Goal: Task Accomplishment & Management: Manage account settings

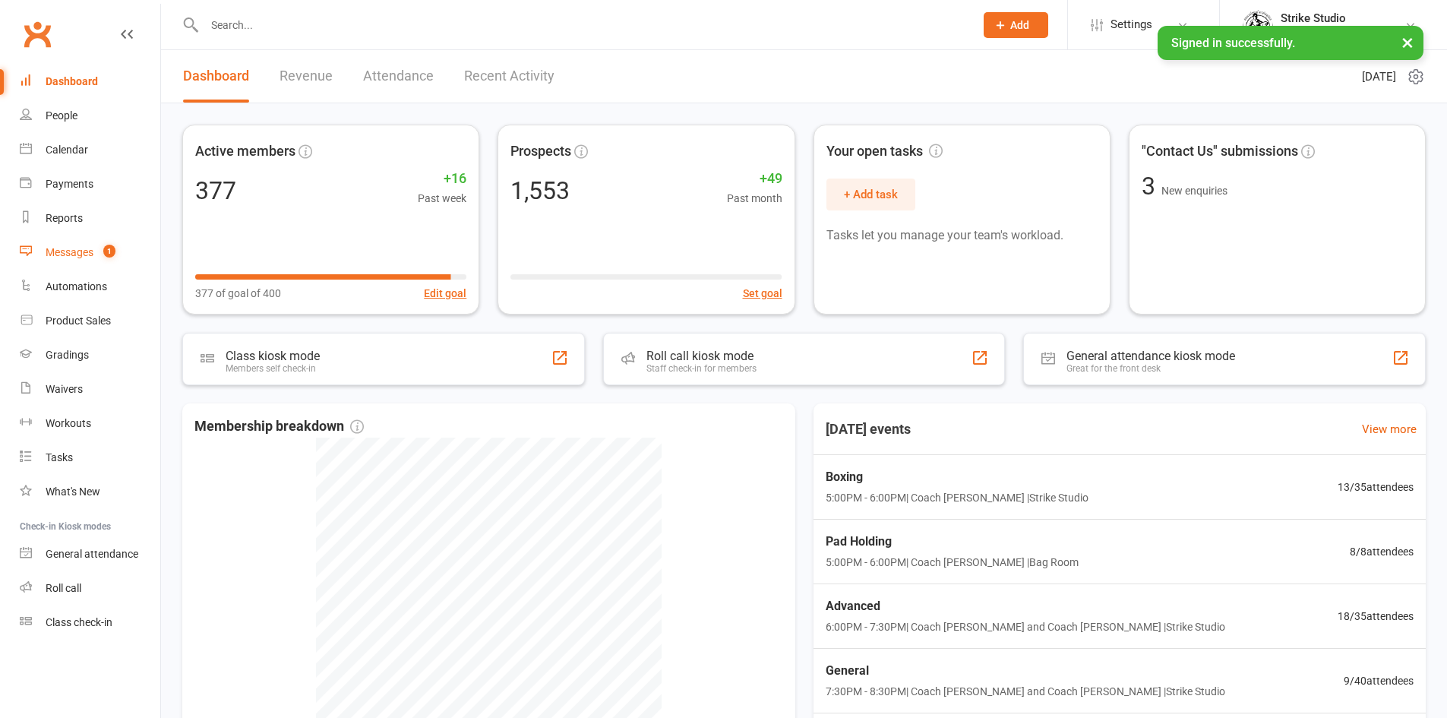
click at [69, 247] on div "Messages" at bounding box center [70, 252] width 48 height 12
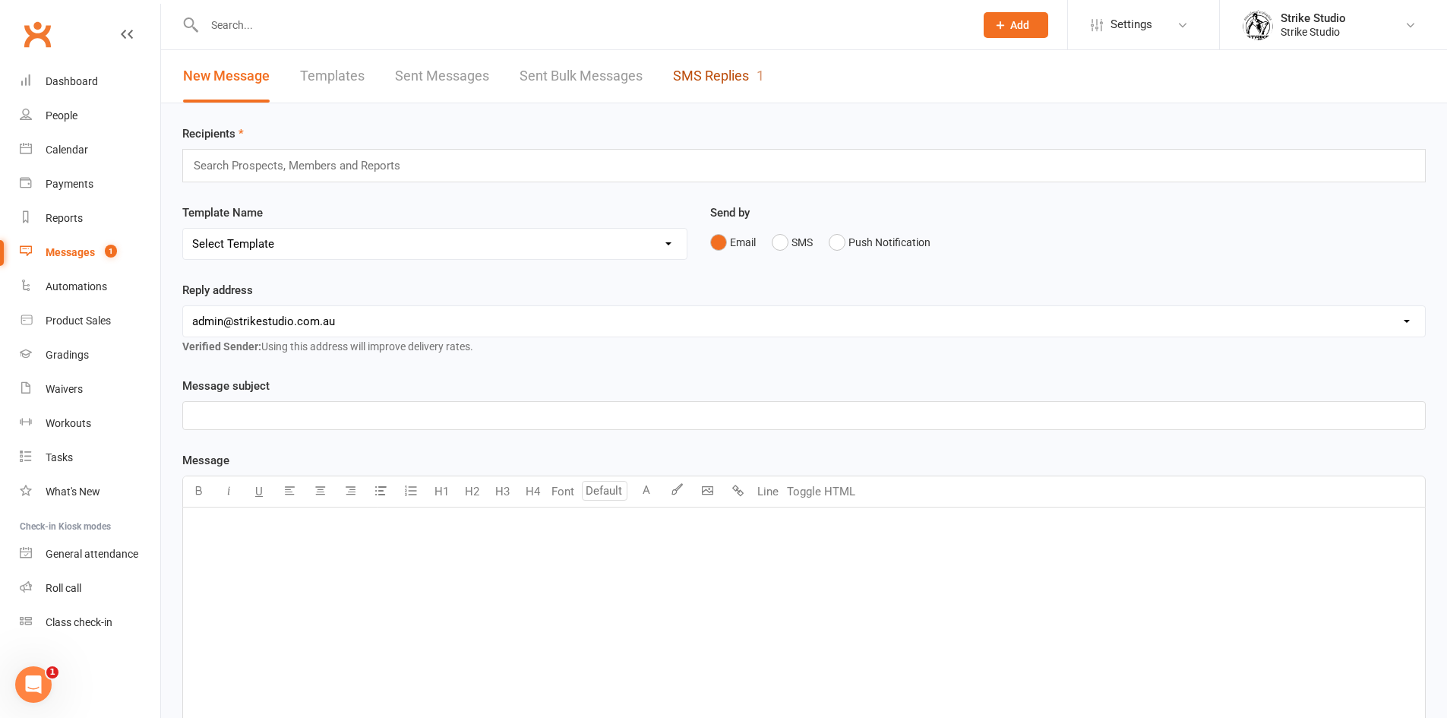
drag, startPoint x: 716, startPoint y: 74, endPoint x: 726, endPoint y: 71, distance: 10.9
click at [716, 74] on link "SMS Replies 1" at bounding box center [718, 76] width 91 height 52
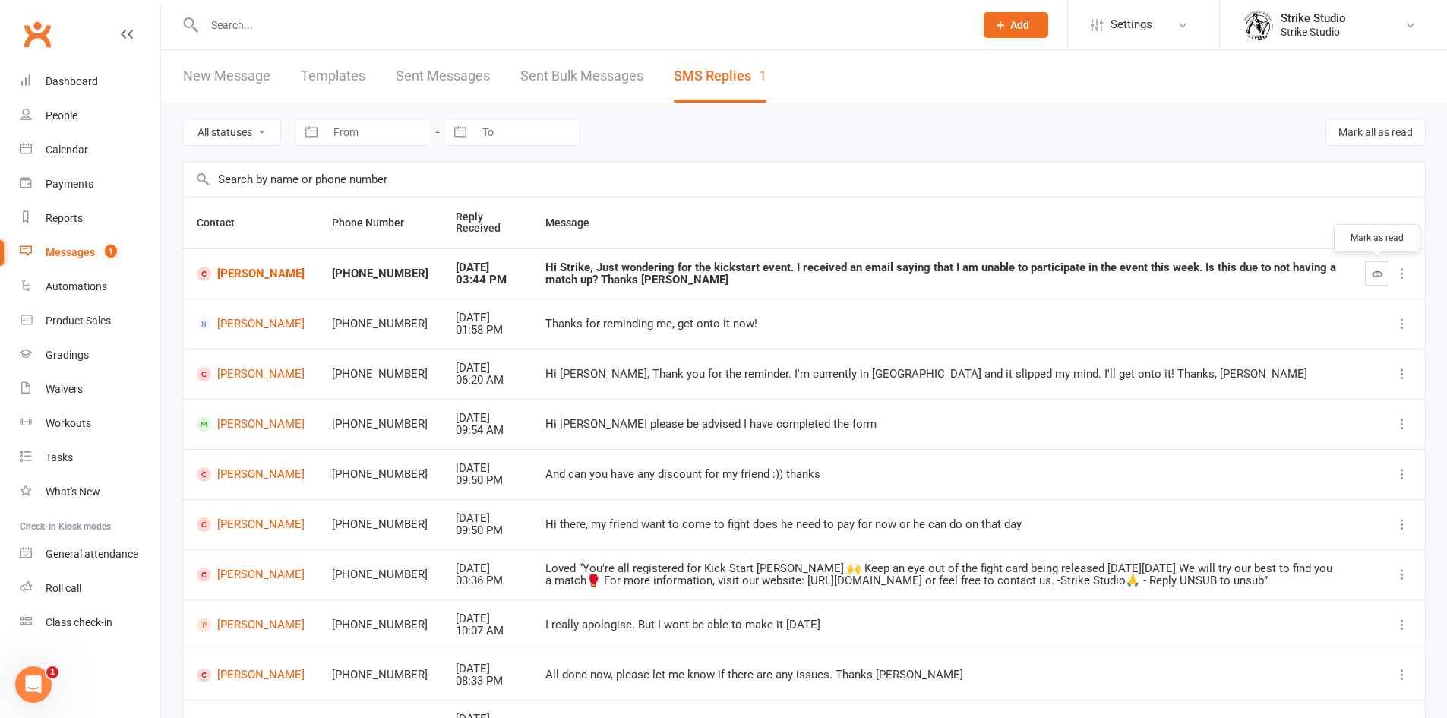
click at [1380, 270] on icon "button" at bounding box center [1377, 273] width 11 height 11
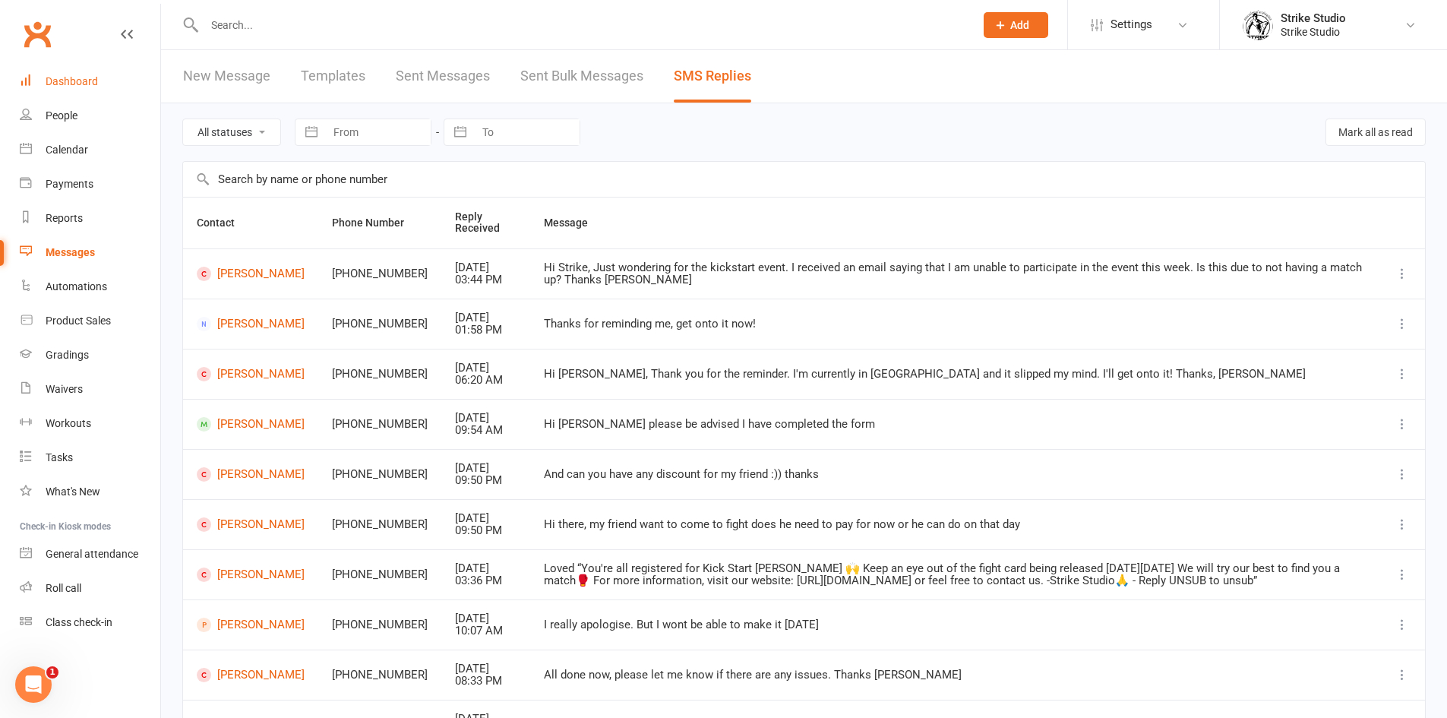
click at [110, 84] on link "Dashboard" at bounding box center [90, 82] width 141 height 34
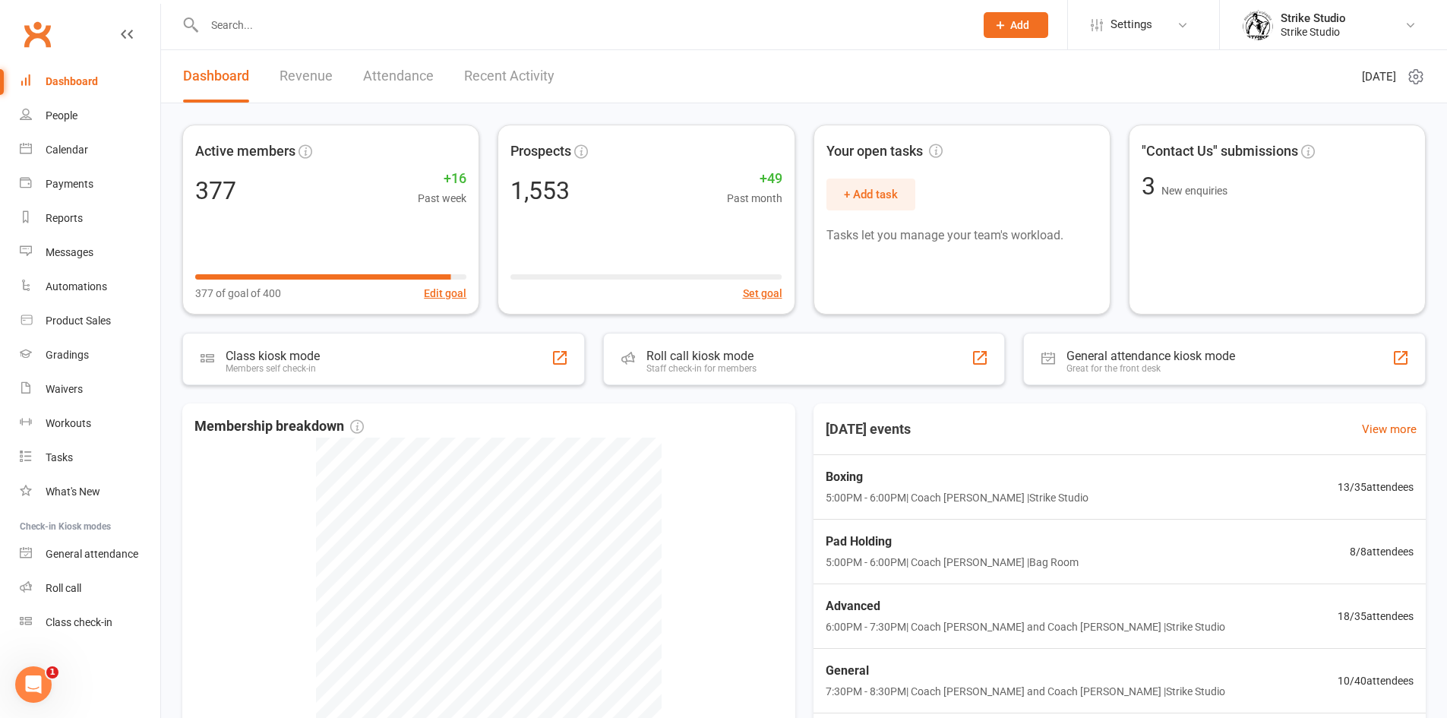
click at [308, 17] on input "text" at bounding box center [582, 24] width 764 height 21
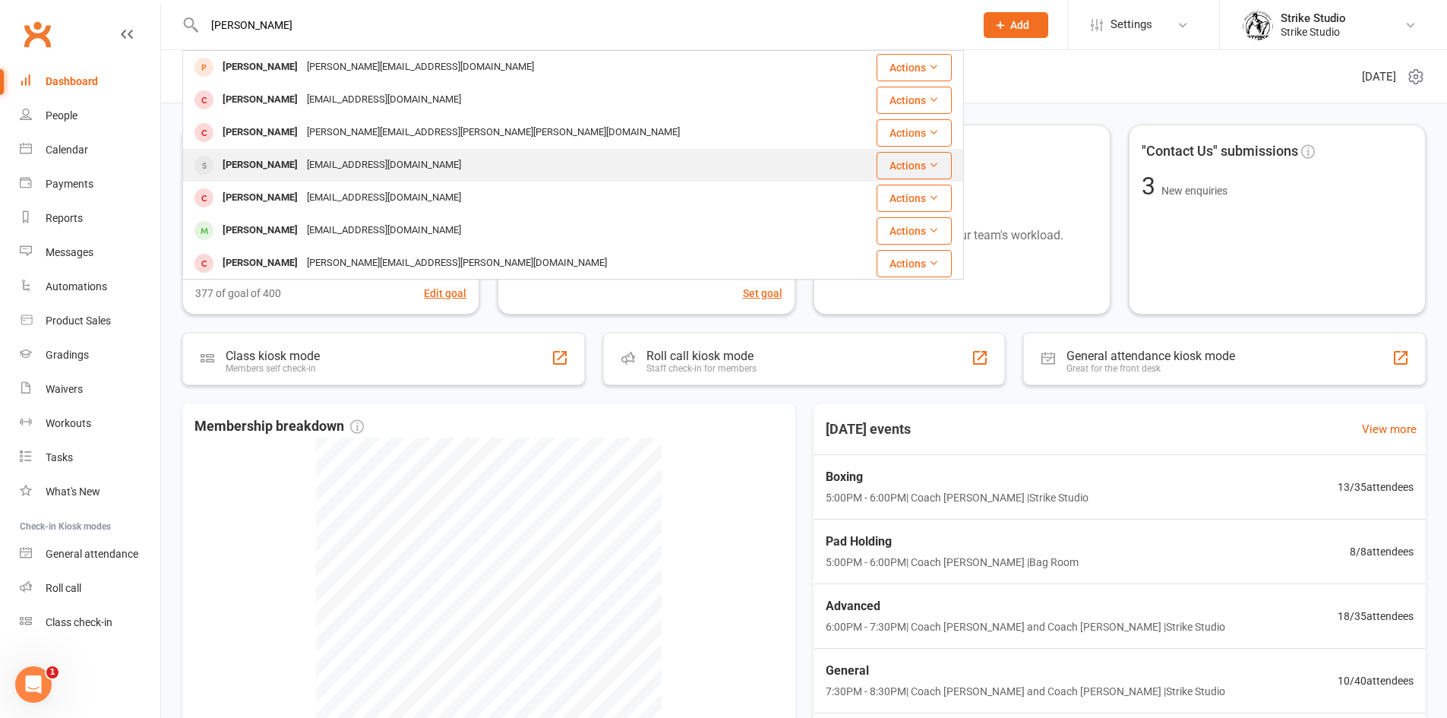
type input "[PERSON_NAME]"
click at [302, 166] on div "[EMAIL_ADDRESS][DOMAIN_NAME]" at bounding box center [383, 165] width 163 height 22
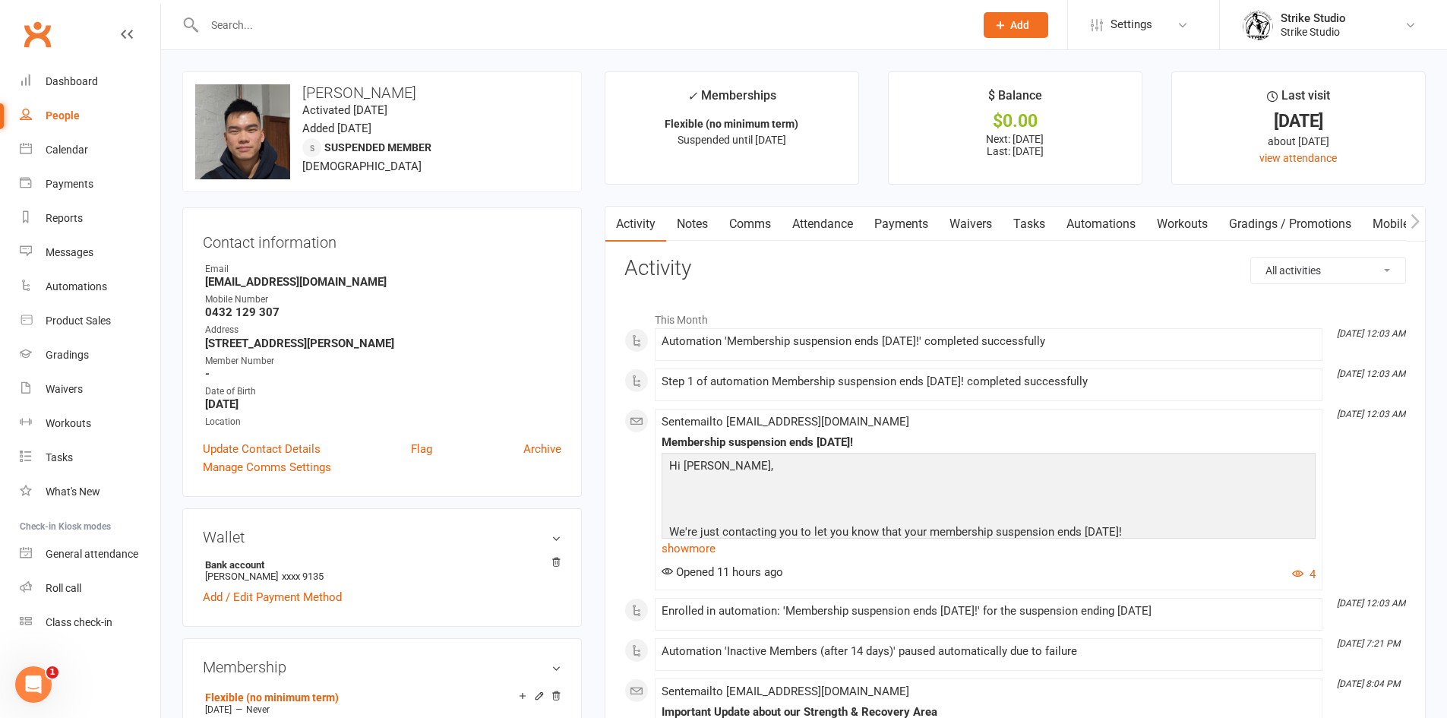
click at [892, 226] on link "Payments" at bounding box center [901, 224] width 75 height 35
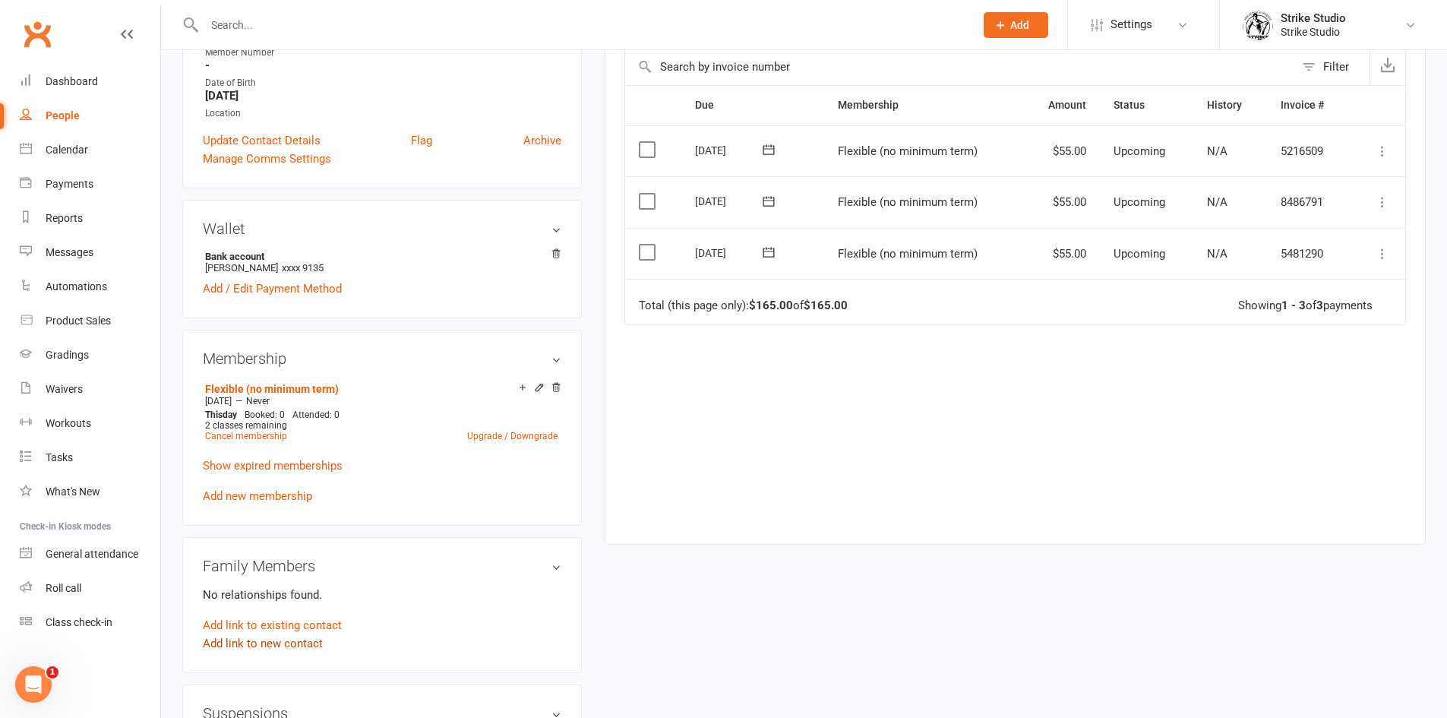
scroll to position [608, 0]
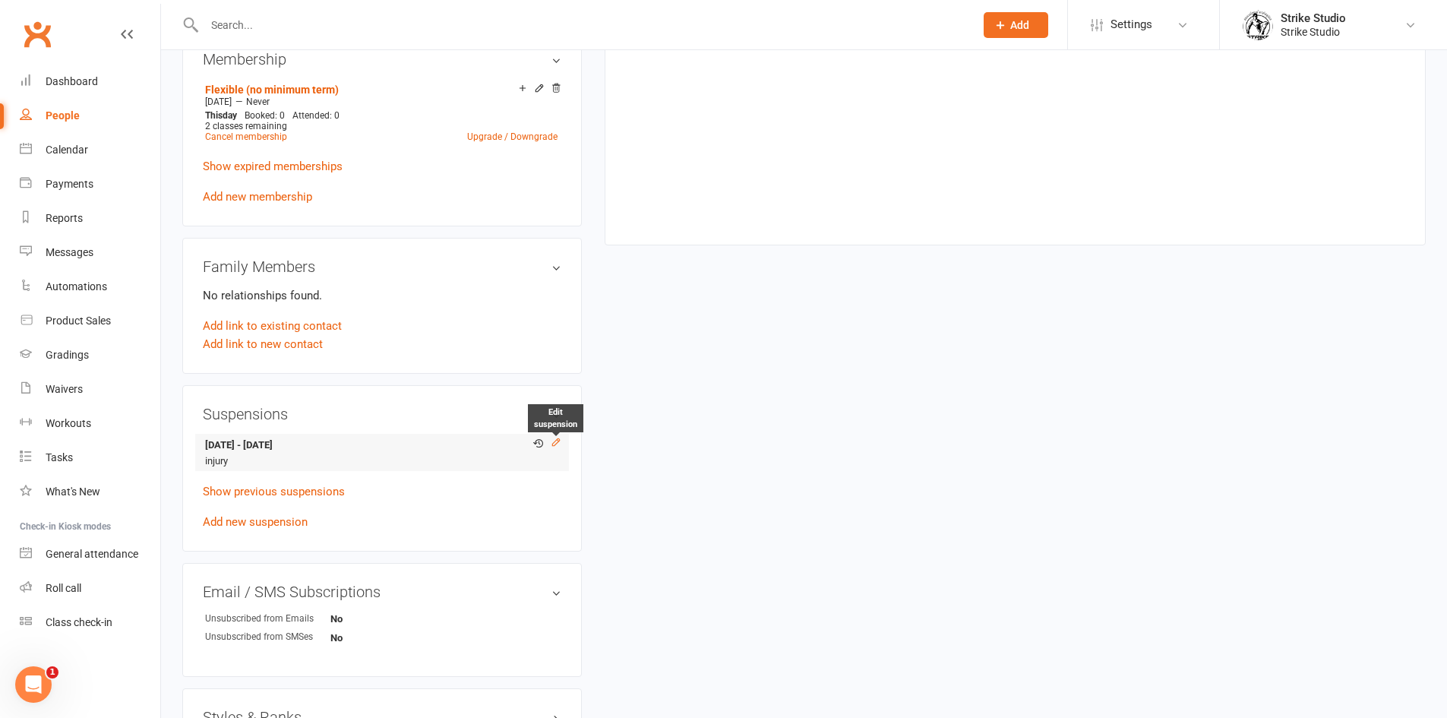
click at [553, 444] on icon at bounding box center [556, 442] width 11 height 11
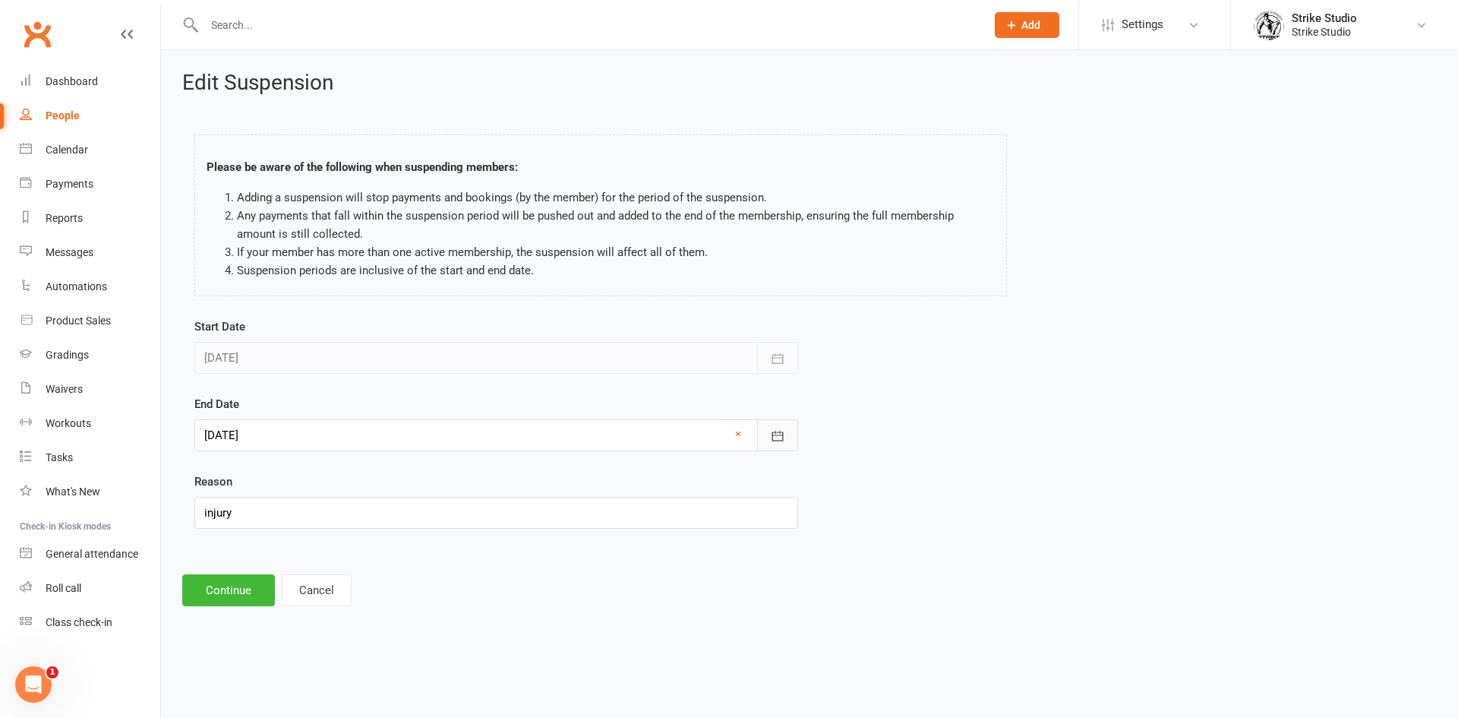
click at [781, 431] on icon "button" at bounding box center [777, 435] width 15 height 15
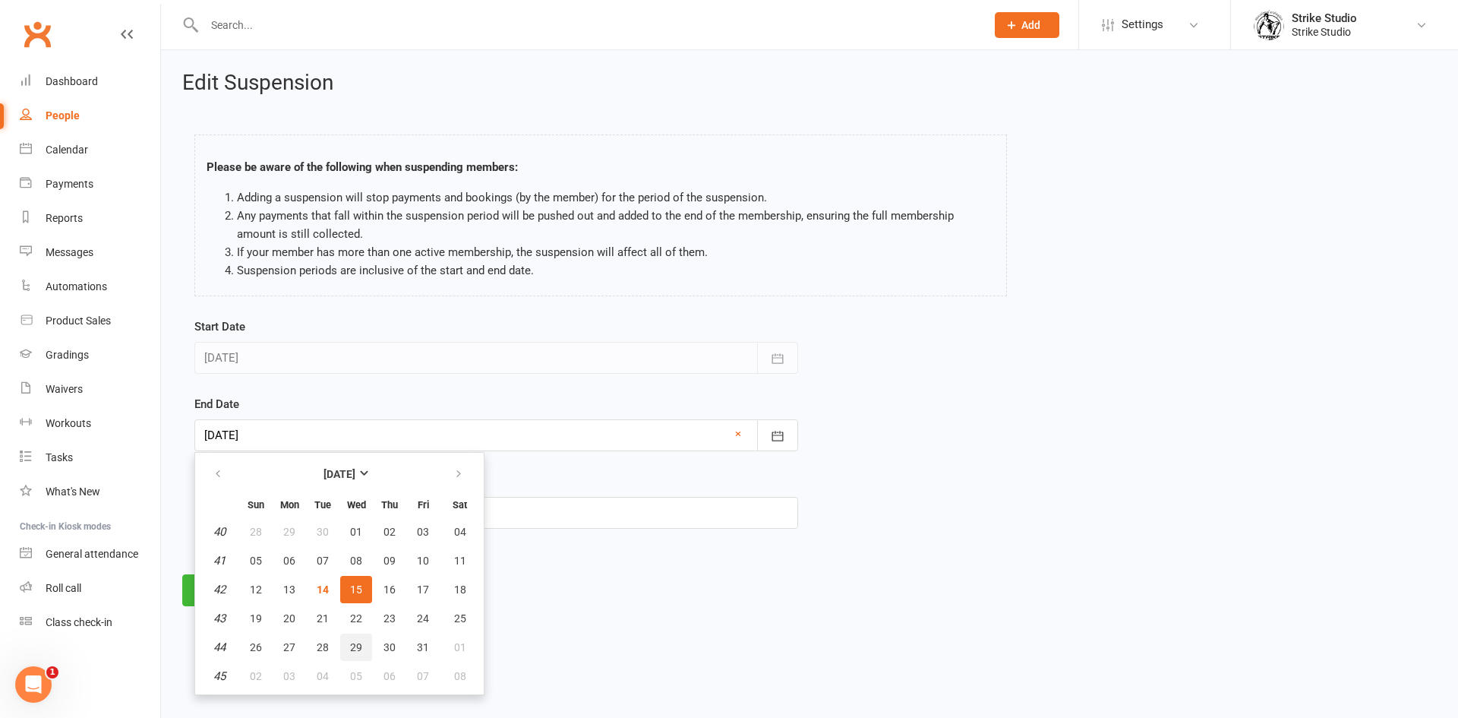
click at [354, 646] on span "29" at bounding box center [356, 647] width 12 height 12
type input "[DATE]"
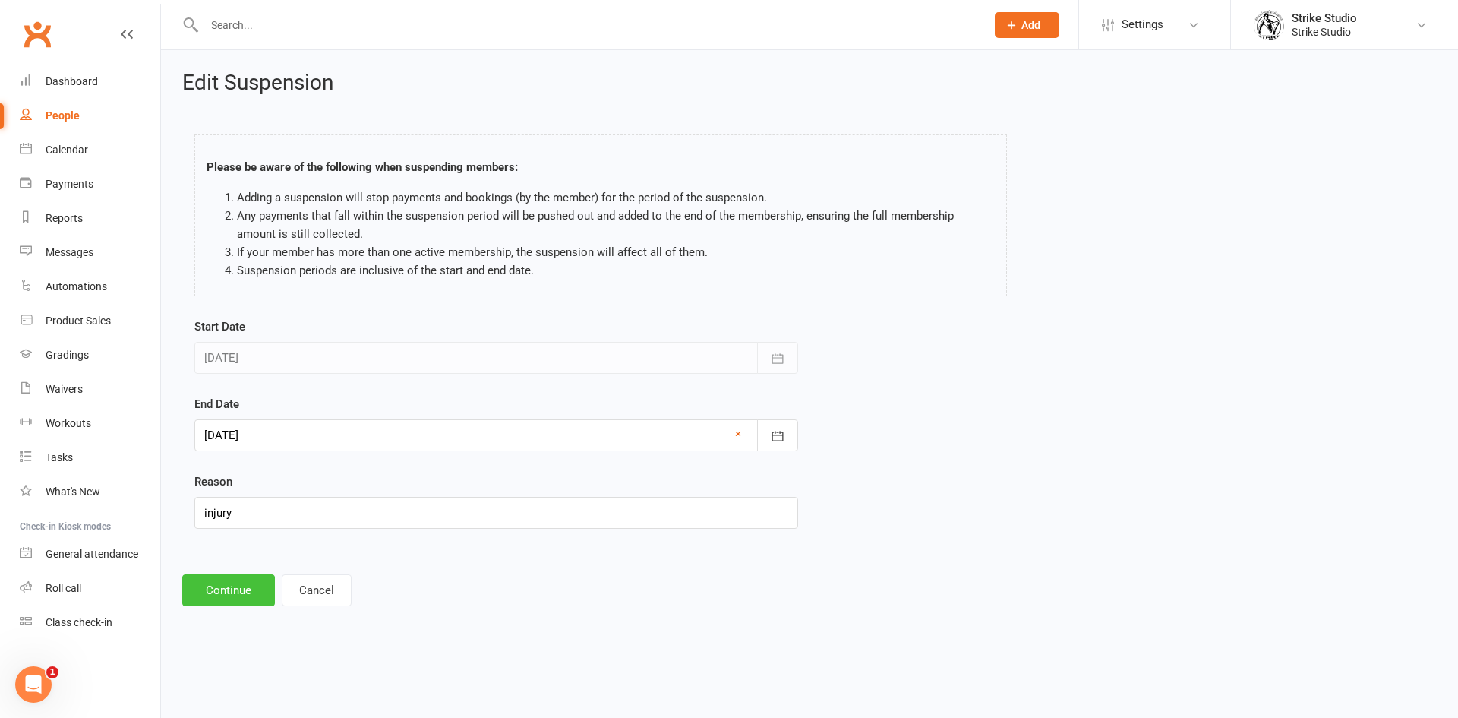
click at [242, 586] on button "Continue" at bounding box center [228, 590] width 93 height 32
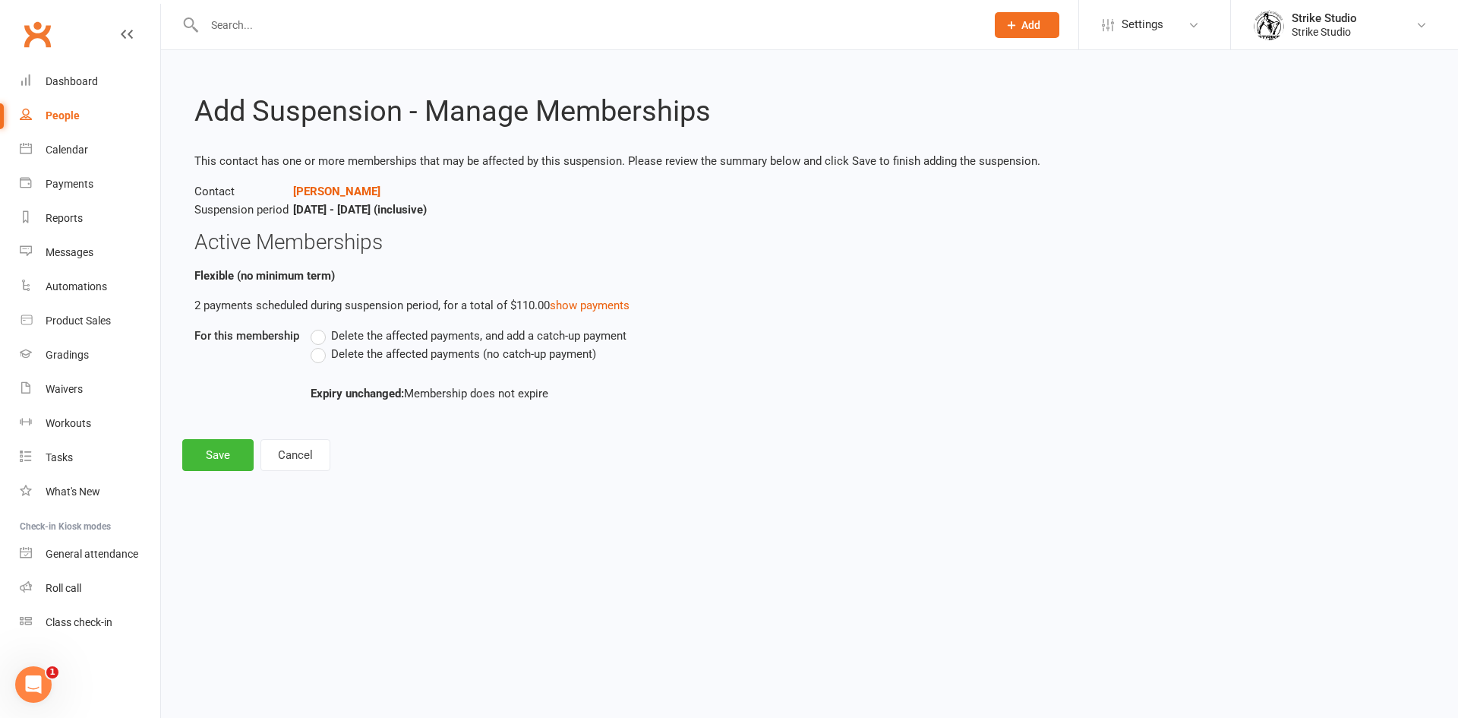
click at [311, 359] on label "Delete the affected payments (no catch-up payment)" at bounding box center [454, 354] width 286 height 18
click at [311, 345] on input "Delete the affected payments (no catch-up payment)" at bounding box center [316, 345] width 10 height 0
click at [205, 453] on button "Save" at bounding box center [217, 455] width 71 height 32
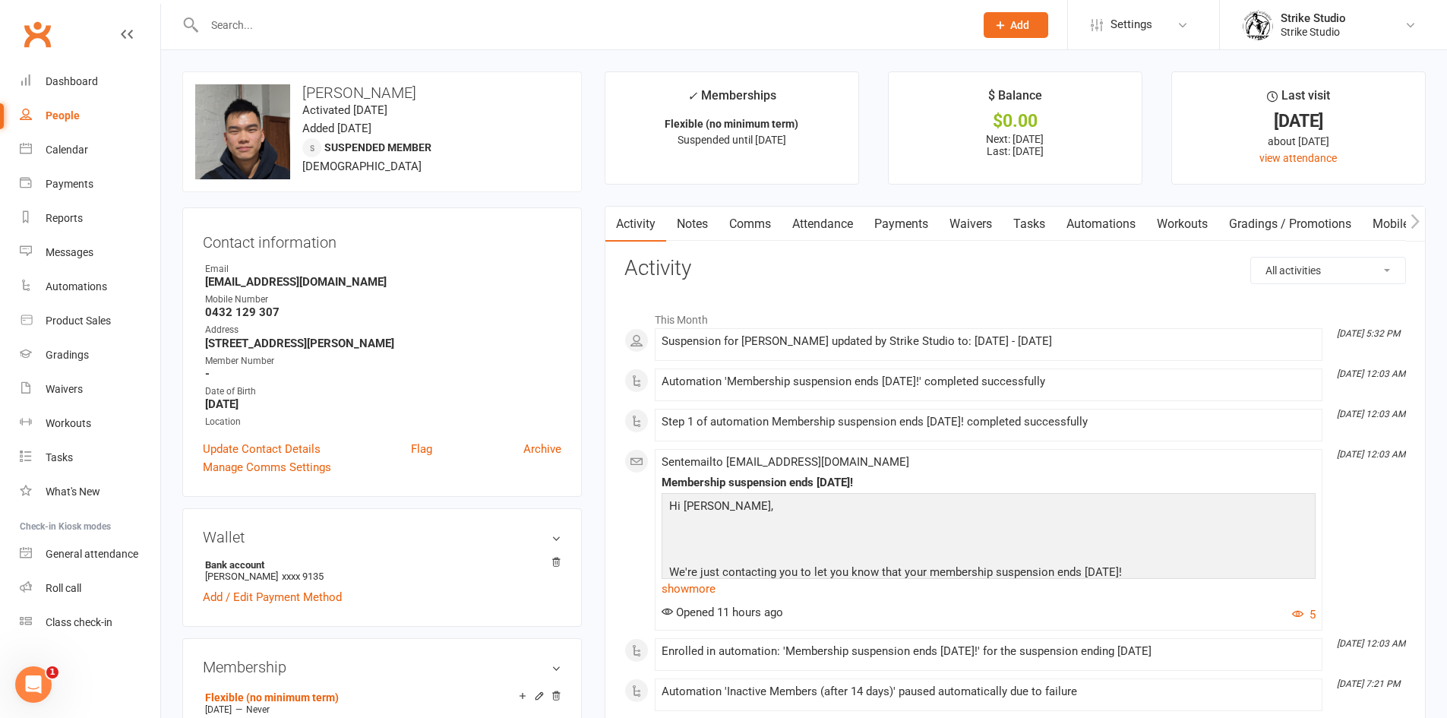
drag, startPoint x: 322, startPoint y: 23, endPoint x: 329, endPoint y: 19, distance: 7.8
click at [323, 23] on input "text" at bounding box center [582, 24] width 764 height 21
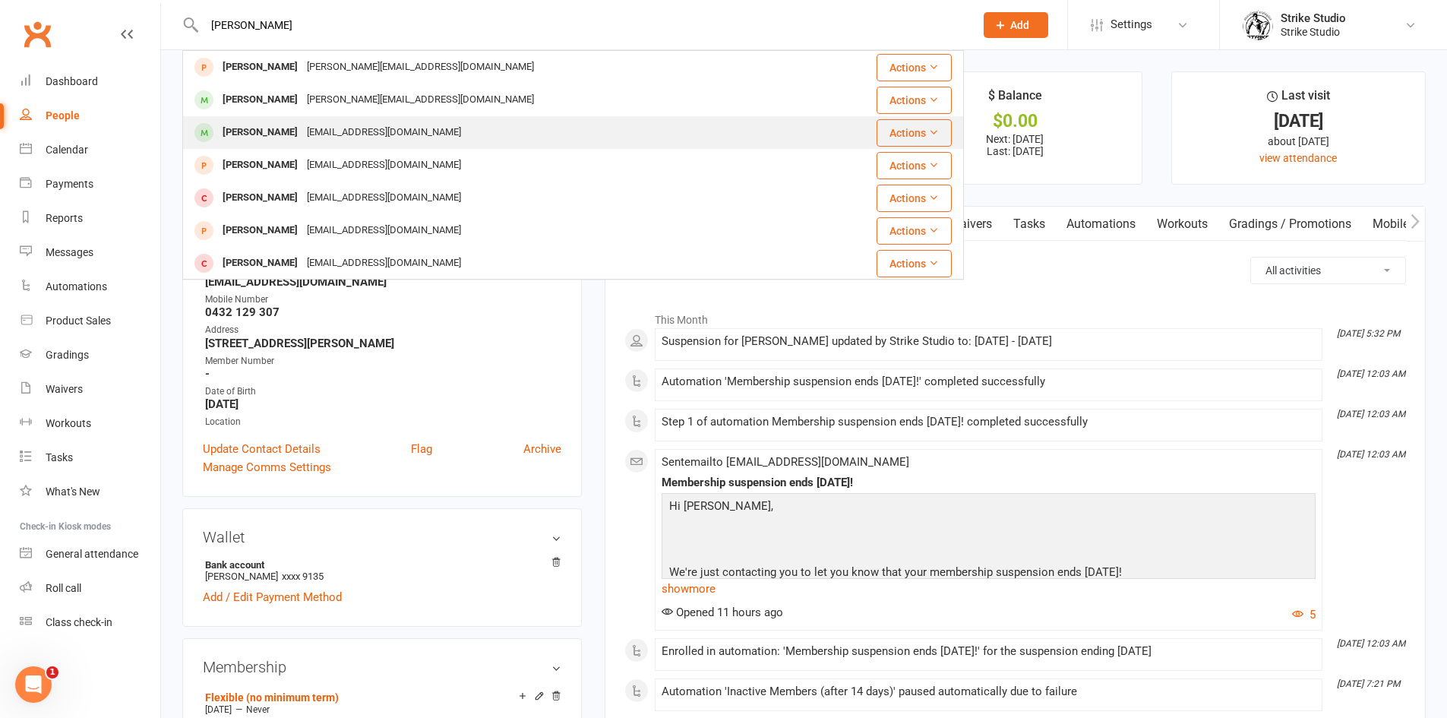
type input "[PERSON_NAME]"
click at [320, 124] on div "[EMAIL_ADDRESS][DOMAIN_NAME]" at bounding box center [383, 133] width 163 height 22
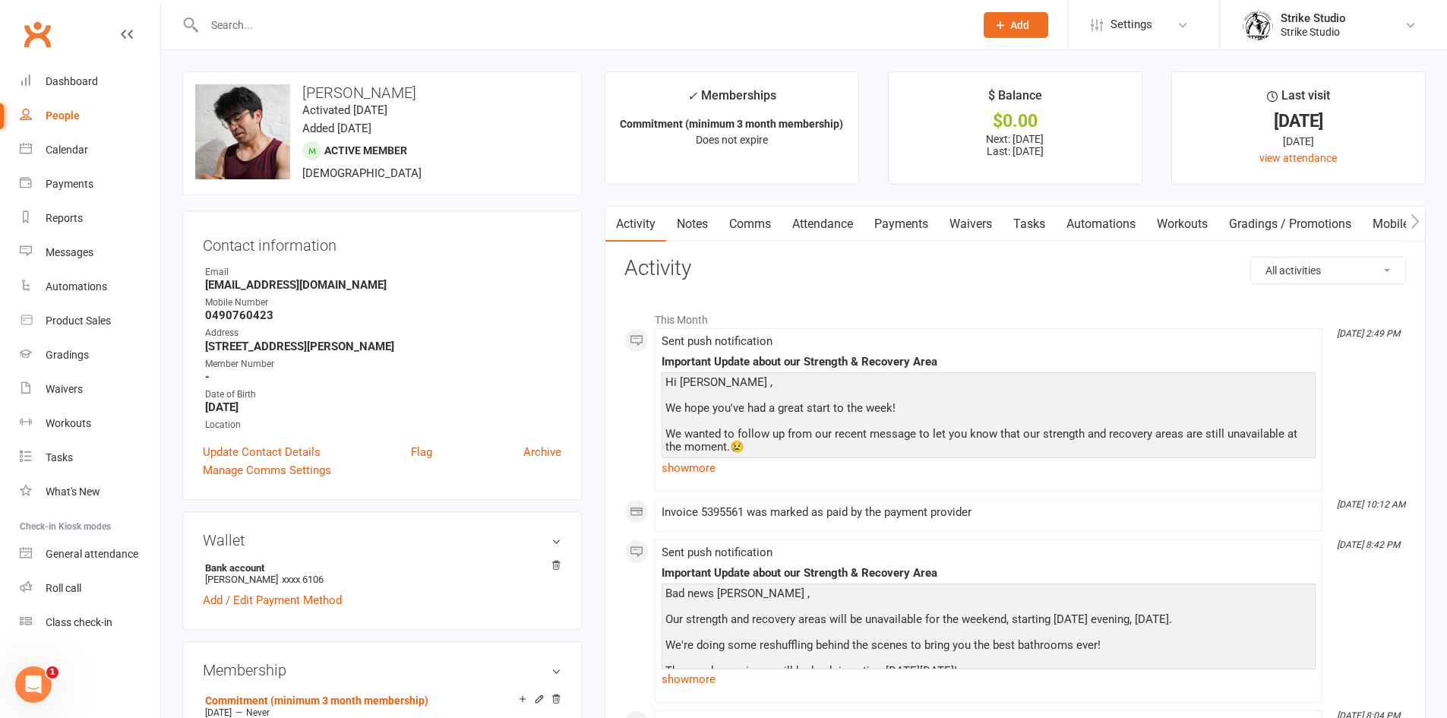
click at [906, 216] on link "Payments" at bounding box center [901, 224] width 75 height 35
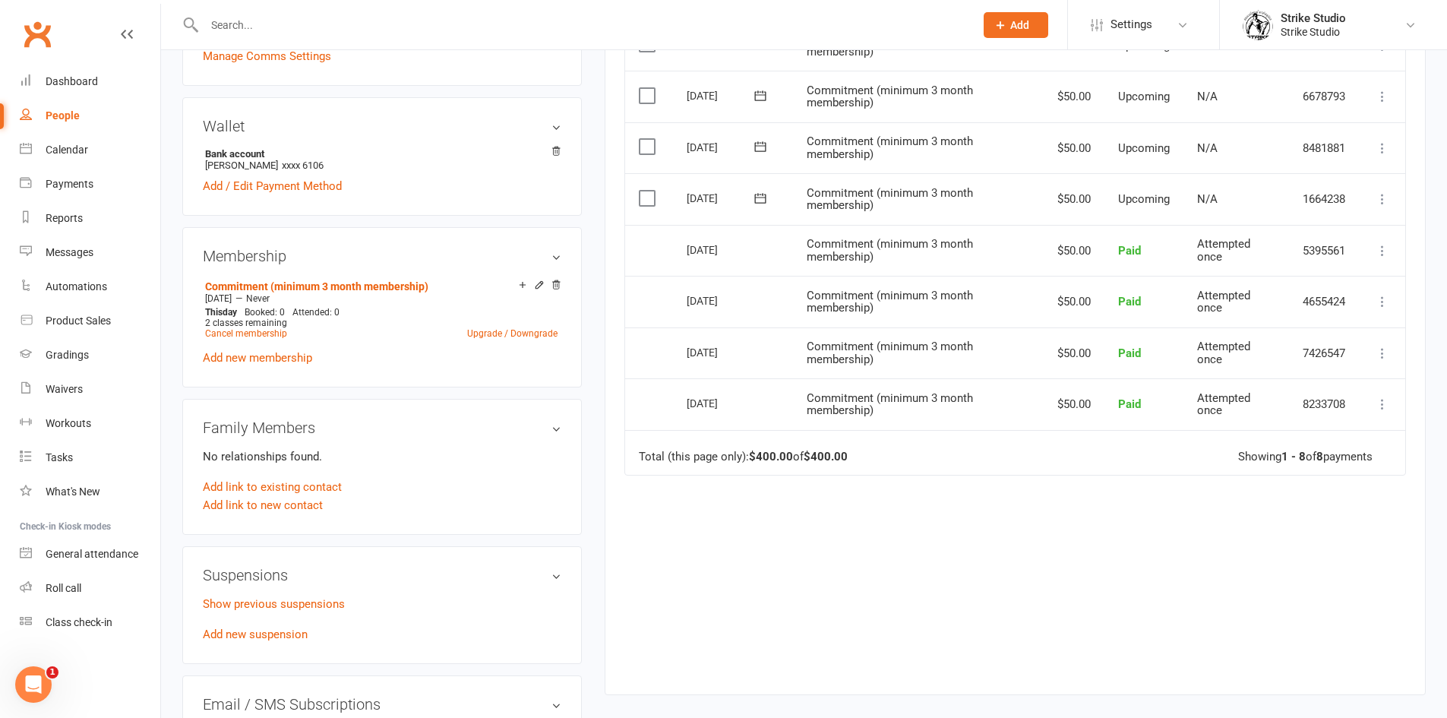
scroll to position [532, 0]
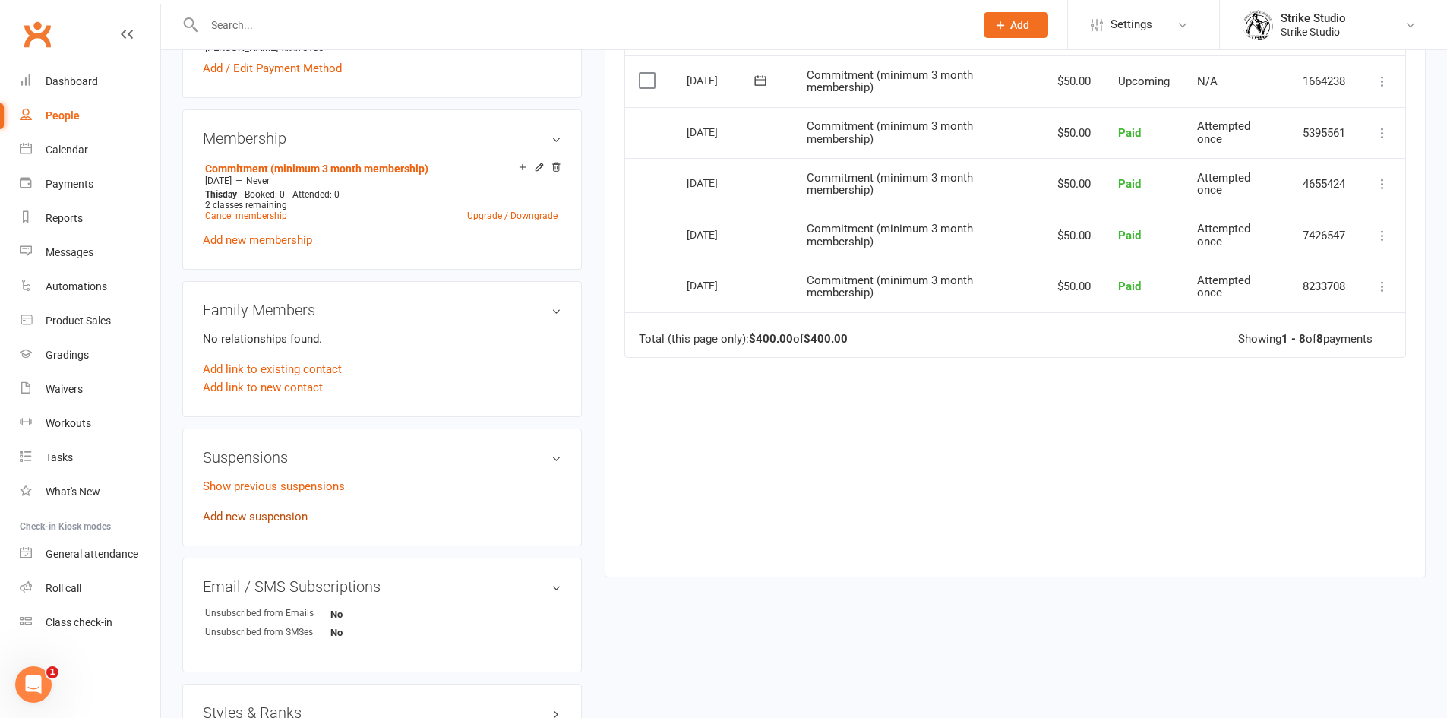
click at [292, 517] on link "Add new suspension" at bounding box center [255, 517] width 105 height 14
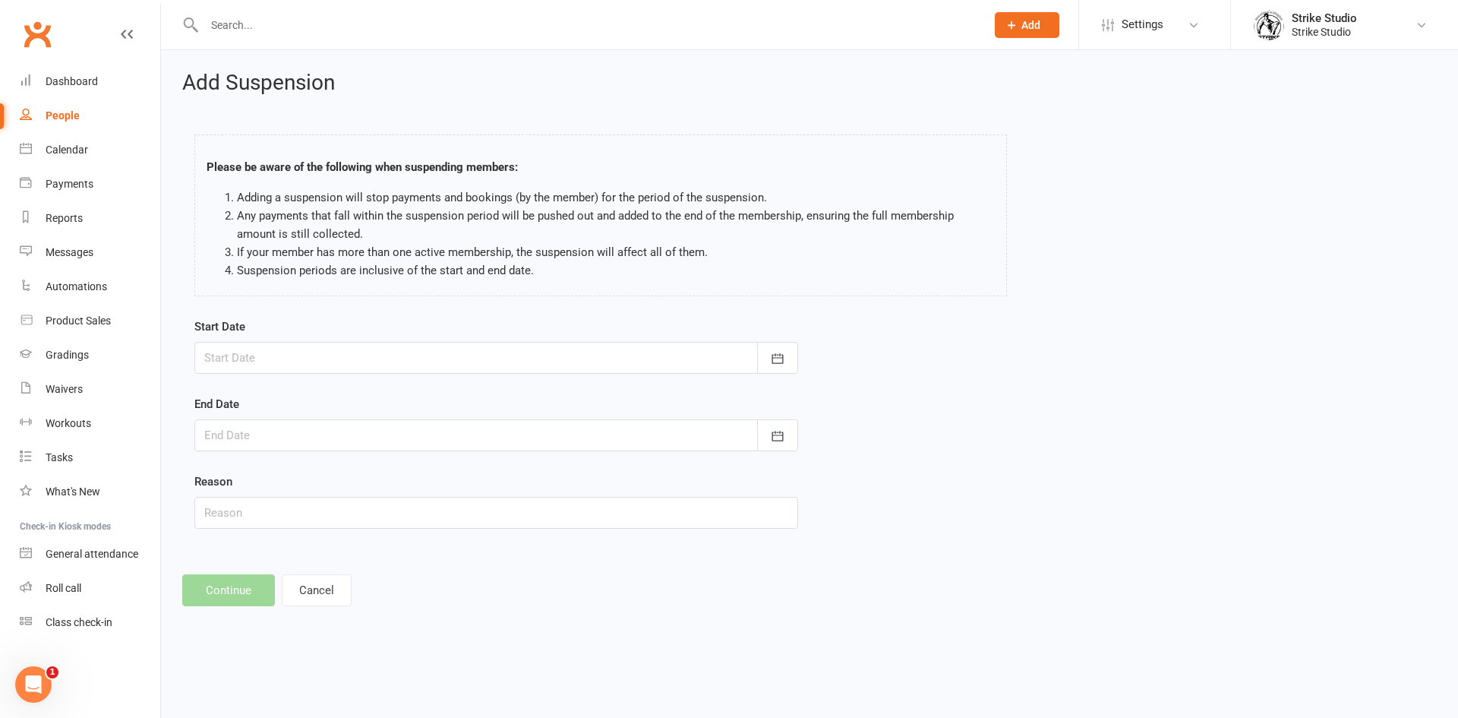
click at [390, 359] on div at bounding box center [496, 358] width 604 height 32
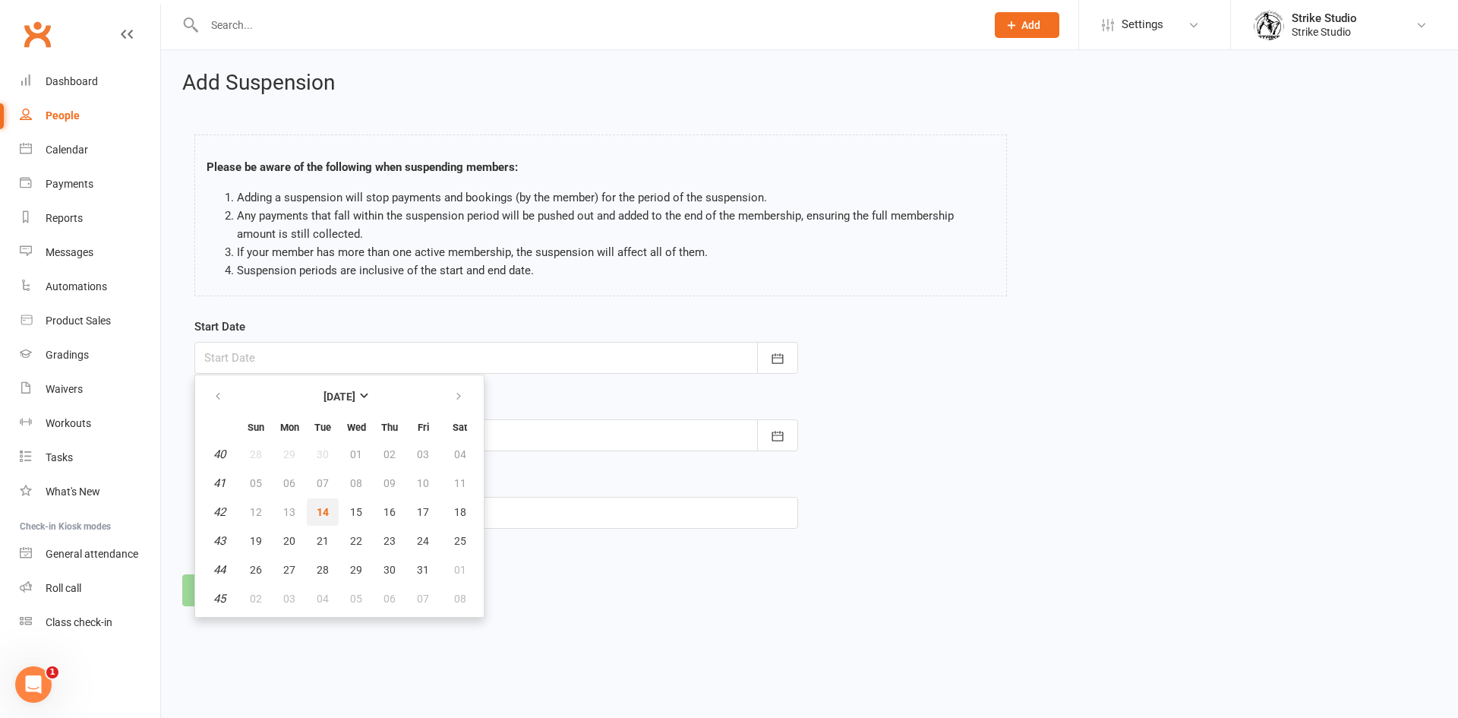
click at [320, 512] on span "14" at bounding box center [323, 512] width 12 height 12
type input "[DATE]"
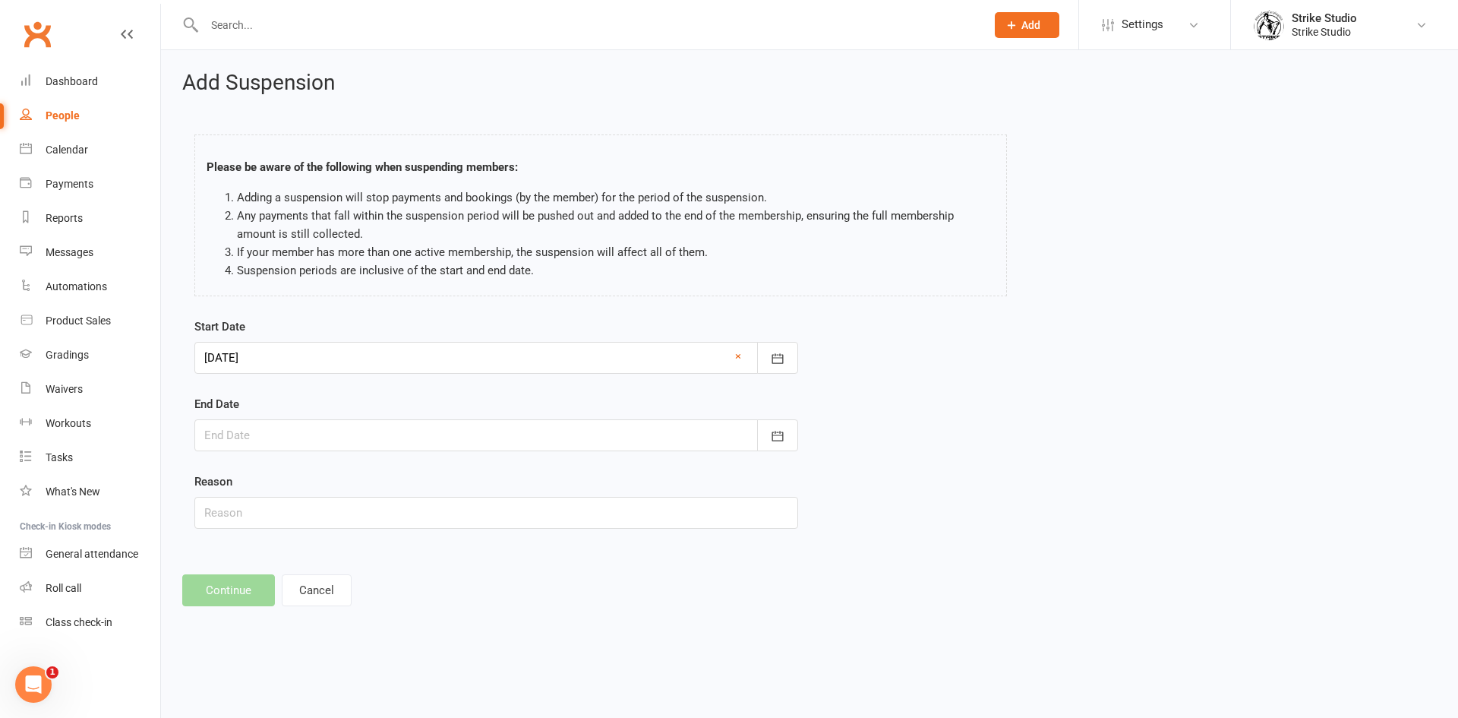
click at [314, 437] on div at bounding box center [496, 435] width 604 height 32
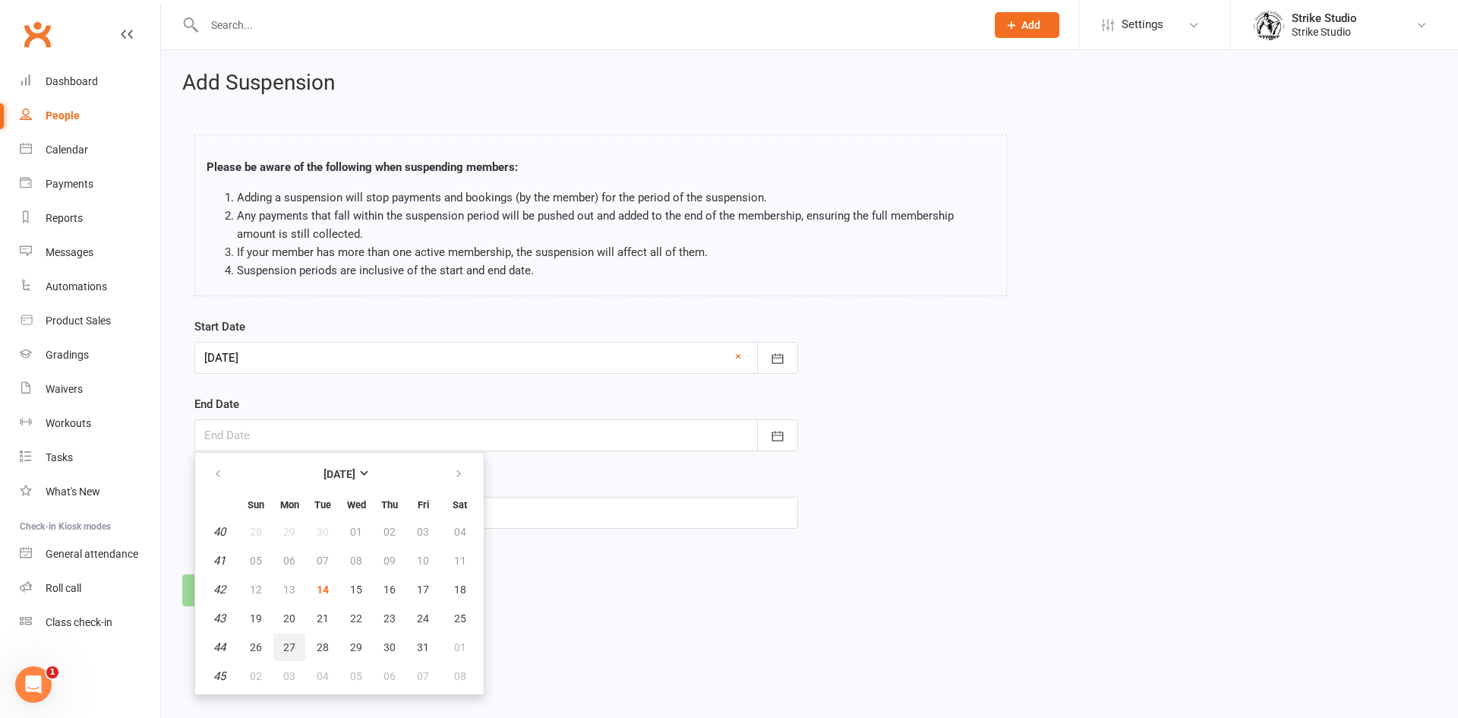
click at [292, 648] on span "27" at bounding box center [289, 647] width 12 height 12
type input "[DATE]"
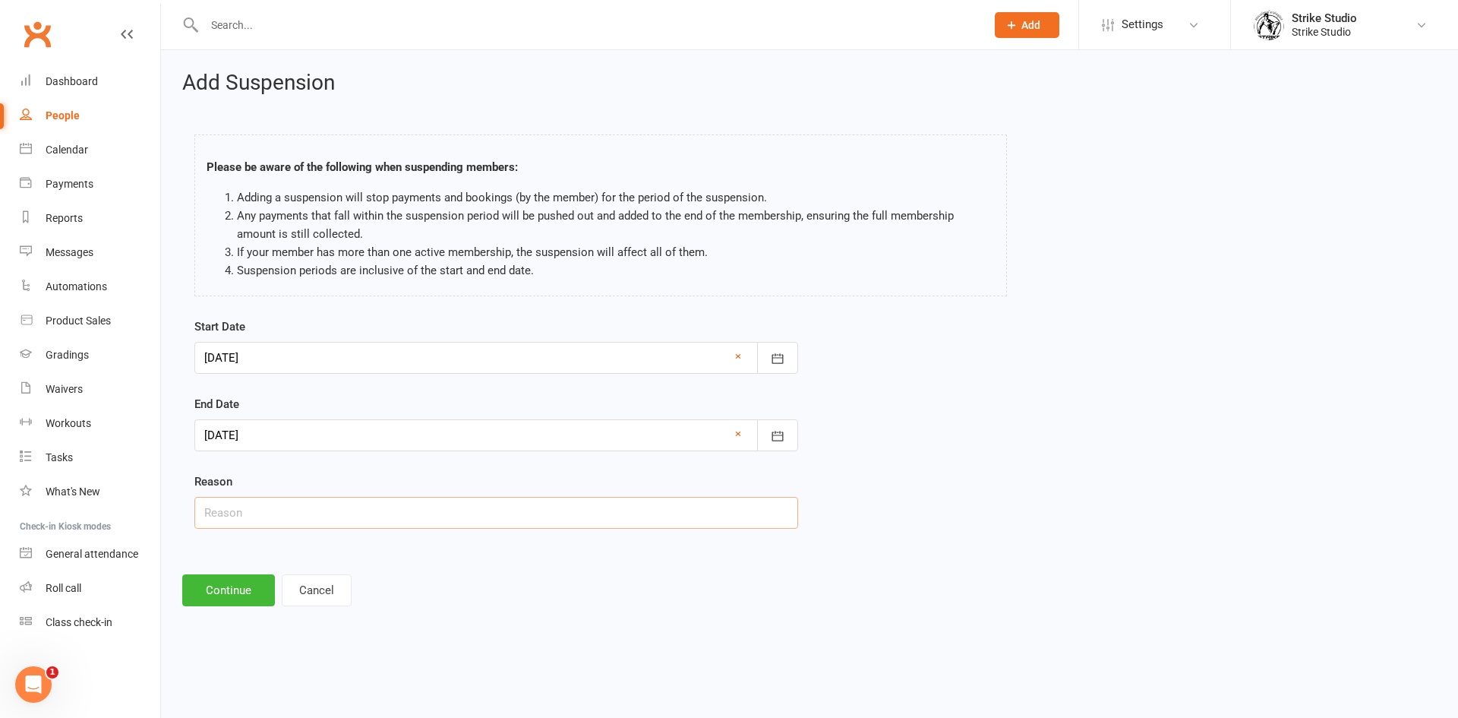
click at [239, 509] on input "text" at bounding box center [496, 513] width 604 height 32
type input "busy"
click at [220, 589] on button "Continue" at bounding box center [228, 590] width 93 height 32
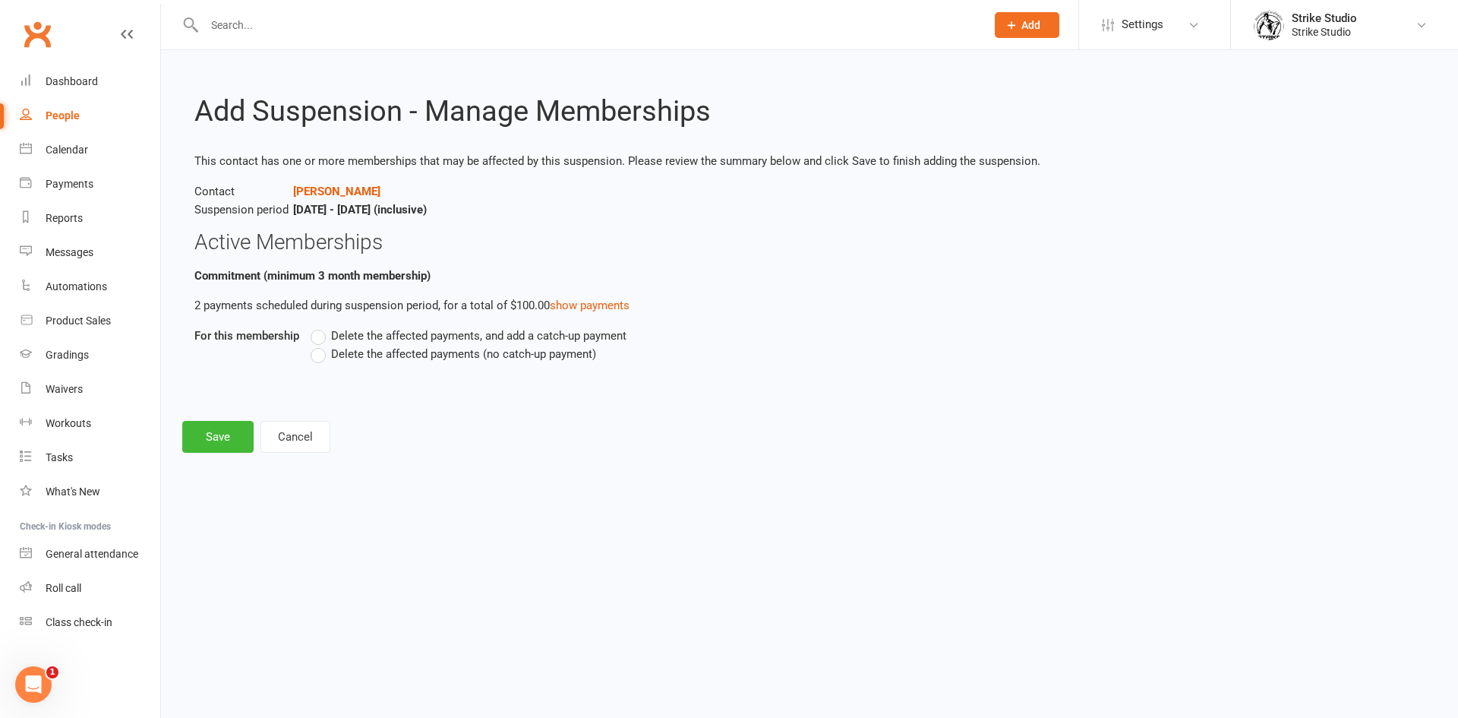
click at [328, 359] on label "Delete the affected payments (no catch-up payment)" at bounding box center [454, 354] width 286 height 18
click at [321, 345] on input "Delete the affected payments (no catch-up payment)" at bounding box center [316, 345] width 10 height 0
click at [232, 447] on button "Save" at bounding box center [217, 437] width 71 height 32
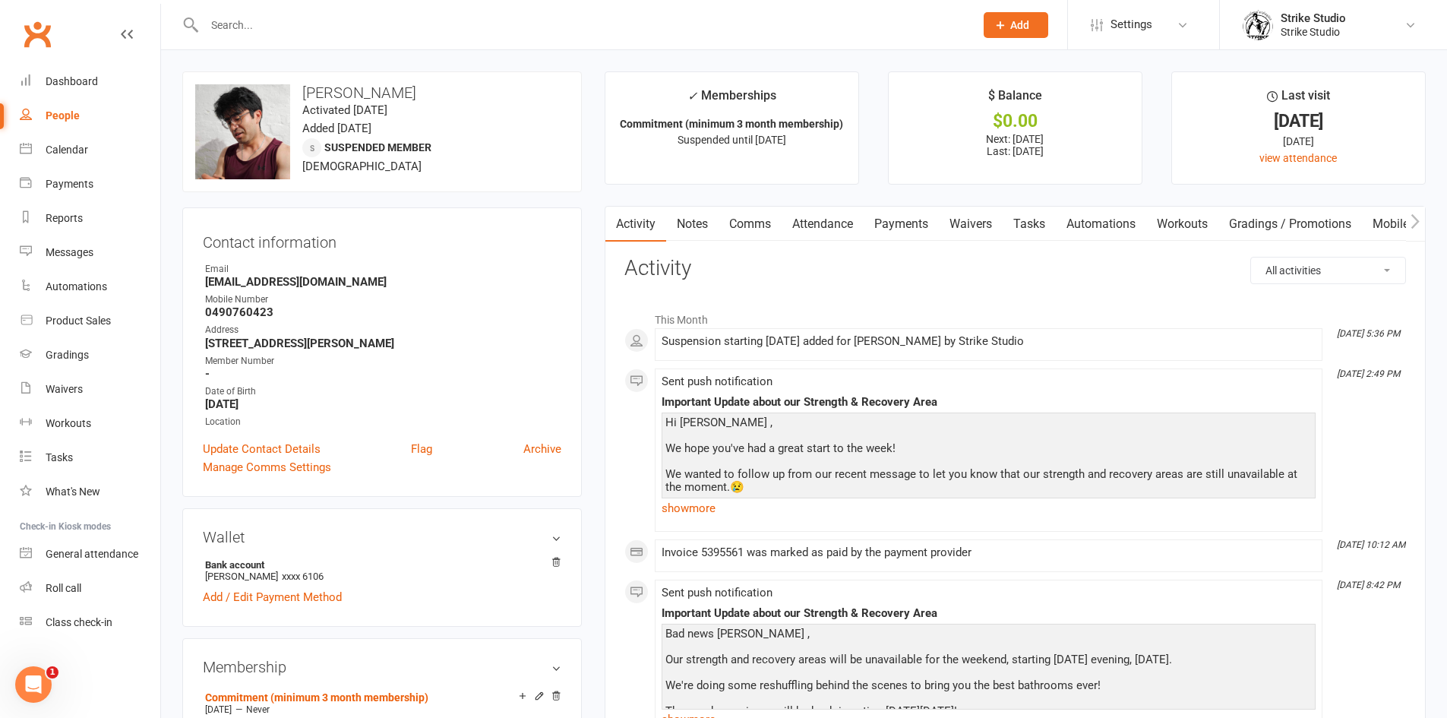
click at [374, 22] on input "text" at bounding box center [582, 24] width 764 height 21
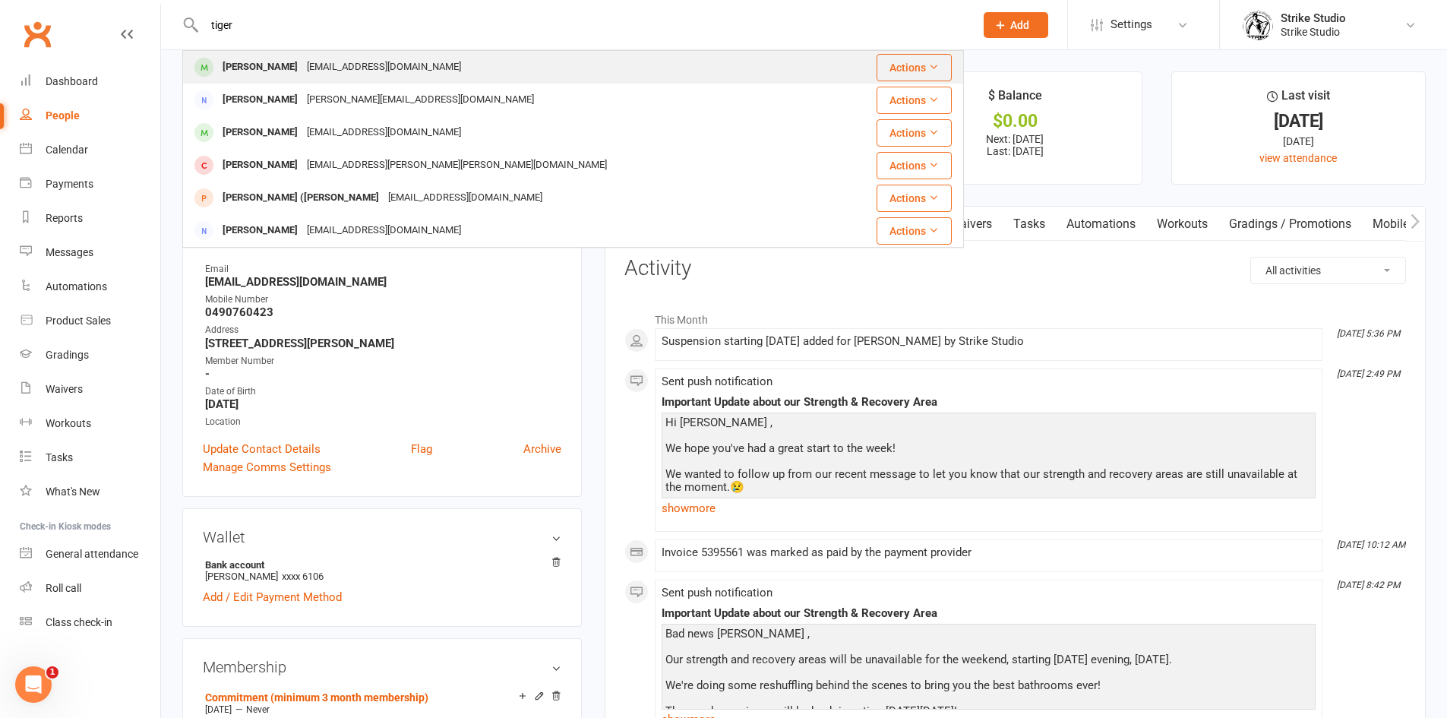
type input "tiger"
click at [332, 62] on div "[EMAIL_ADDRESS][DOMAIN_NAME]" at bounding box center [383, 67] width 163 height 22
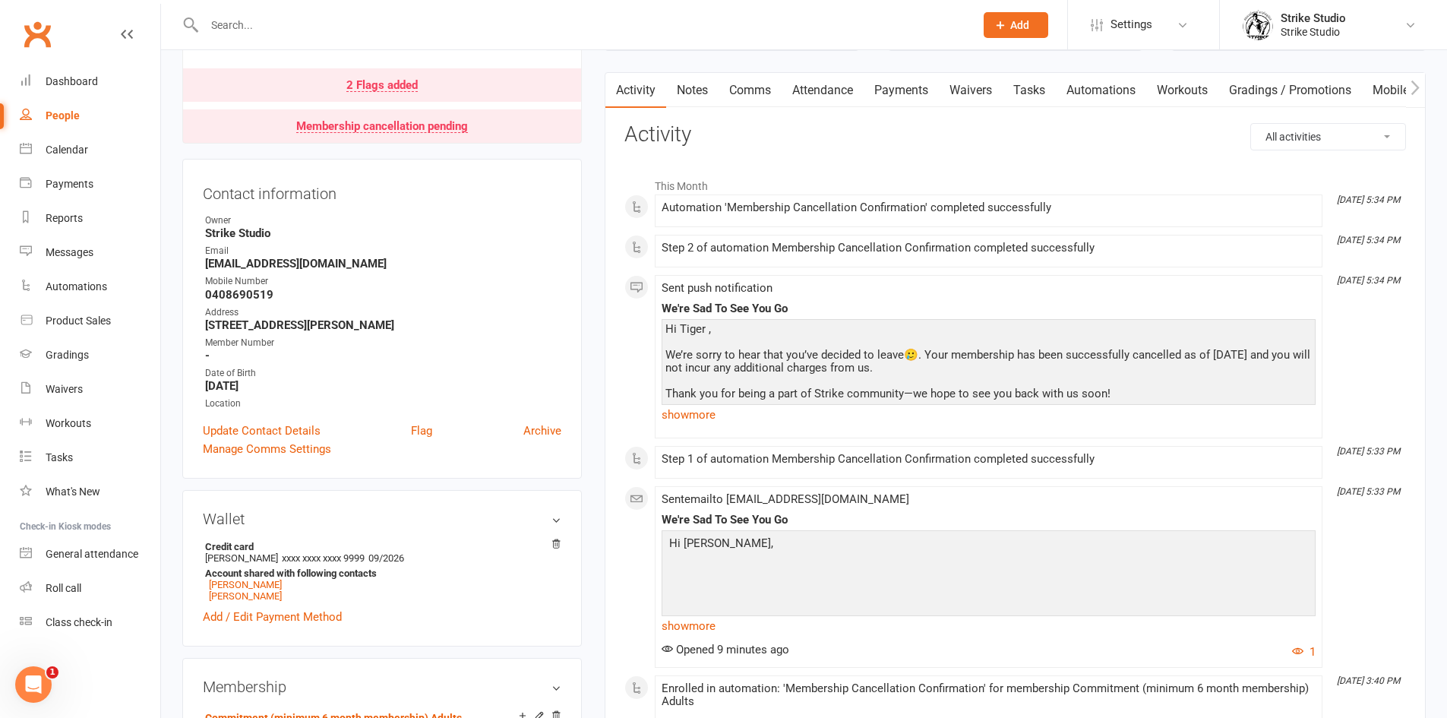
scroll to position [152, 0]
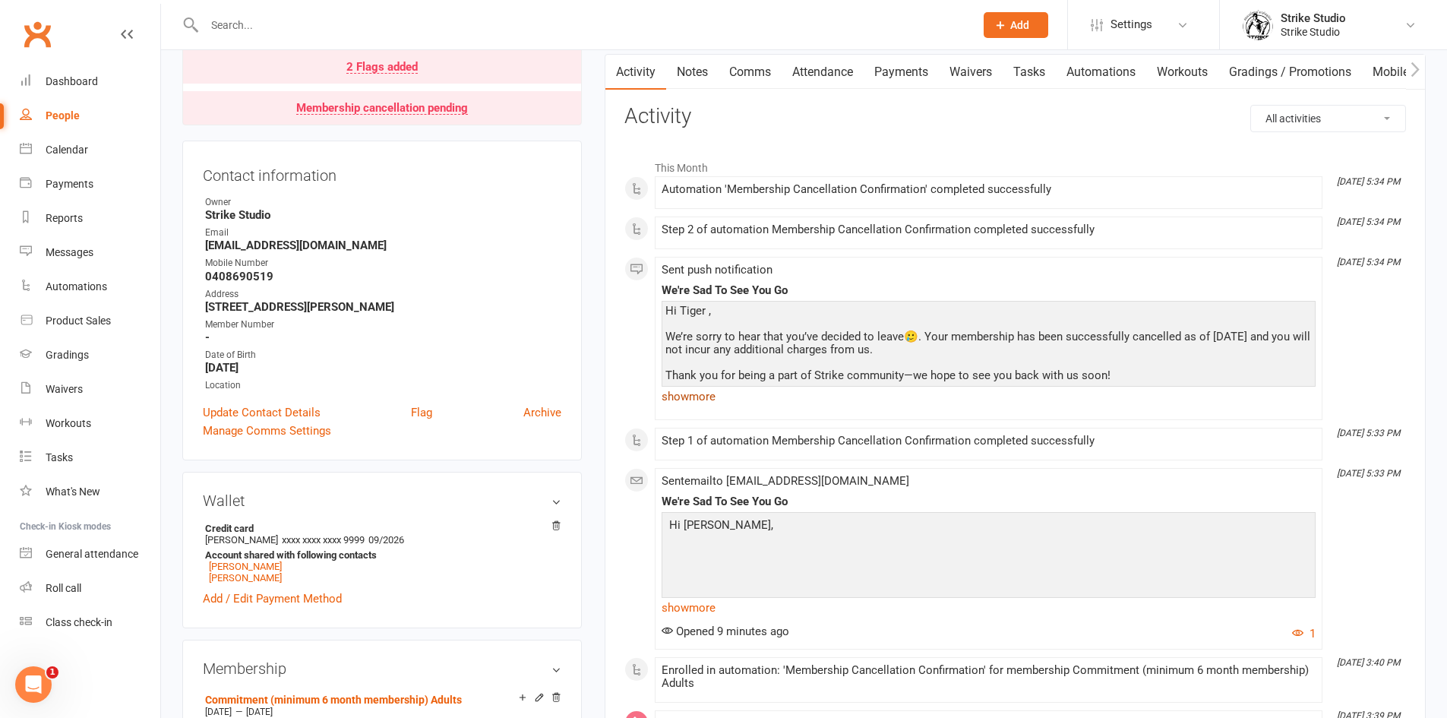
click at [701, 390] on link "show more" at bounding box center [989, 396] width 654 height 21
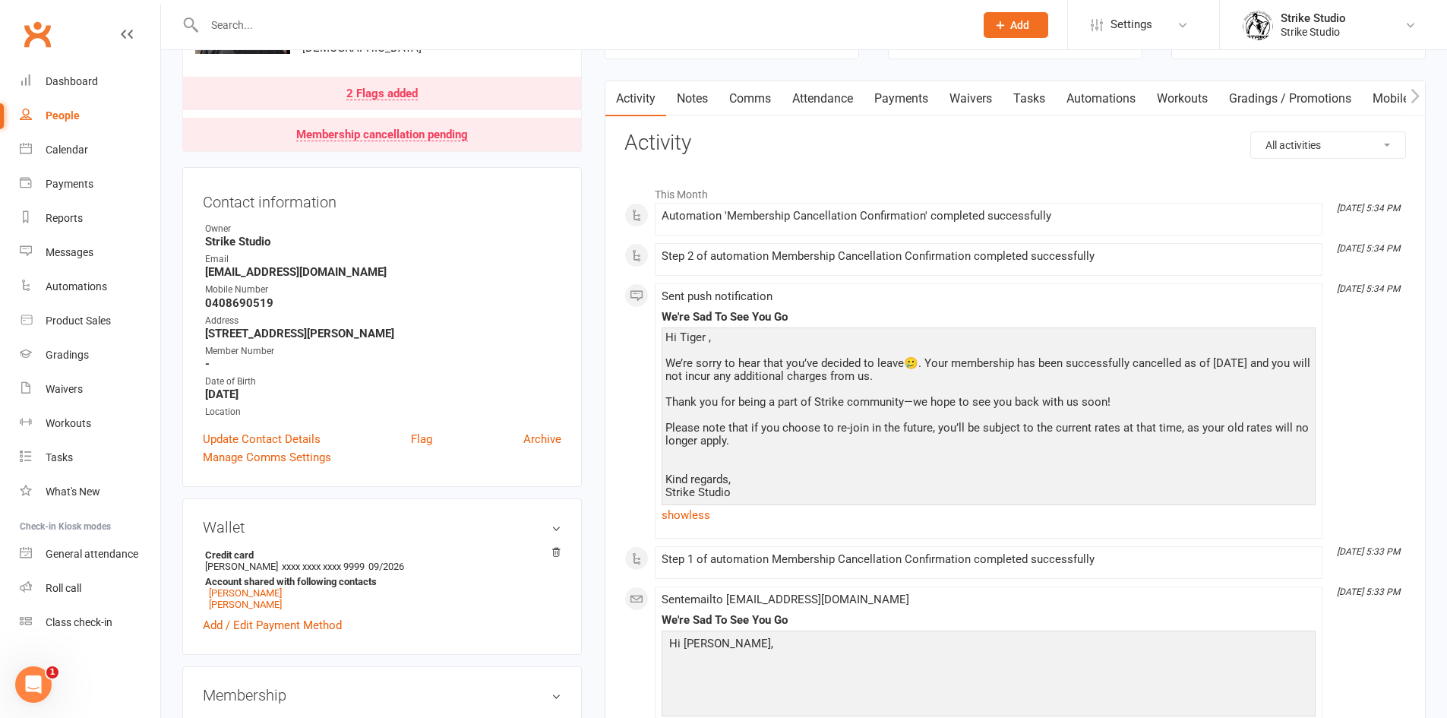
scroll to position [0, 0]
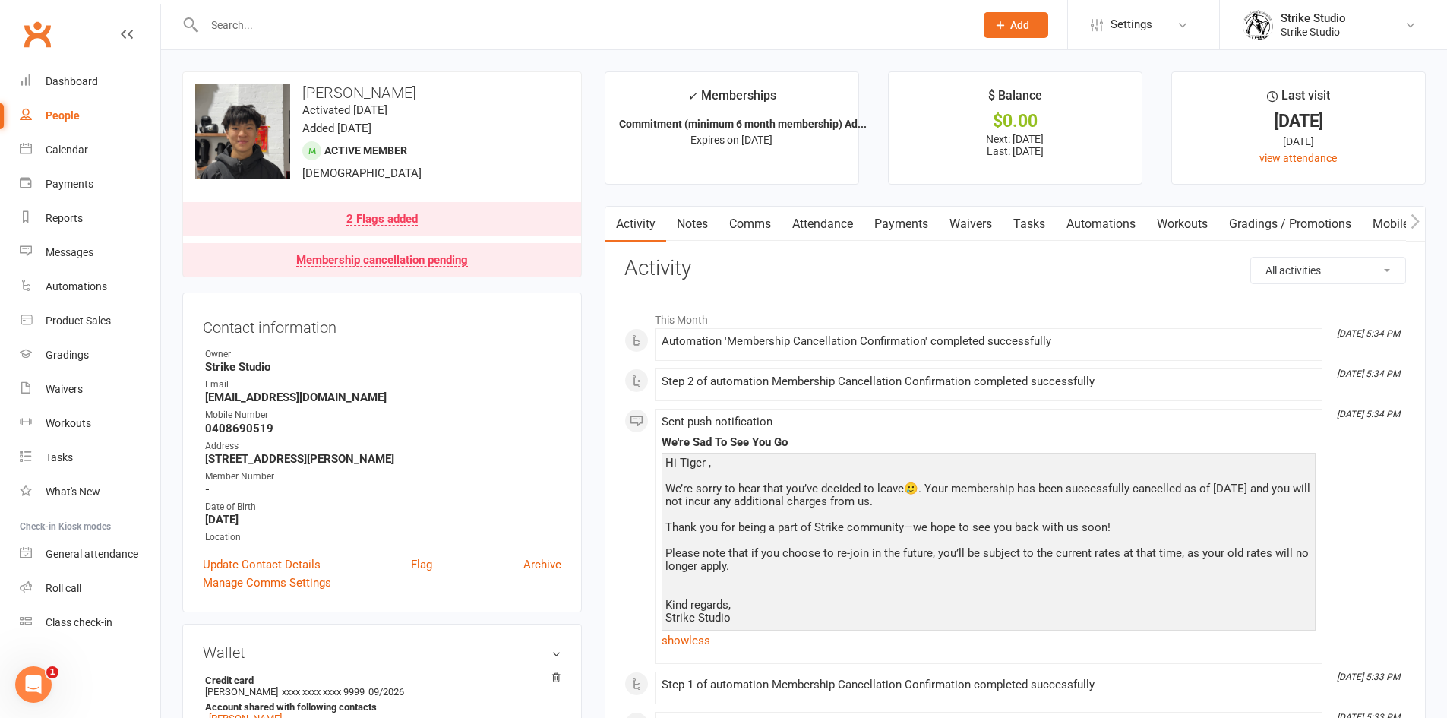
click at [346, 26] on input "text" at bounding box center [582, 24] width 764 height 21
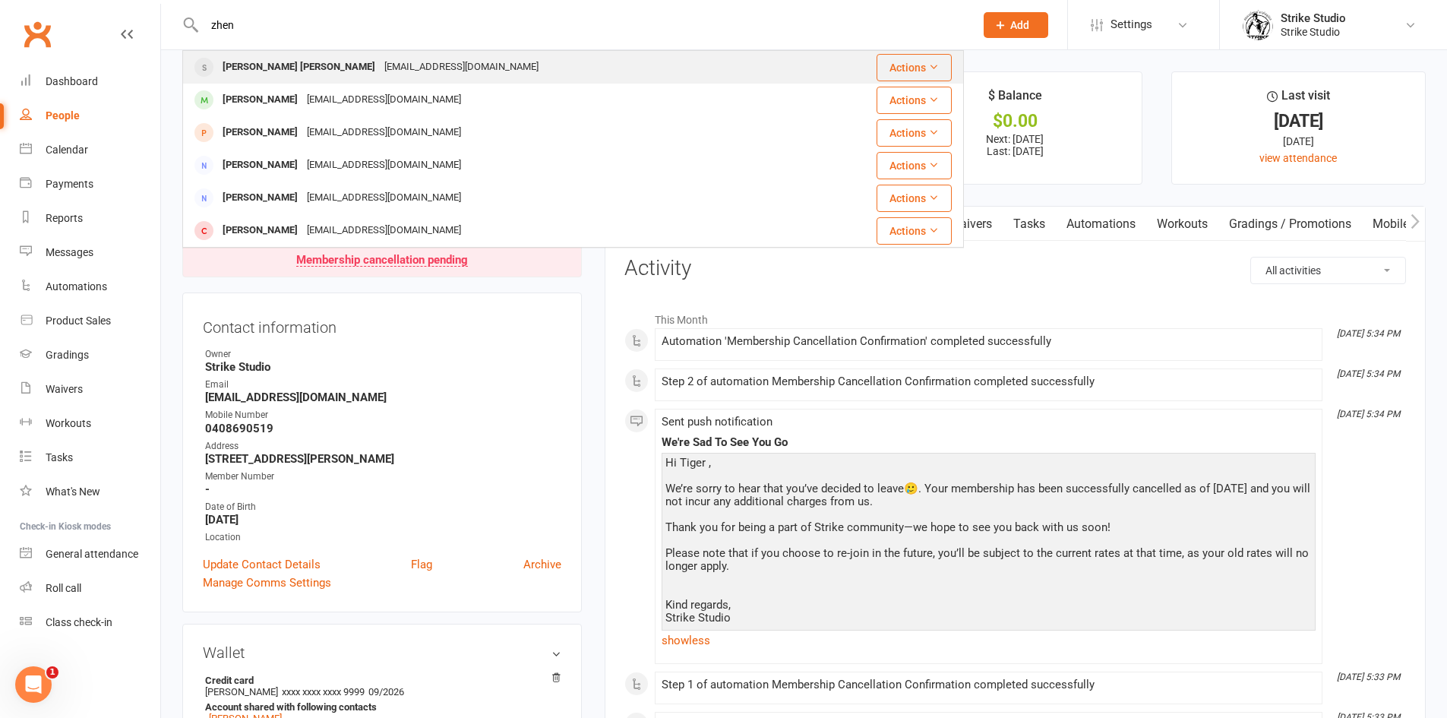
type input "zhen"
click at [380, 66] on div "[EMAIL_ADDRESS][DOMAIN_NAME]" at bounding box center [461, 67] width 163 height 22
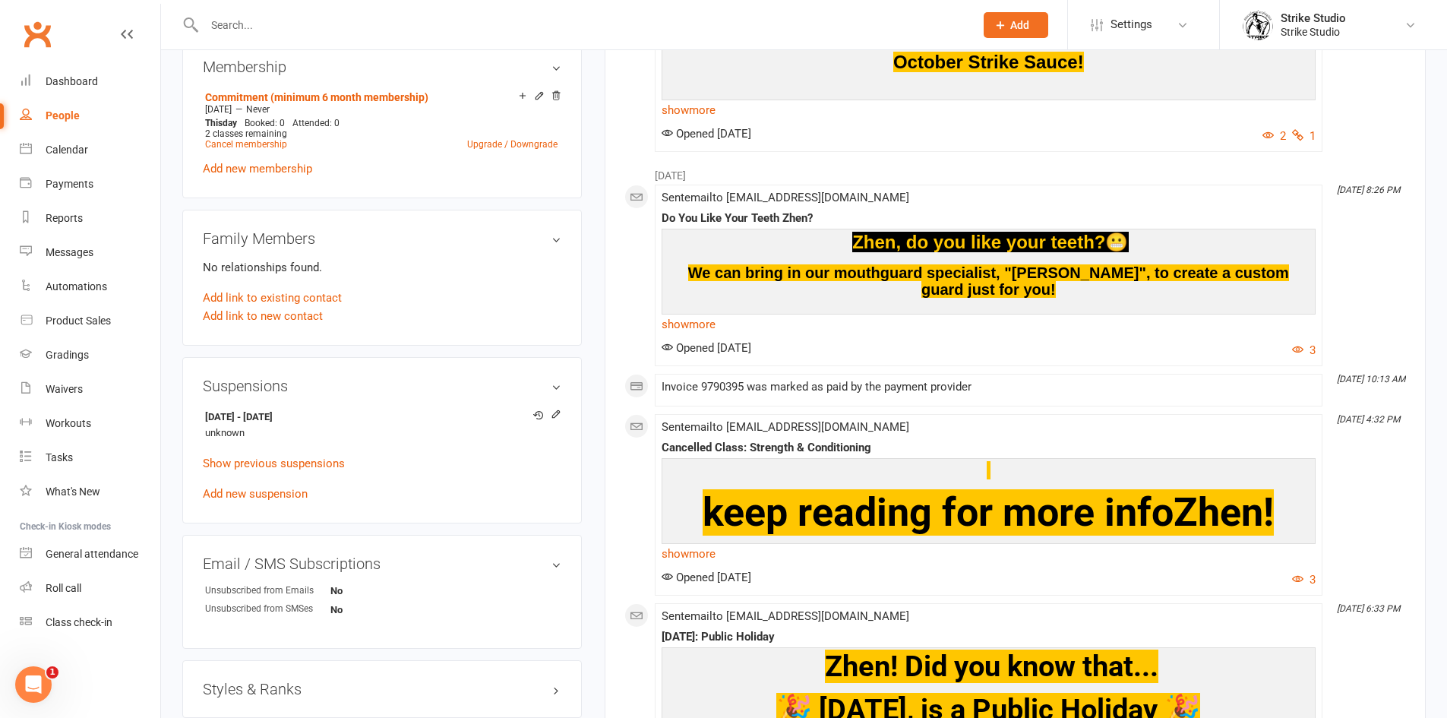
scroll to position [608, 0]
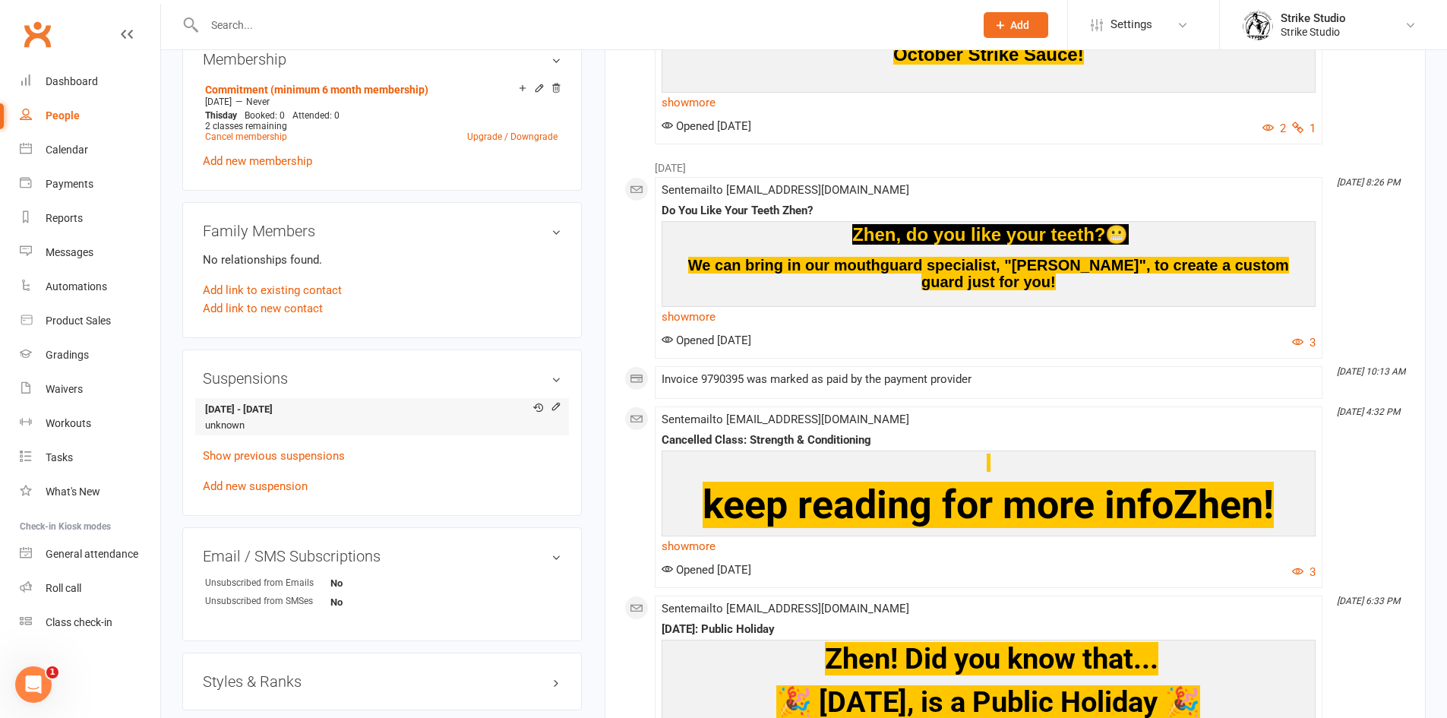
click at [285, 456] on link "Show previous suspensions" at bounding box center [274, 456] width 142 height 14
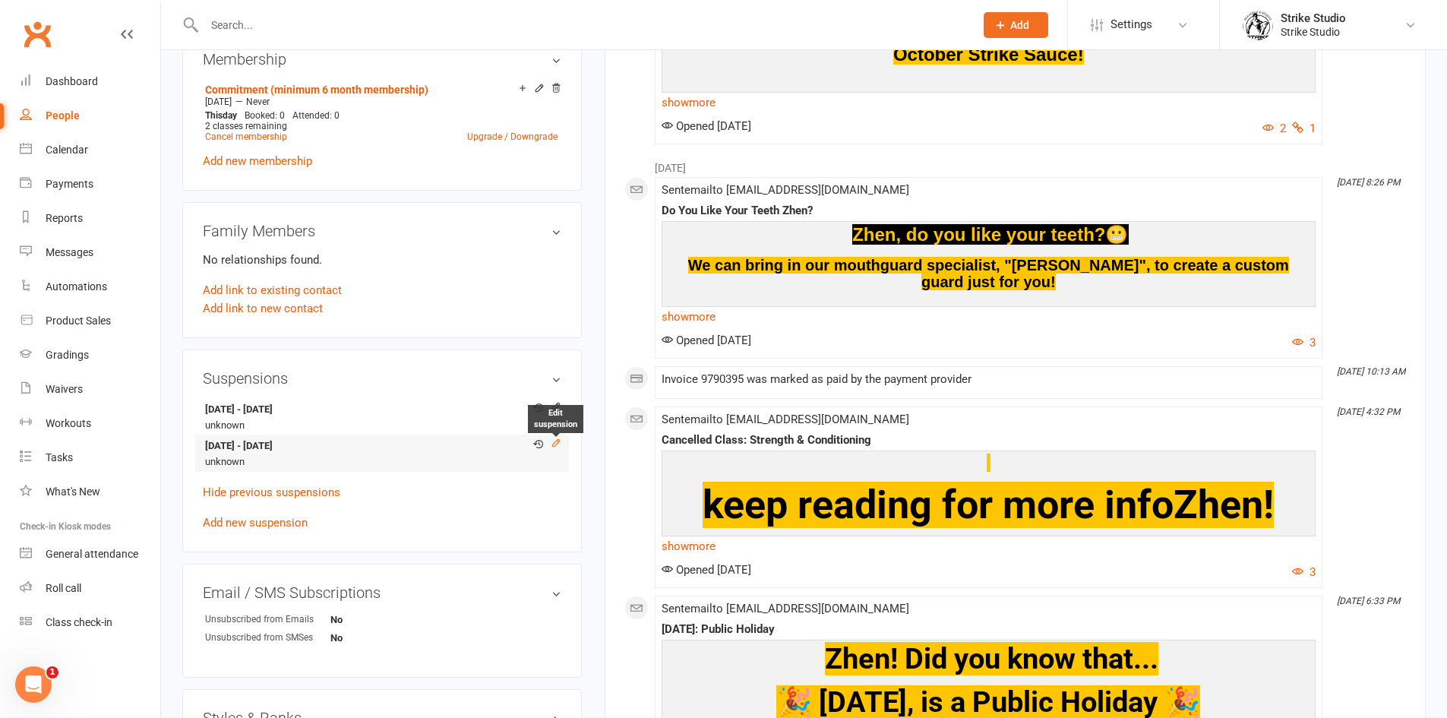
click at [558, 442] on icon at bounding box center [555, 442] width 7 height 7
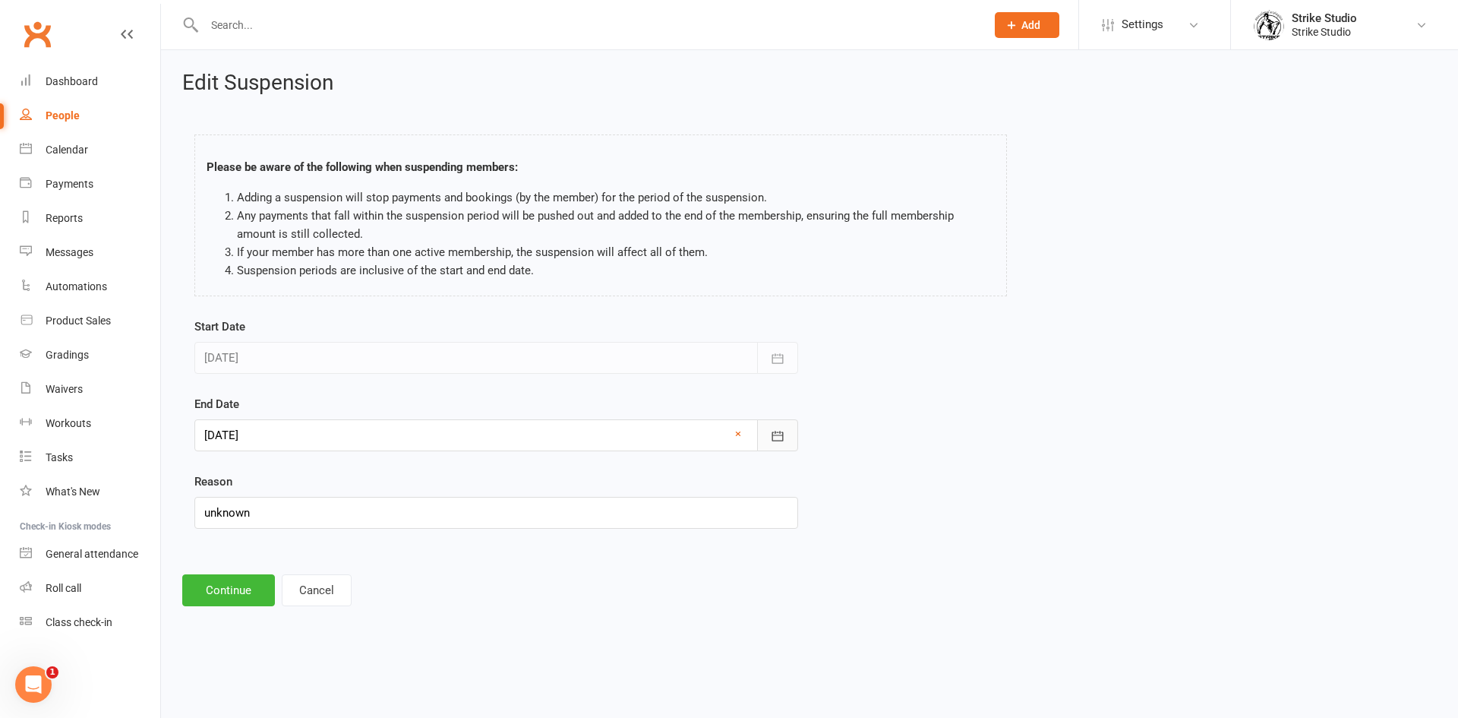
click at [772, 432] on icon "button" at bounding box center [777, 435] width 15 height 15
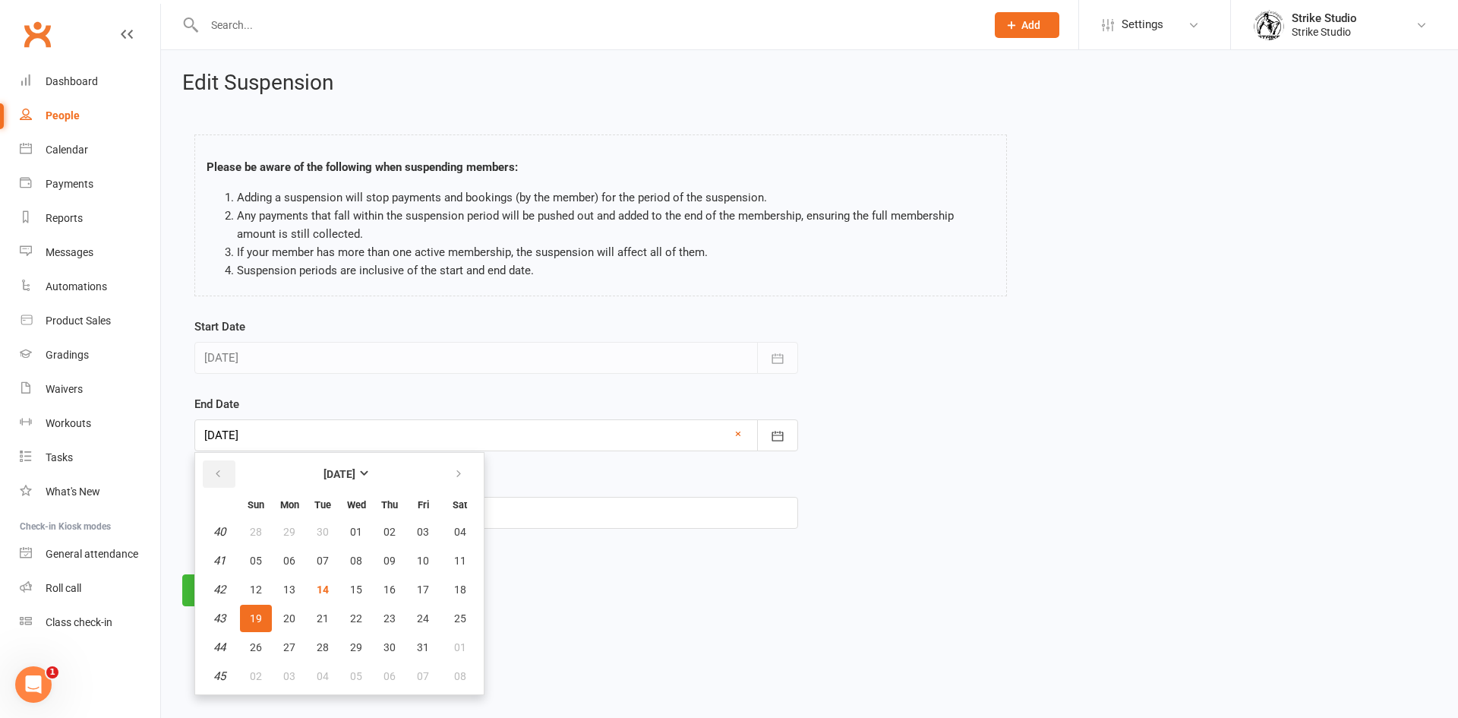
click at [226, 469] on button "button" at bounding box center [219, 473] width 33 height 27
click at [453, 478] on icon "button" at bounding box center [458, 474] width 11 height 12
click at [218, 481] on button "button" at bounding box center [219, 473] width 33 height 27
click at [454, 473] on icon "button" at bounding box center [458, 474] width 11 height 12
click at [456, 475] on icon "button" at bounding box center [458, 474] width 11 height 12
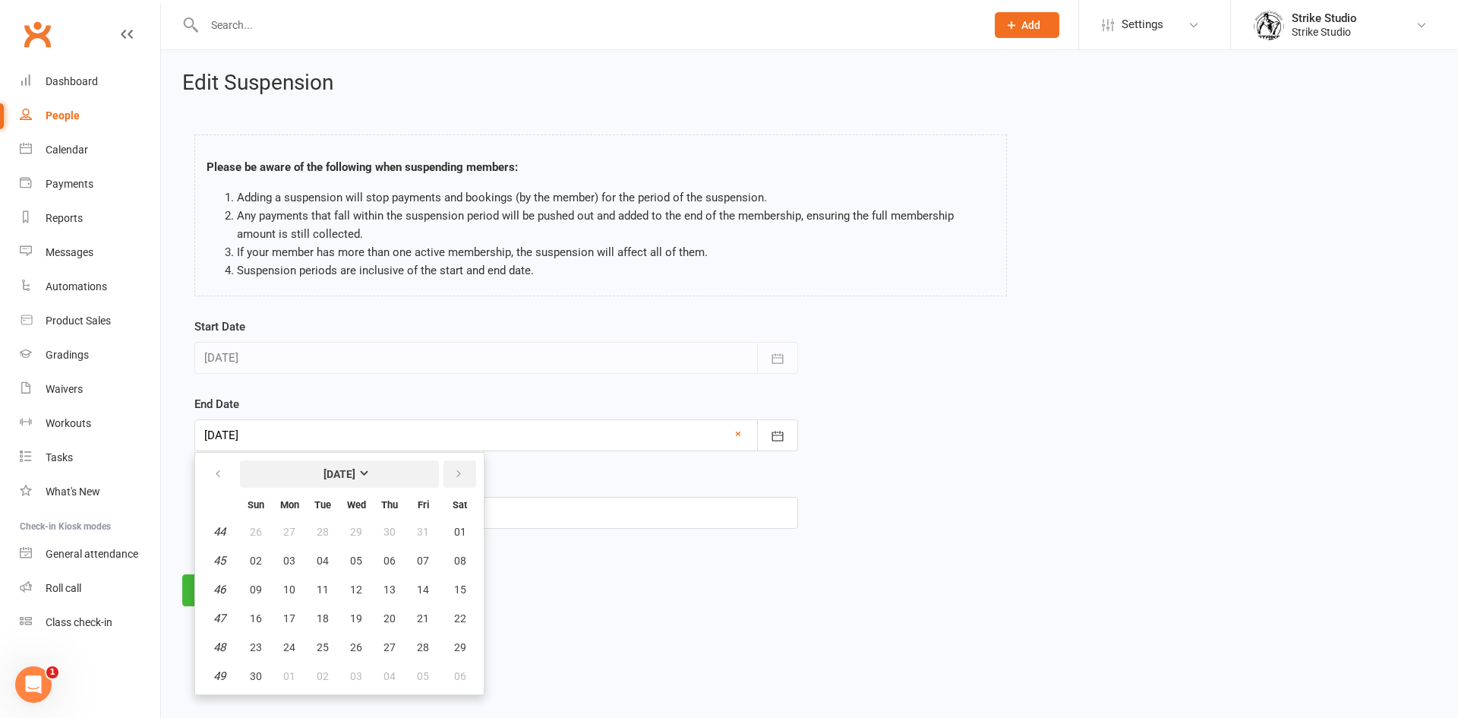
drag, startPoint x: 446, startPoint y: 473, endPoint x: 435, endPoint y: 485, distance: 16.1
click at [447, 473] on button "button" at bounding box center [460, 473] width 33 height 27
click at [265, 616] on button "21" at bounding box center [256, 618] width 32 height 27
type input "[DATE]"
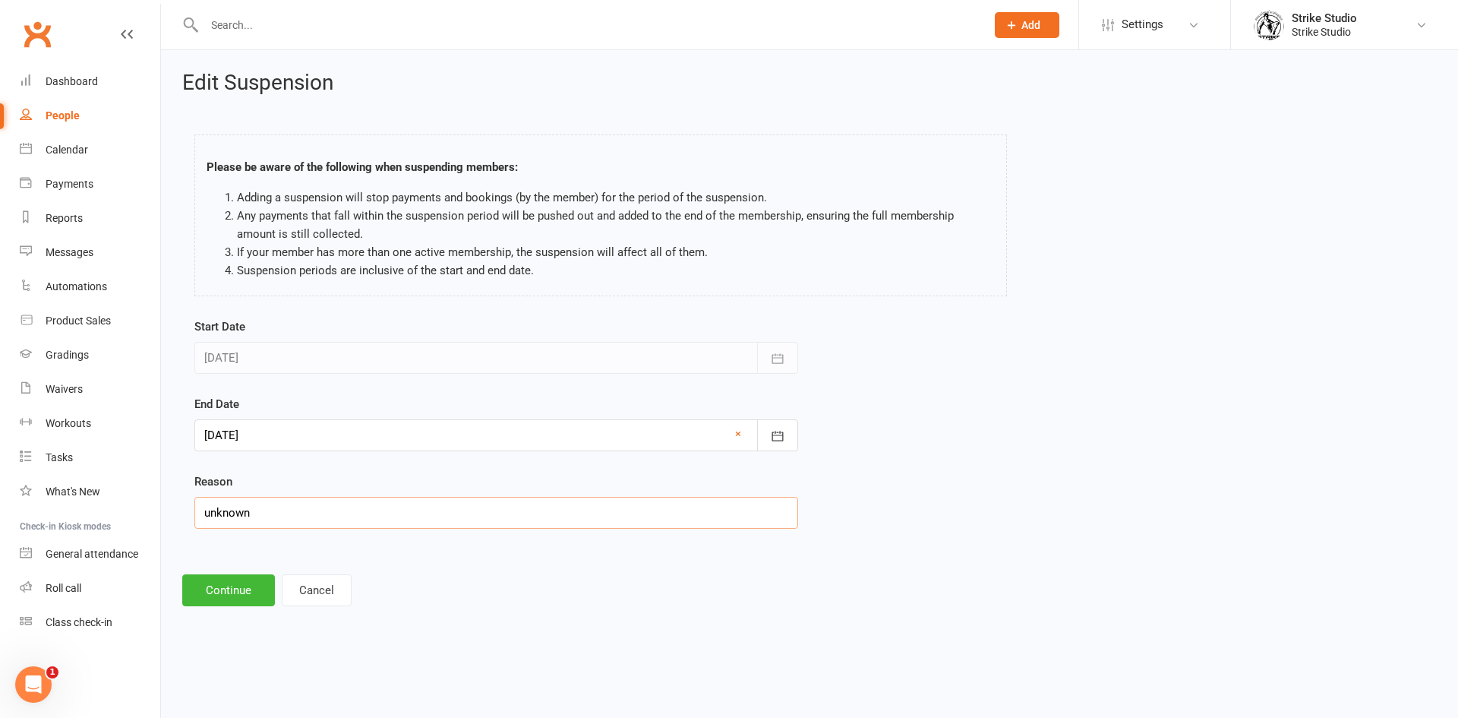
drag, startPoint x: 257, startPoint y: 520, endPoint x: 153, endPoint y: 518, distance: 104.8
click at [153, 518] on ui-view "Prospect Member Non-attending contact Class / event Appointment Grading event T…" at bounding box center [729, 316] width 1458 height 624
type input "work schedule change - unable to make classes at the moment"
click at [299, 545] on div "Start Date [DATE] [DATE] Sun Mon Tue Wed Thu Fri Sat 36 31 01 02 03 04 05 06 37…" at bounding box center [496, 434] width 627 height 232
click at [575, 469] on form "Start Date [DATE] [DATE] Sun Mon Tue Wed Thu Fri Sat 36 31 01 02 03 04 05 06 37…" at bounding box center [496, 423] width 604 height 211
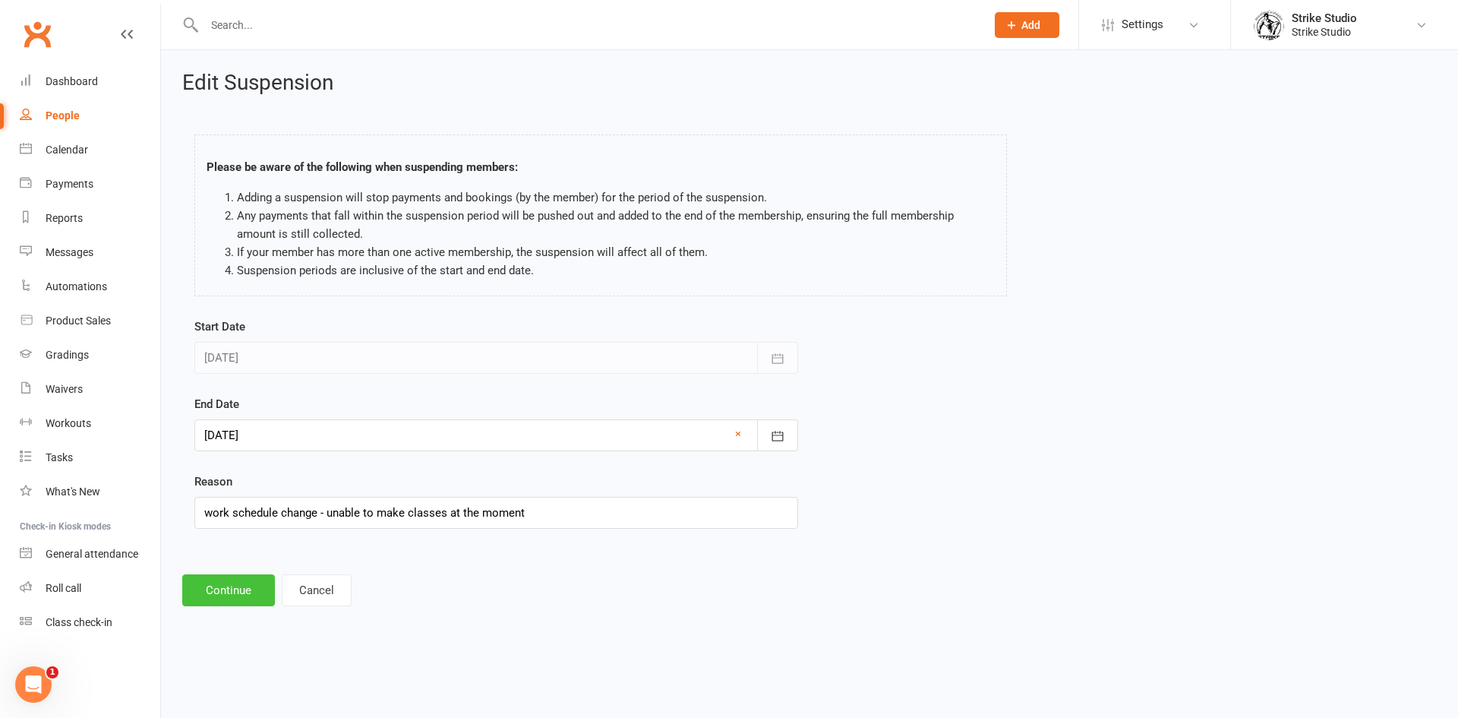
click at [208, 599] on button "Continue" at bounding box center [228, 590] width 93 height 32
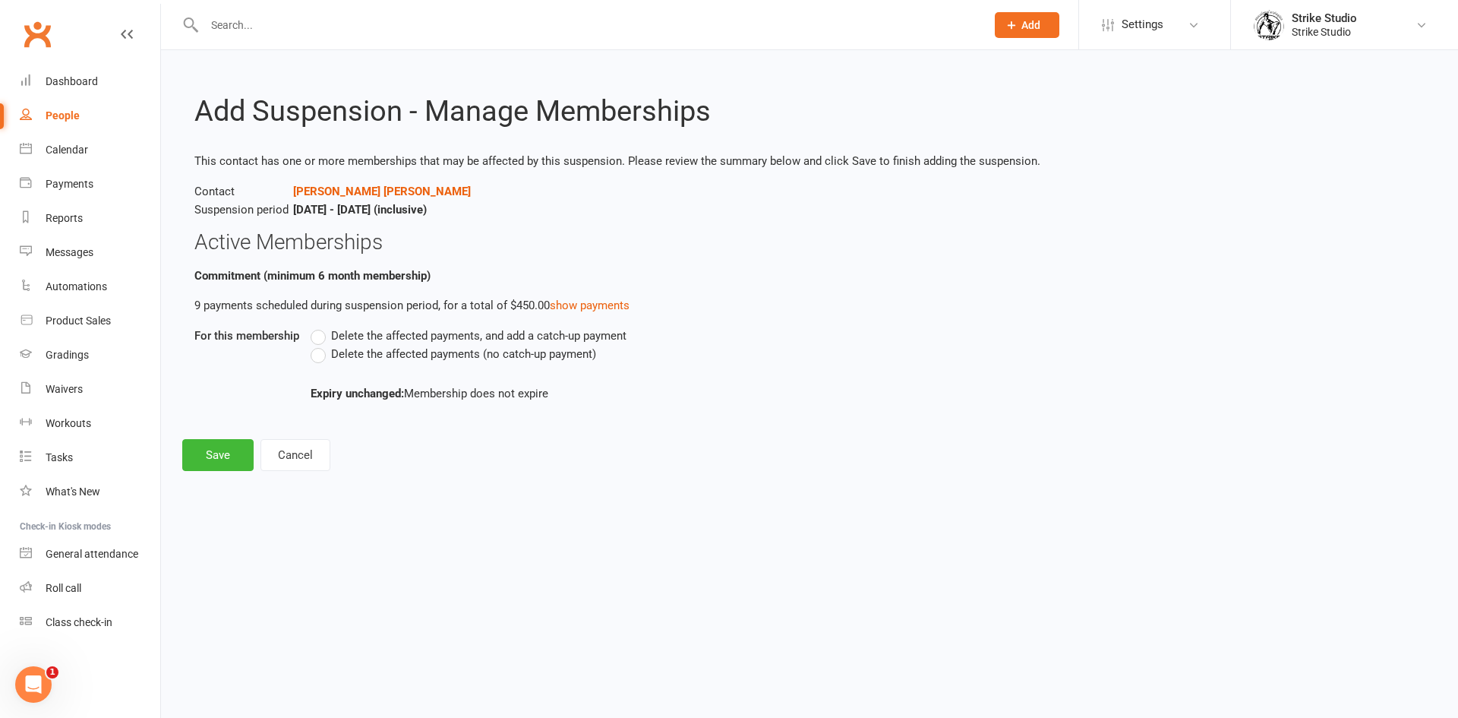
click at [320, 357] on label "Delete the affected payments (no catch-up payment)" at bounding box center [454, 354] width 286 height 18
click at [320, 345] on input "Delete the affected payments (no catch-up payment)" at bounding box center [316, 345] width 10 height 0
click at [217, 457] on button "Save" at bounding box center [217, 455] width 71 height 32
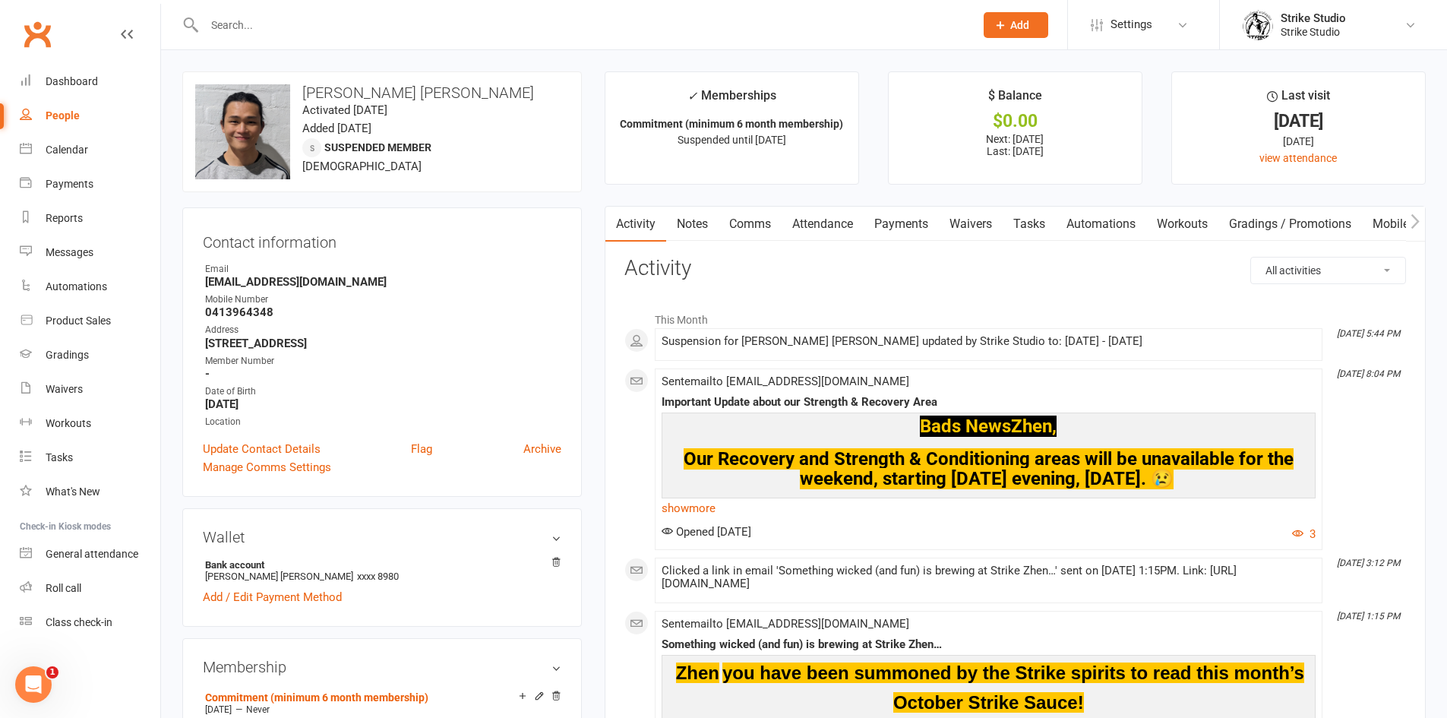
click at [899, 232] on link "Payments" at bounding box center [901, 224] width 75 height 35
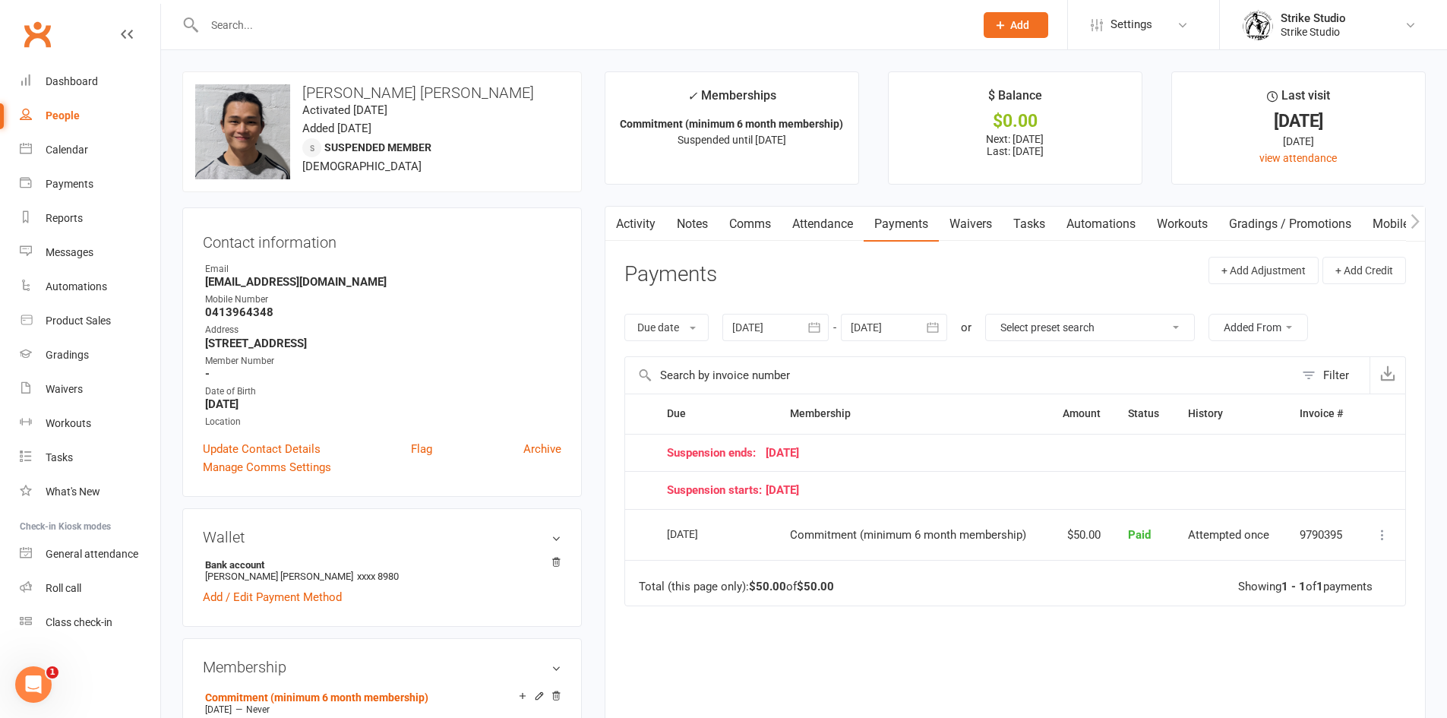
click at [308, 32] on input "text" at bounding box center [582, 24] width 764 height 21
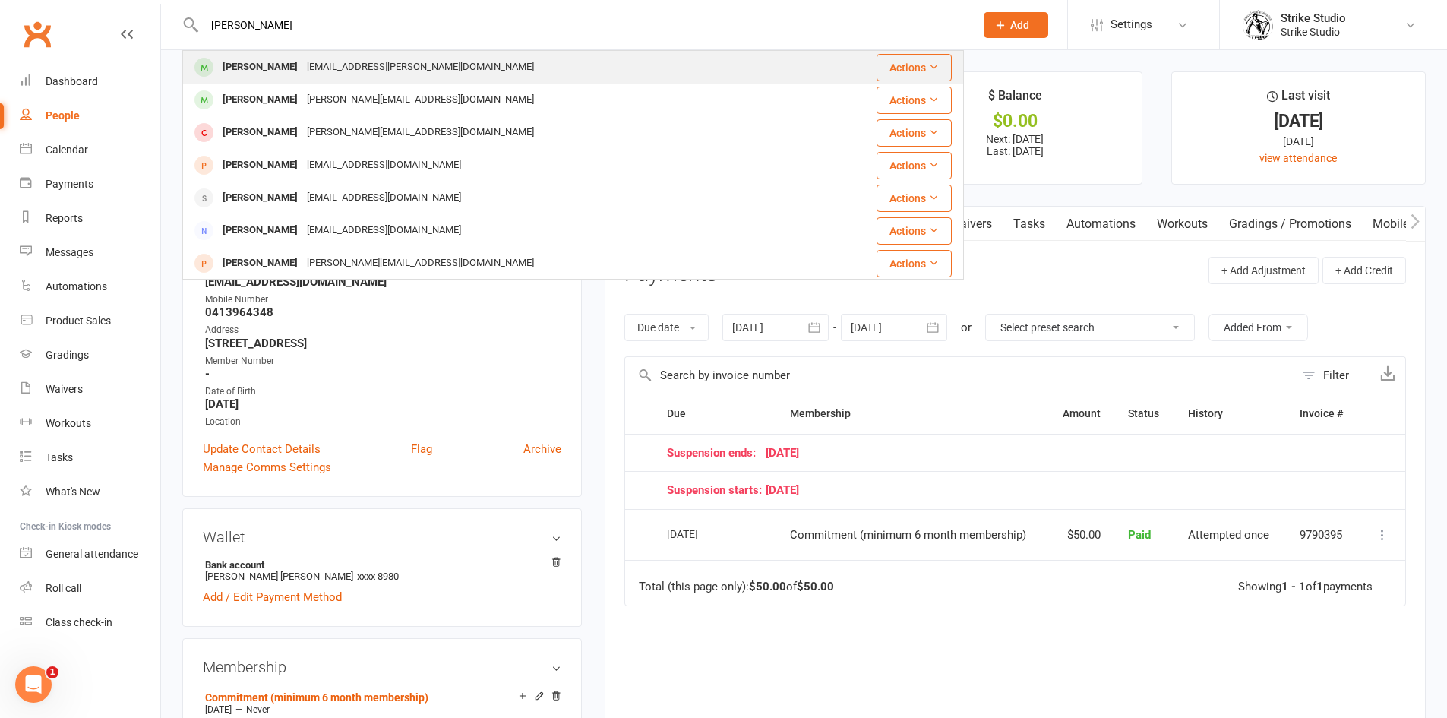
type input "[PERSON_NAME]"
click at [351, 68] on div "[EMAIL_ADDRESS][PERSON_NAME][DOMAIN_NAME]" at bounding box center [420, 67] width 236 height 22
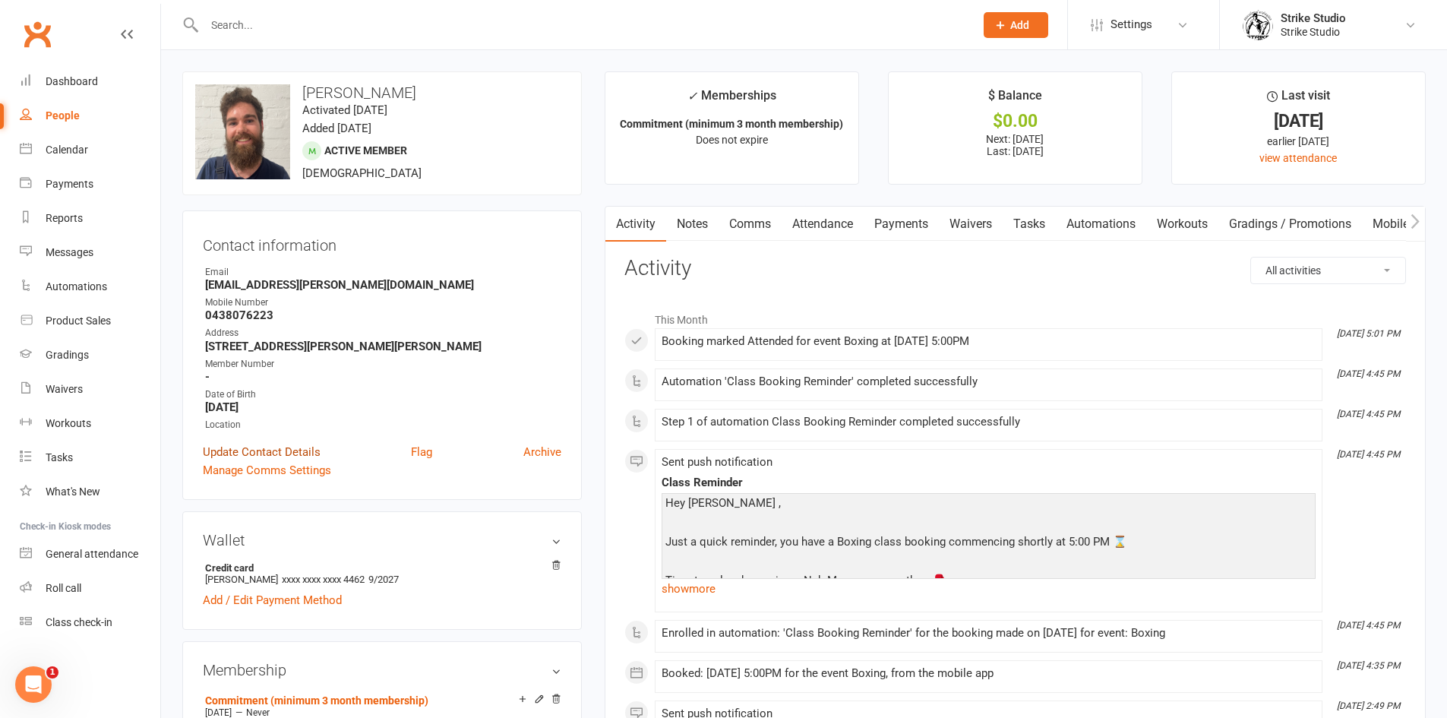
click at [258, 453] on link "Update Contact Details" at bounding box center [262, 452] width 118 height 18
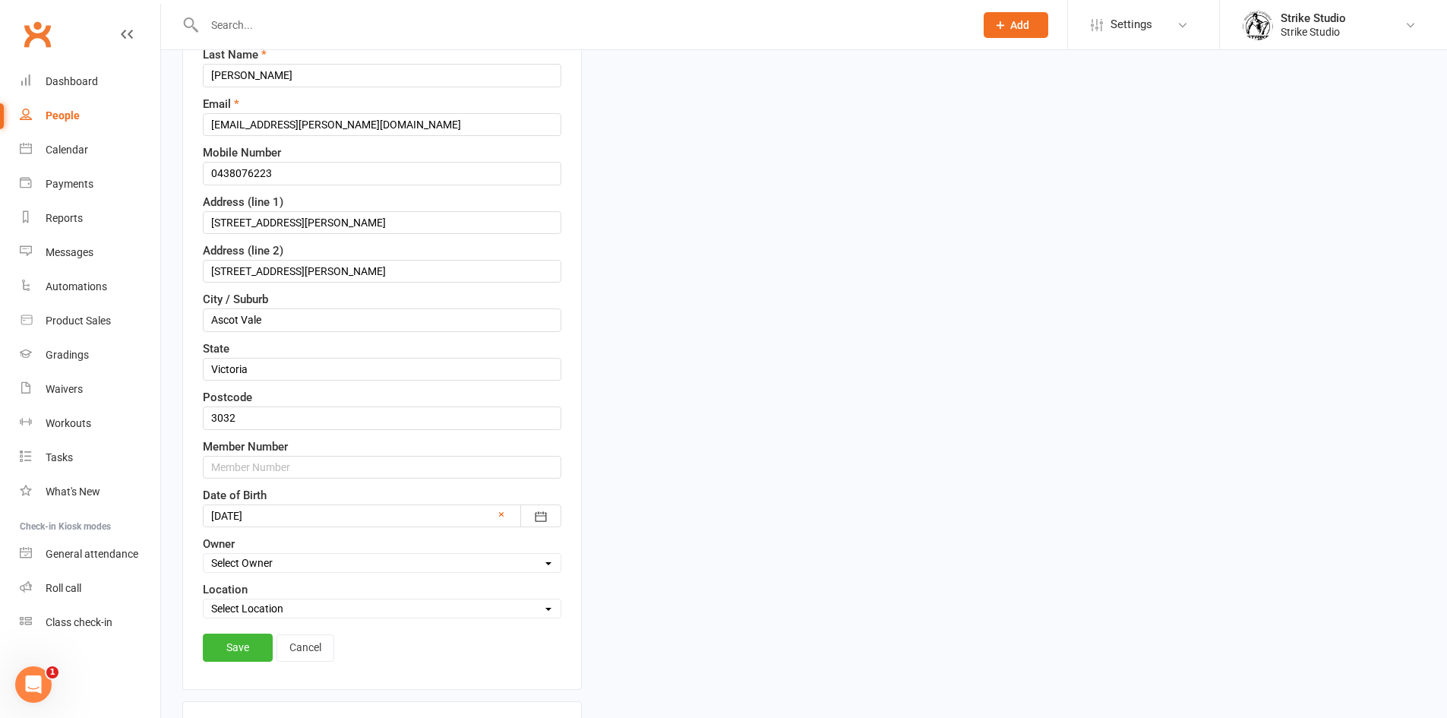
scroll to position [299, 0]
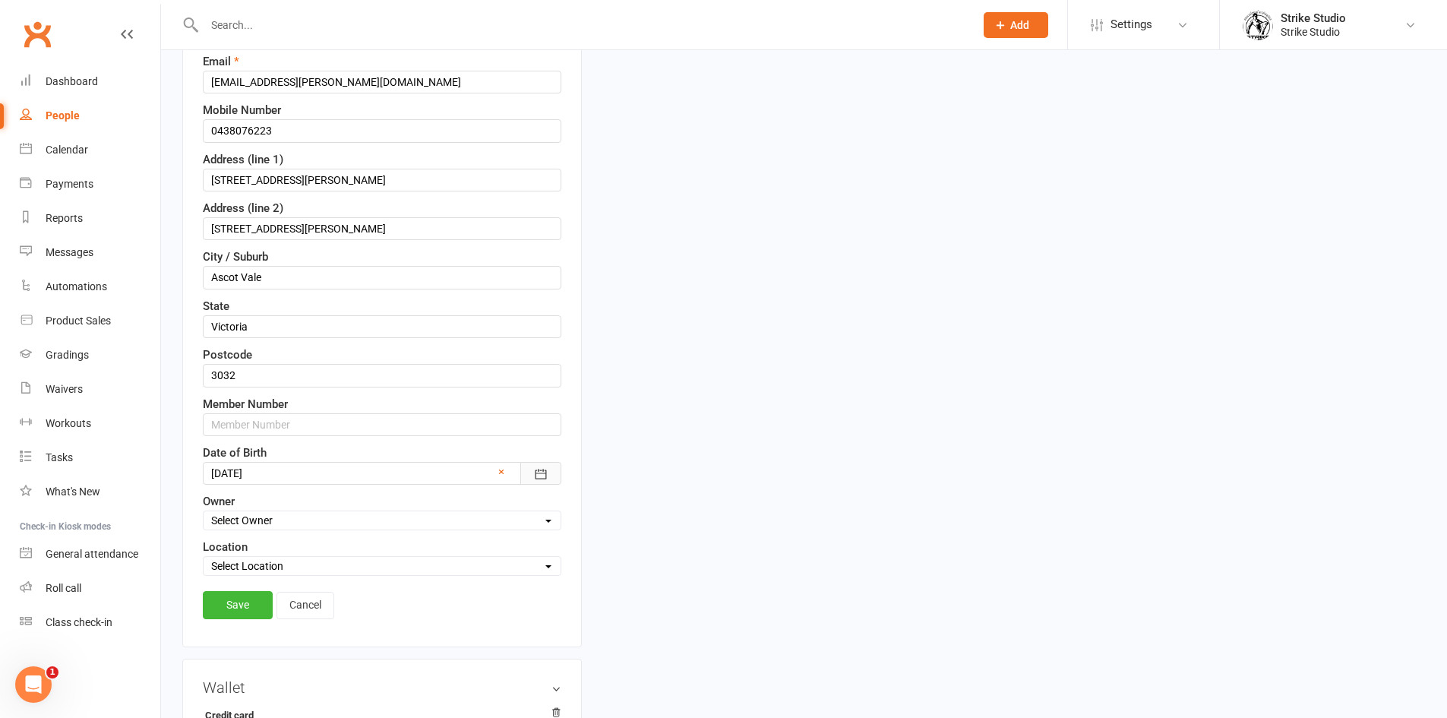
click at [535, 473] on icon "button" at bounding box center [540, 473] width 15 height 15
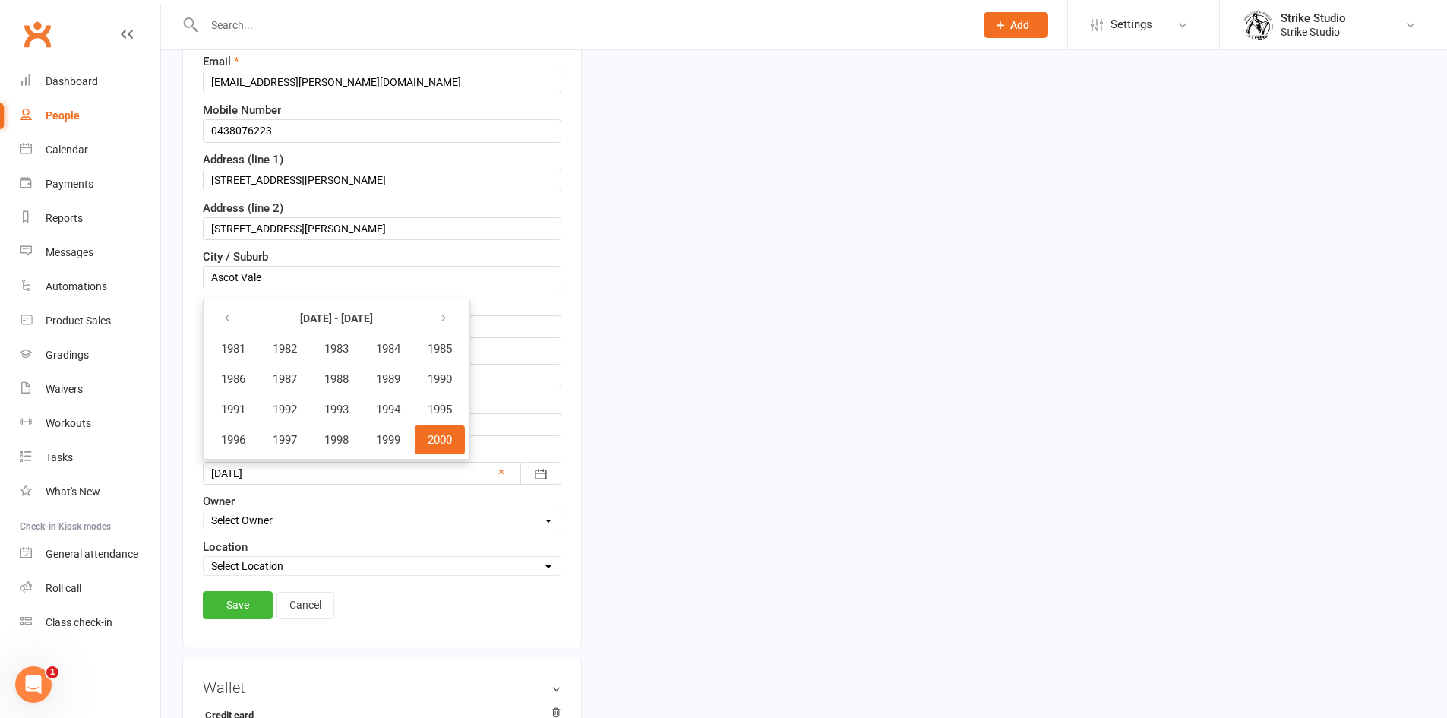
click at [440, 441] on span "2000" at bounding box center [440, 440] width 24 height 14
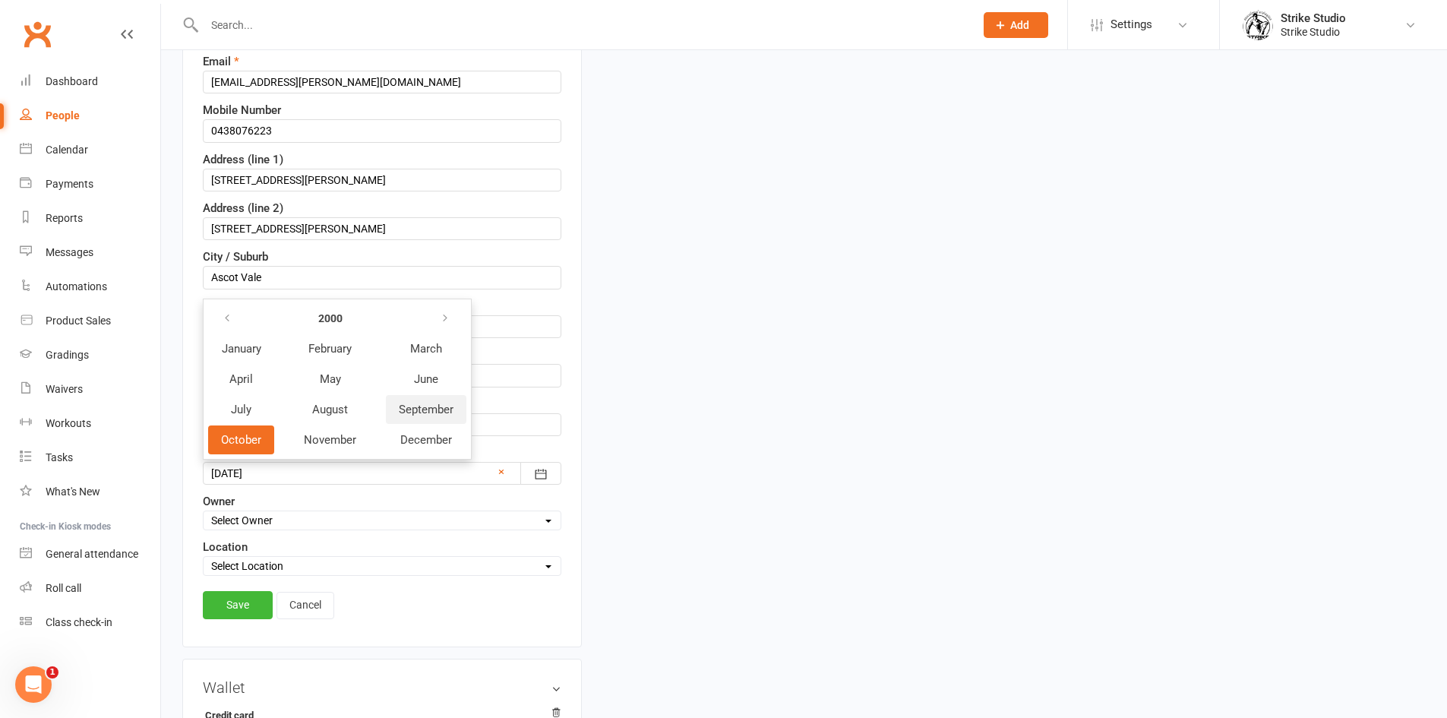
click at [426, 410] on span "September" at bounding box center [426, 410] width 55 height 14
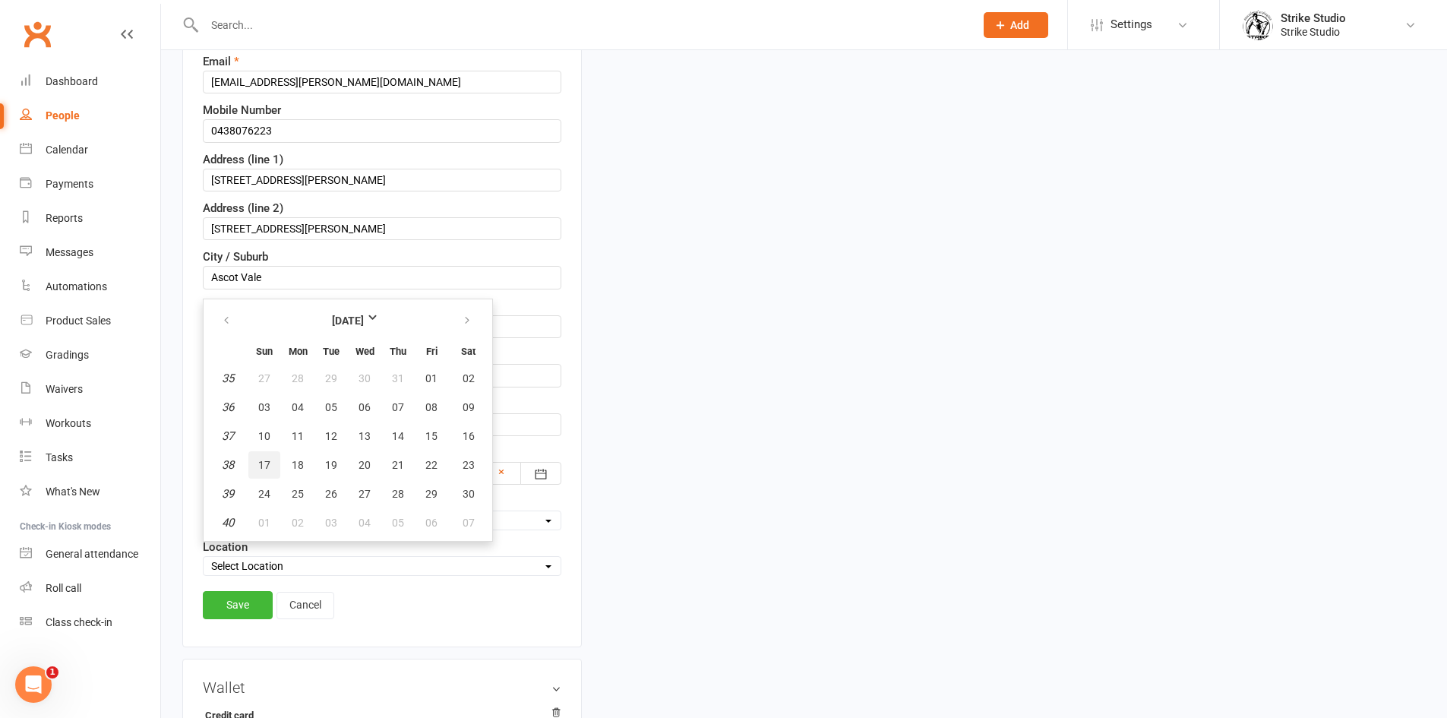
click at [270, 462] on button "17" at bounding box center [264, 464] width 32 height 27
type input "[DATE]"
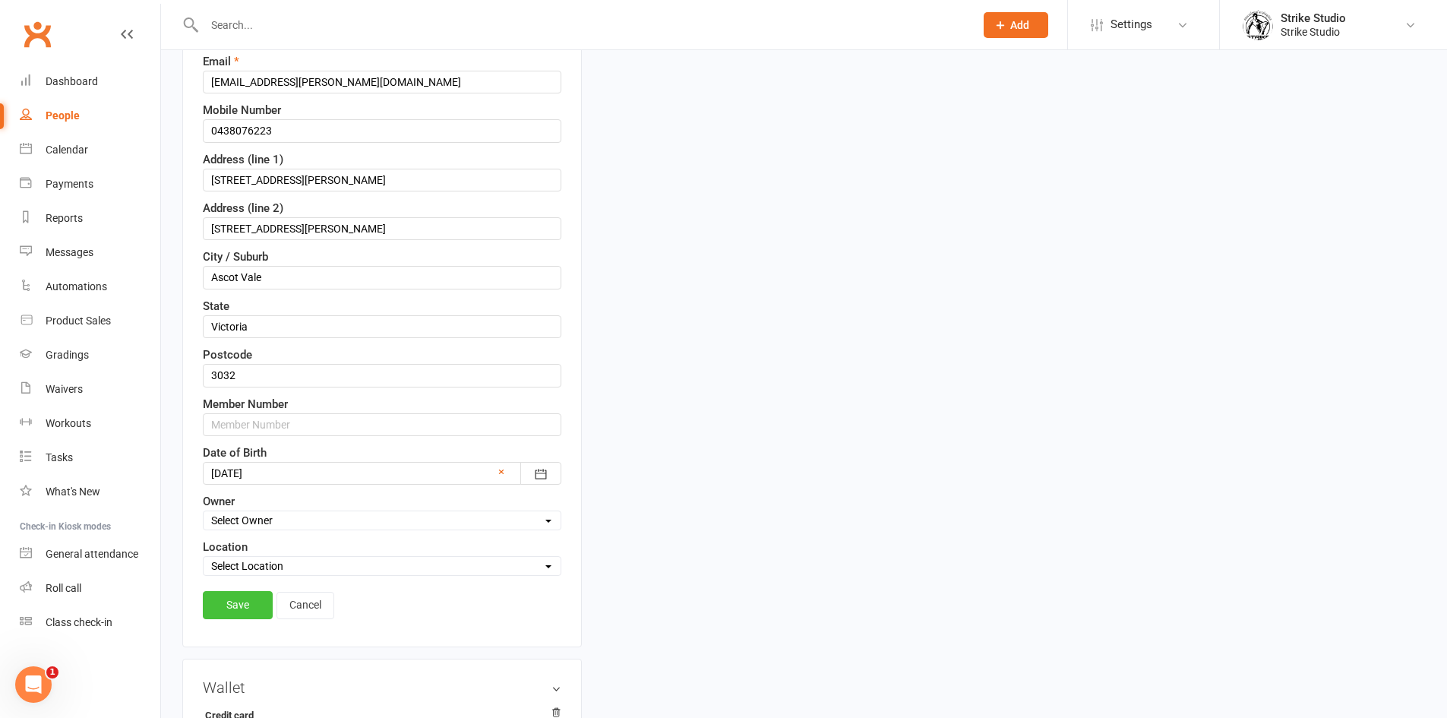
click at [243, 602] on link "Save" at bounding box center [238, 604] width 70 height 27
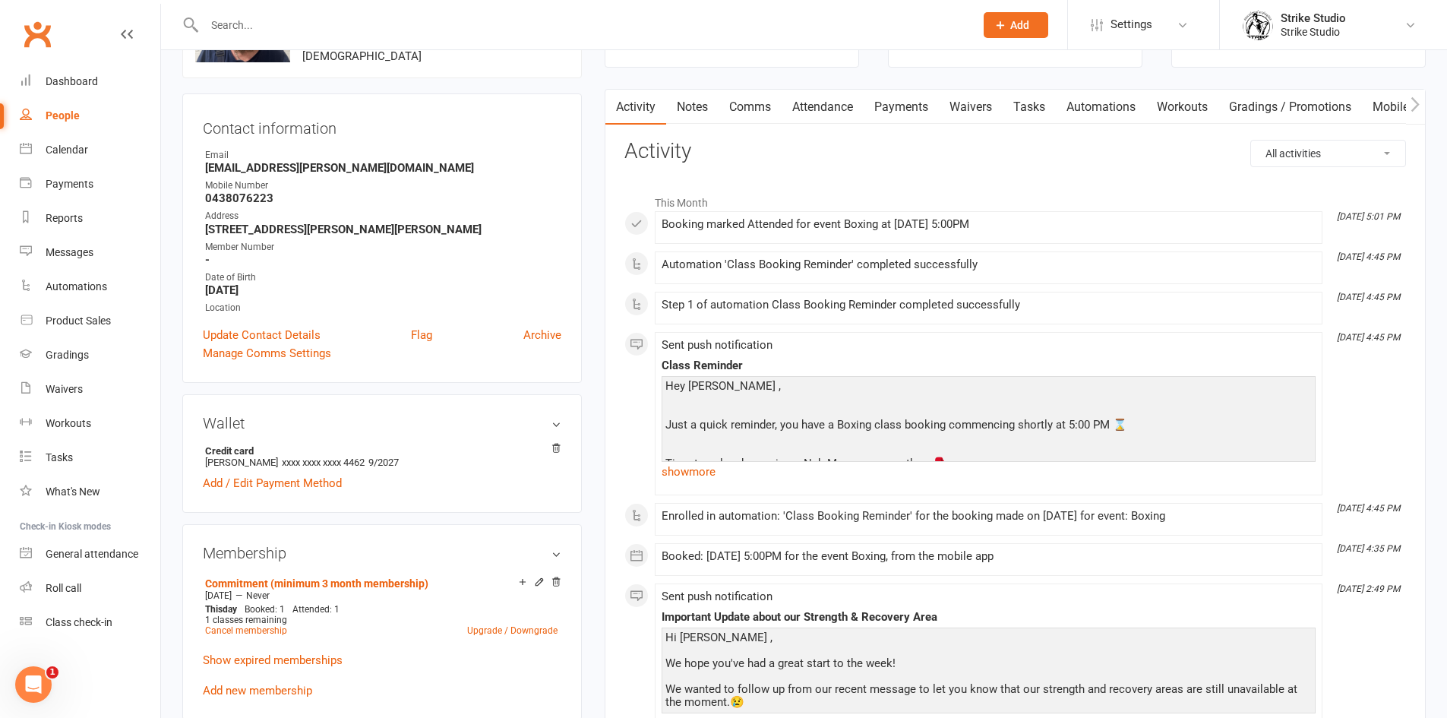
scroll to position [0, 0]
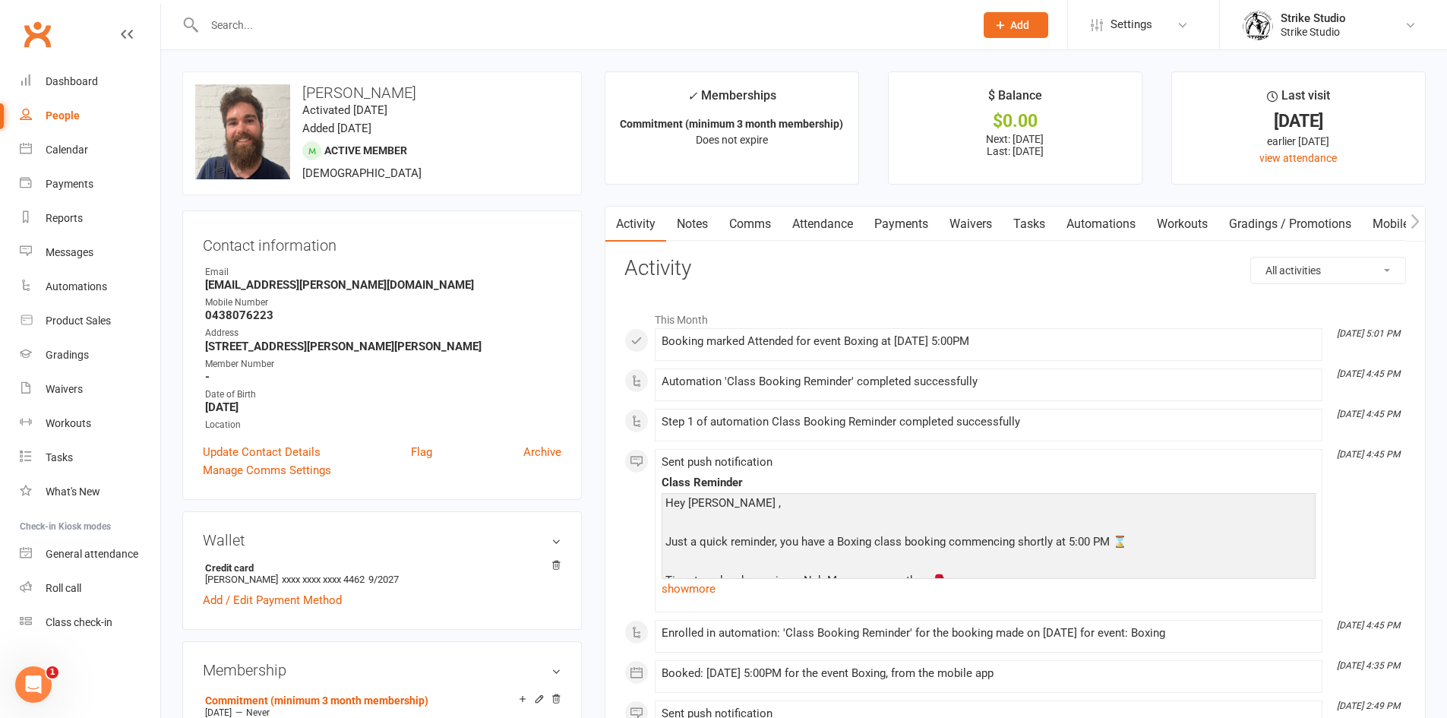
click at [299, 30] on input "text" at bounding box center [582, 24] width 764 height 21
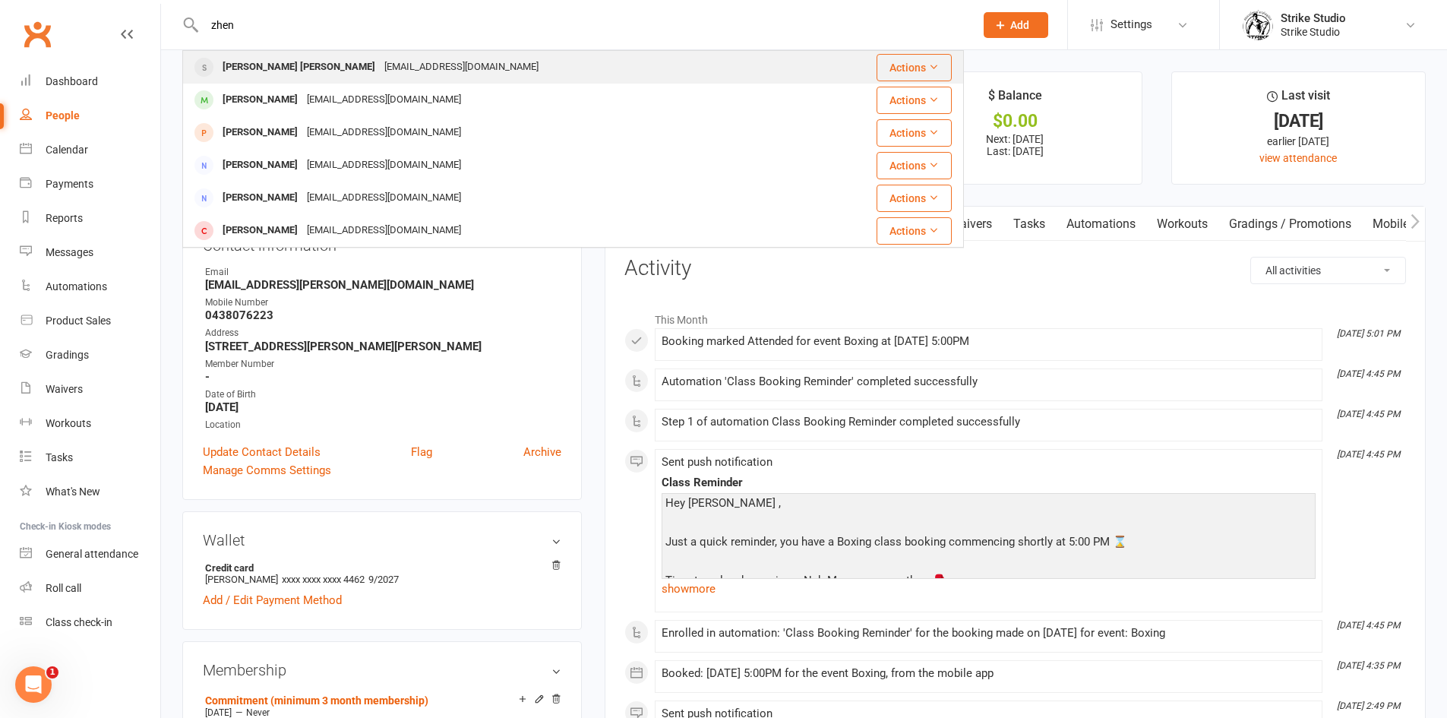
type input "zhen"
click at [380, 70] on div "[EMAIL_ADDRESS][DOMAIN_NAME]" at bounding box center [461, 67] width 163 height 22
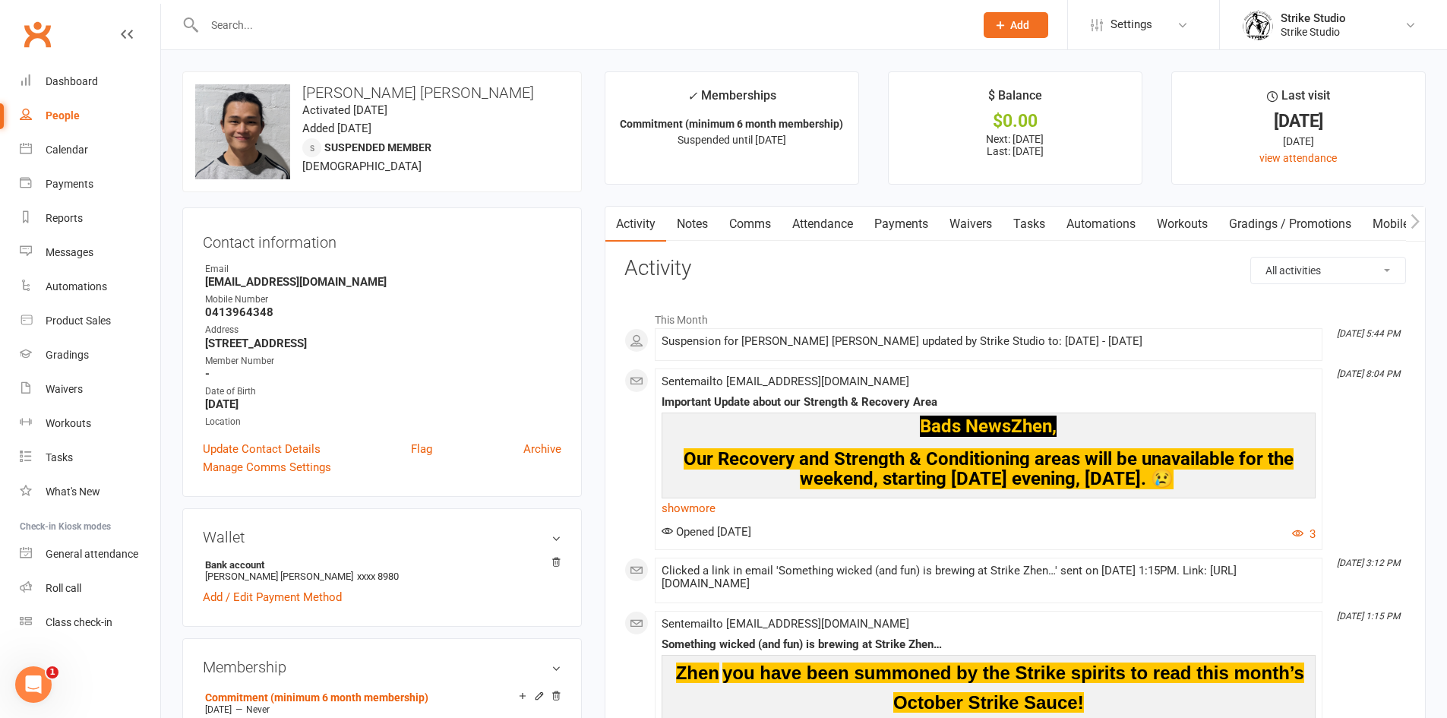
click at [895, 220] on link "Payments" at bounding box center [901, 224] width 75 height 35
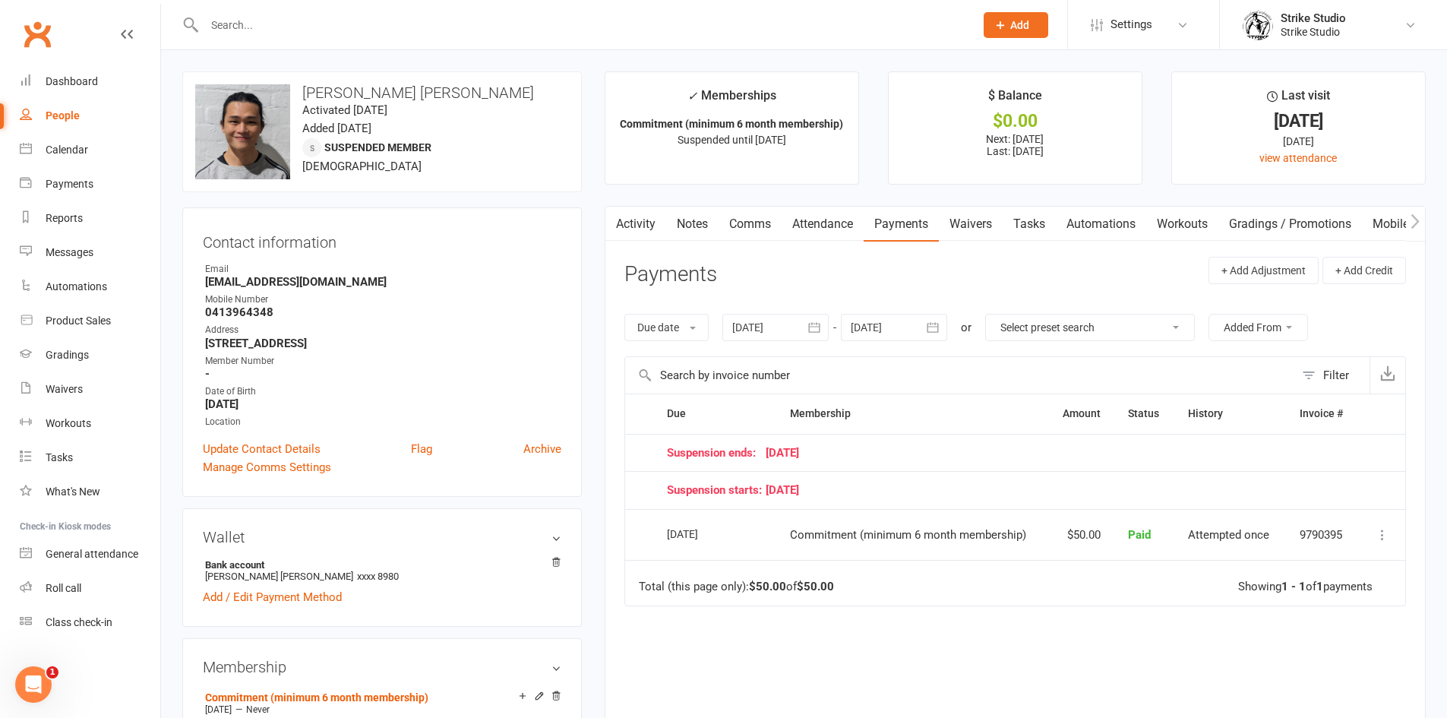
click at [633, 231] on link "Activity" at bounding box center [635, 224] width 61 height 35
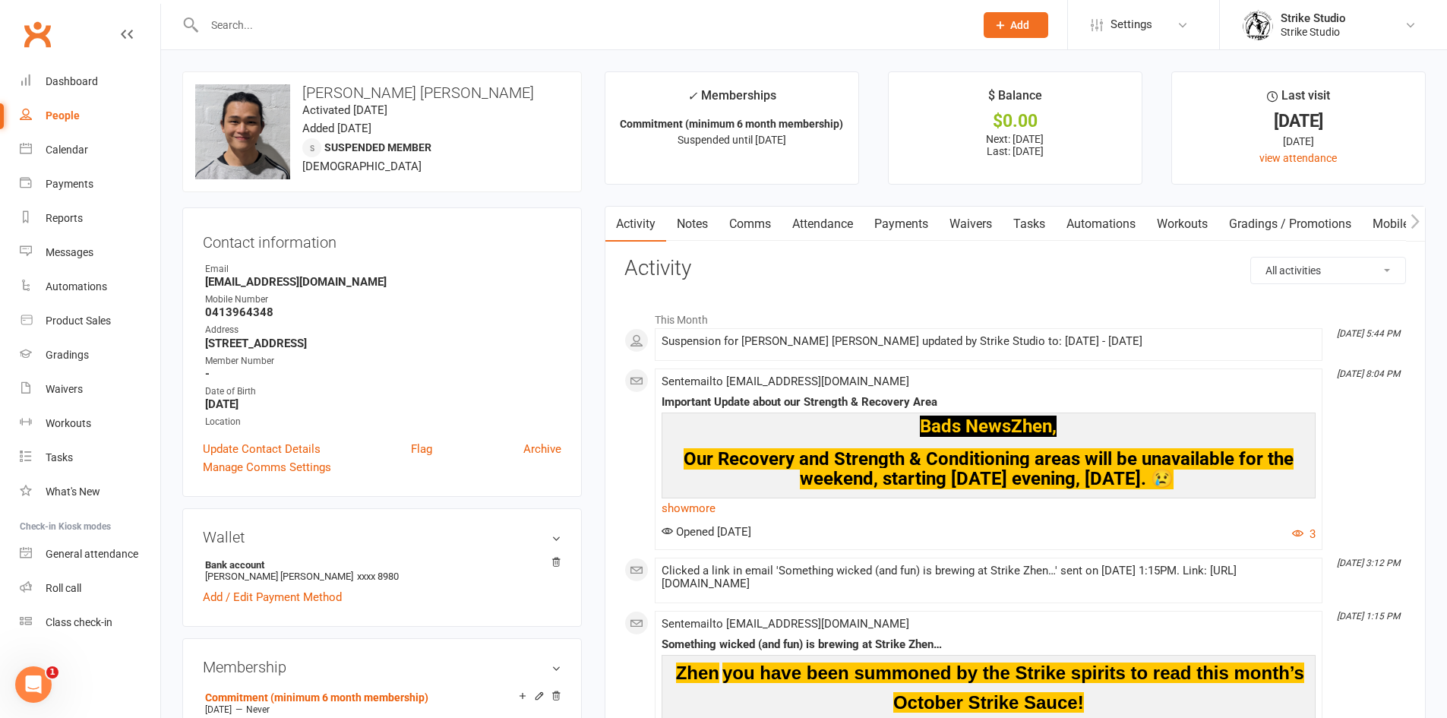
click at [529, 371] on strong "-" at bounding box center [383, 374] width 356 height 14
click at [254, 29] on input "text" at bounding box center [582, 24] width 764 height 21
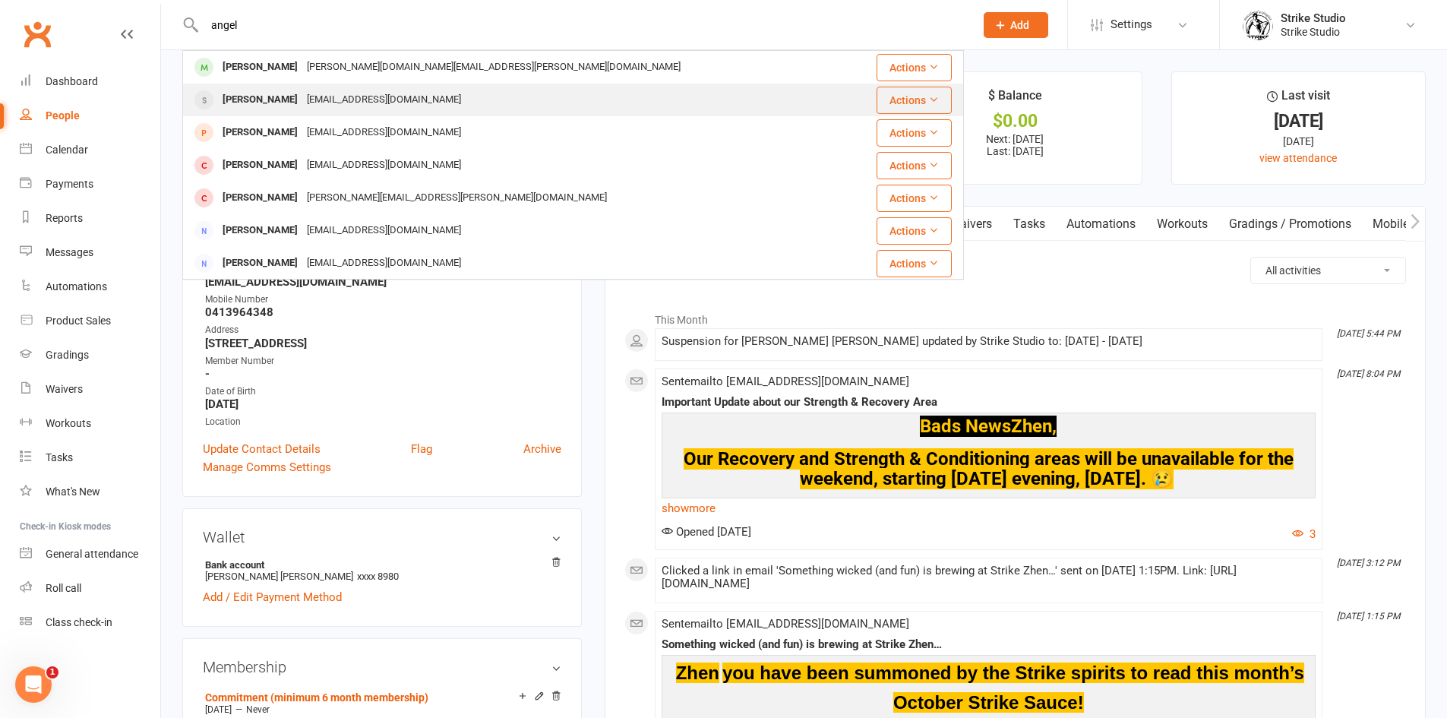
type input "angel"
click at [321, 108] on div "[EMAIL_ADDRESS][DOMAIN_NAME]" at bounding box center [383, 100] width 163 height 22
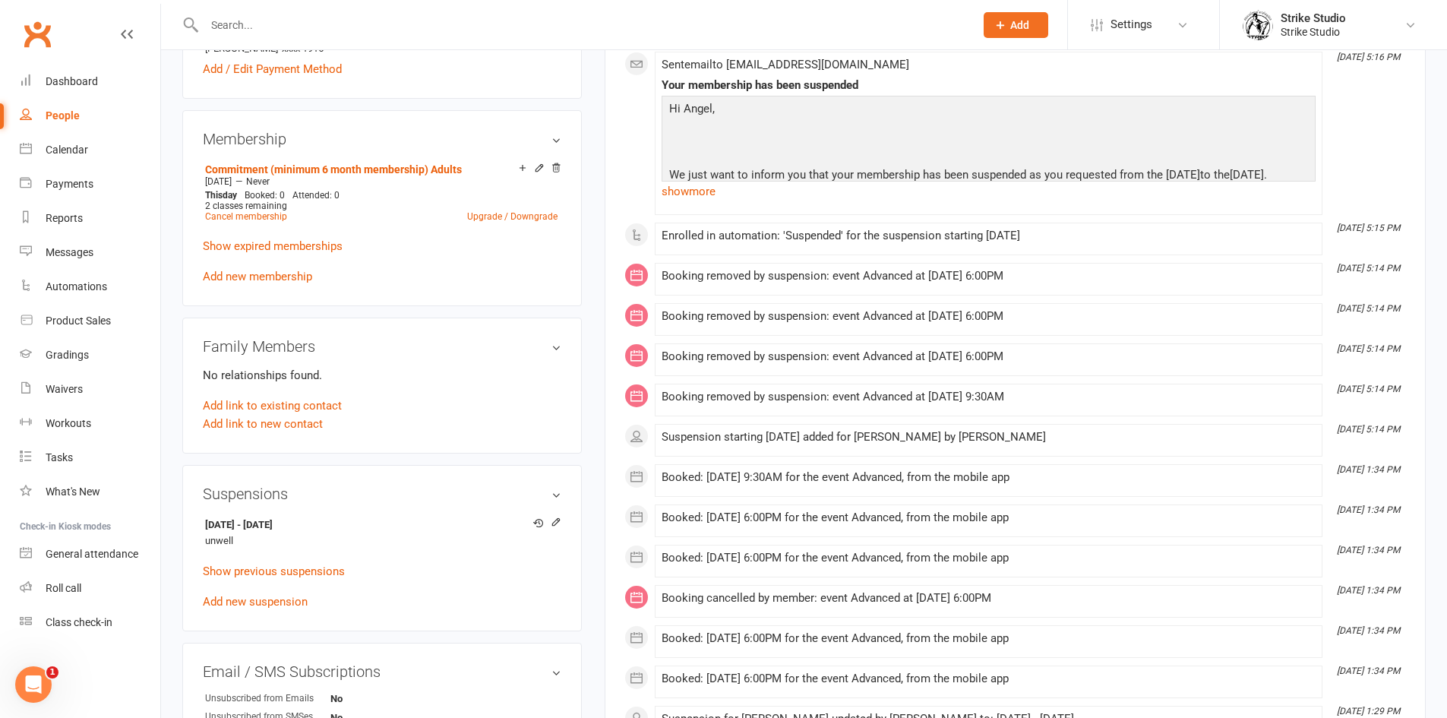
scroll to position [532, 0]
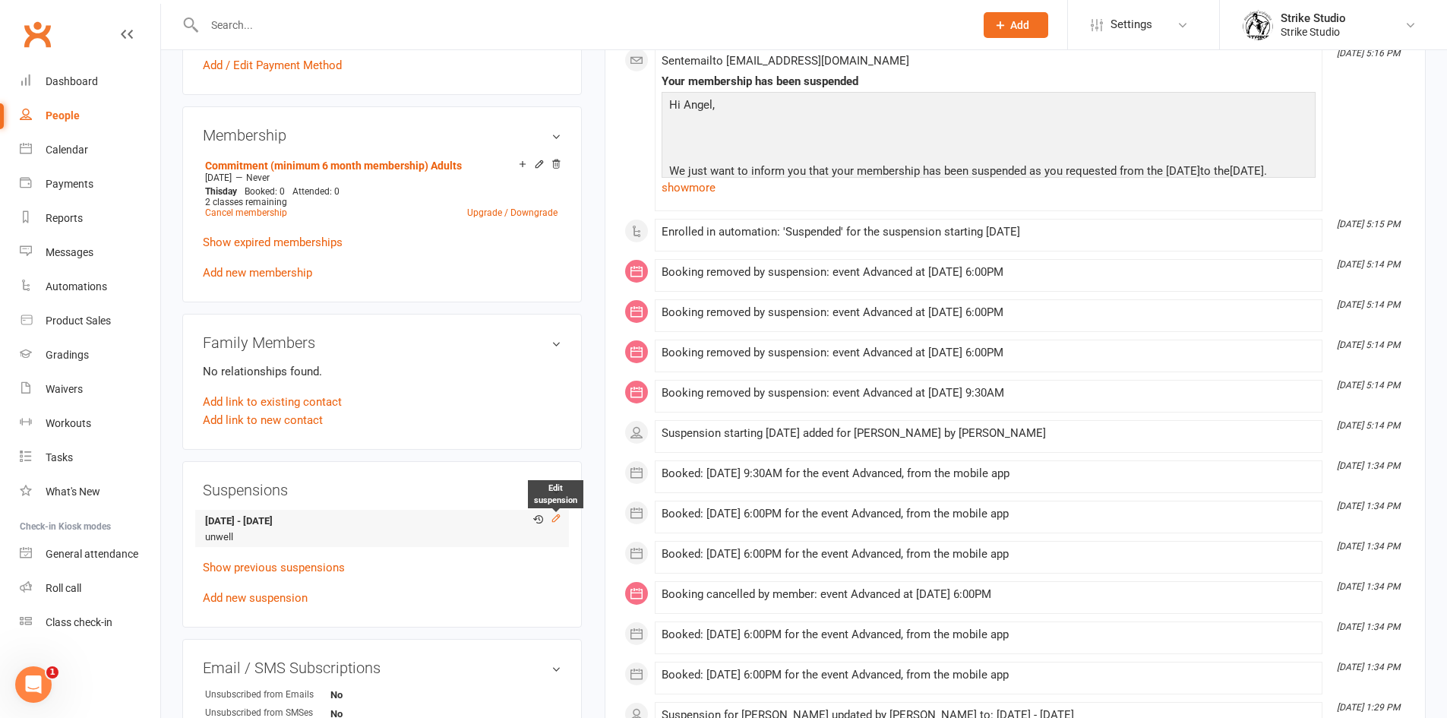
click at [554, 520] on icon at bounding box center [556, 518] width 11 height 11
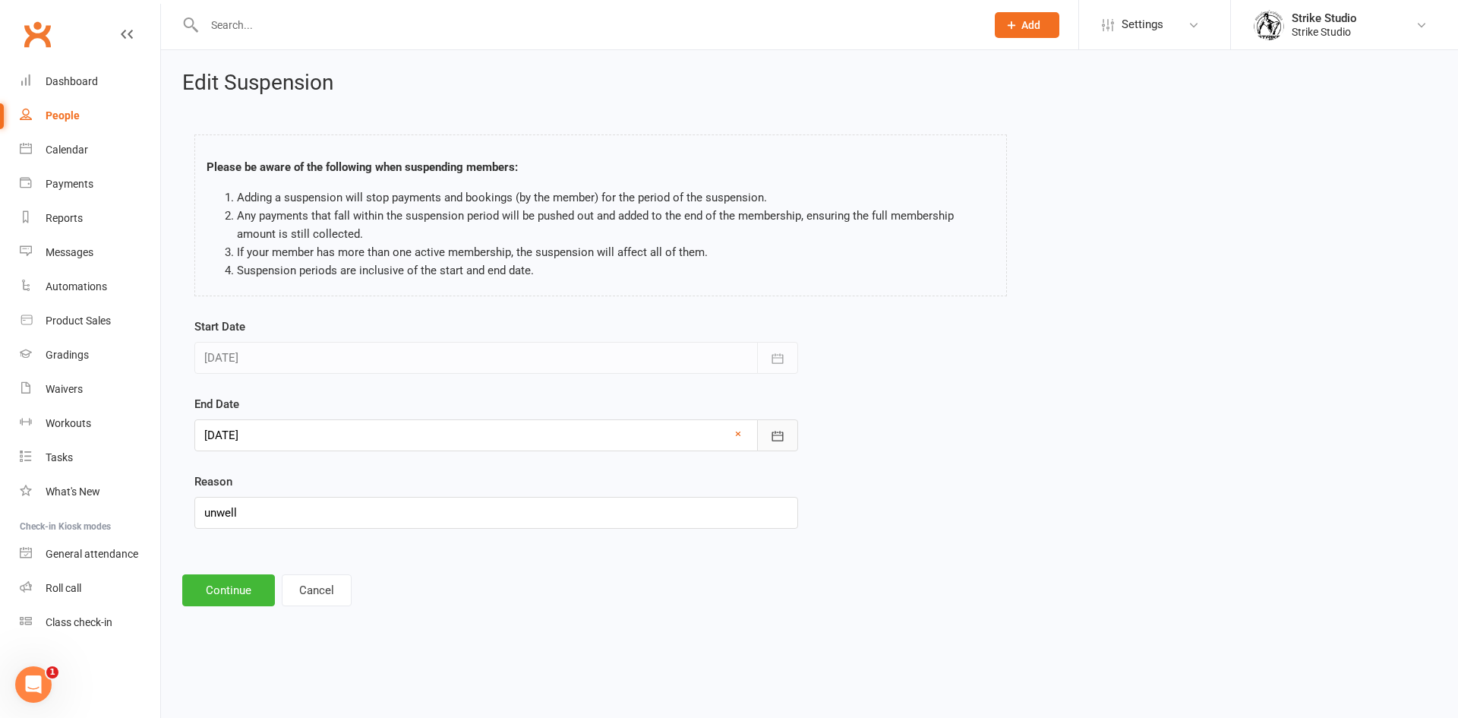
click at [777, 438] on icon "button" at bounding box center [777, 435] width 15 height 15
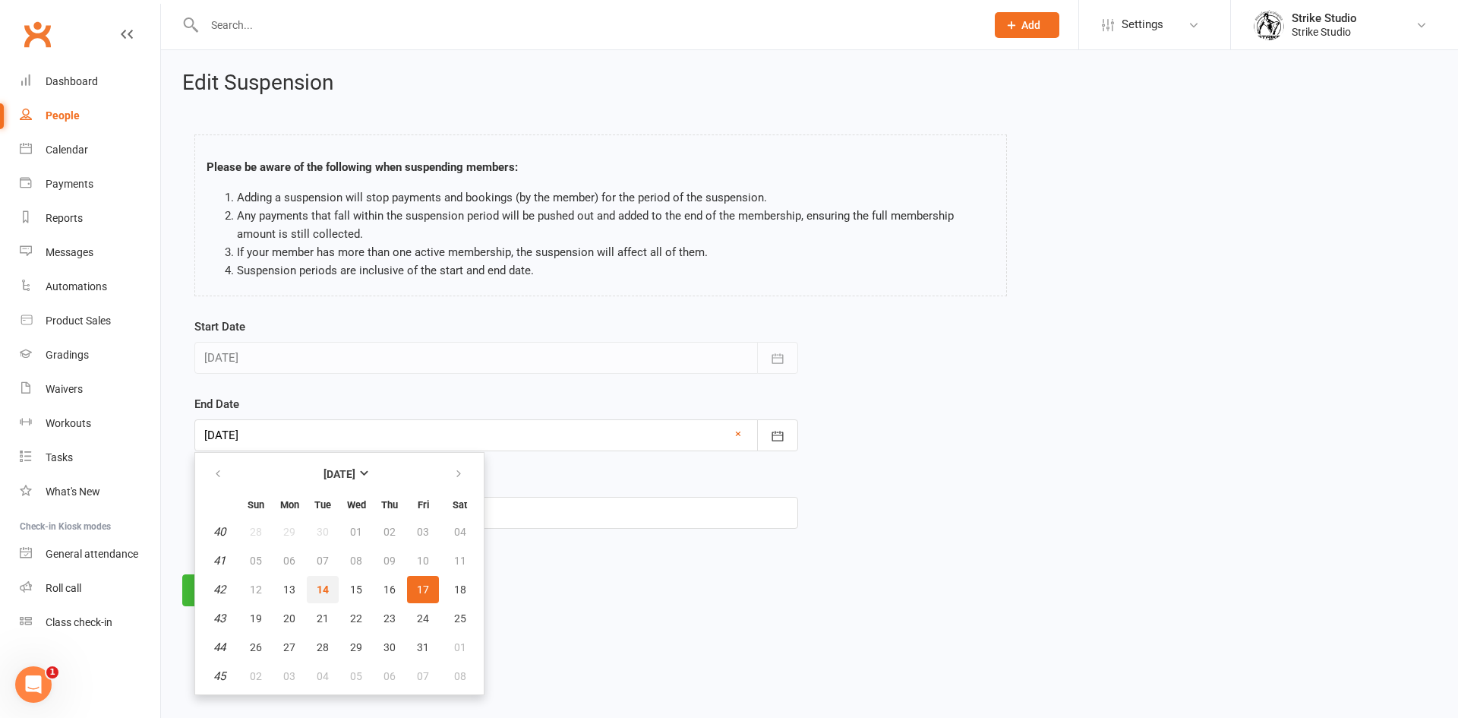
click at [326, 583] on span "14" at bounding box center [323, 589] width 12 height 12
type input "[DATE]"
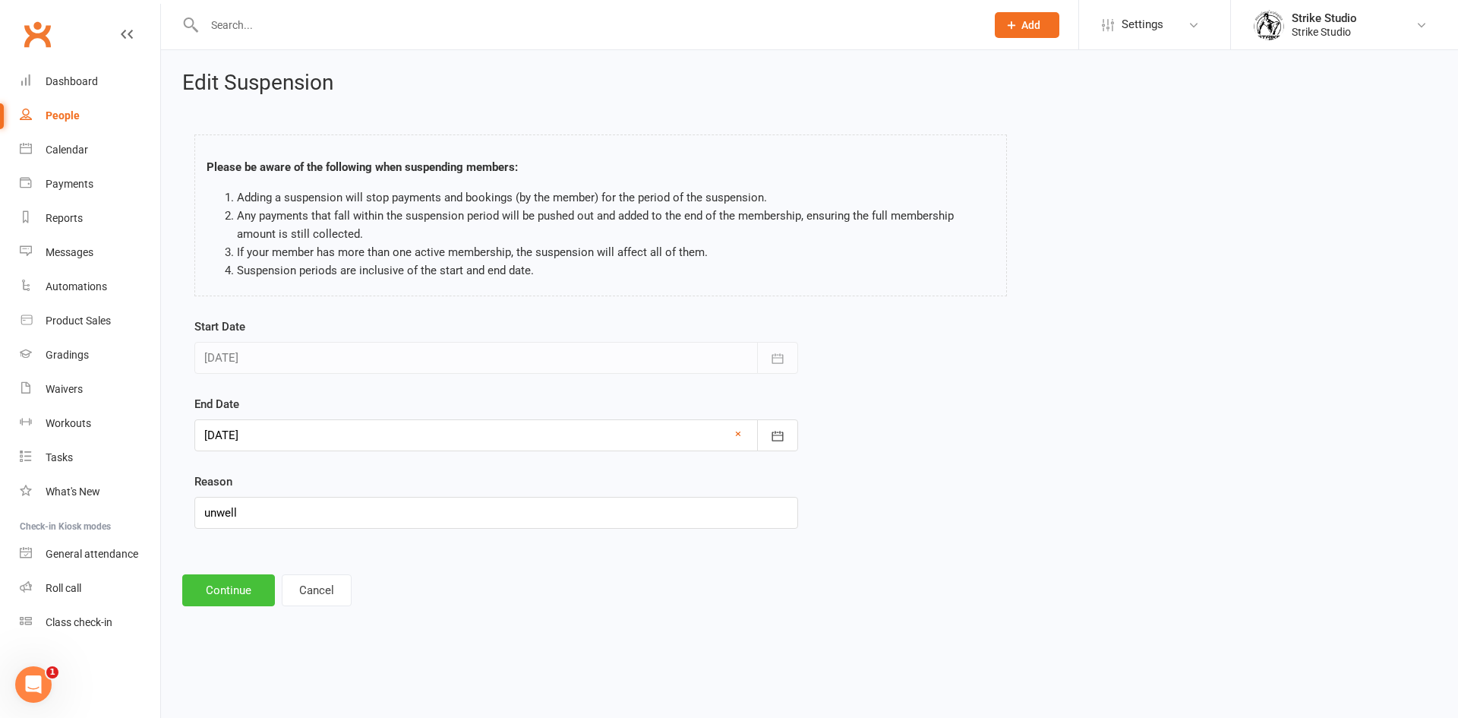
click at [243, 598] on button "Continue" at bounding box center [228, 590] width 93 height 32
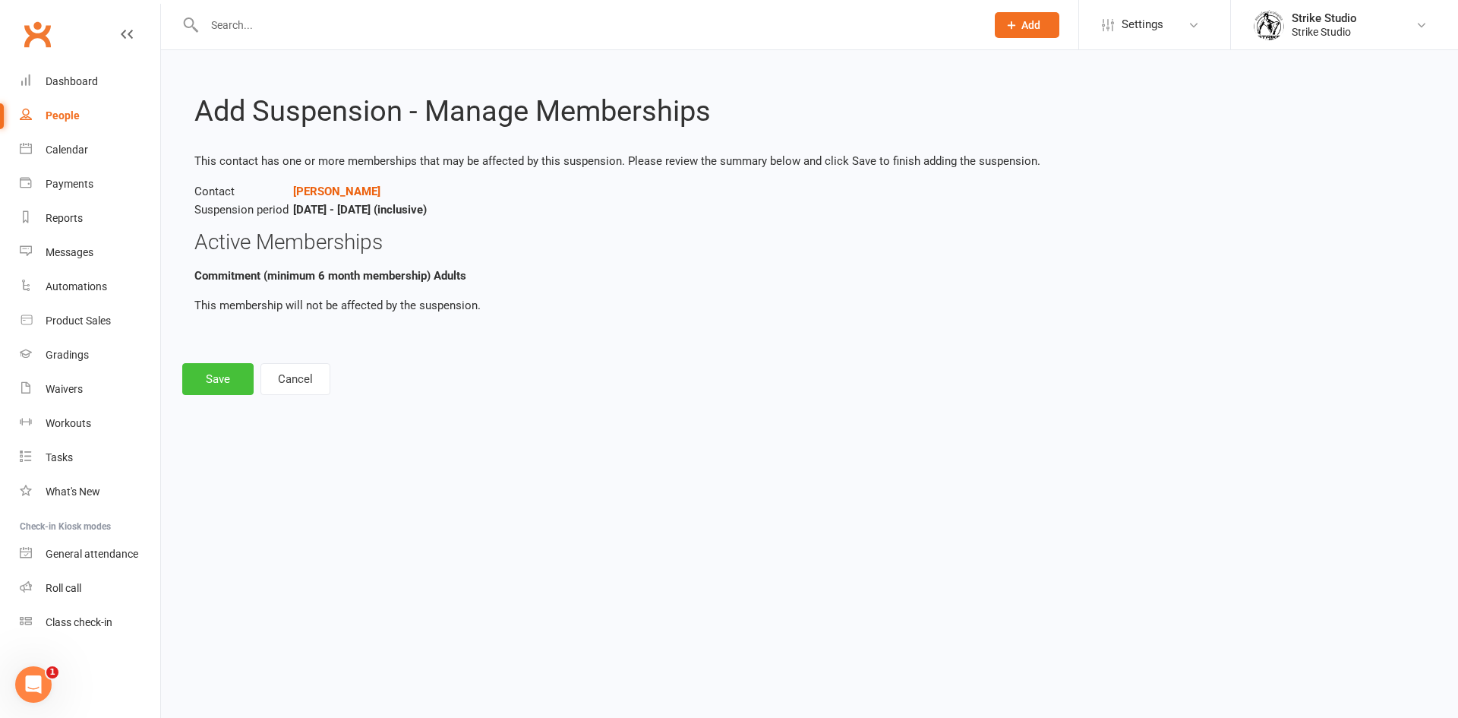
click at [210, 375] on button "Save" at bounding box center [217, 379] width 71 height 32
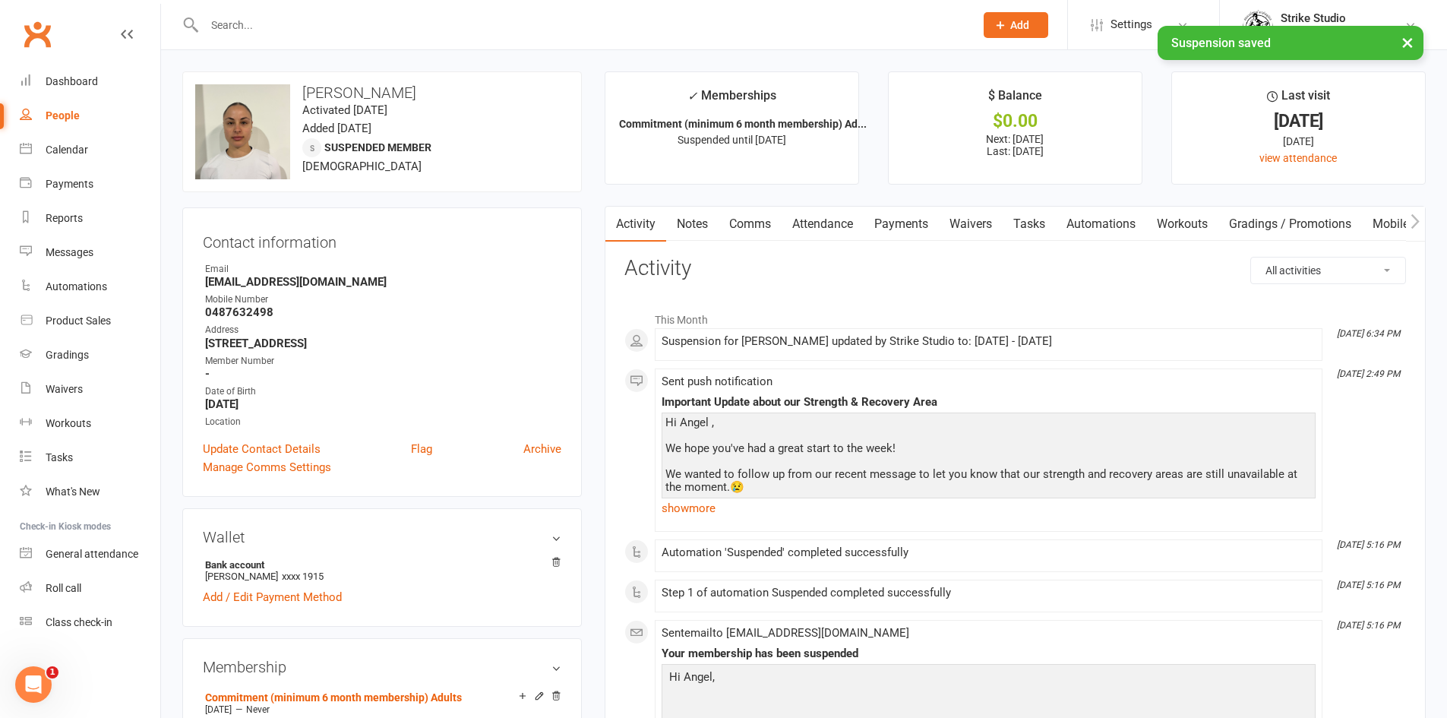
click at [898, 221] on link "Payments" at bounding box center [901, 224] width 75 height 35
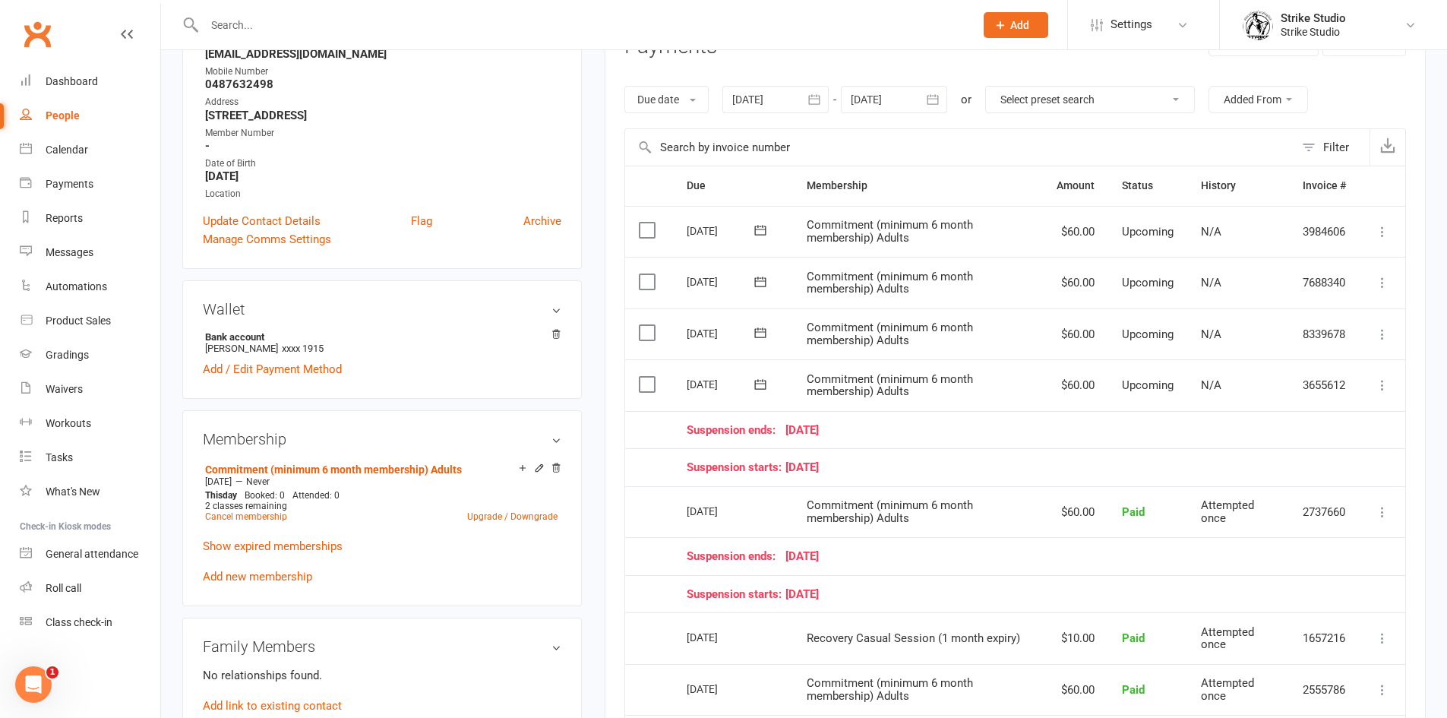
scroll to position [456, 0]
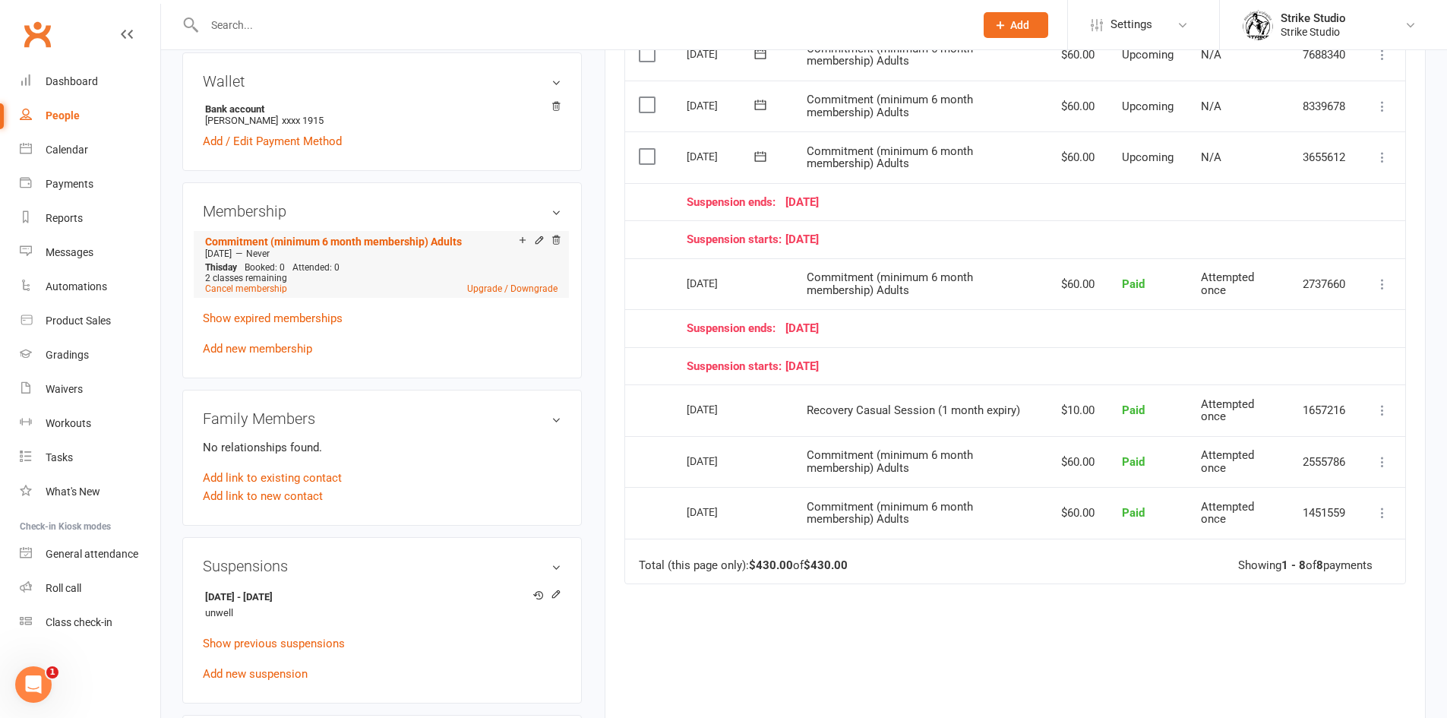
click at [535, 241] on div "Add make-up class" at bounding box center [575, 242] width 85 height 16
click at [542, 242] on icon at bounding box center [539, 240] width 11 height 11
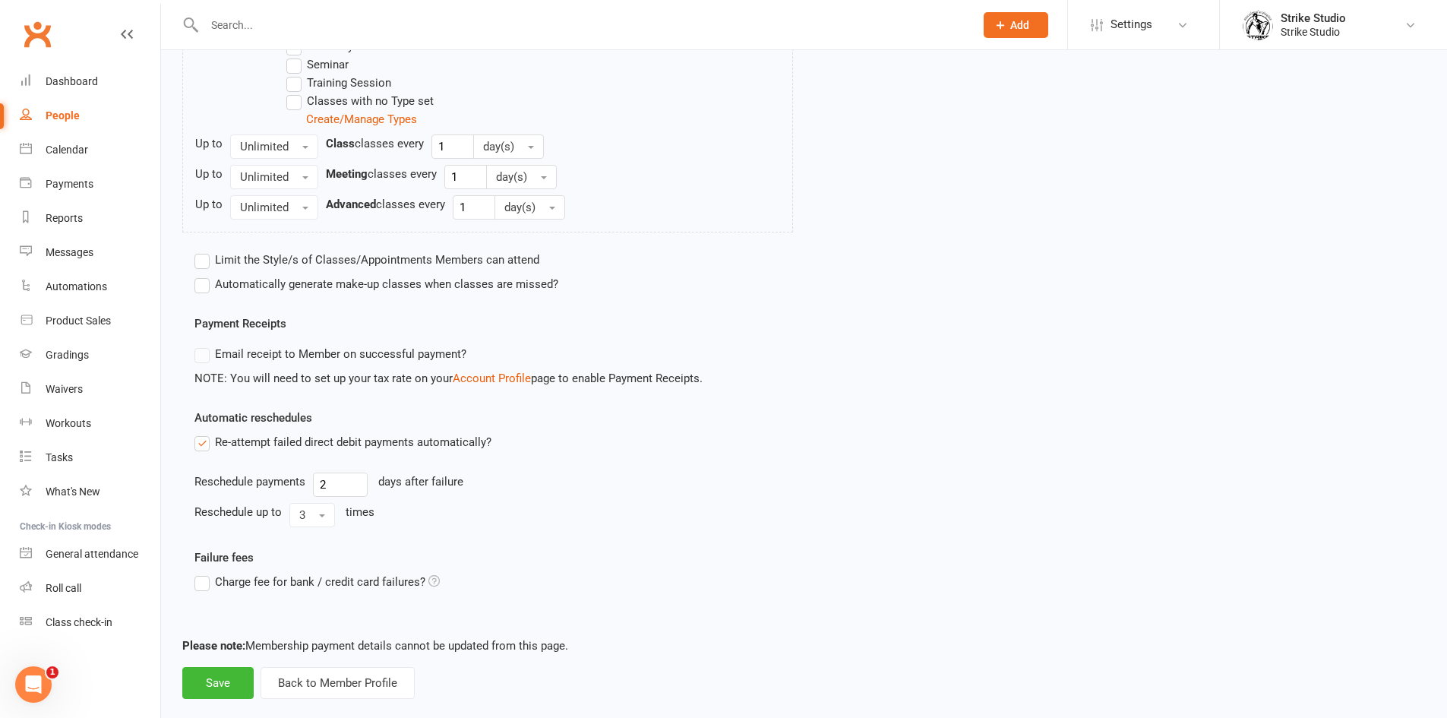
scroll to position [760, 0]
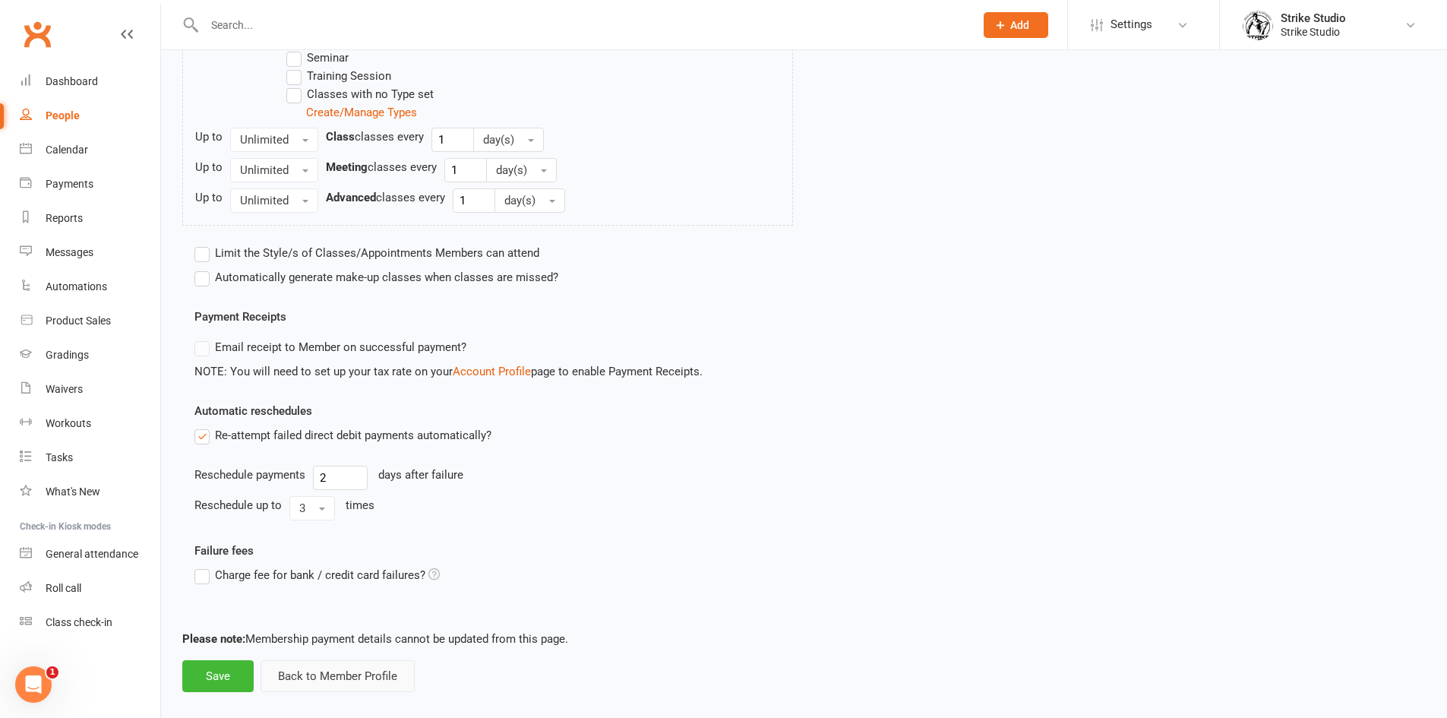
click at [301, 682] on button "Back to Member Profile" at bounding box center [338, 676] width 154 height 32
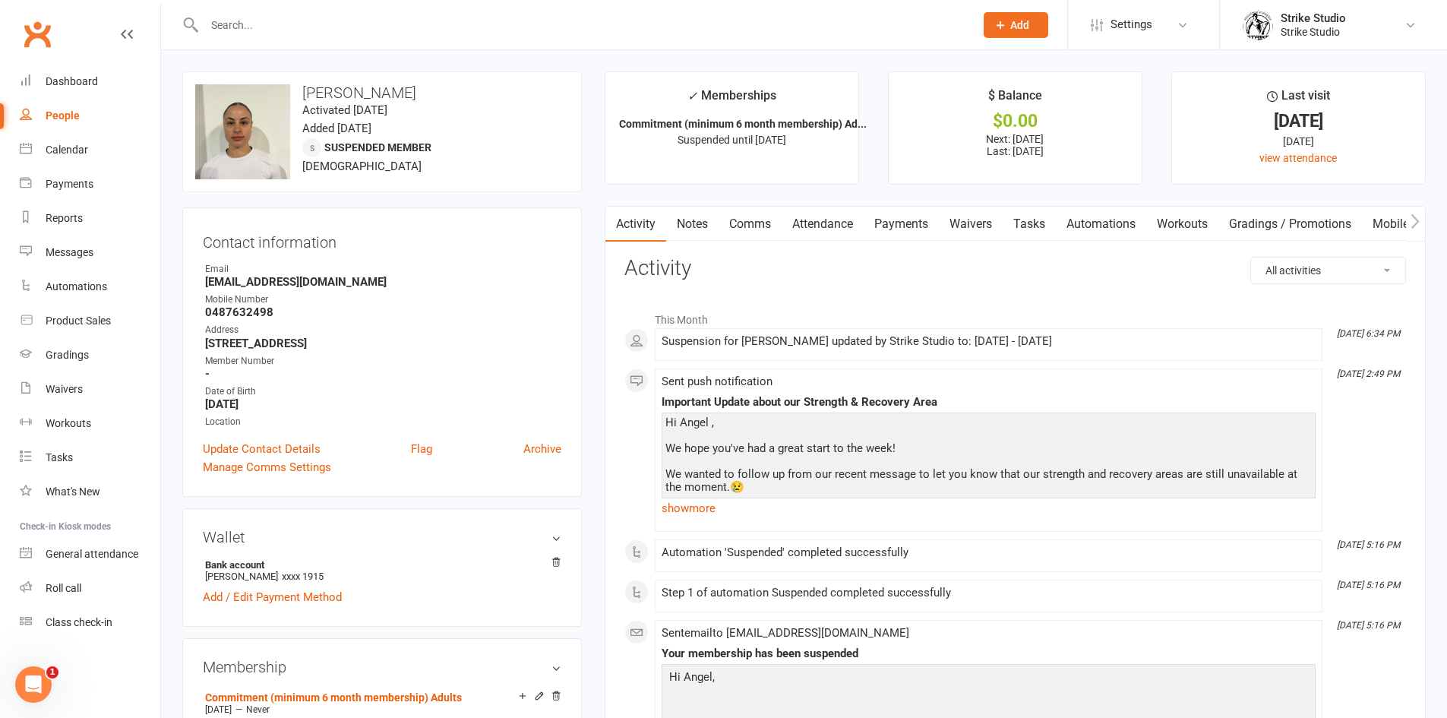
click at [834, 220] on link "Attendance" at bounding box center [823, 224] width 82 height 35
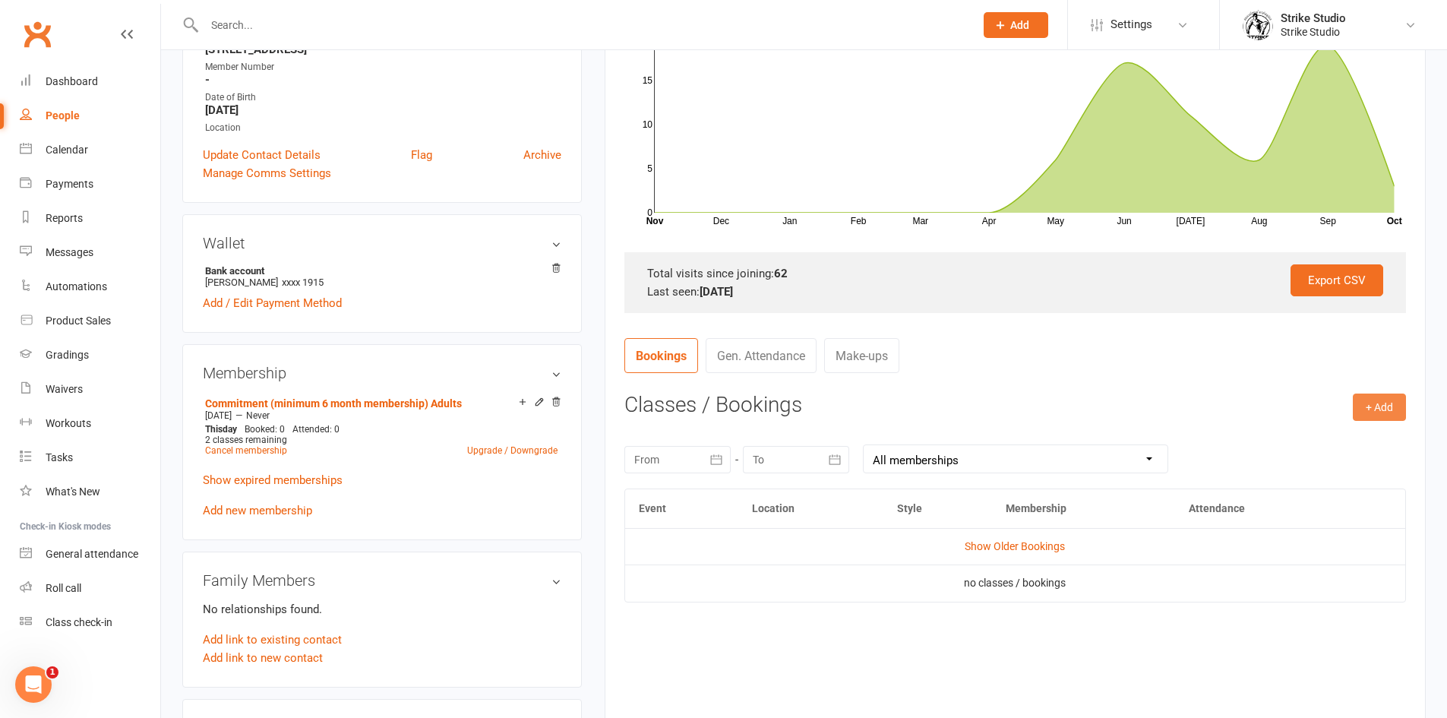
scroll to position [304, 0]
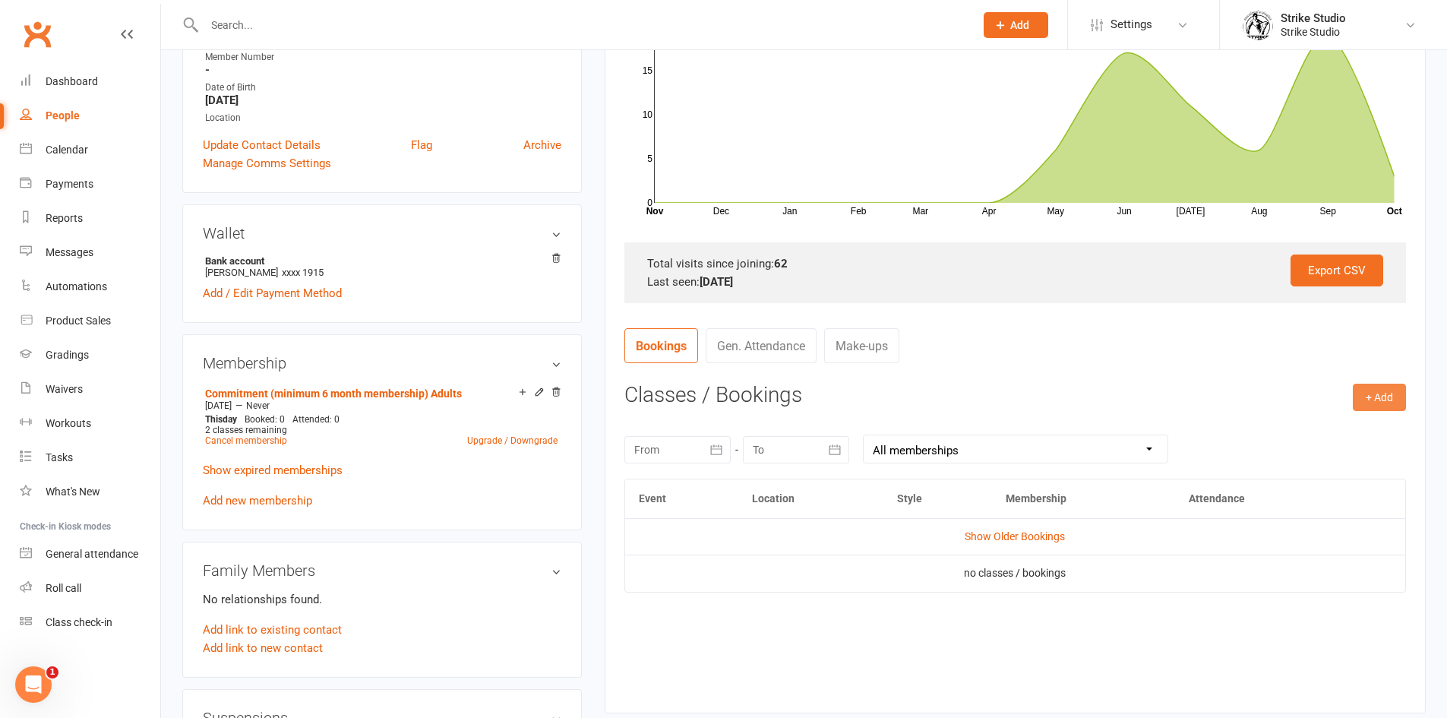
click at [1373, 396] on button "+ Add" at bounding box center [1379, 397] width 53 height 27
click at [1325, 428] on link "Book Event" at bounding box center [1330, 431] width 150 height 30
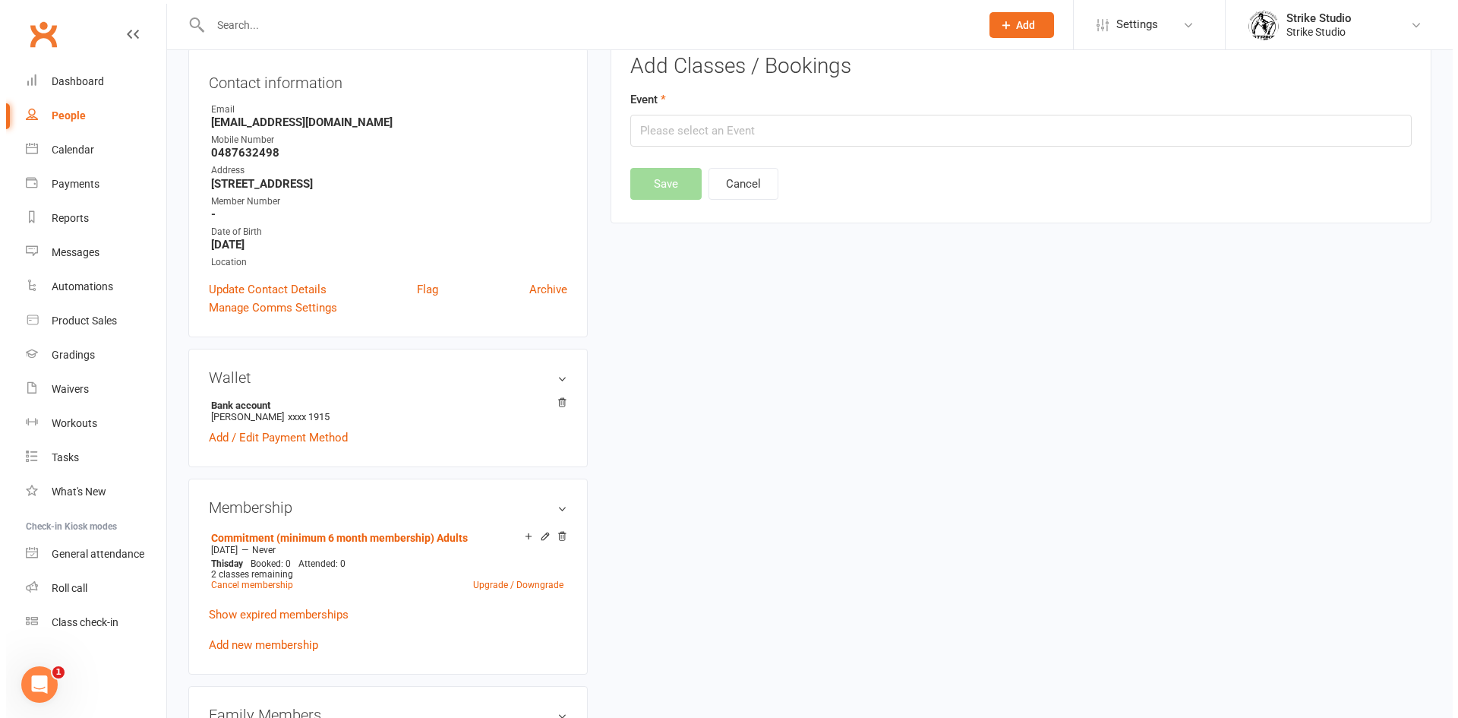
scroll to position [130, 0]
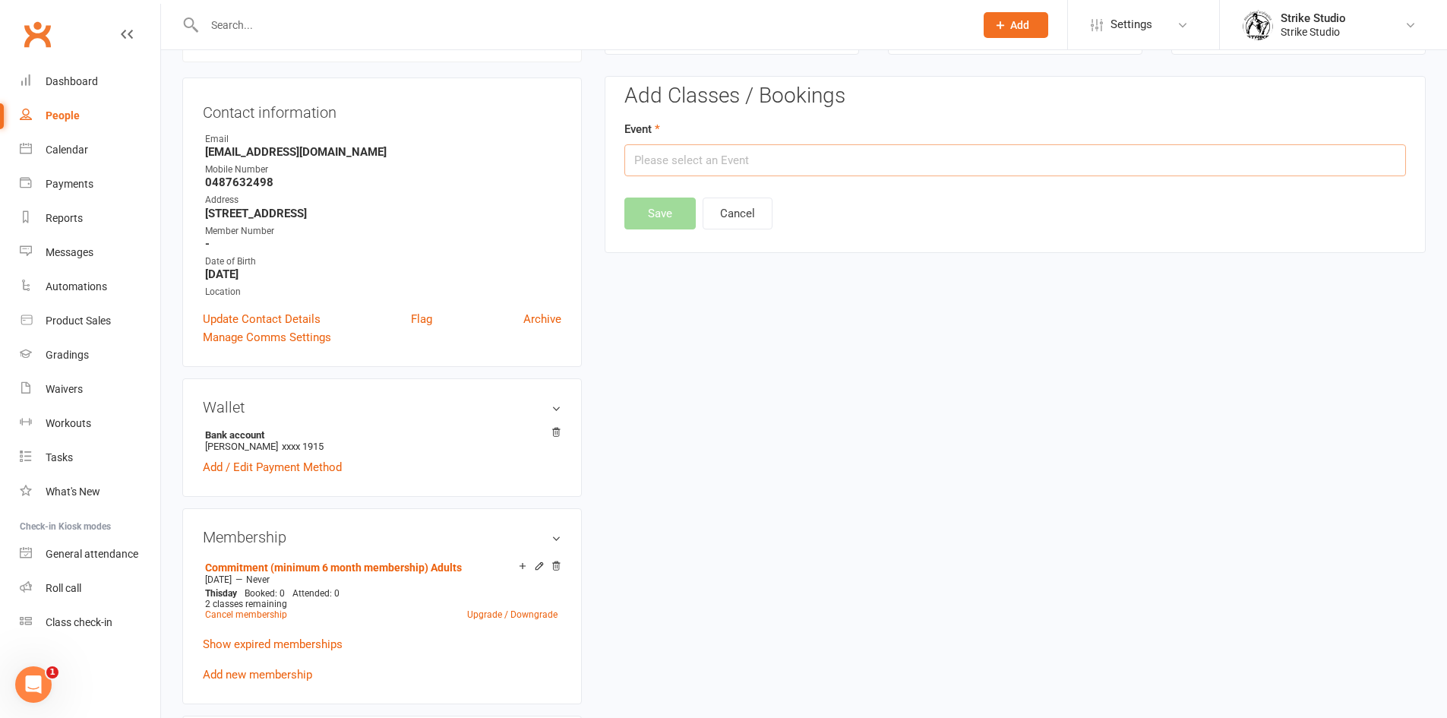
click at [685, 158] on input "text" at bounding box center [1015, 160] width 782 height 32
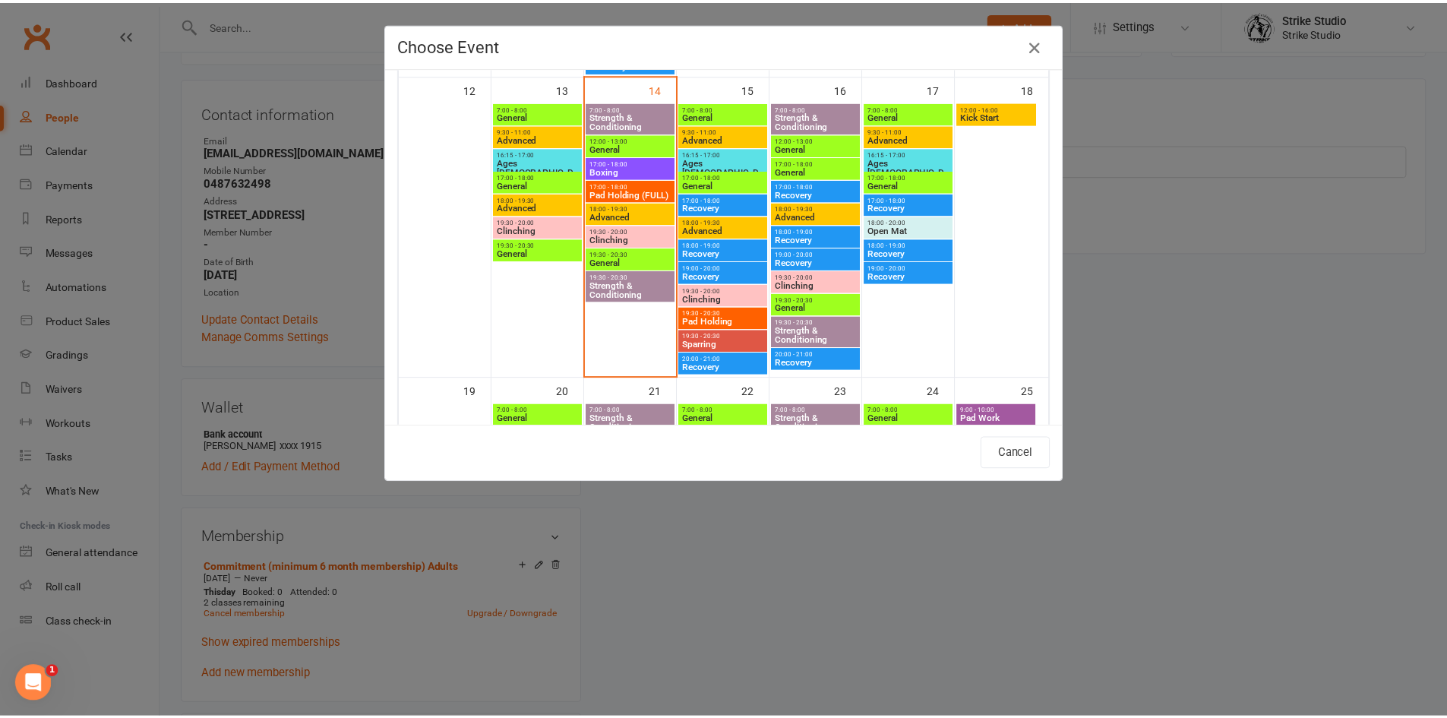
scroll to position [760, 0]
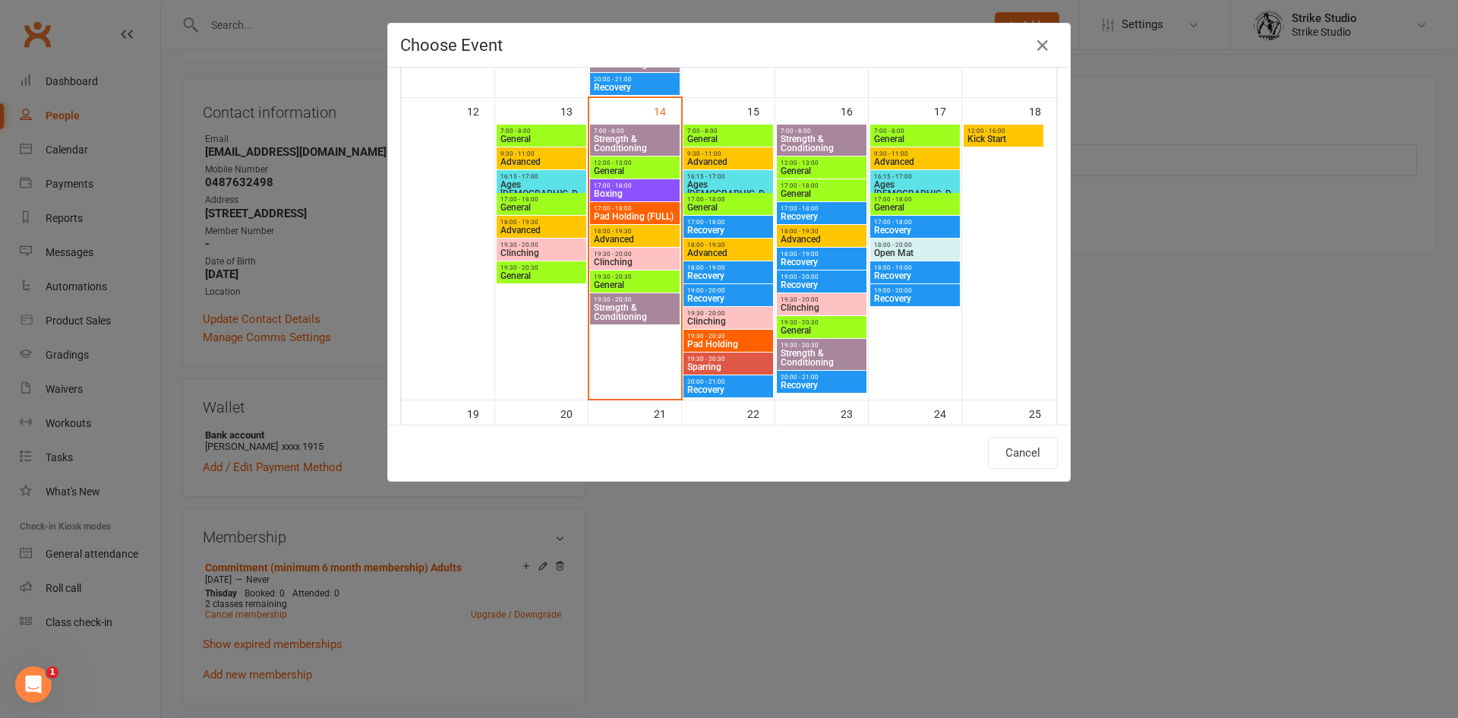
click at [634, 236] on span "Advanced" at bounding box center [635, 239] width 84 height 9
type input "Advanced - [DATE] 6:00:00 PM"
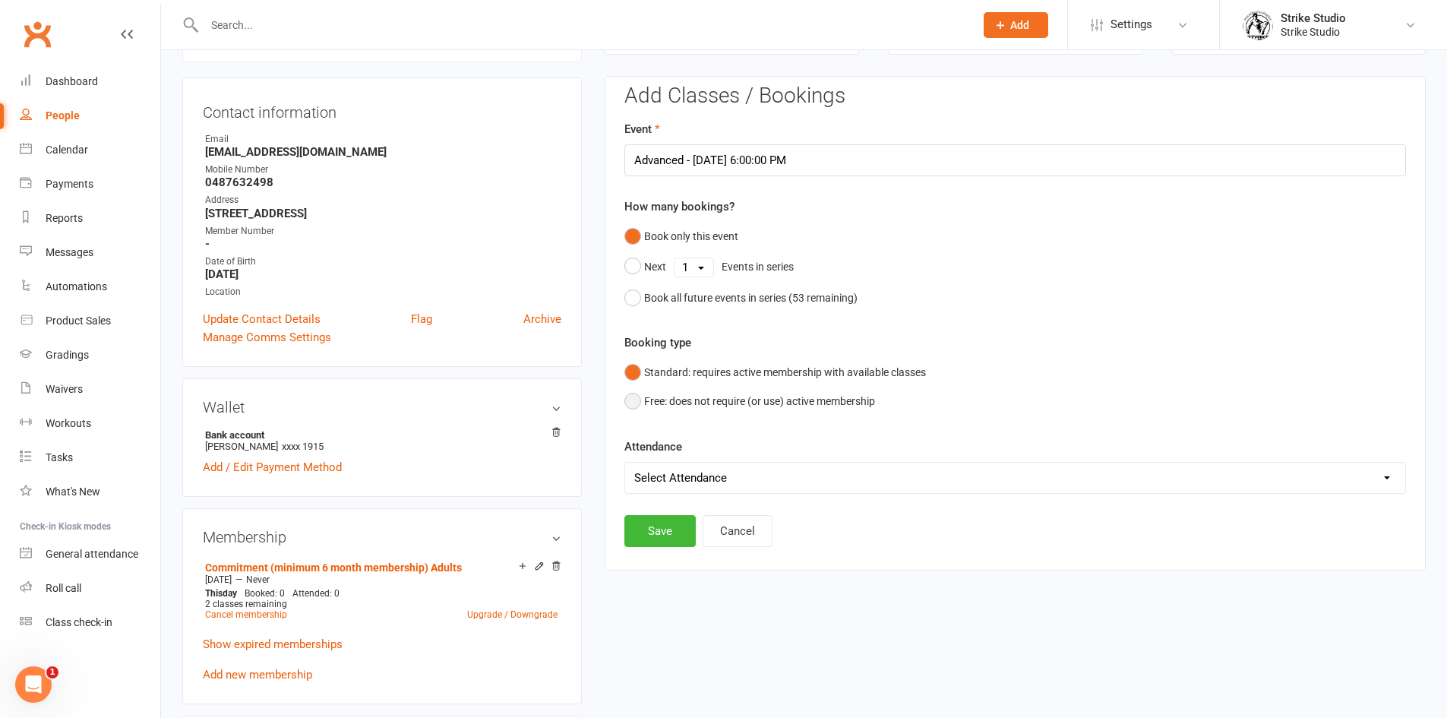
click at [668, 393] on button "Free: does not require (or use) active membership" at bounding box center [749, 401] width 251 height 29
click at [667, 367] on button "Standard: requires active membership with available classes" at bounding box center [775, 372] width 302 height 29
click at [654, 535] on button "Save" at bounding box center [659, 531] width 71 height 32
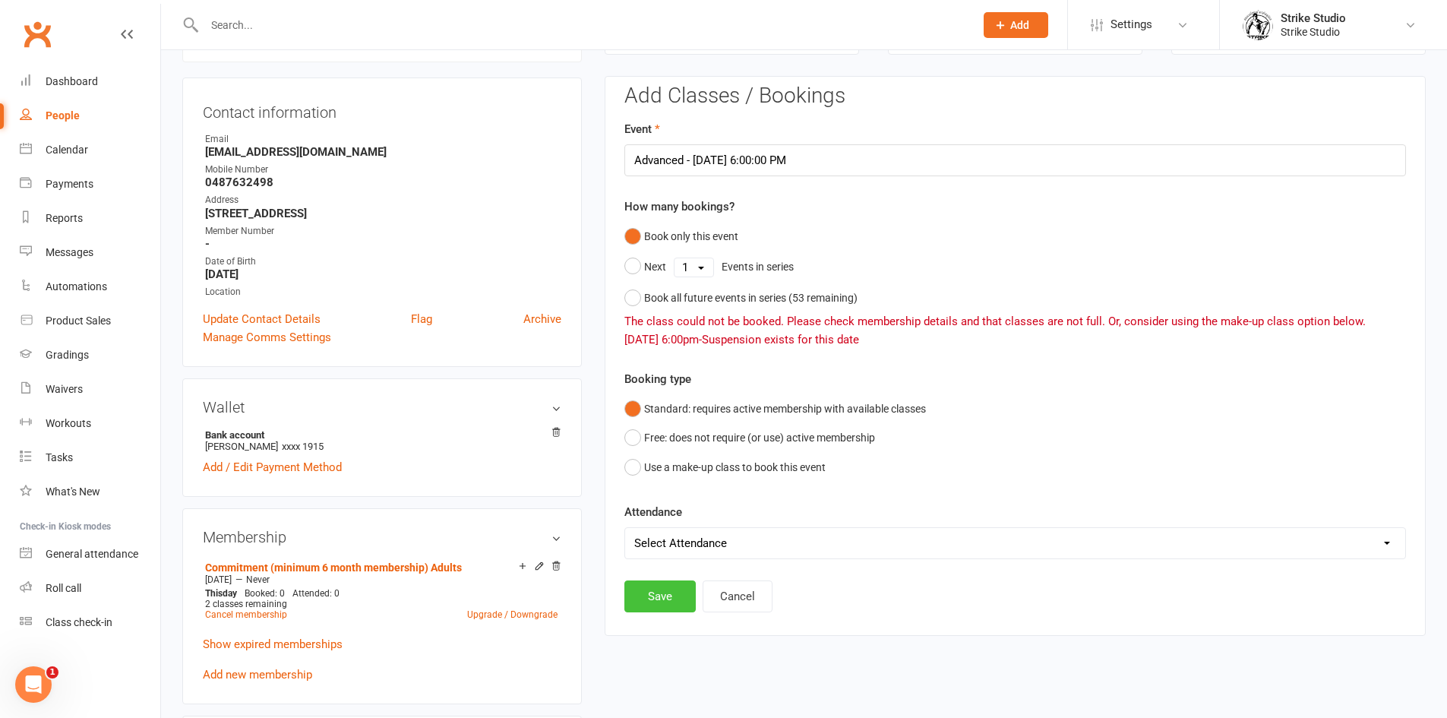
click at [669, 592] on button "Save" at bounding box center [659, 596] width 71 height 32
click at [672, 591] on button "Save" at bounding box center [659, 596] width 71 height 32
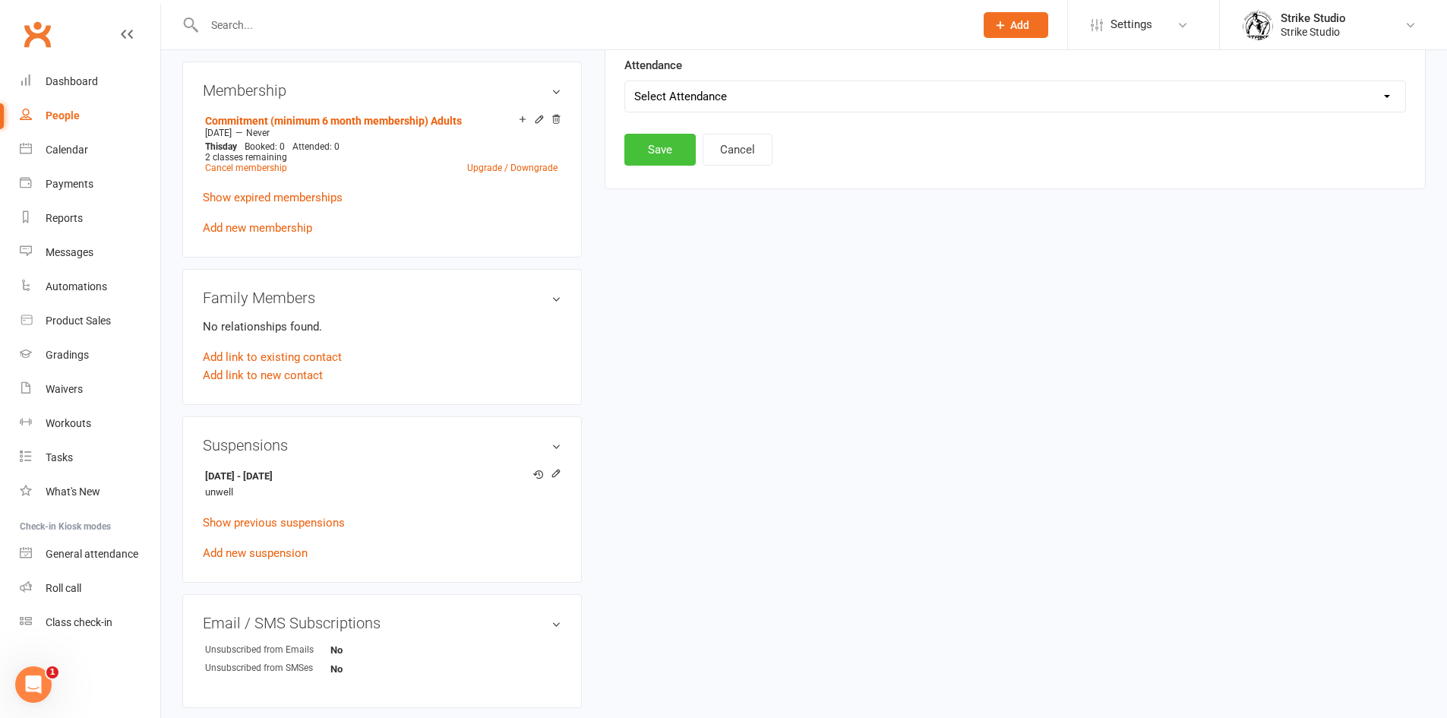
scroll to position [684, 0]
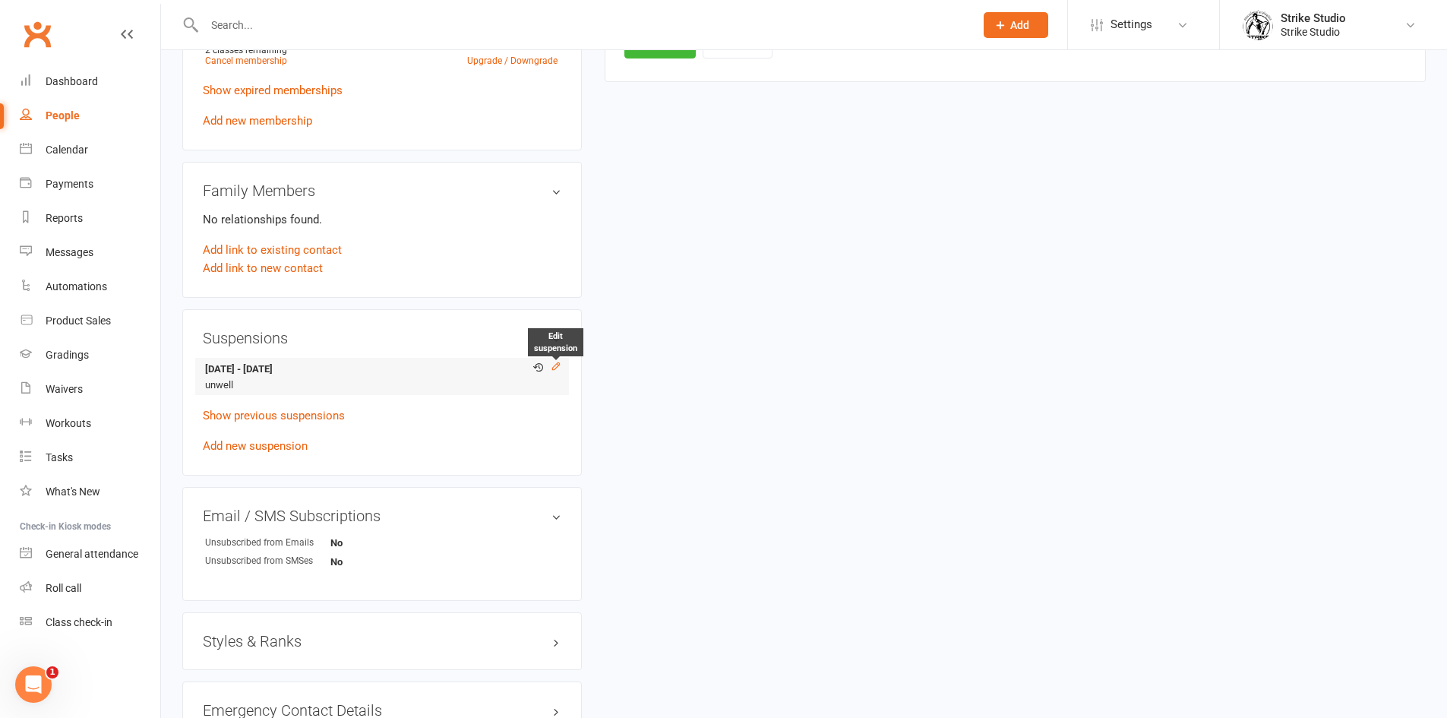
click at [555, 371] on icon at bounding box center [556, 366] width 11 height 11
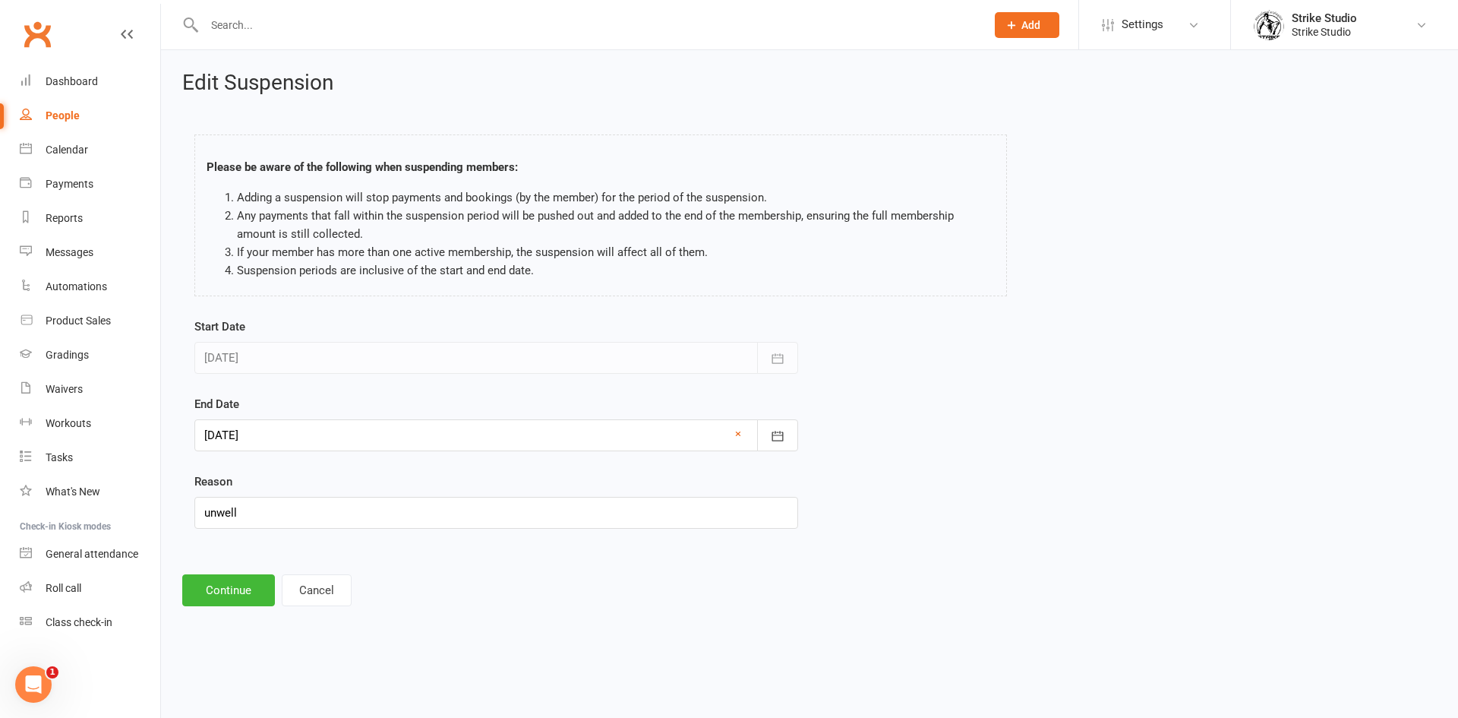
click at [335, 439] on div at bounding box center [496, 435] width 604 height 32
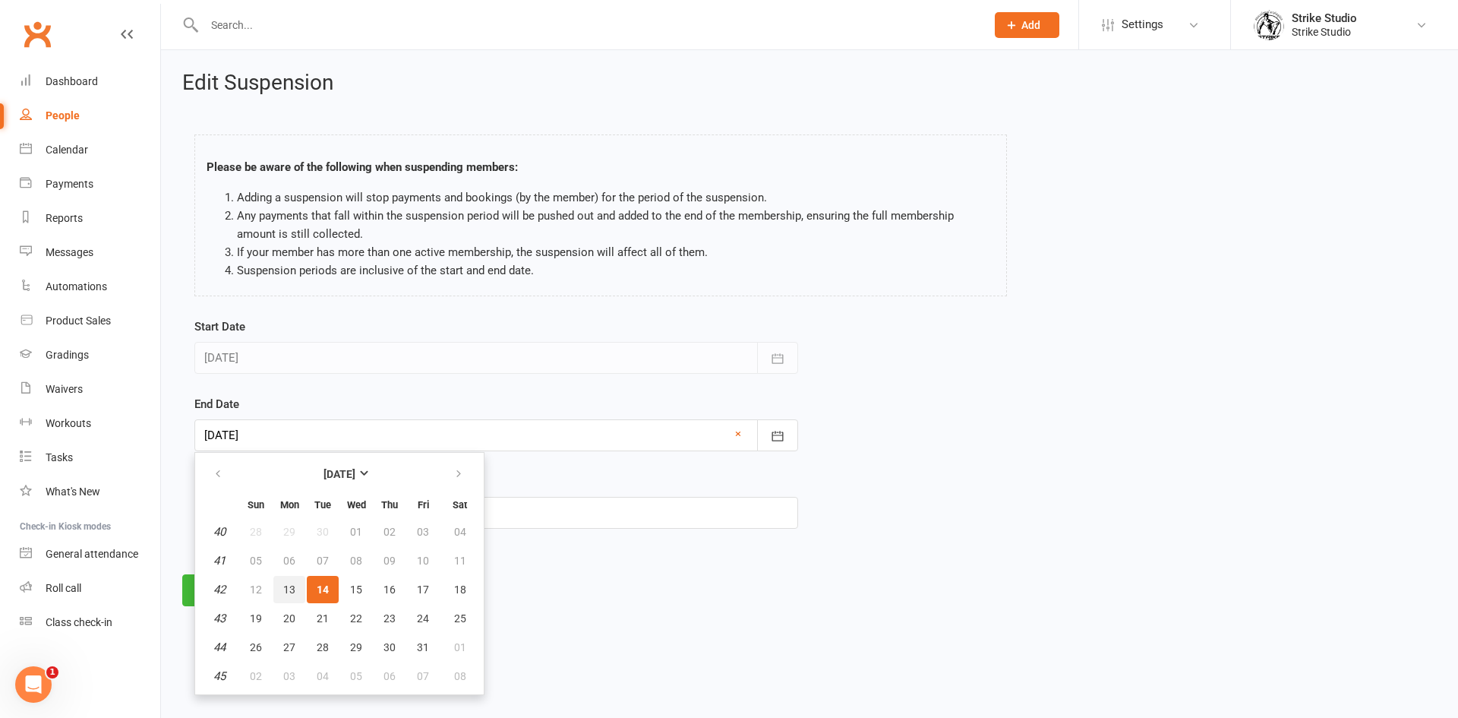
click at [292, 581] on button "13" at bounding box center [289, 589] width 32 height 27
type input "[DATE]"
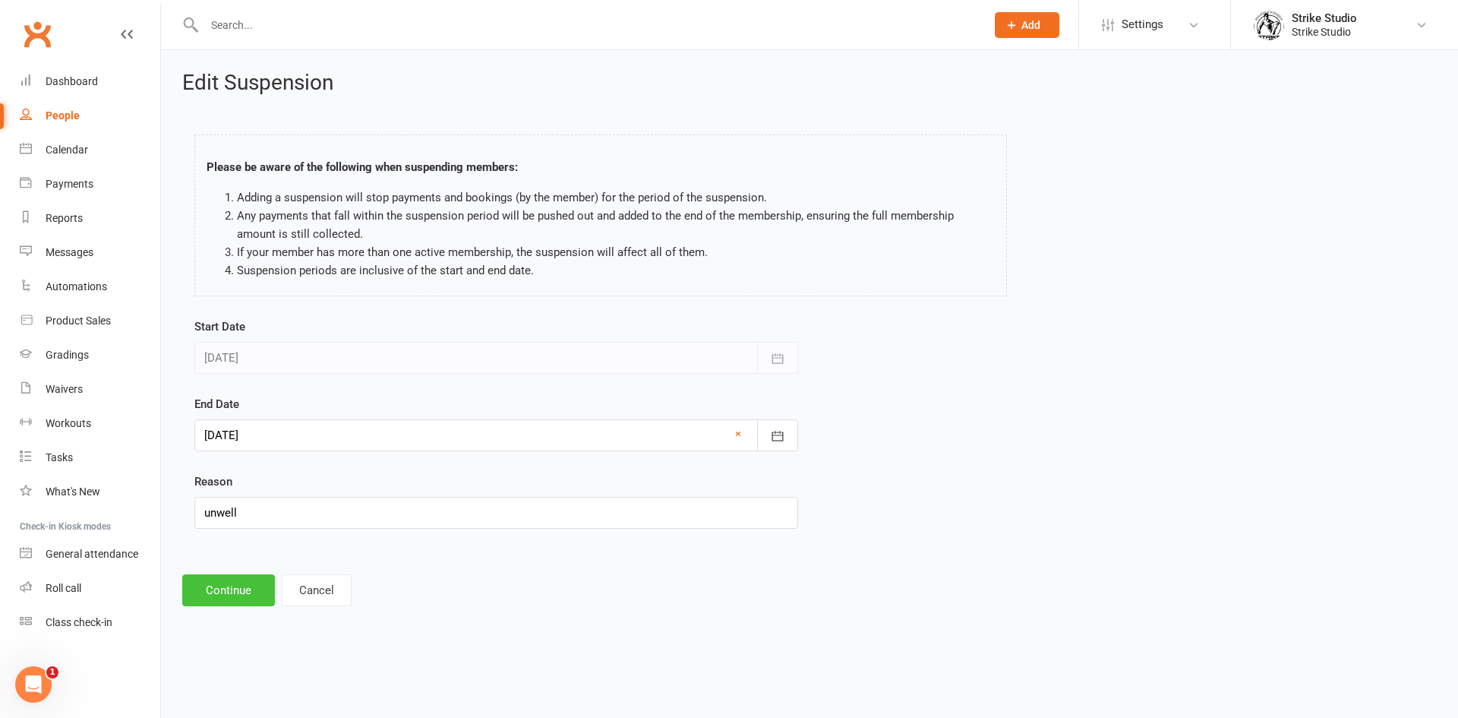
click at [232, 585] on button "Continue" at bounding box center [228, 590] width 93 height 32
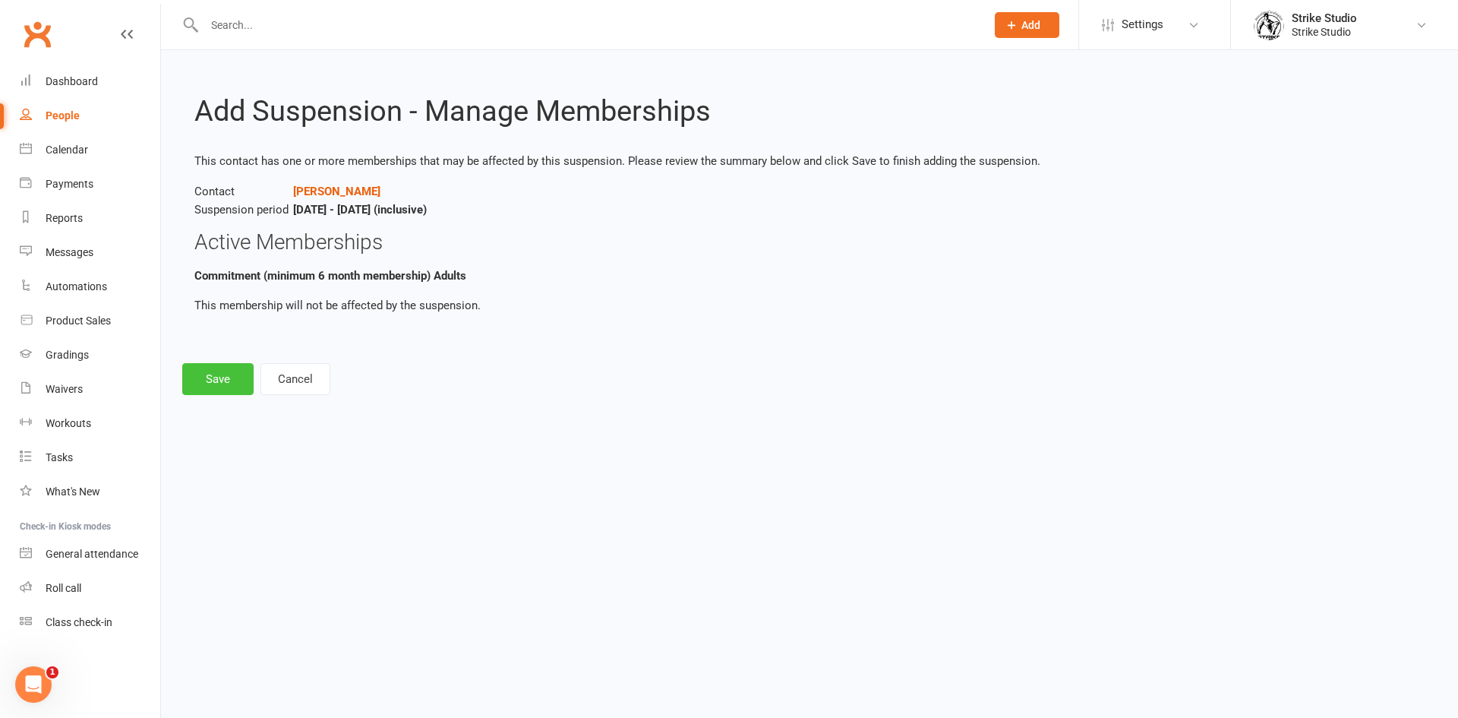
click at [239, 384] on button "Save" at bounding box center [217, 379] width 71 height 32
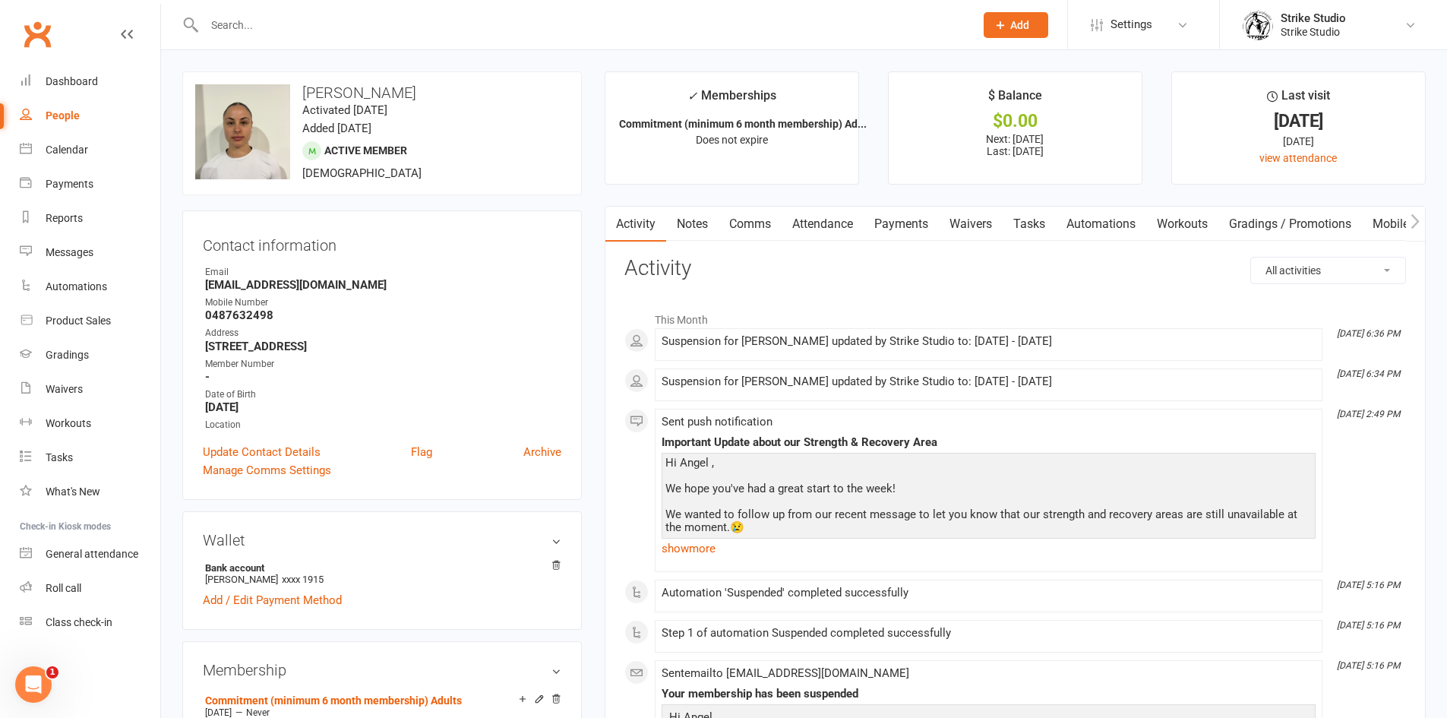
click at [834, 222] on link "Attendance" at bounding box center [823, 224] width 82 height 35
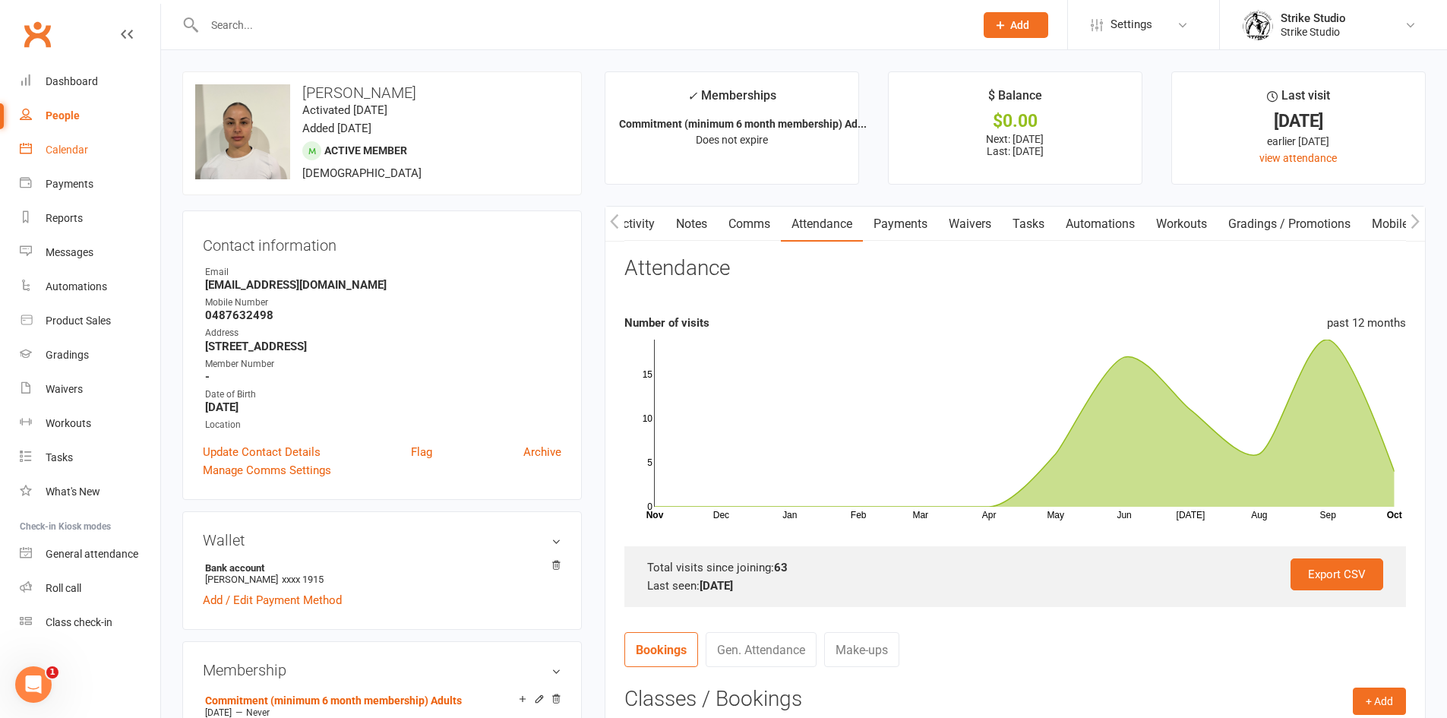
click at [79, 150] on div "Calendar" at bounding box center [67, 150] width 43 height 12
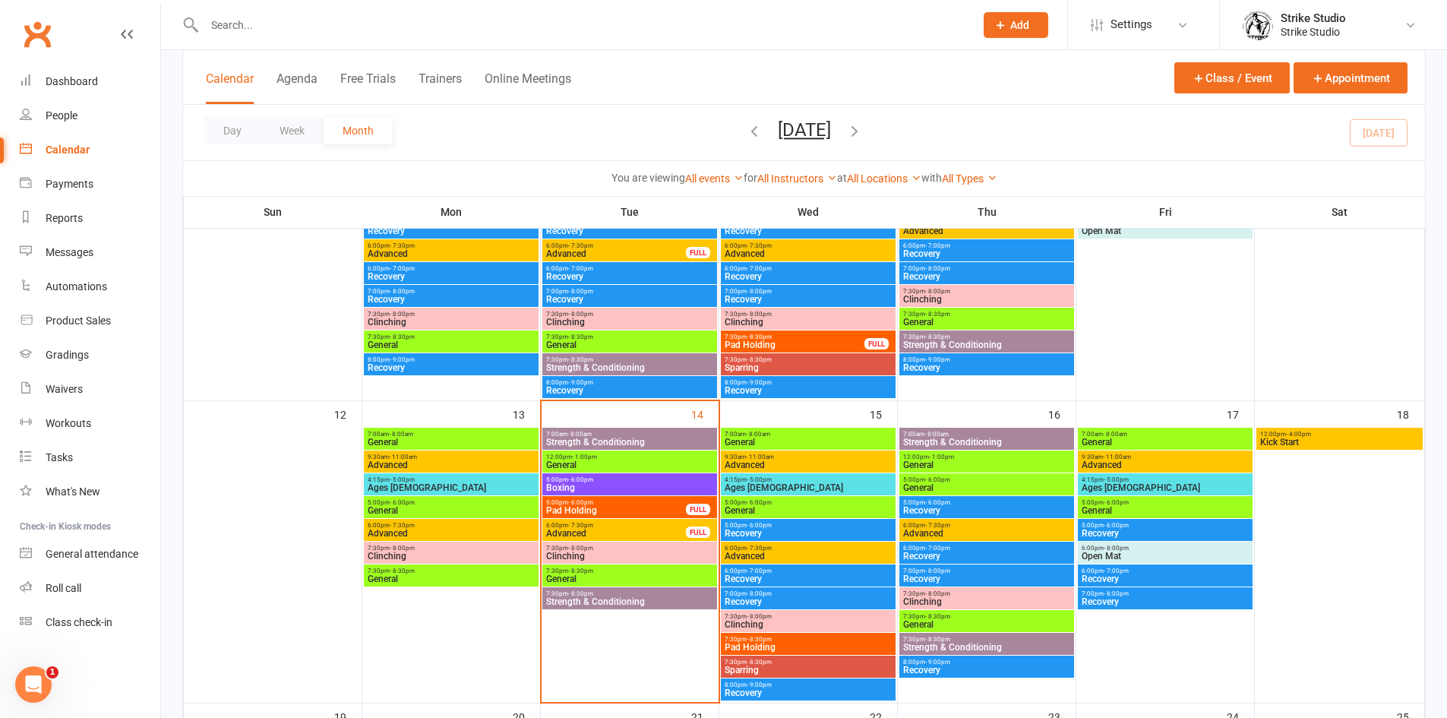
scroll to position [532, 0]
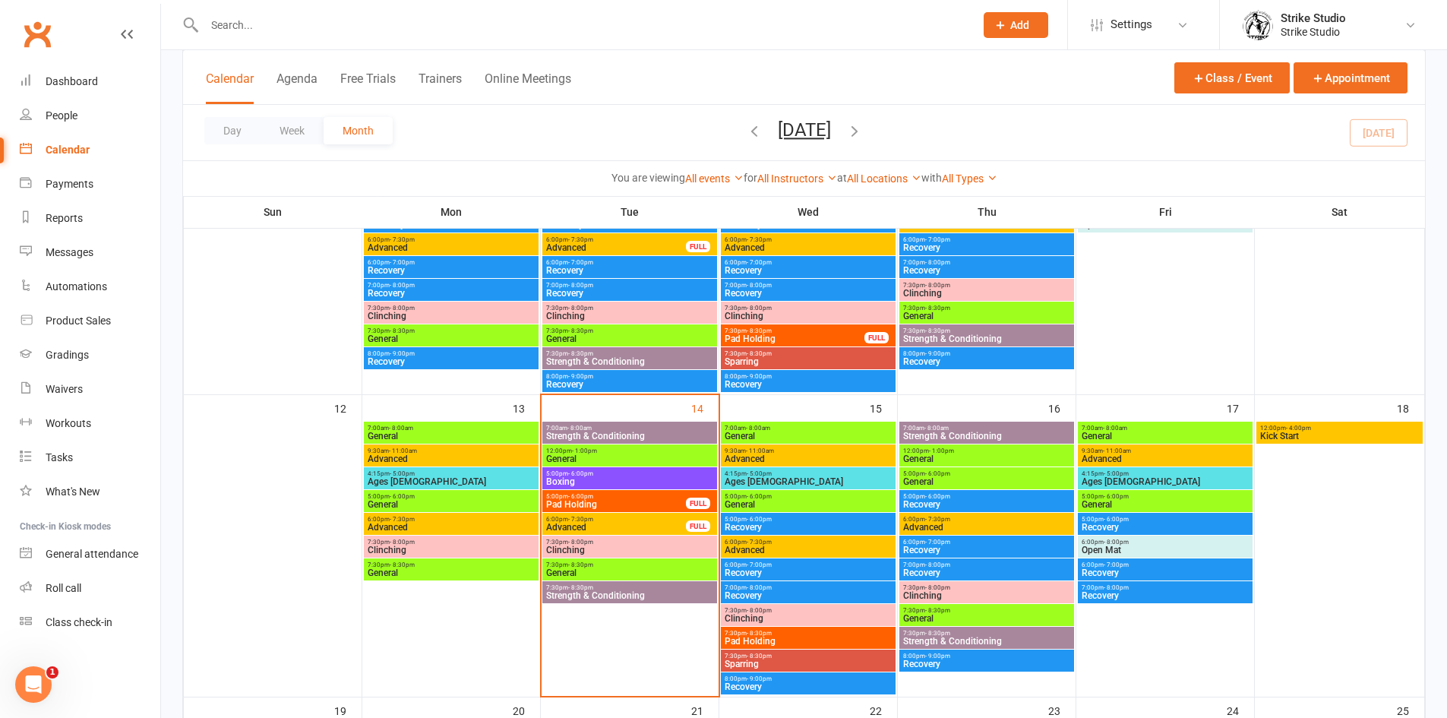
click at [647, 434] on span "Strength & Conditioning" at bounding box center [629, 435] width 169 height 9
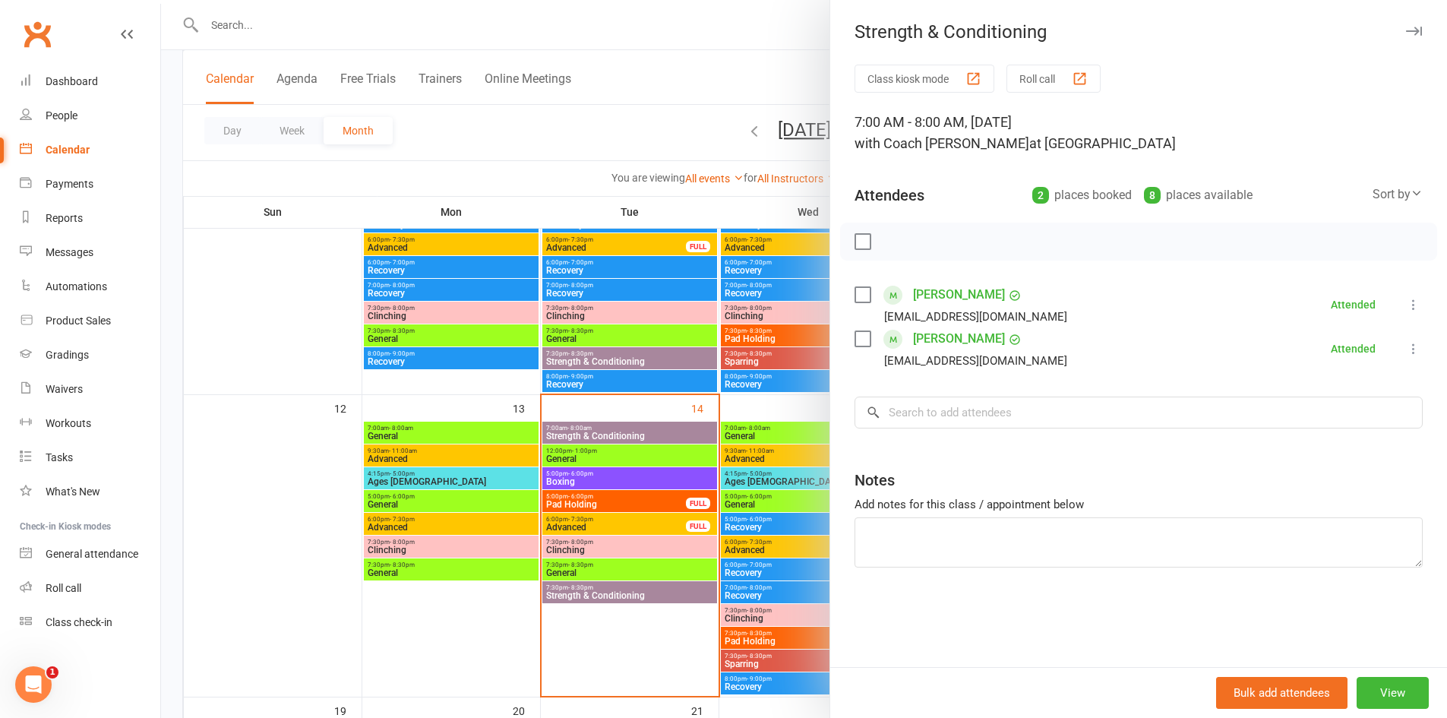
click at [610, 457] on div at bounding box center [804, 359] width 1286 height 718
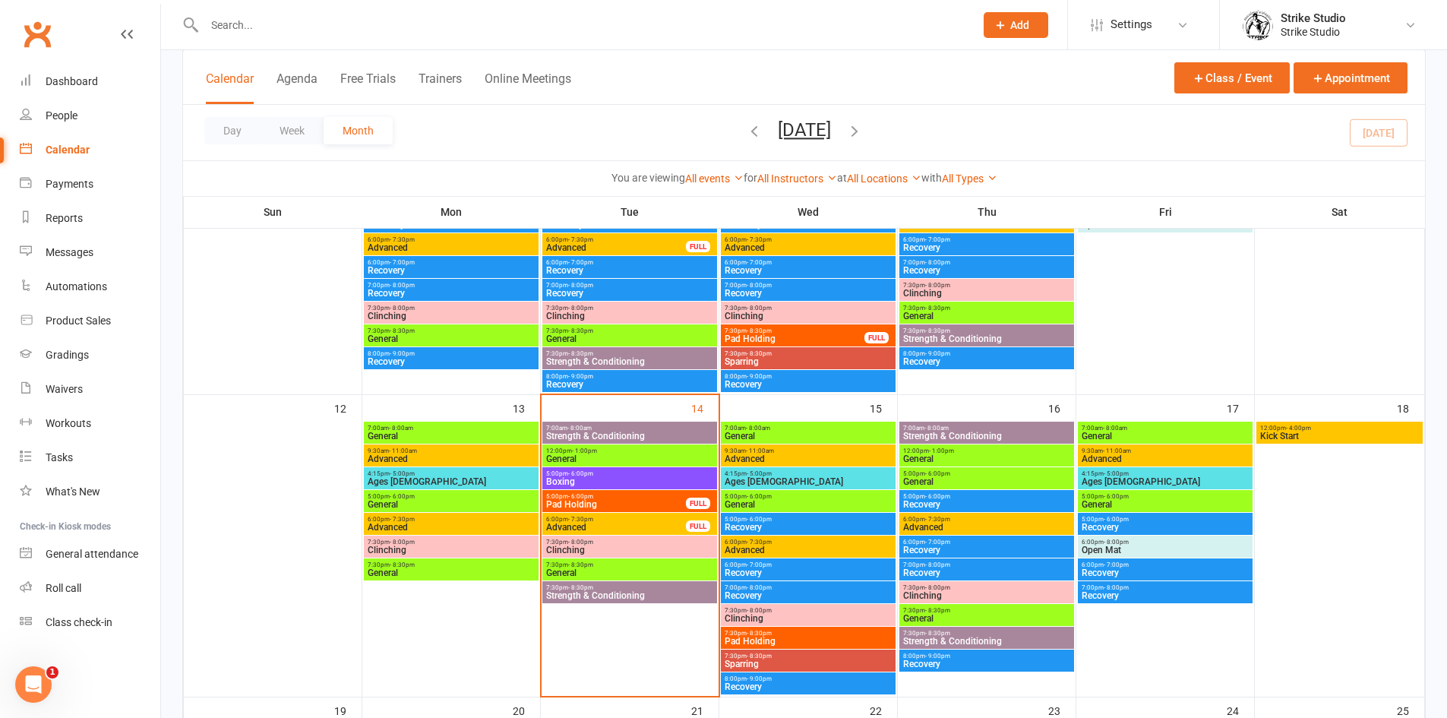
click at [607, 457] on span "General" at bounding box center [629, 458] width 169 height 9
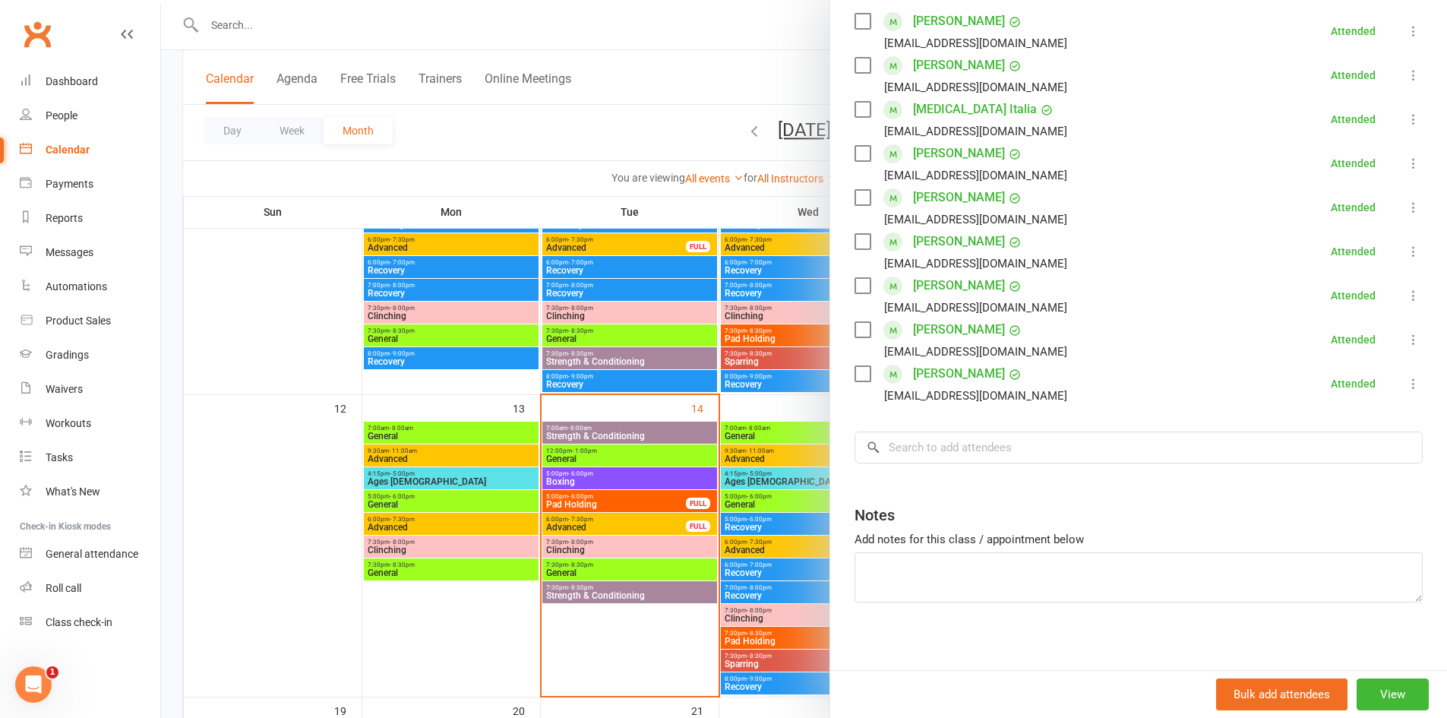
scroll to position [282, 0]
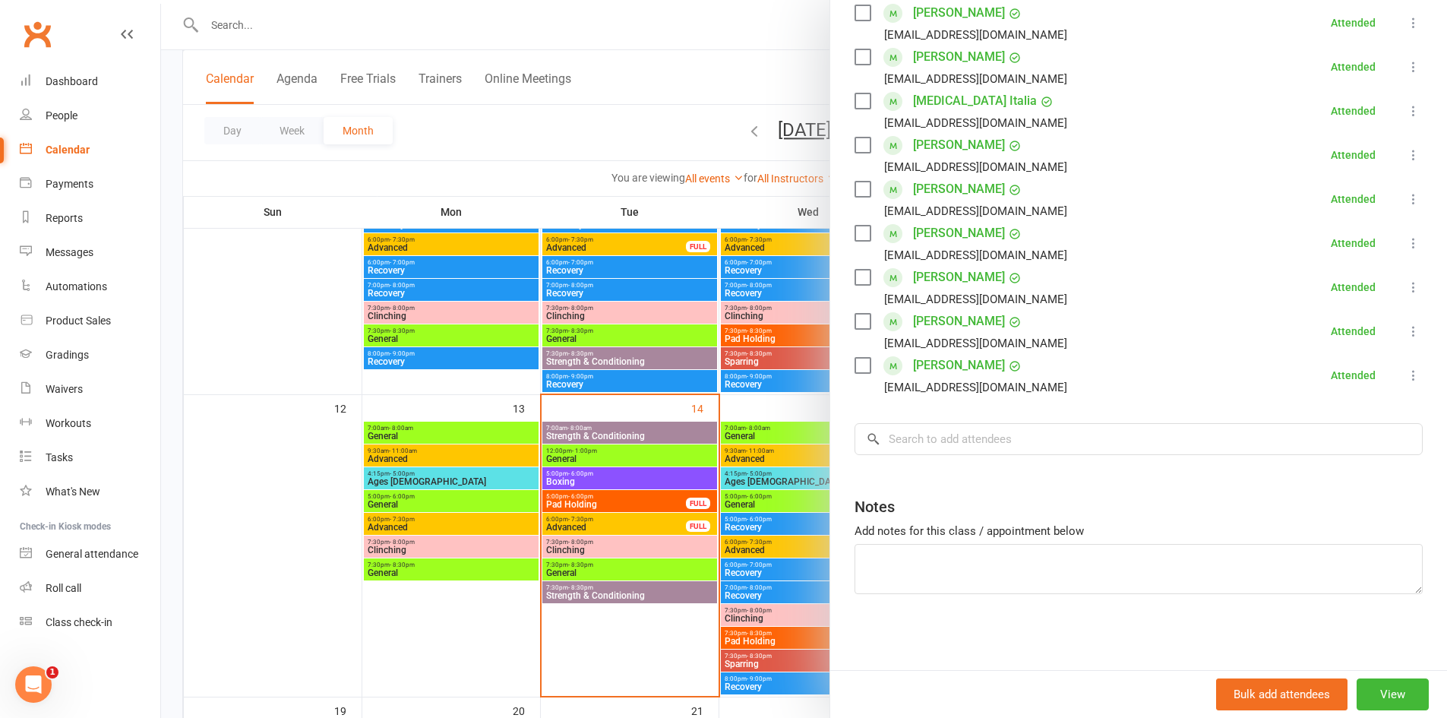
click at [610, 481] on div at bounding box center [804, 359] width 1286 height 718
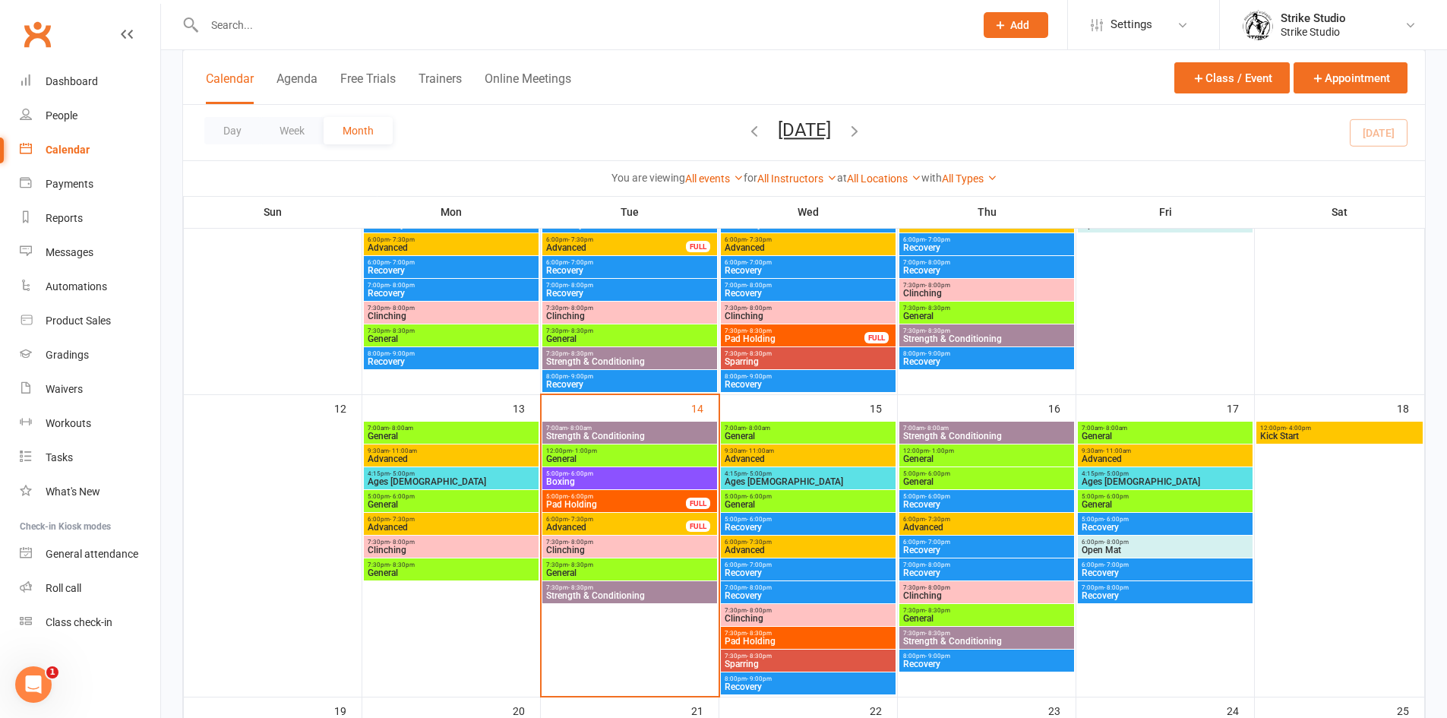
click at [601, 454] on span "General" at bounding box center [629, 458] width 169 height 9
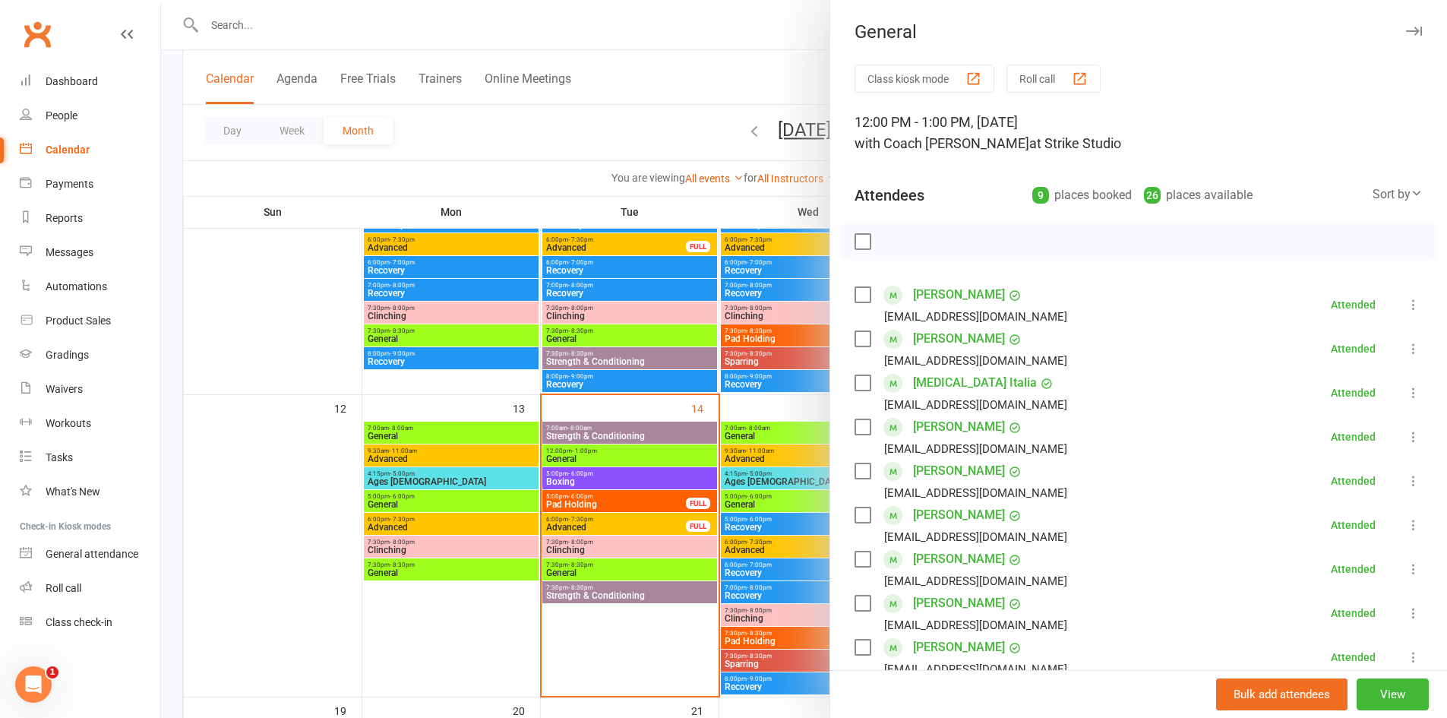
click at [612, 437] on div at bounding box center [804, 359] width 1286 height 718
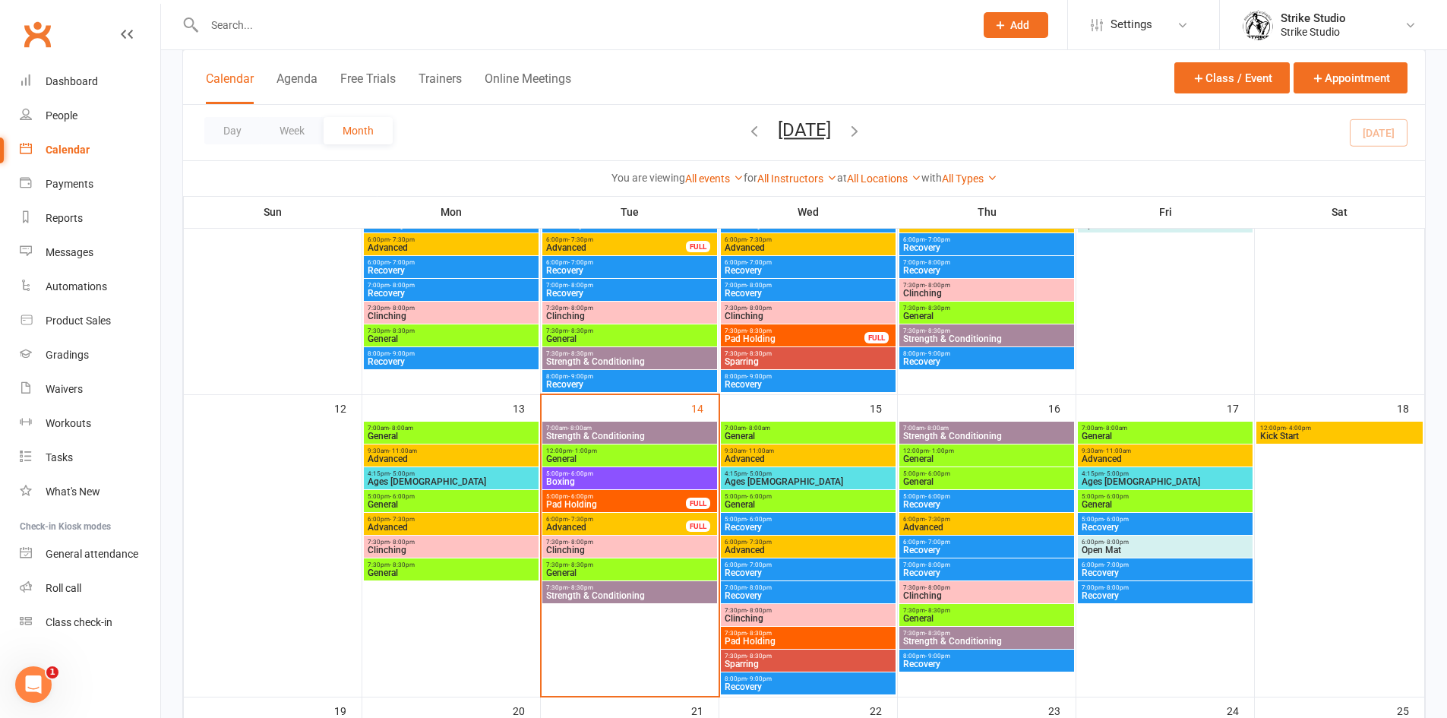
click at [611, 435] on span "Strength & Conditioning" at bounding box center [629, 435] width 169 height 9
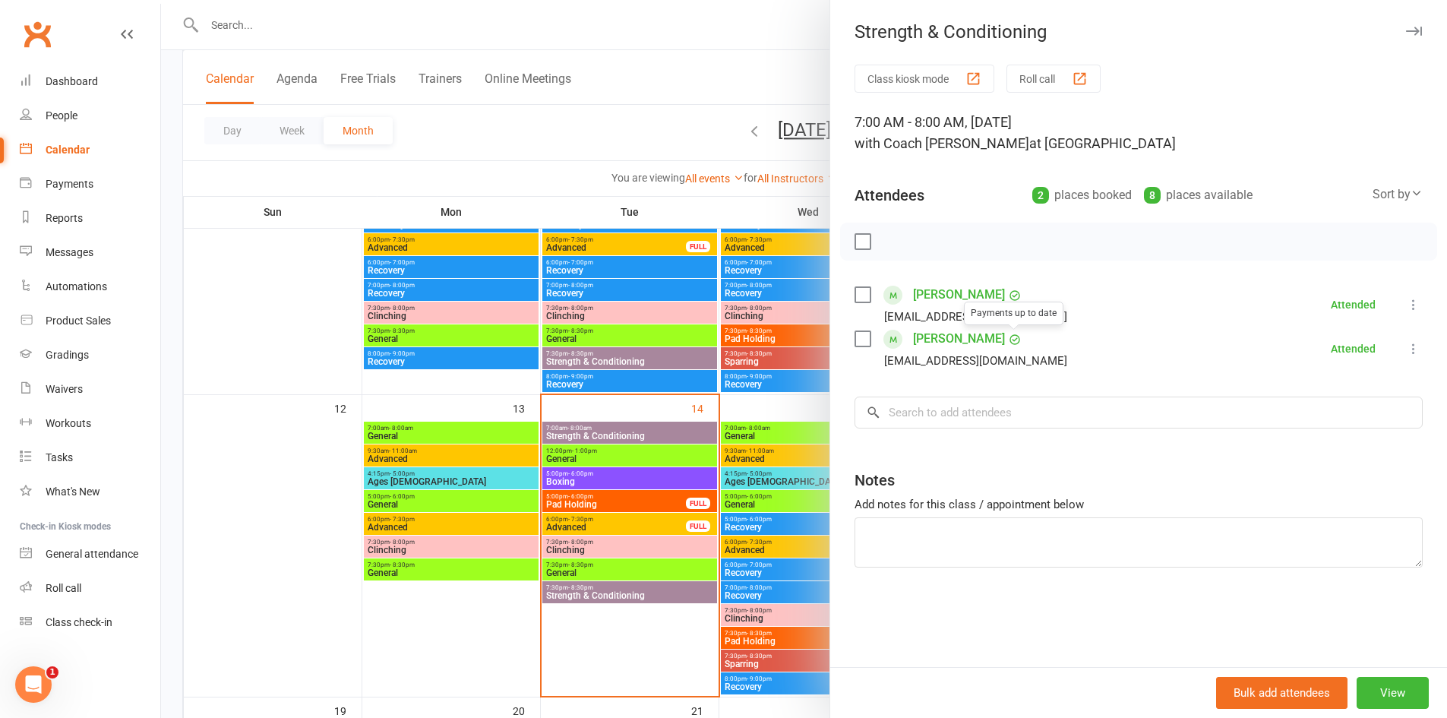
click at [980, 340] on link "[PERSON_NAME]" at bounding box center [959, 339] width 92 height 24
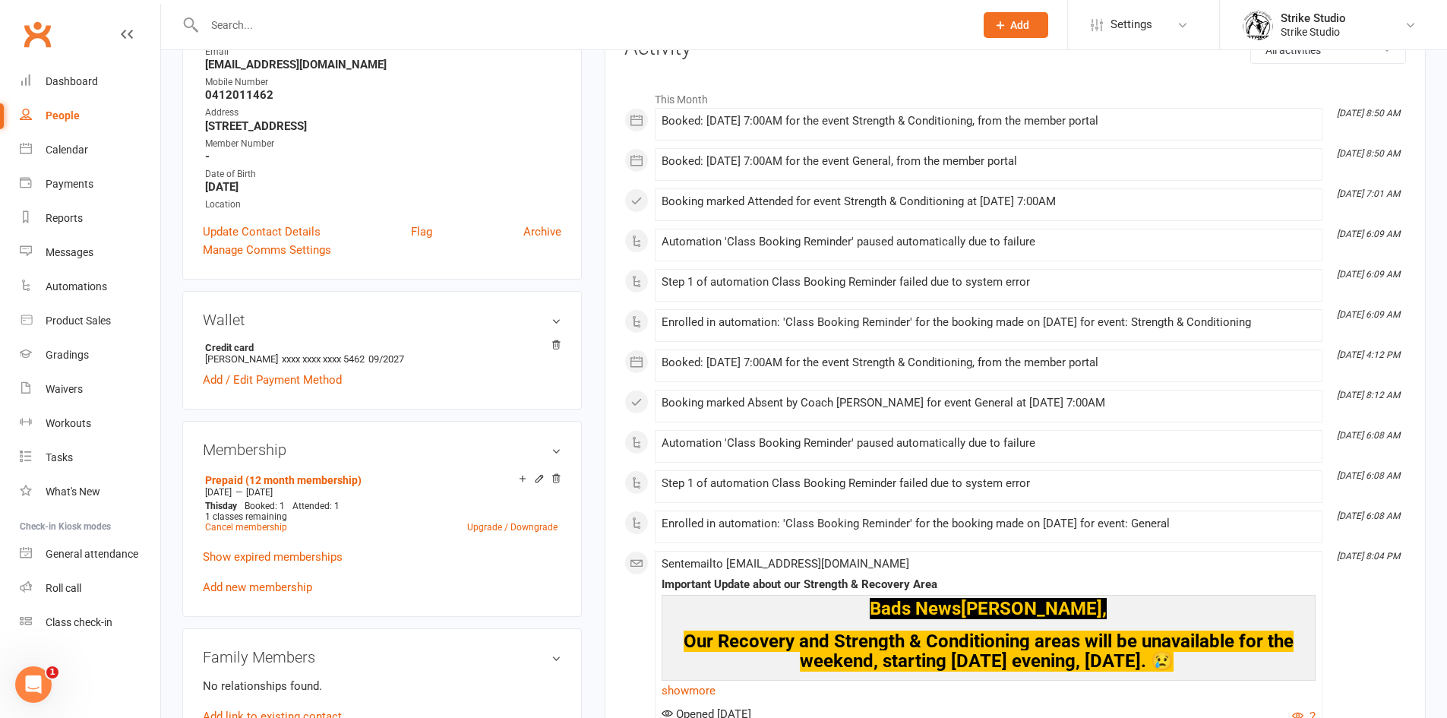
scroll to position [228, 0]
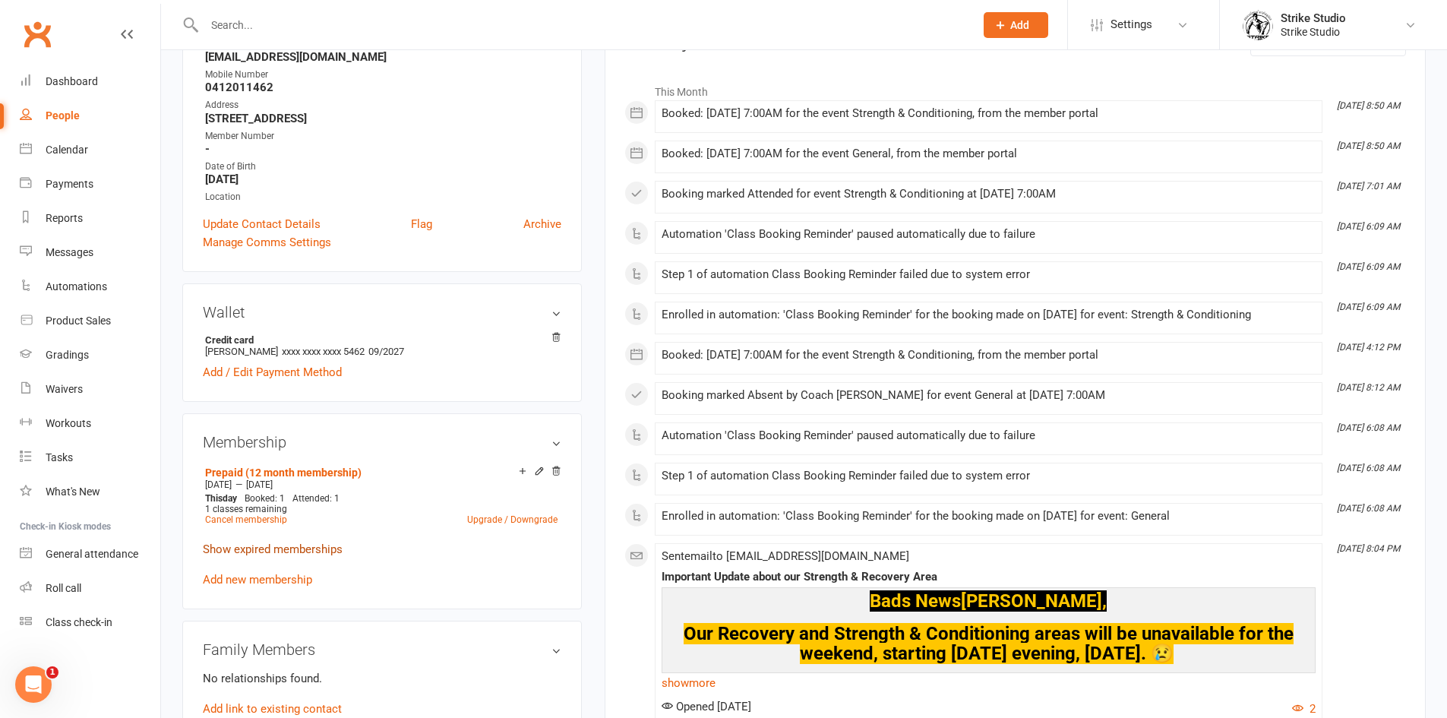
click at [294, 545] on link "Show expired memberships" at bounding box center [273, 549] width 140 height 14
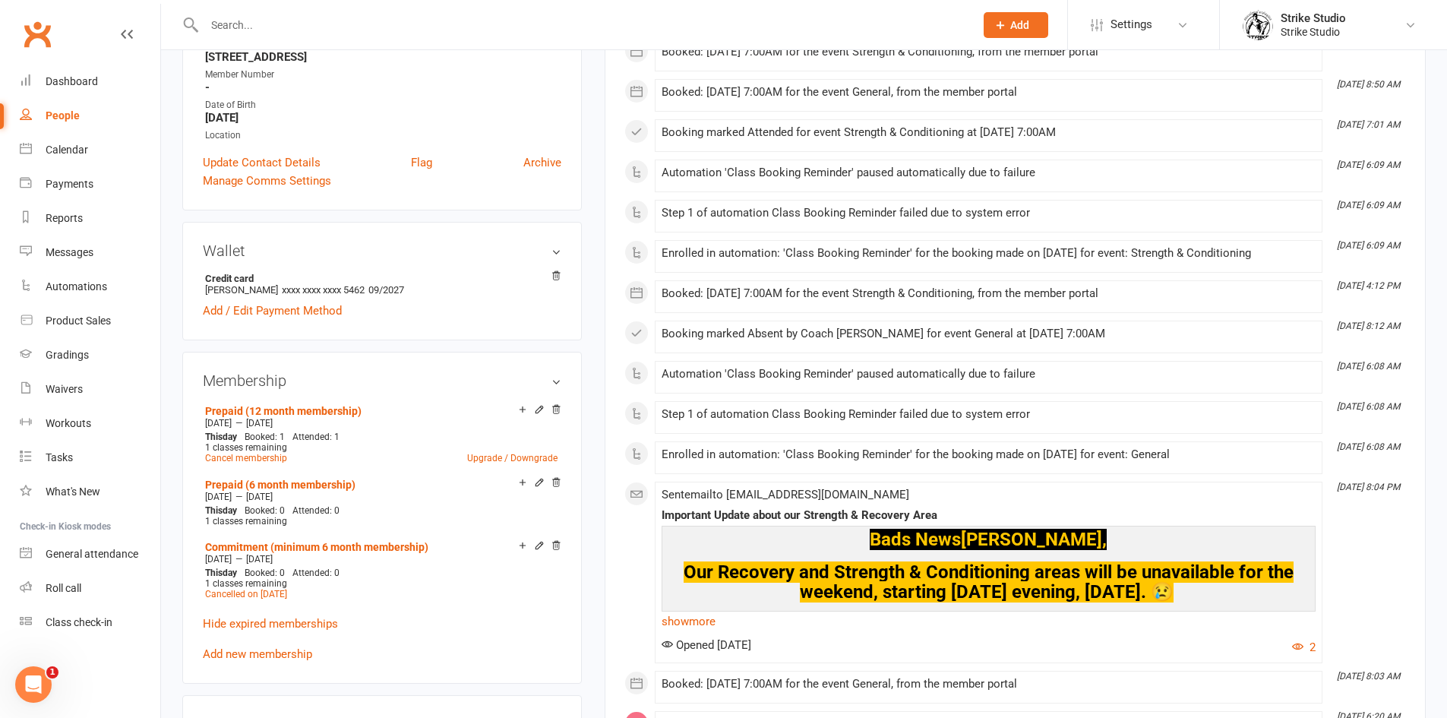
scroll to position [0, 0]
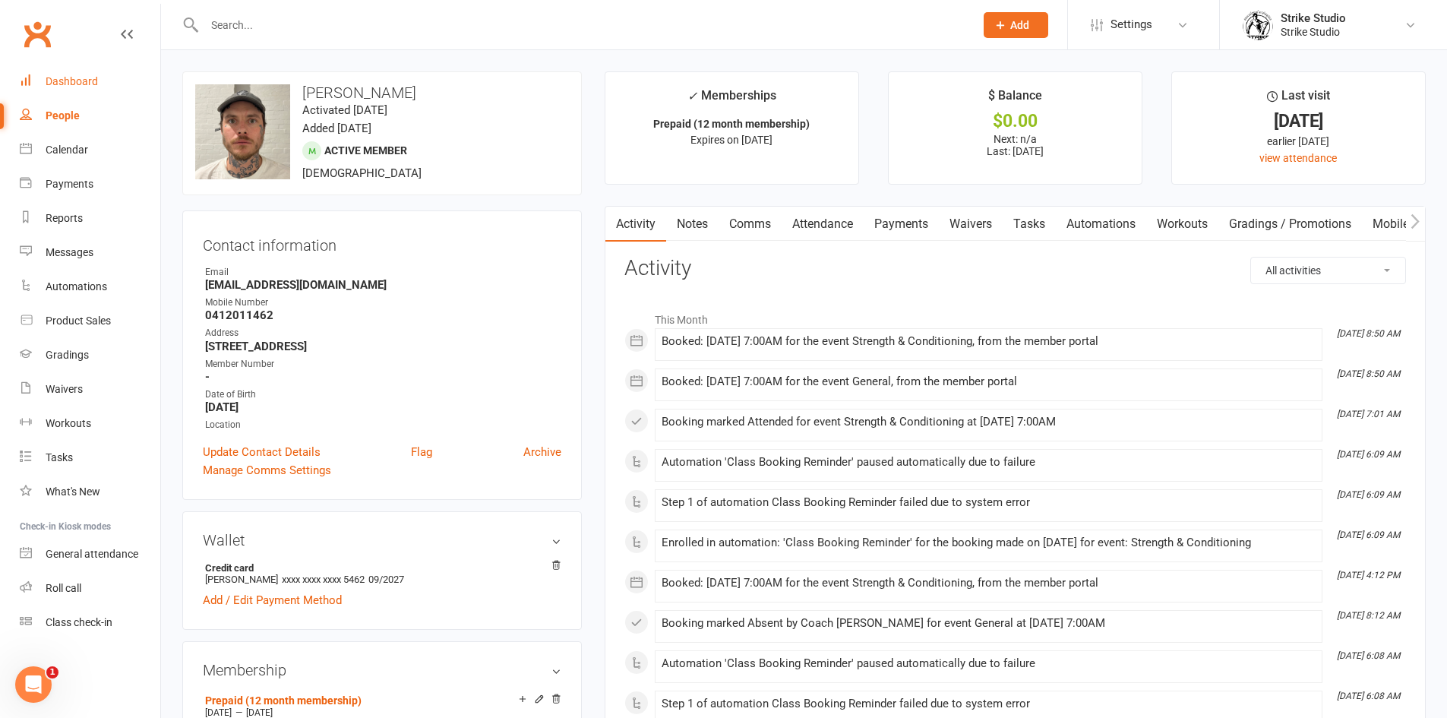
click at [77, 72] on link "Dashboard" at bounding box center [90, 82] width 141 height 34
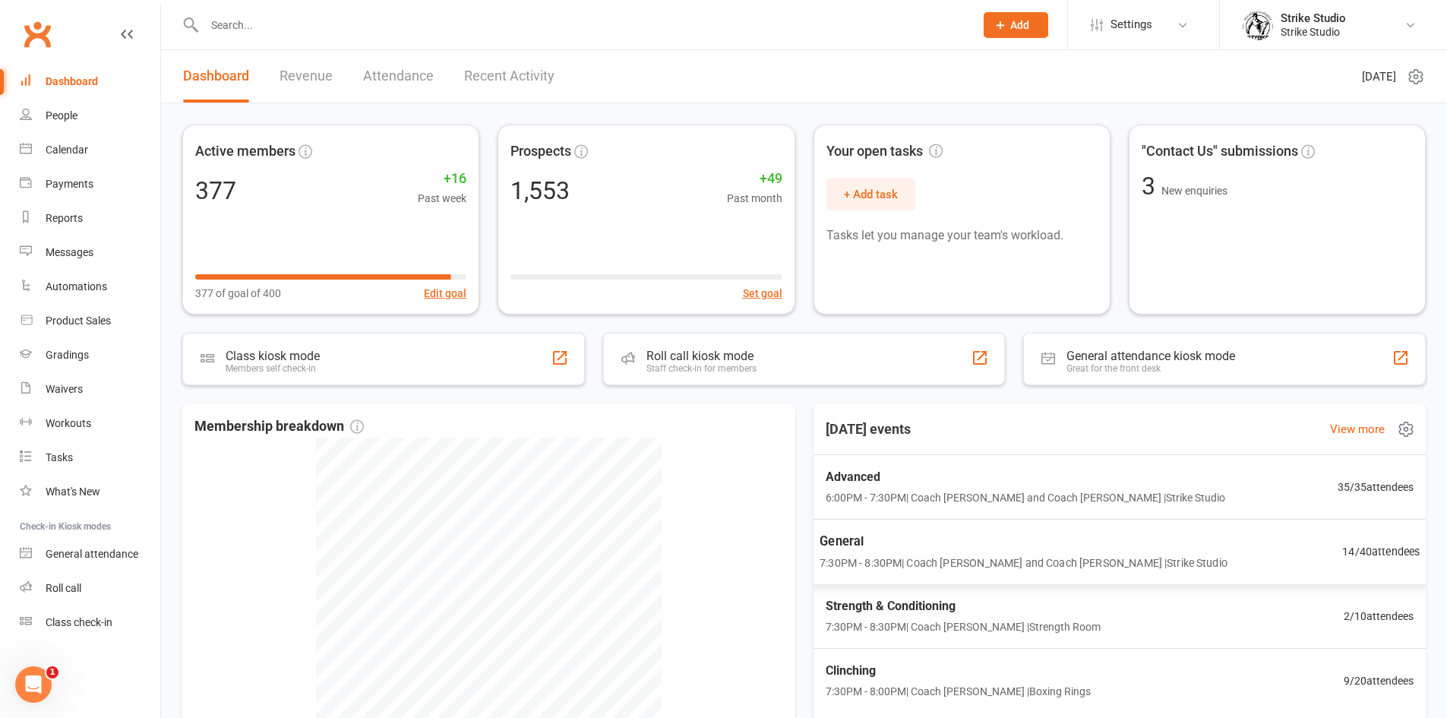
click at [943, 562] on span "7:30PM - 8:30PM | Coach [PERSON_NAME] and Coach [PERSON_NAME] | Strike Studio" at bounding box center [1024, 562] width 408 height 17
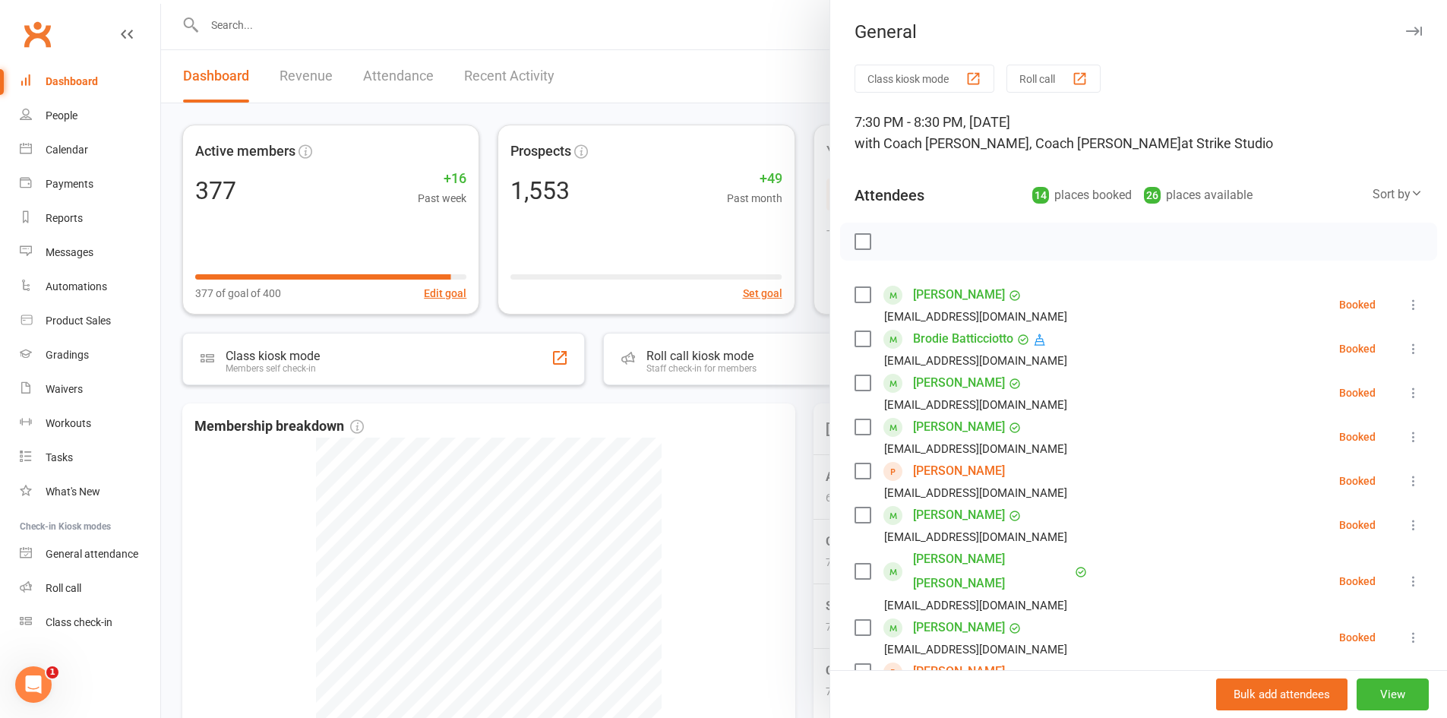
click at [953, 659] on link "[PERSON_NAME]" at bounding box center [959, 671] width 92 height 24
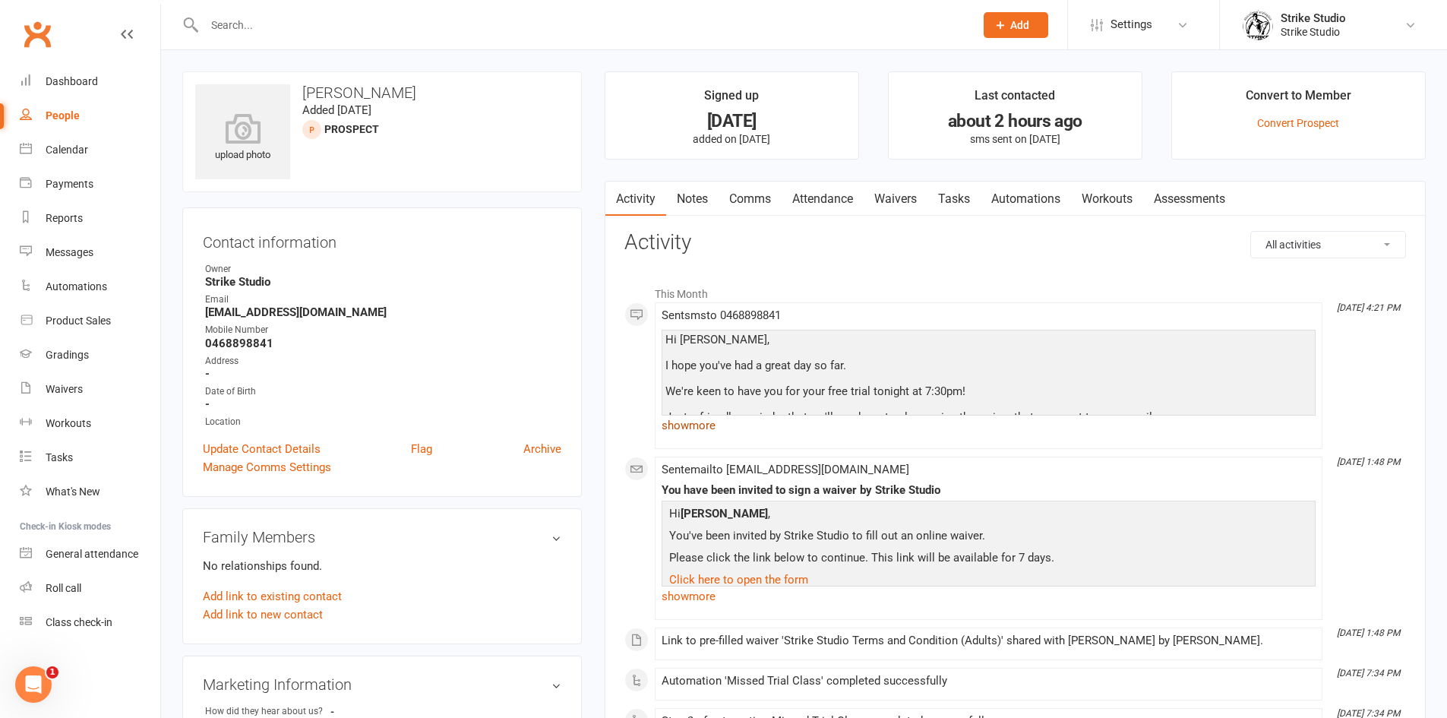
click at [703, 428] on link "show more" at bounding box center [989, 425] width 654 height 21
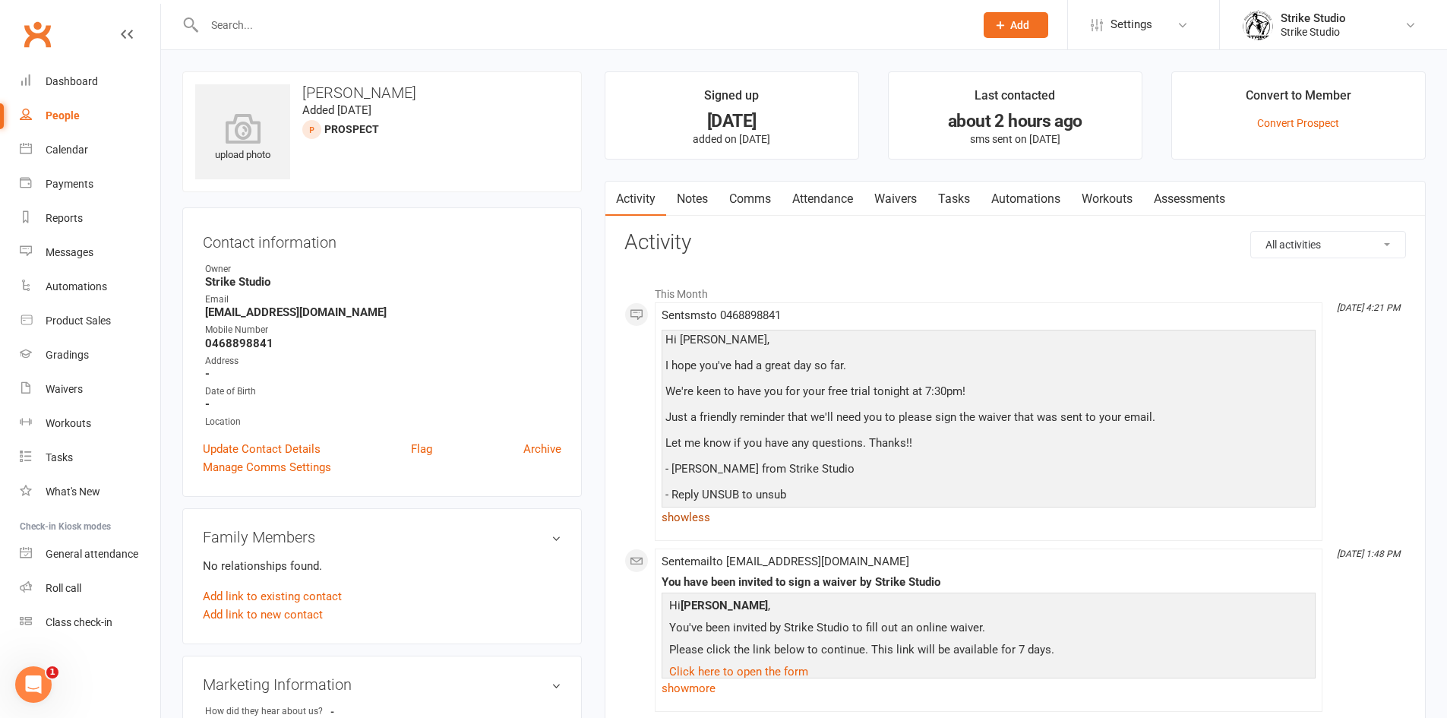
click at [698, 517] on link "show less" at bounding box center [989, 517] width 654 height 21
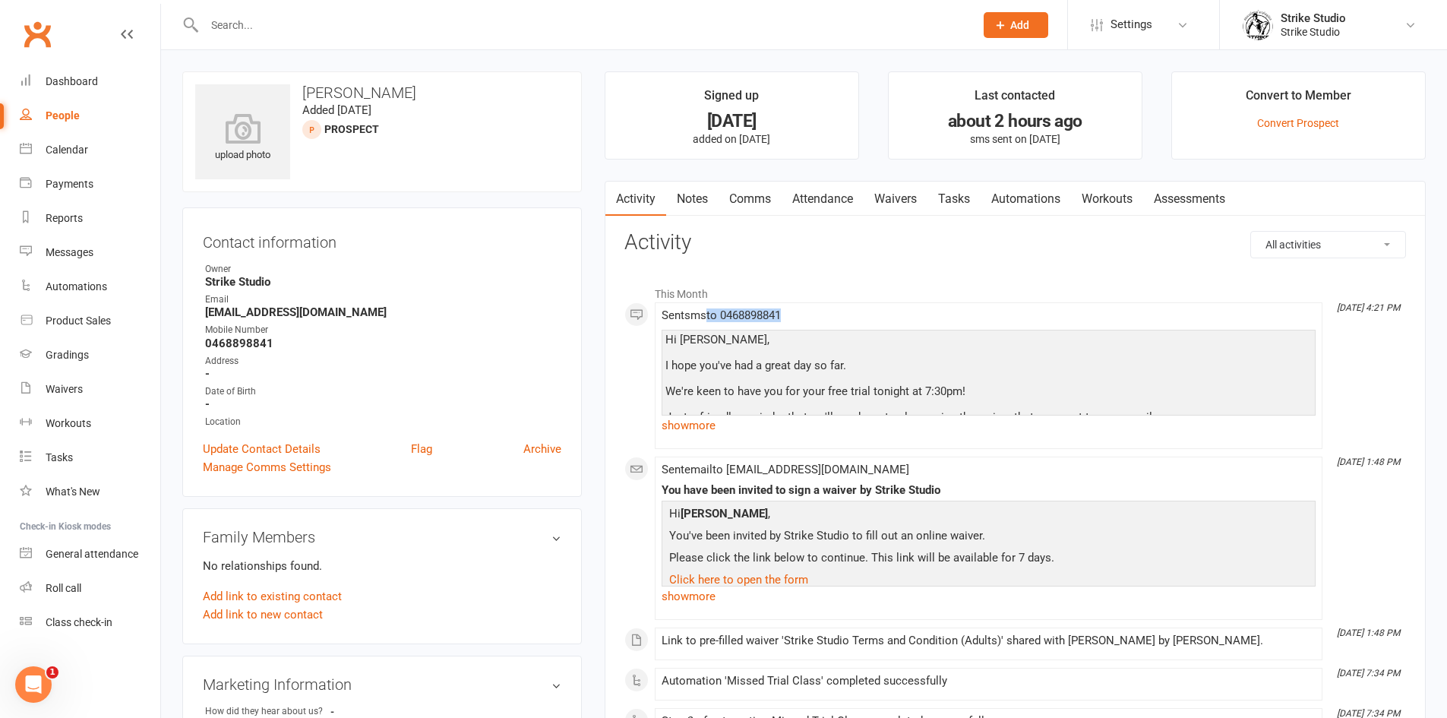
drag, startPoint x: 790, startPoint y: 317, endPoint x: 707, endPoint y: 311, distance: 83.0
click at [707, 311] on span "Sent sms to [PHONE_NUMBER]" at bounding box center [721, 315] width 119 height 14
click at [708, 311] on span "Sent sms to [PHONE_NUMBER]" at bounding box center [721, 315] width 119 height 14
click at [63, 385] on div "Waivers" at bounding box center [64, 389] width 37 height 12
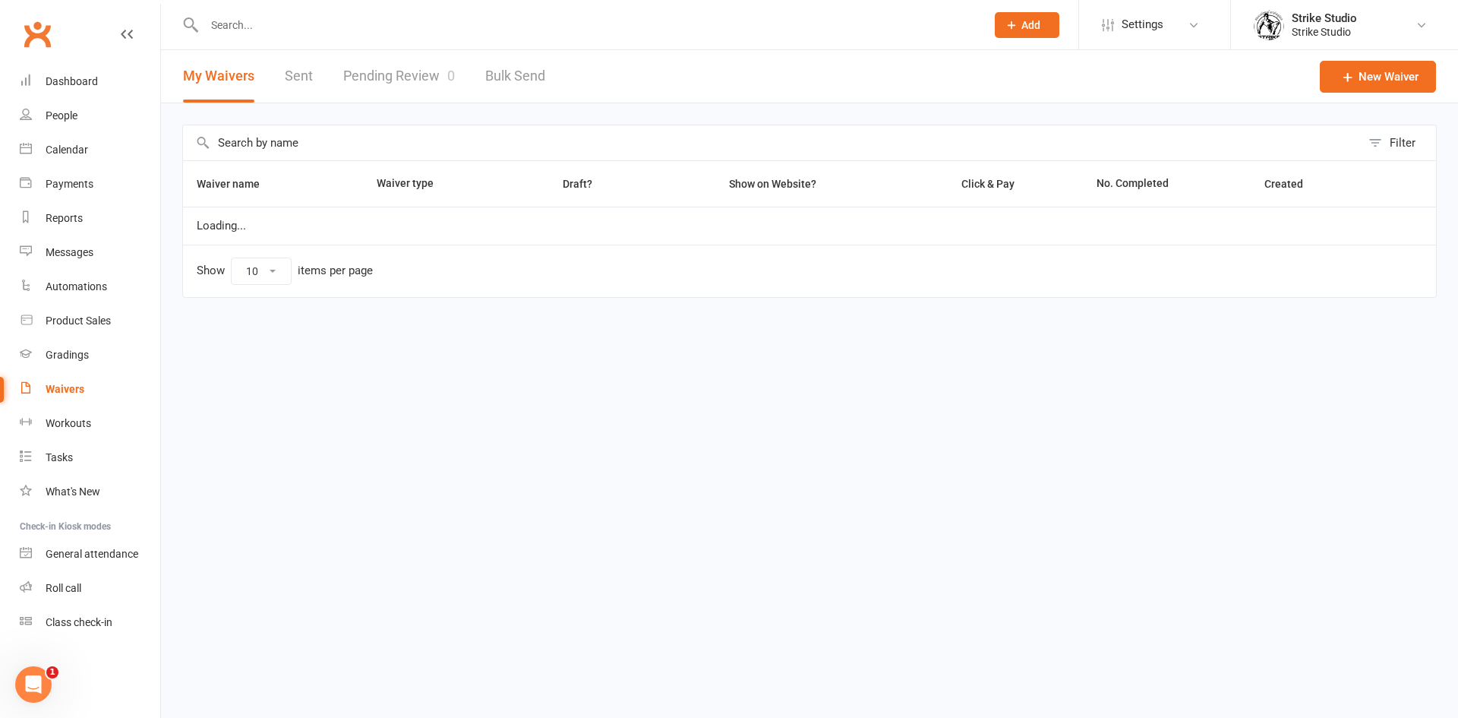
select select "100"
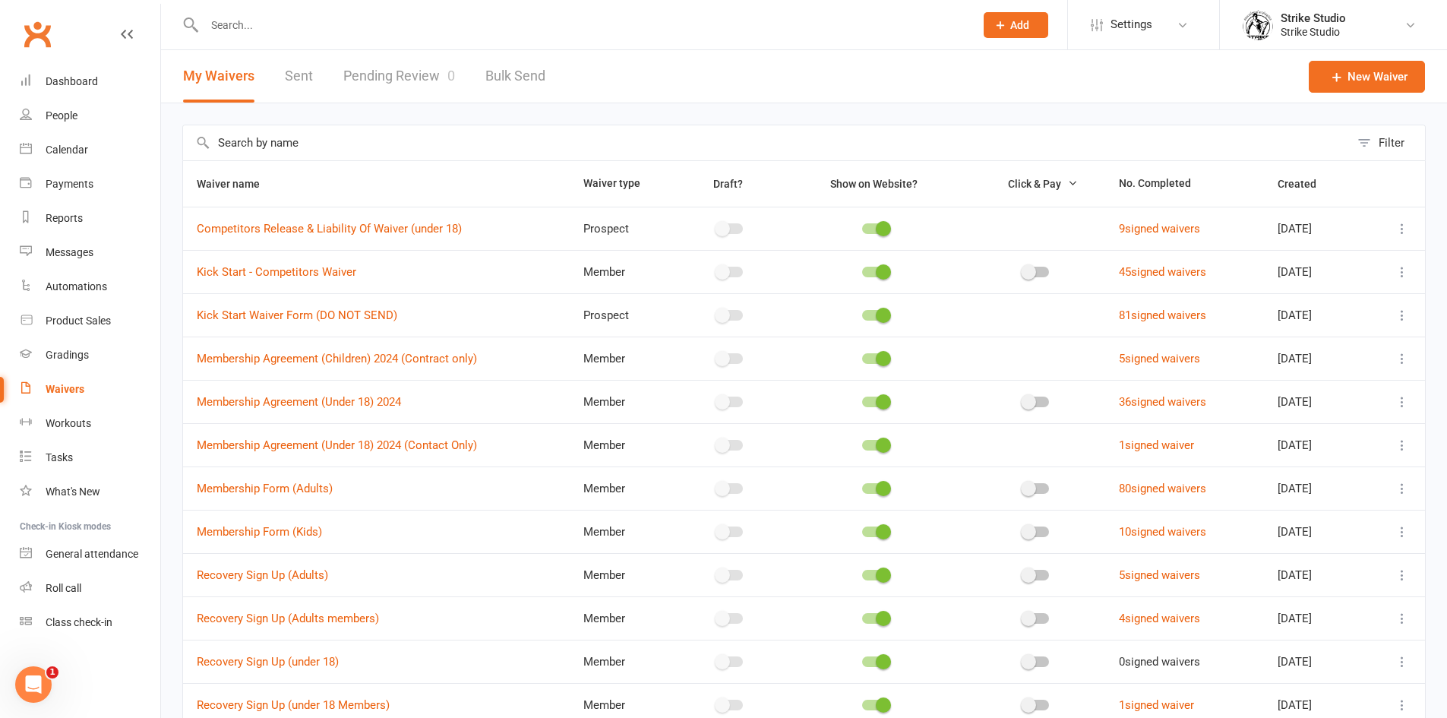
click at [390, 79] on link "Pending Review 0" at bounding box center [399, 76] width 112 height 52
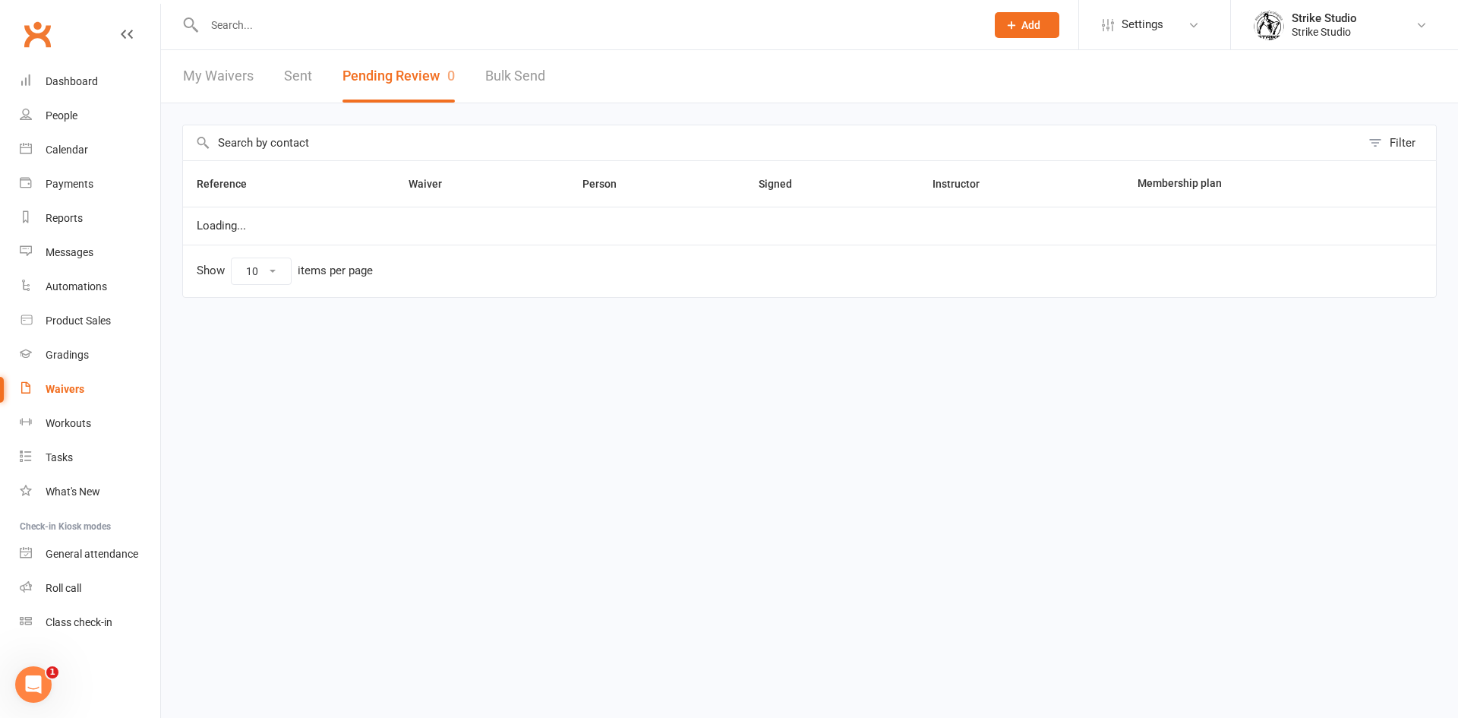
select select "100"
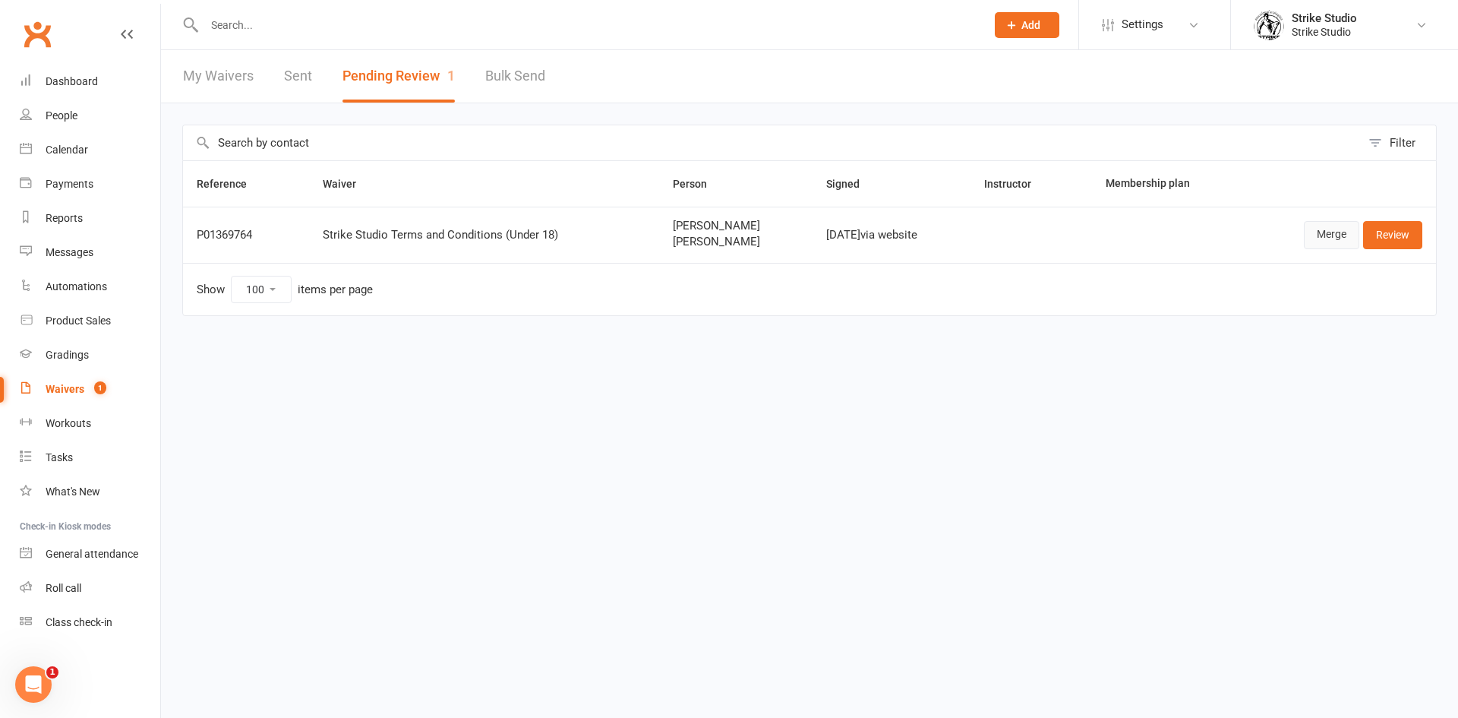
click at [1341, 239] on link "Merge" at bounding box center [1331, 234] width 55 height 27
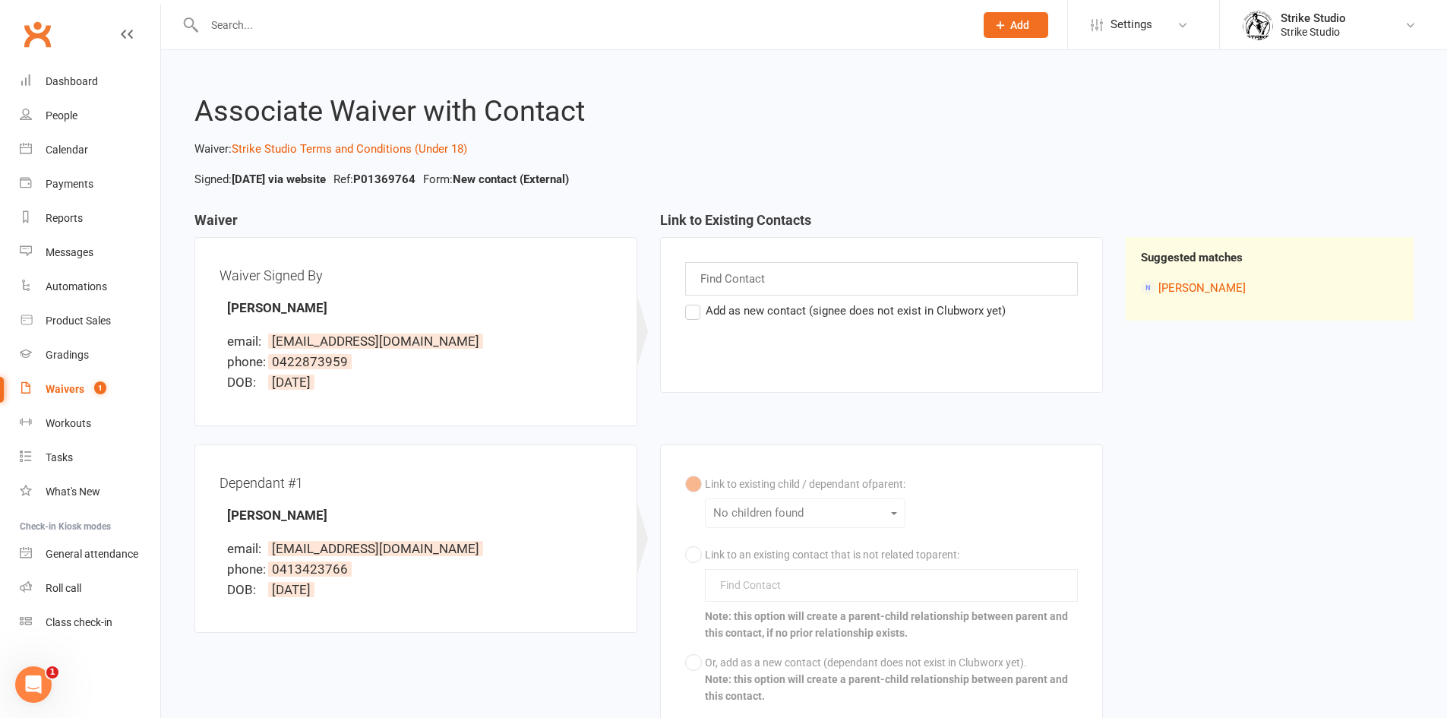
click at [687, 311] on label "Add as new contact (signee does not exist in Clubworx yet)" at bounding box center [845, 311] width 321 height 18
click at [687, 302] on input "Add as new contact (signee does not exist in Clubworx yet)" at bounding box center [690, 302] width 10 height 0
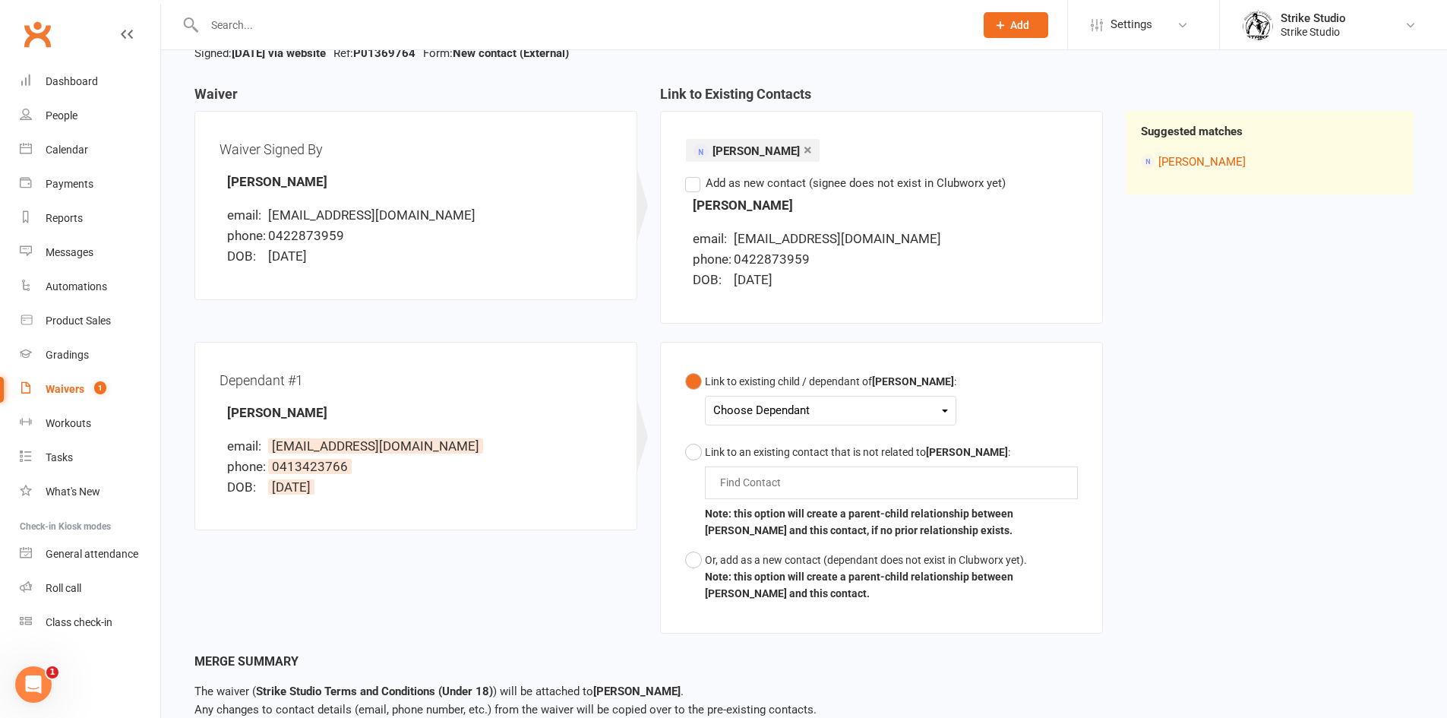
scroll to position [152, 0]
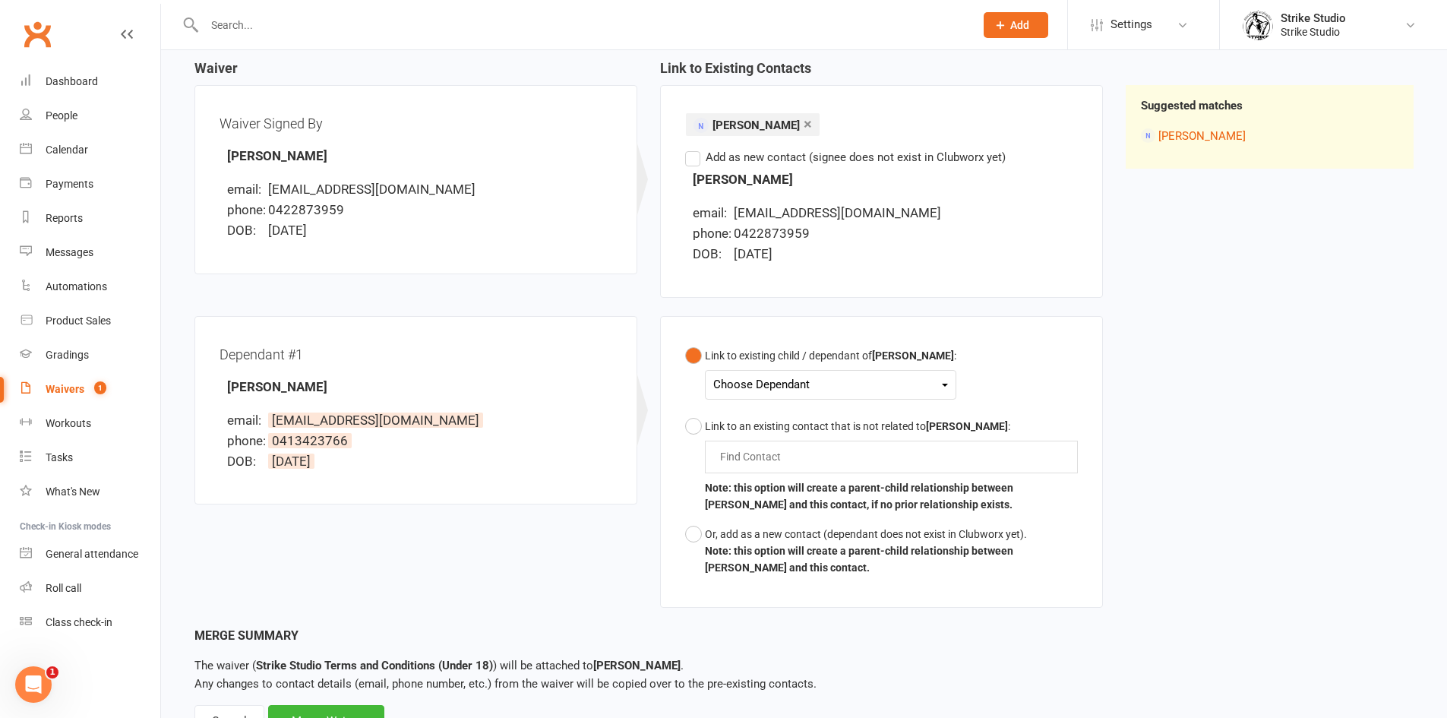
click at [776, 381] on div "Choose Dependant" at bounding box center [830, 384] width 235 height 21
click at [766, 419] on link "[PERSON_NAME]" at bounding box center [789, 420] width 150 height 33
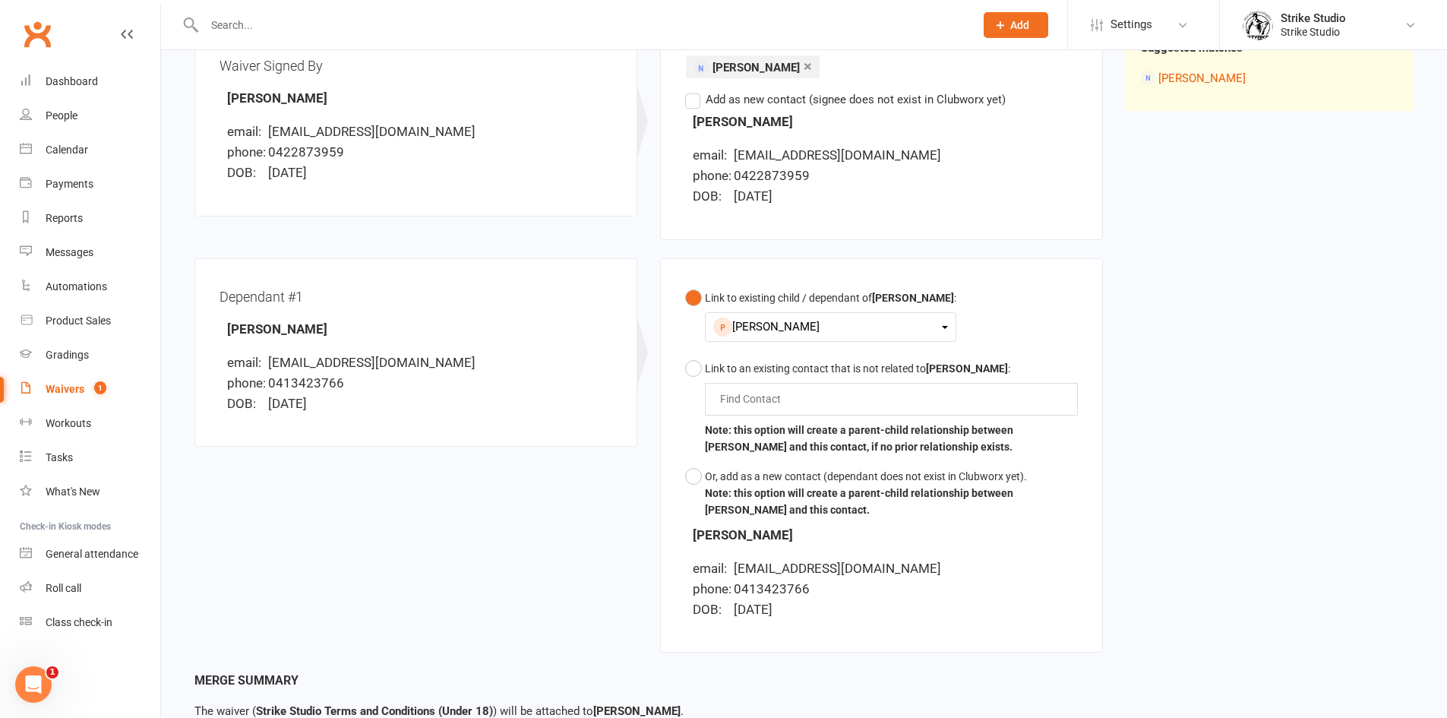
scroll to position [339, 0]
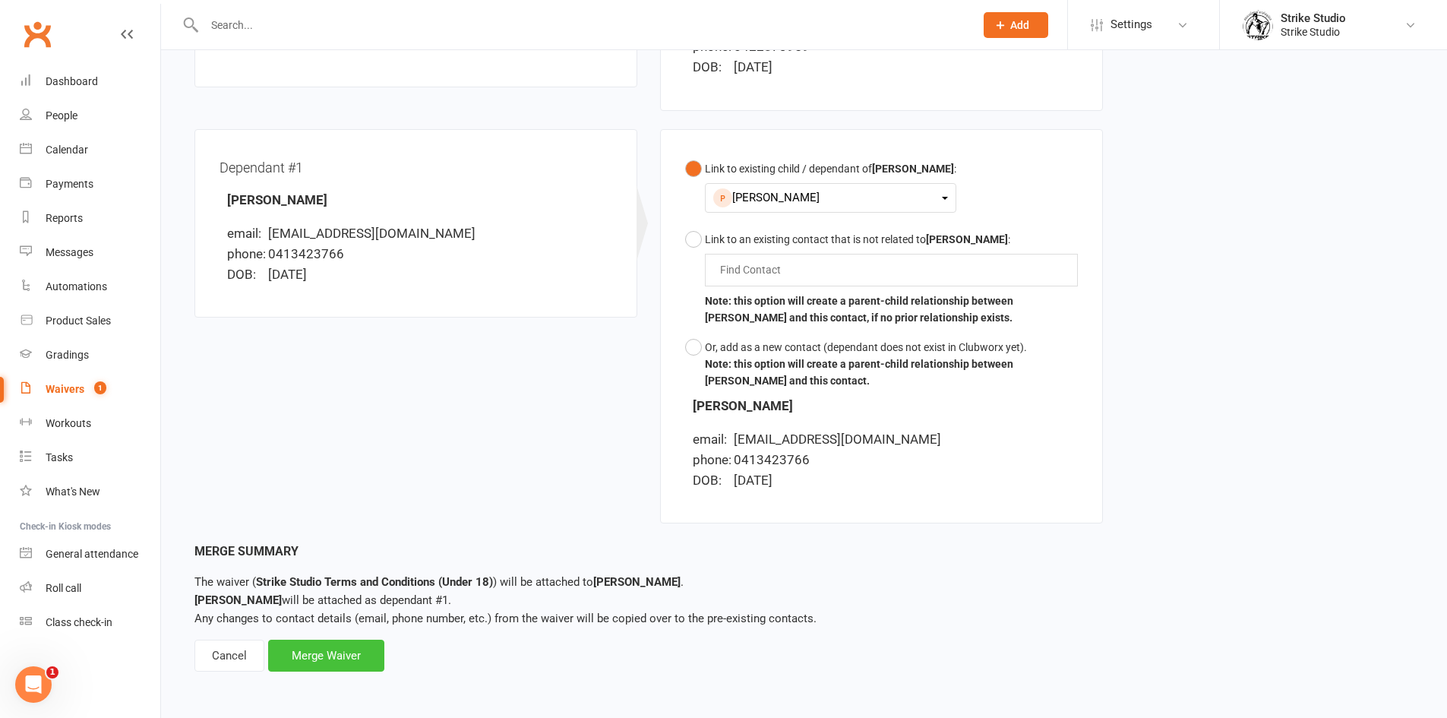
click at [350, 652] on div "Merge Waiver" at bounding box center [326, 656] width 116 height 32
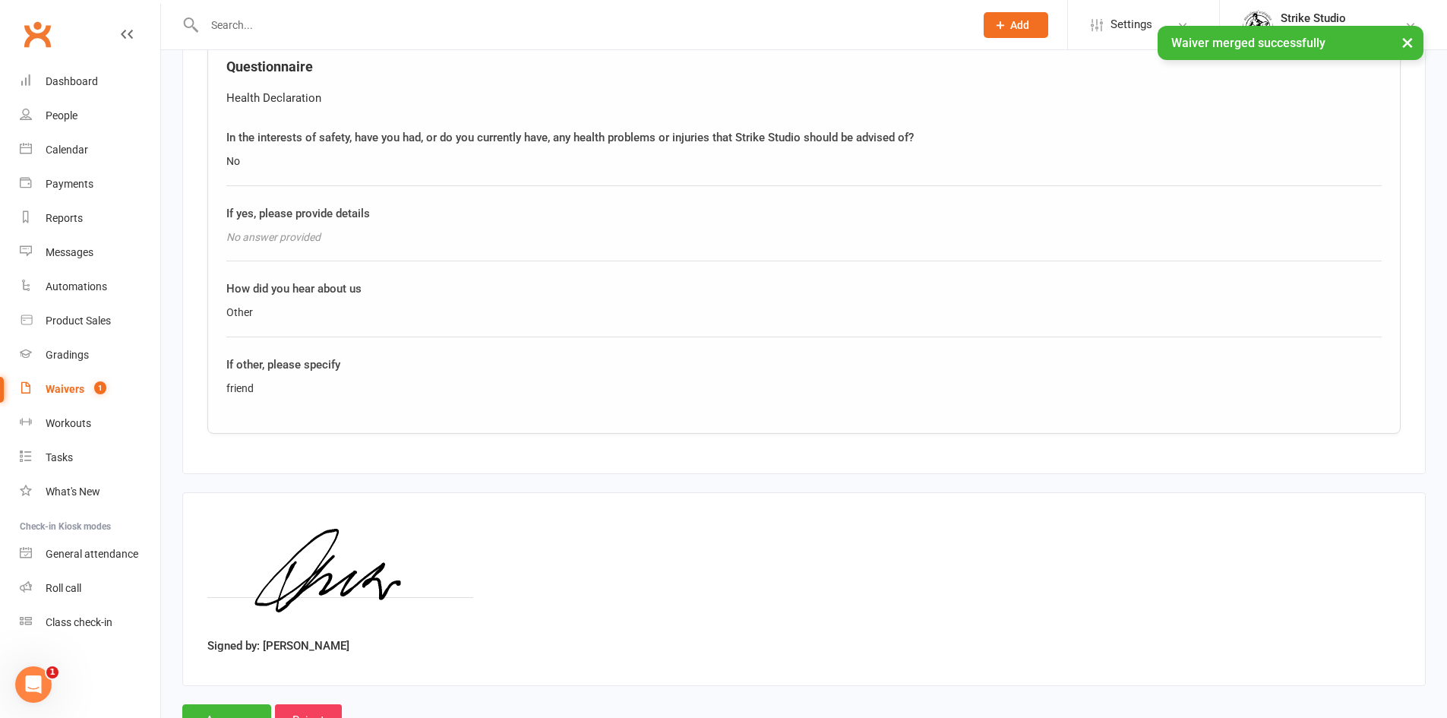
scroll to position [1742, 0]
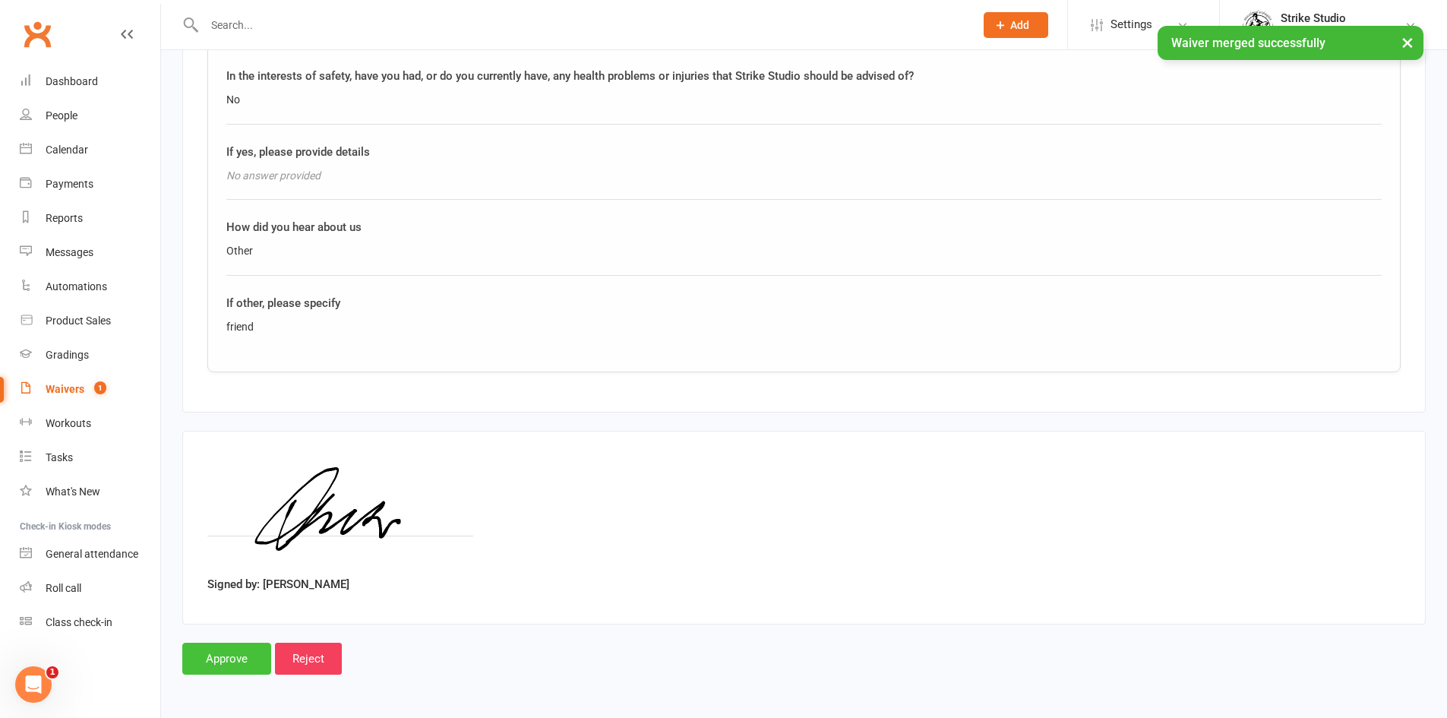
click at [261, 649] on input "Approve" at bounding box center [226, 659] width 89 height 32
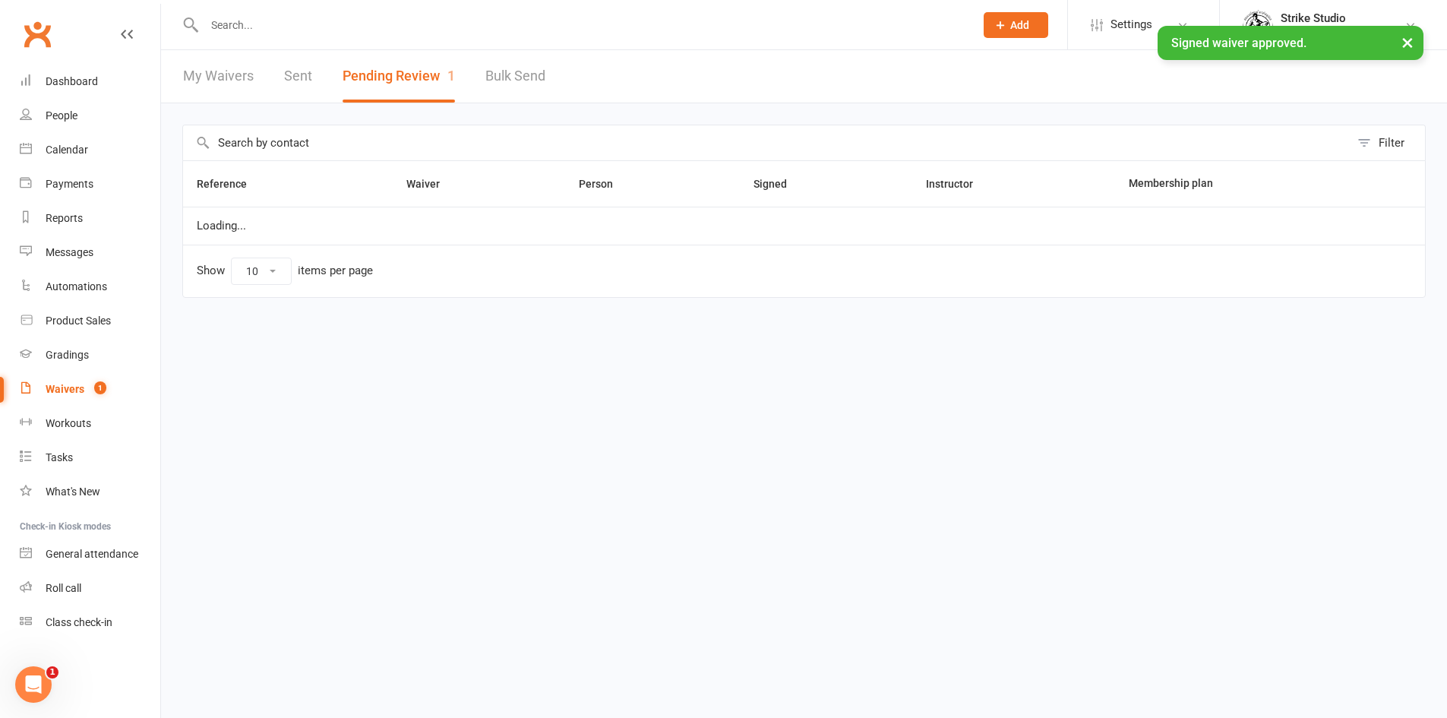
select select "100"
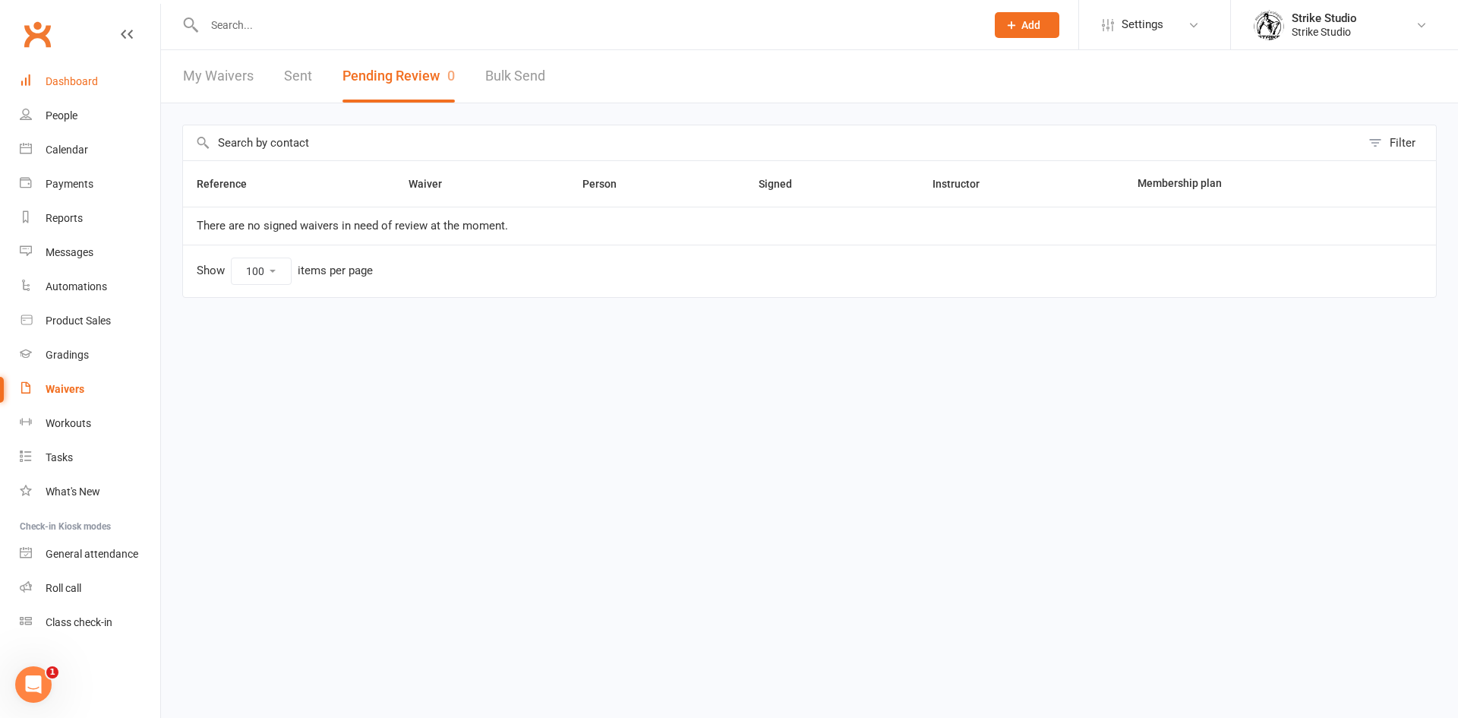
click at [100, 79] on link "Dashboard" at bounding box center [90, 82] width 141 height 34
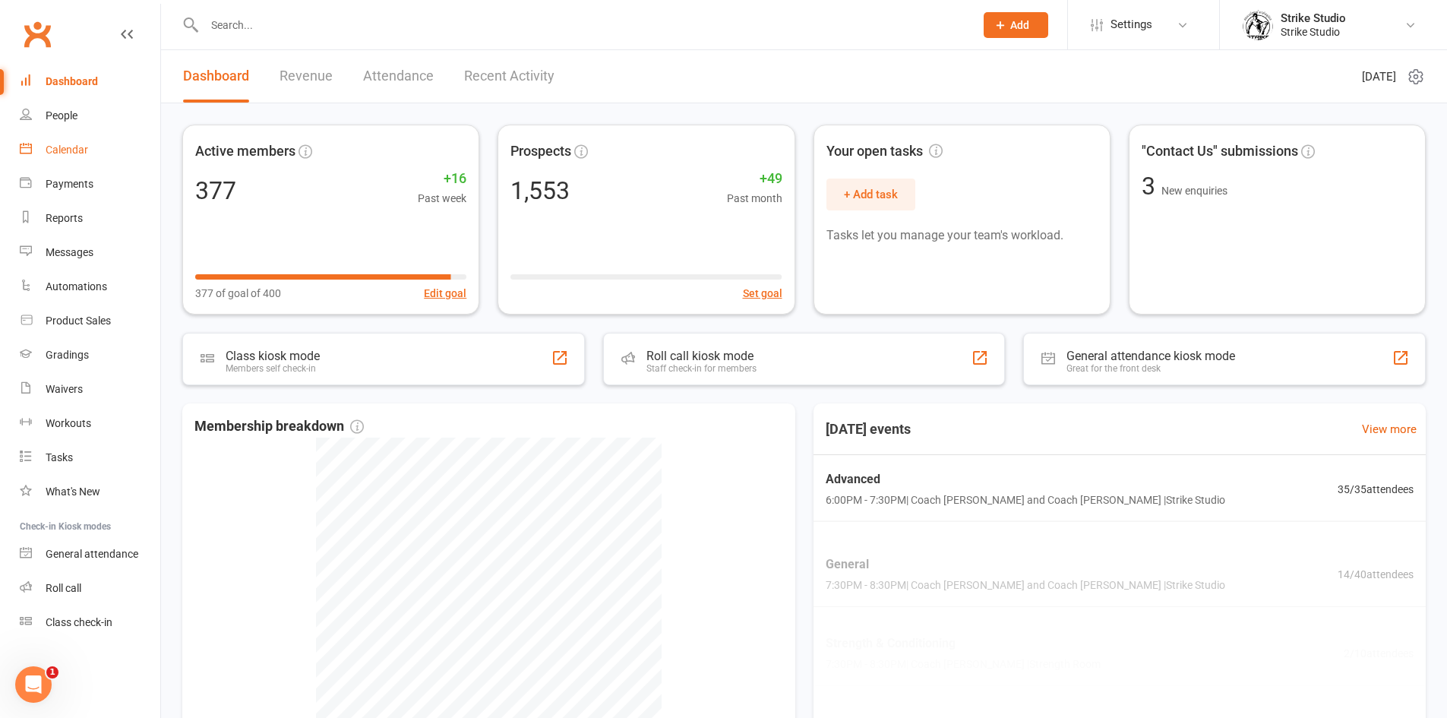
click at [82, 155] on div "Calendar" at bounding box center [67, 150] width 43 height 12
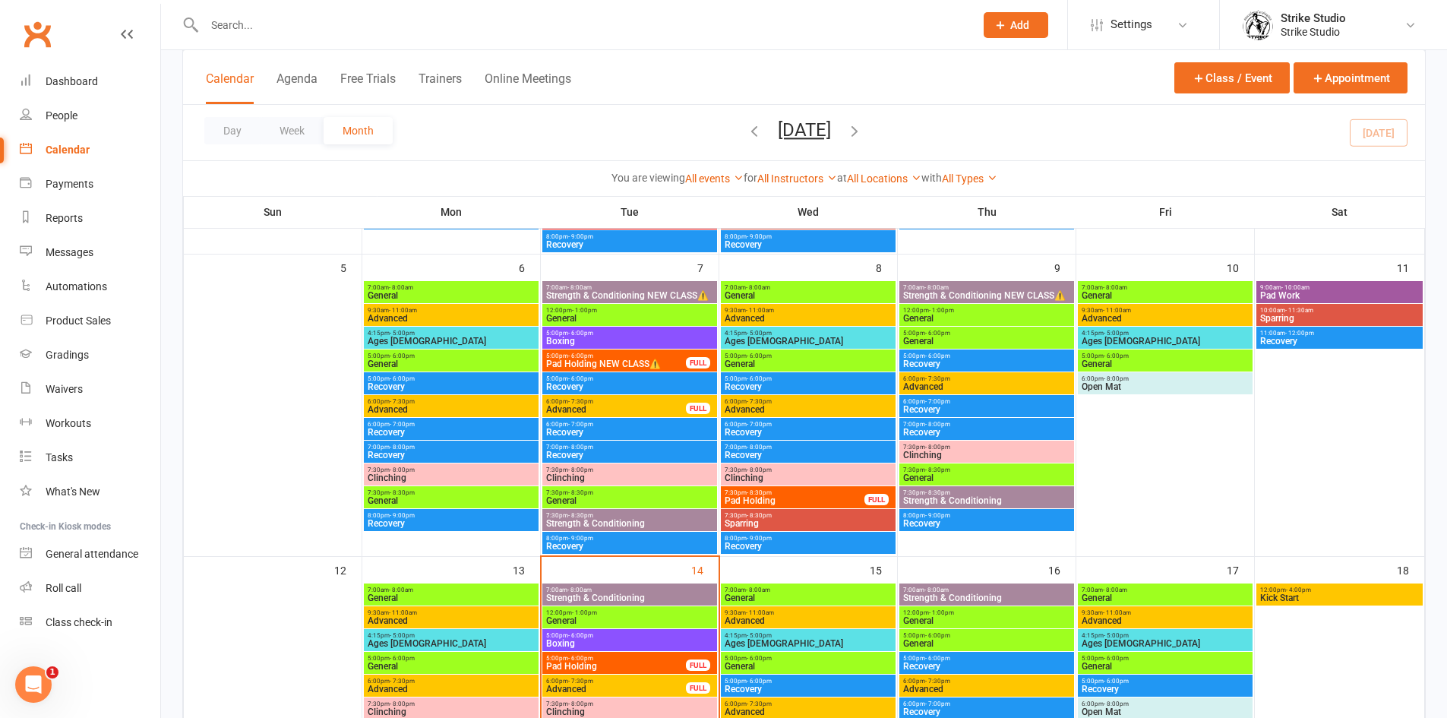
scroll to position [532, 0]
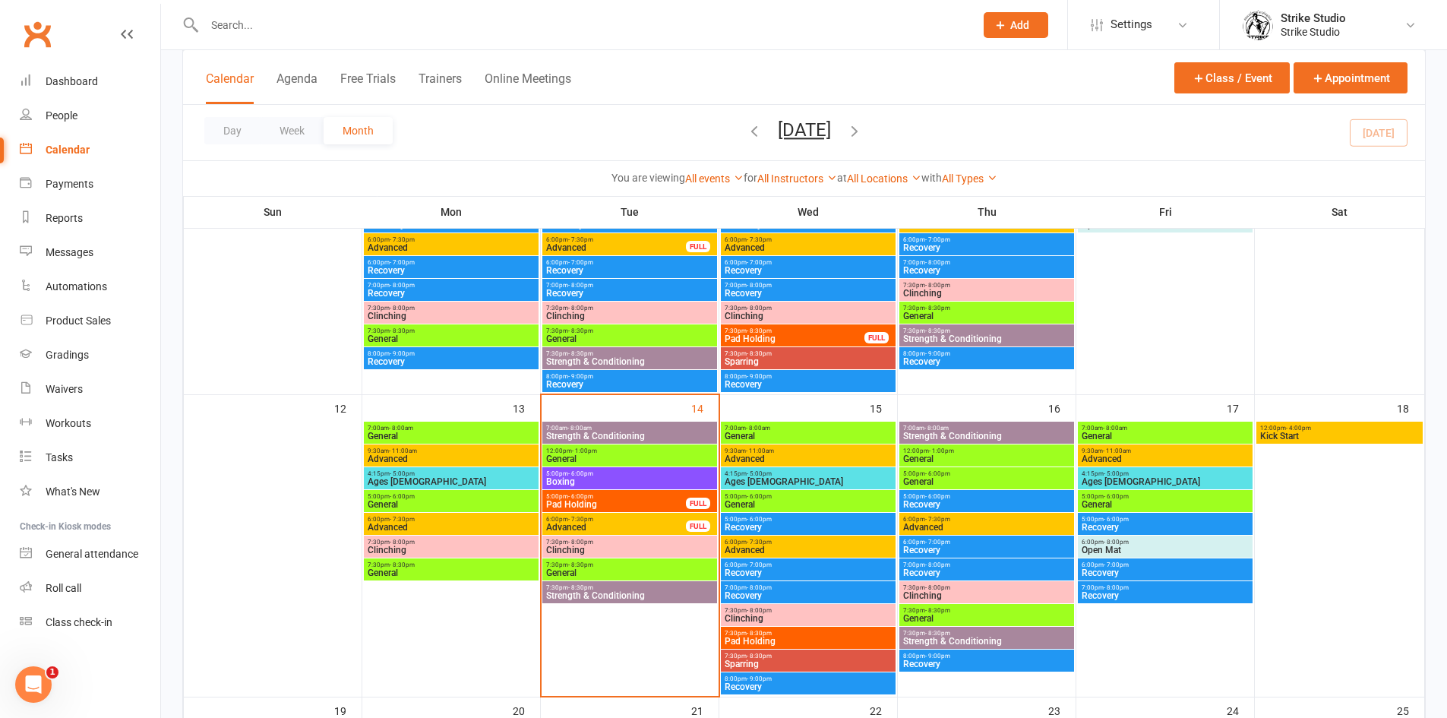
click at [618, 455] on span "General" at bounding box center [629, 458] width 169 height 9
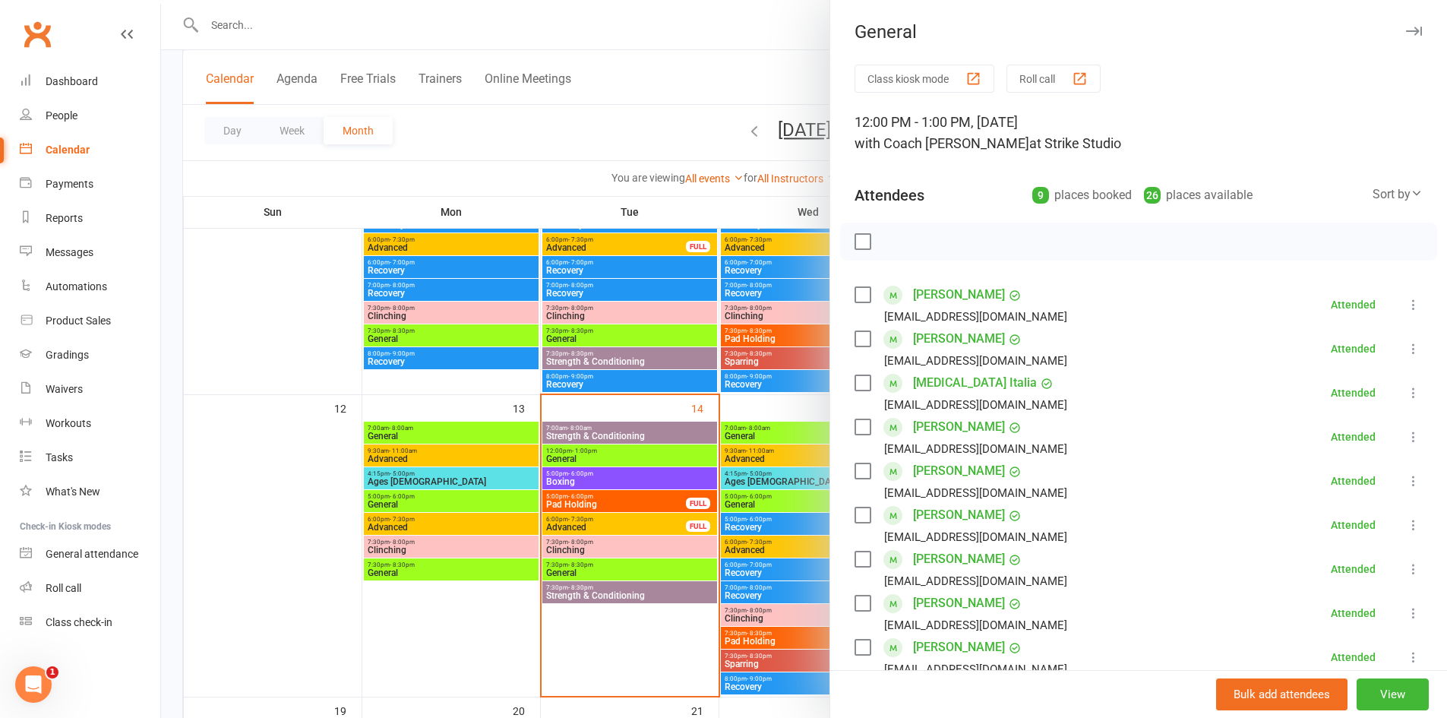
scroll to position [228, 0]
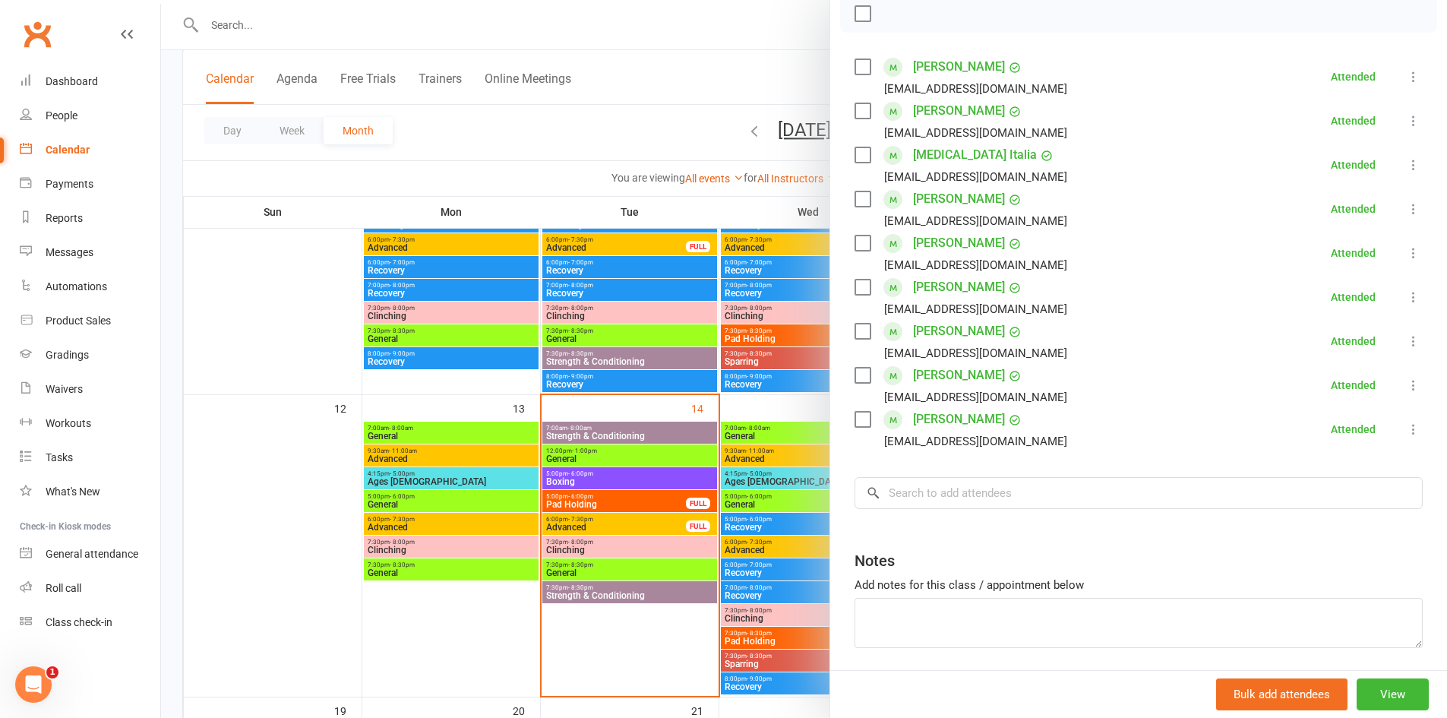
click at [591, 481] on div at bounding box center [804, 359] width 1286 height 718
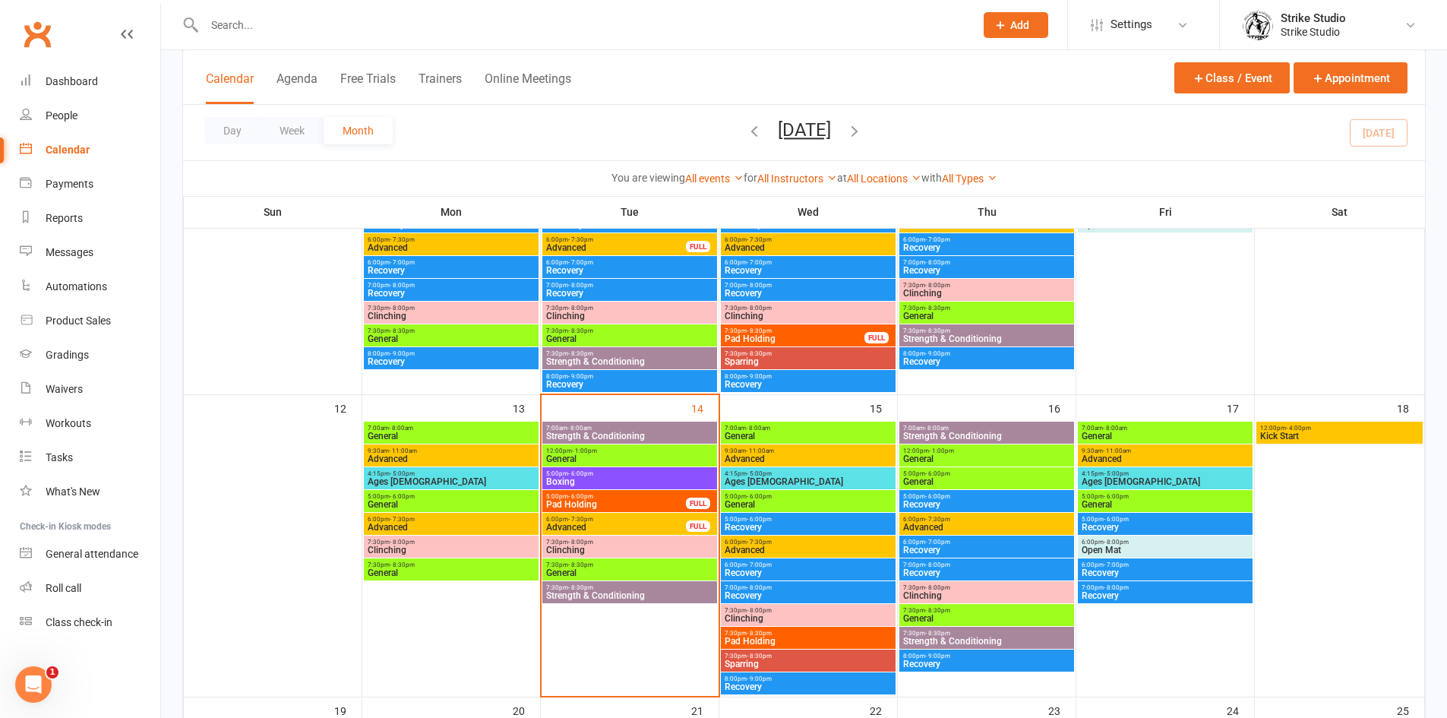
click at [591, 481] on span "Boxing" at bounding box center [629, 481] width 169 height 9
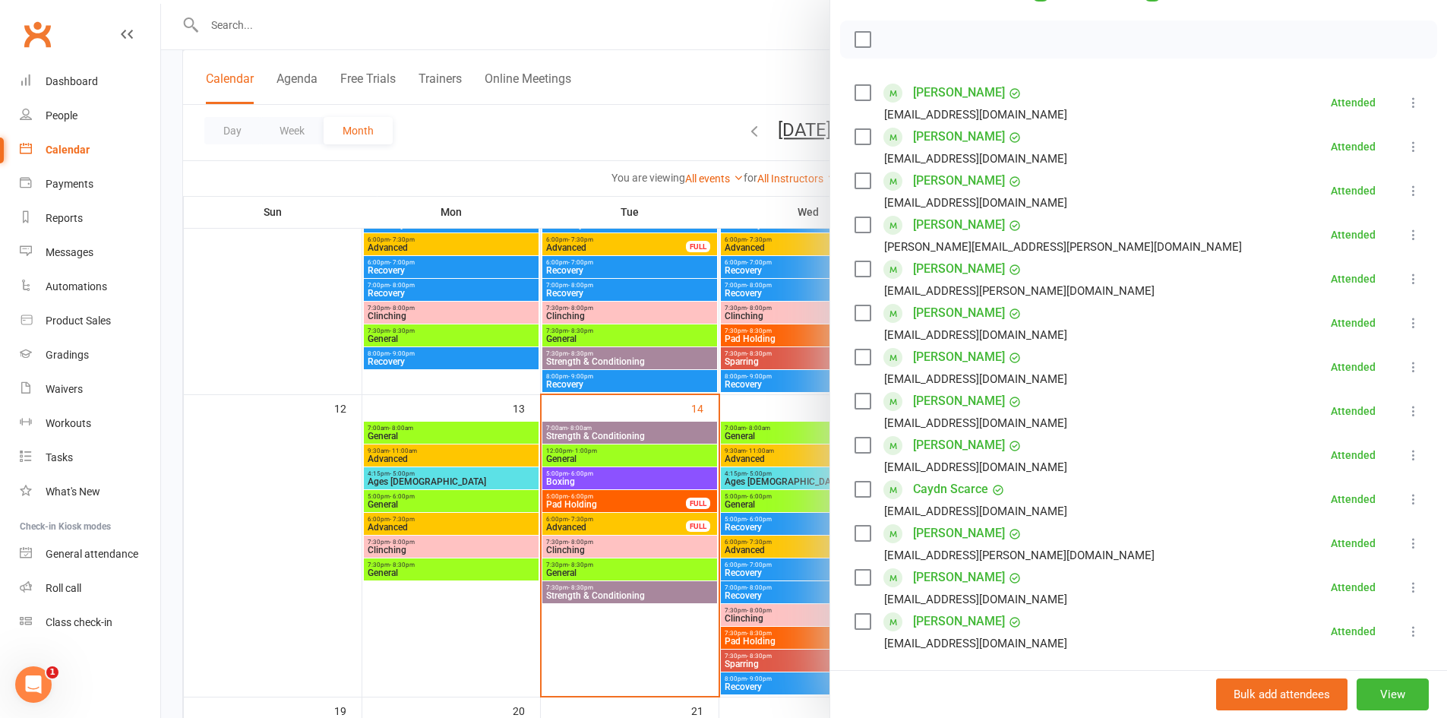
scroll to position [380, 0]
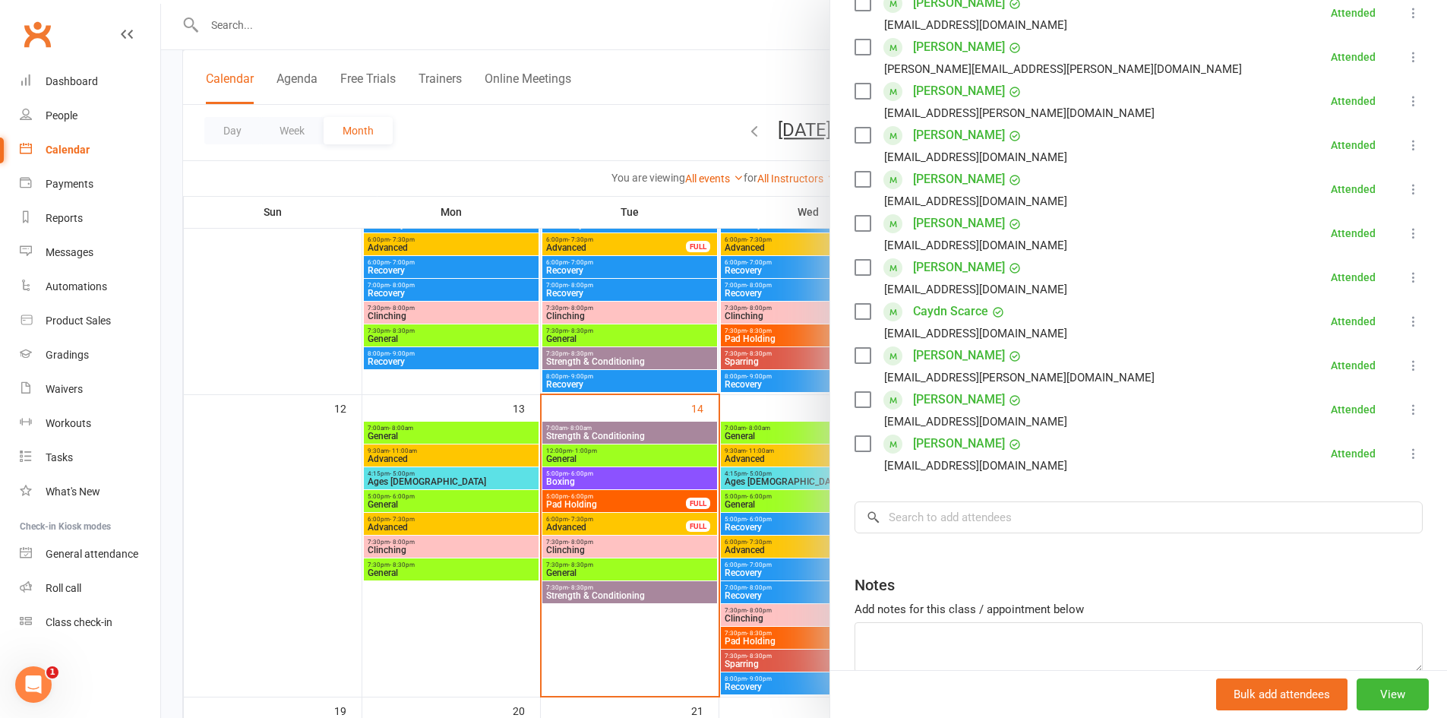
click at [650, 507] on div at bounding box center [804, 359] width 1286 height 718
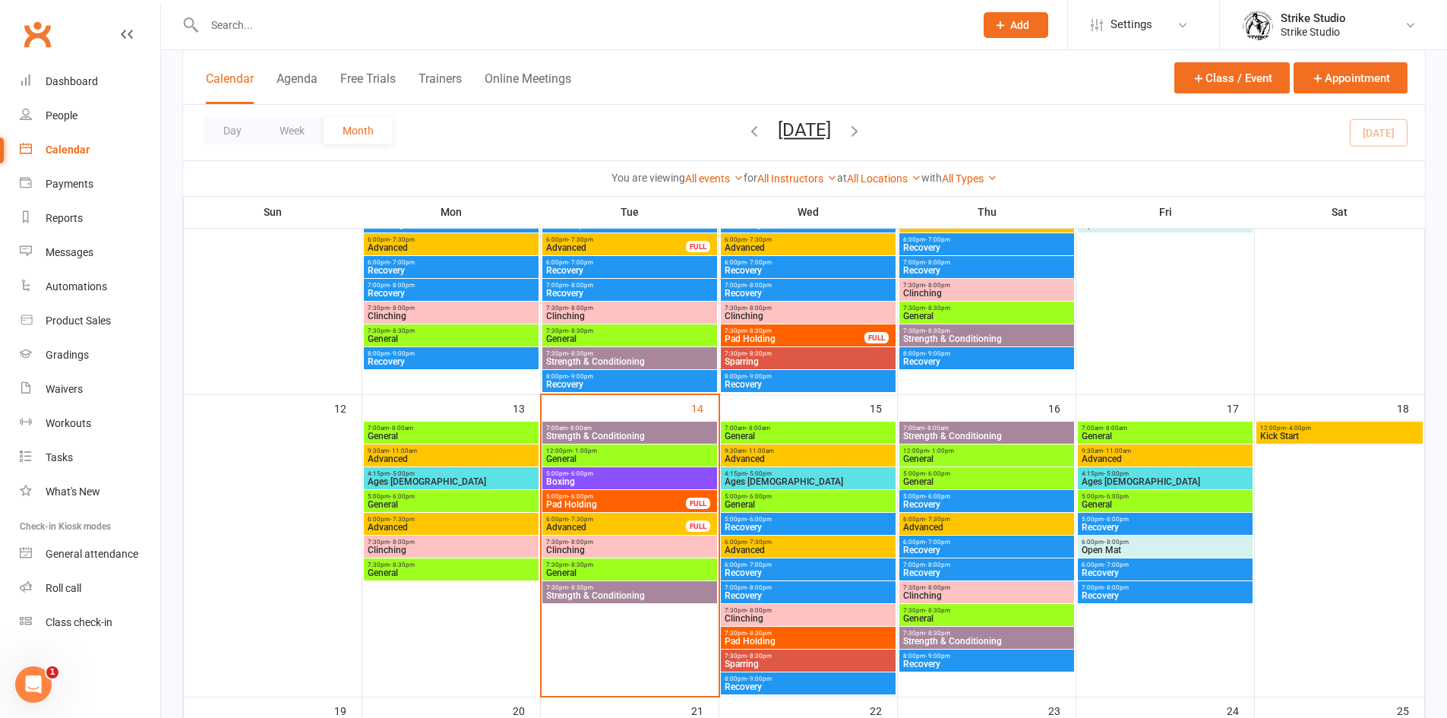
click at [648, 504] on span "Pad Holding" at bounding box center [615, 504] width 141 height 9
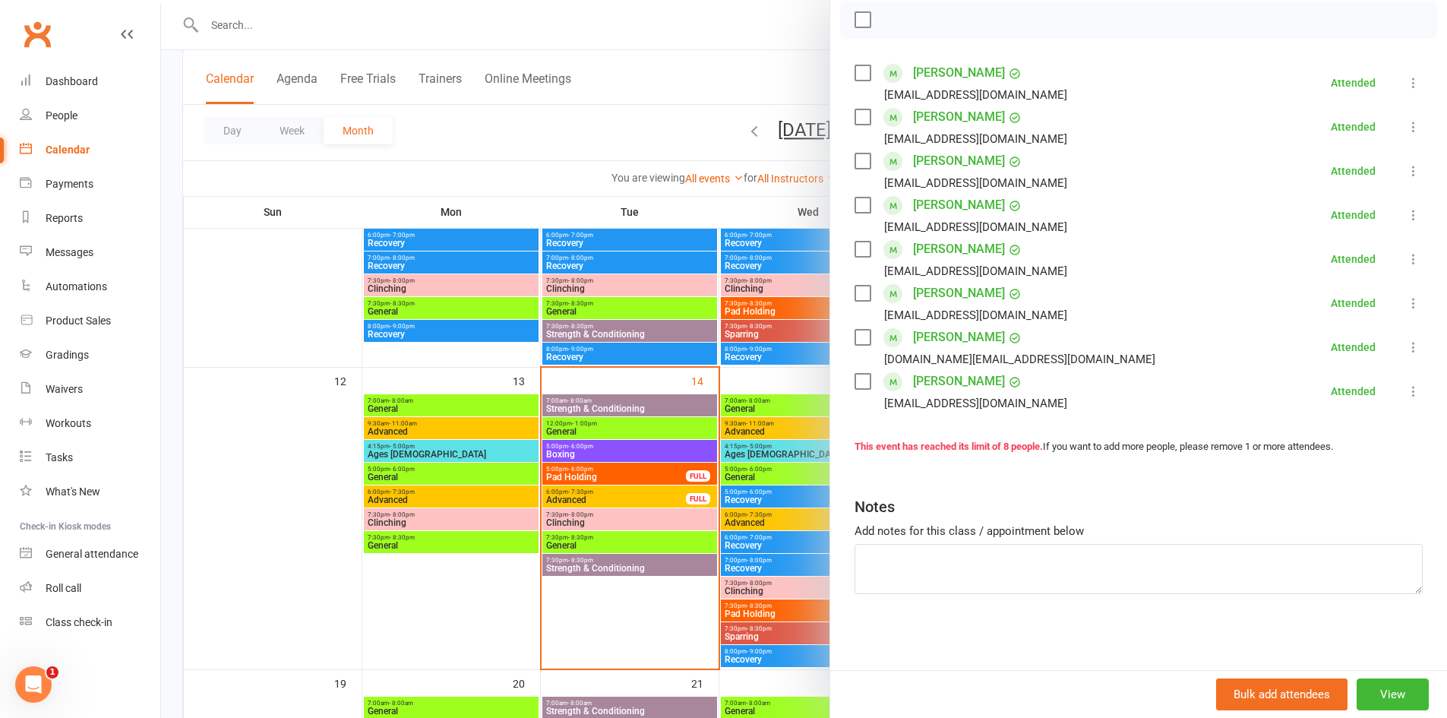
scroll to position [608, 0]
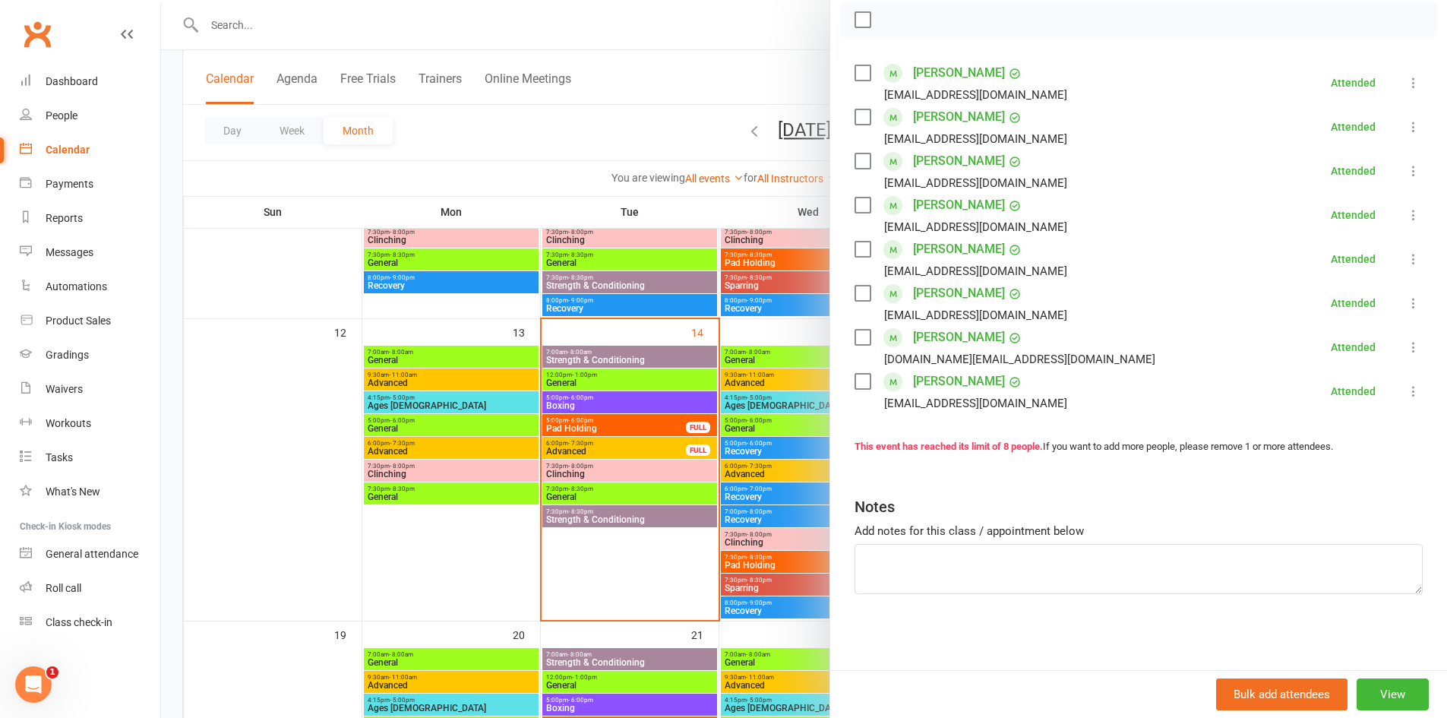
click at [646, 449] on div at bounding box center [804, 359] width 1286 height 718
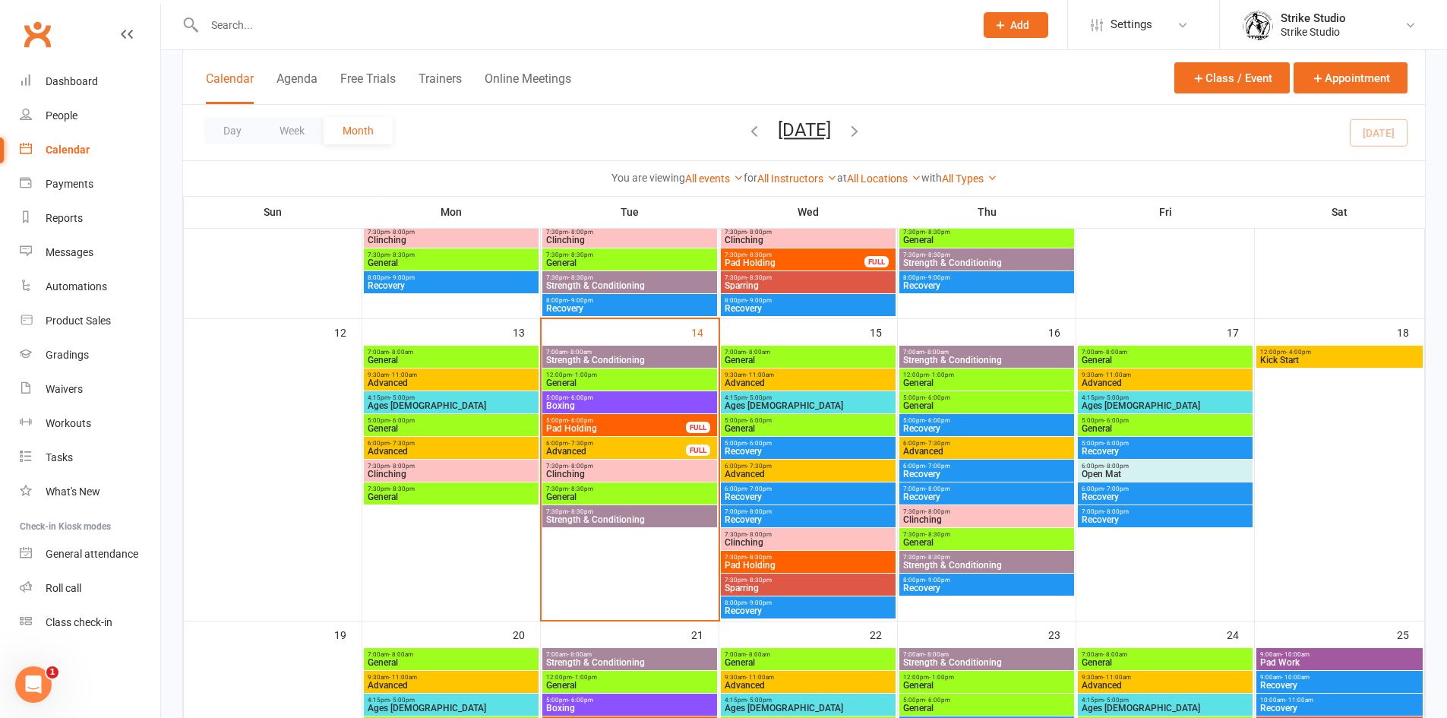
click at [646, 449] on span "Advanced" at bounding box center [615, 451] width 141 height 9
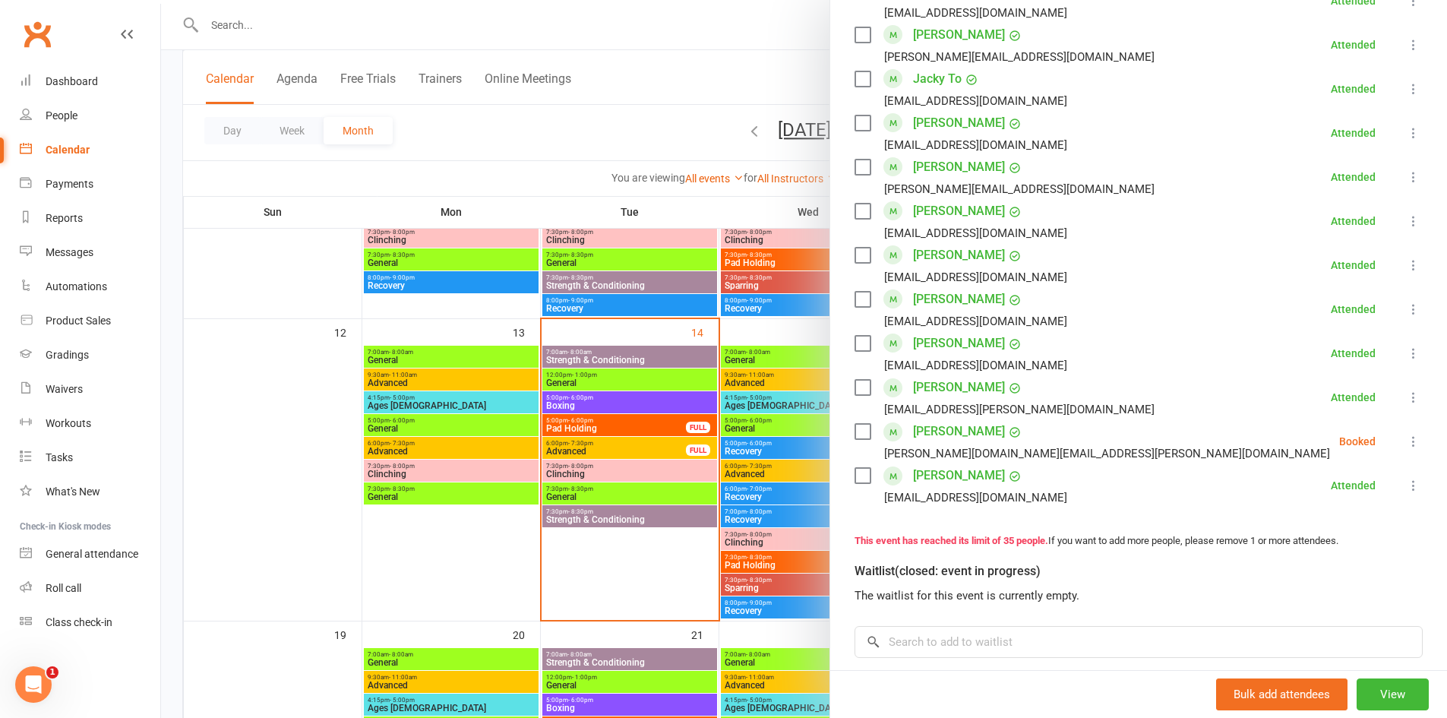
scroll to position [1367, 0]
click at [1406, 433] on icon at bounding box center [1413, 440] width 15 height 15
click at [1299, 485] on link "Remove" at bounding box center [1340, 500] width 163 height 30
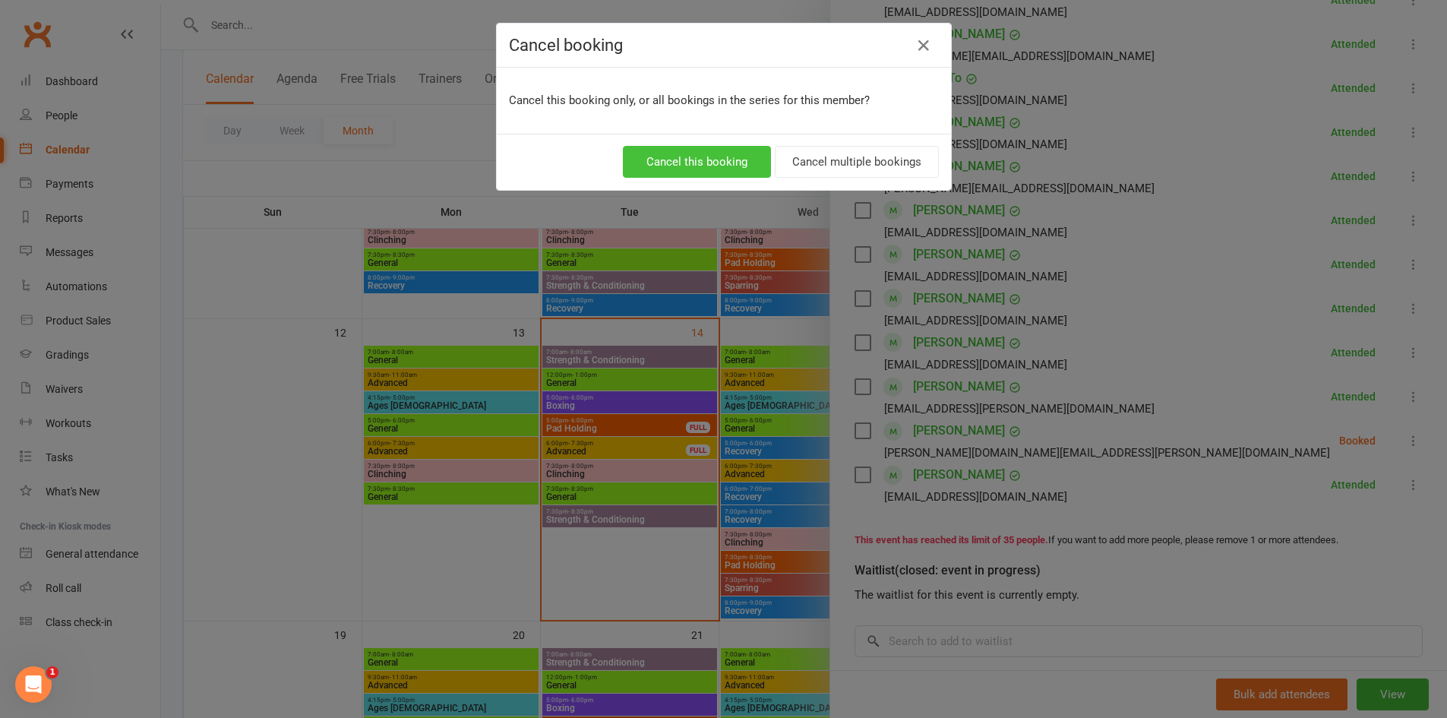
click at [679, 165] on button "Cancel this booking" at bounding box center [697, 162] width 148 height 32
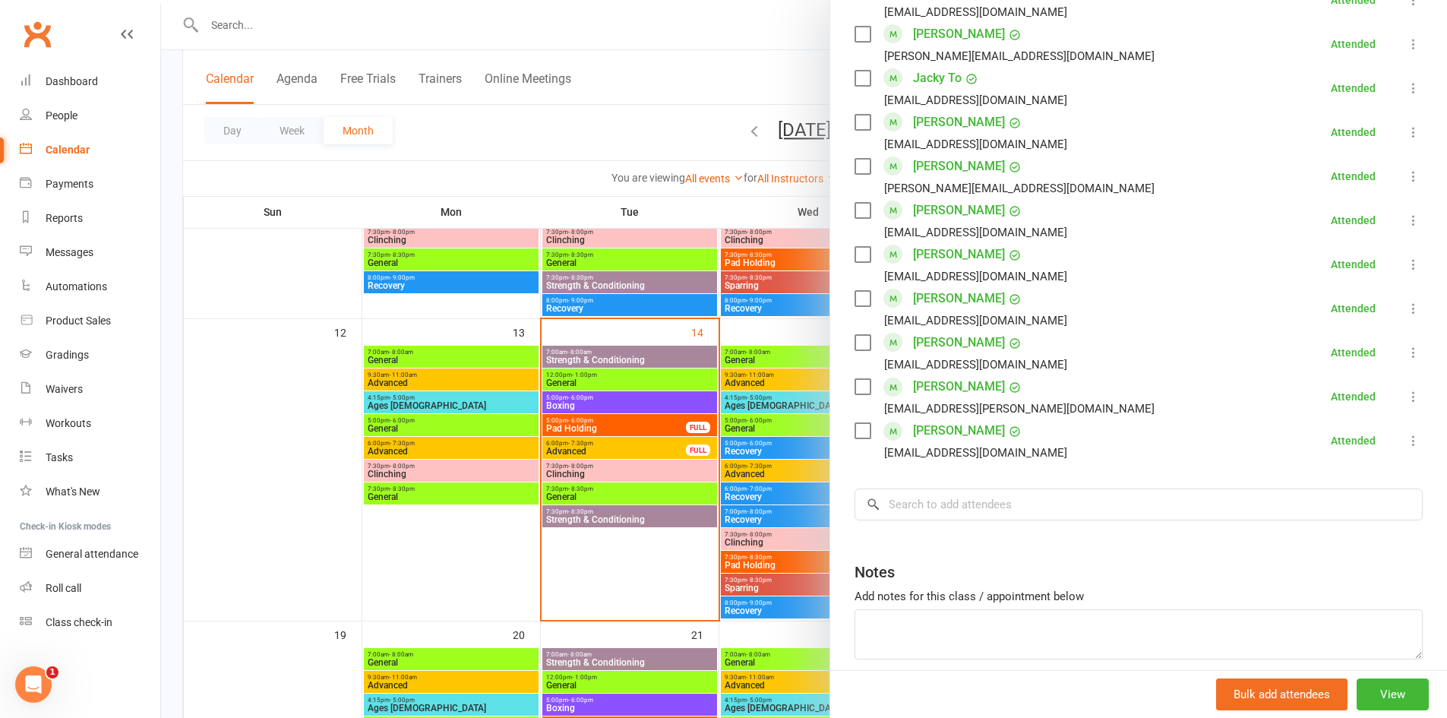
click at [612, 477] on div at bounding box center [804, 359] width 1286 height 718
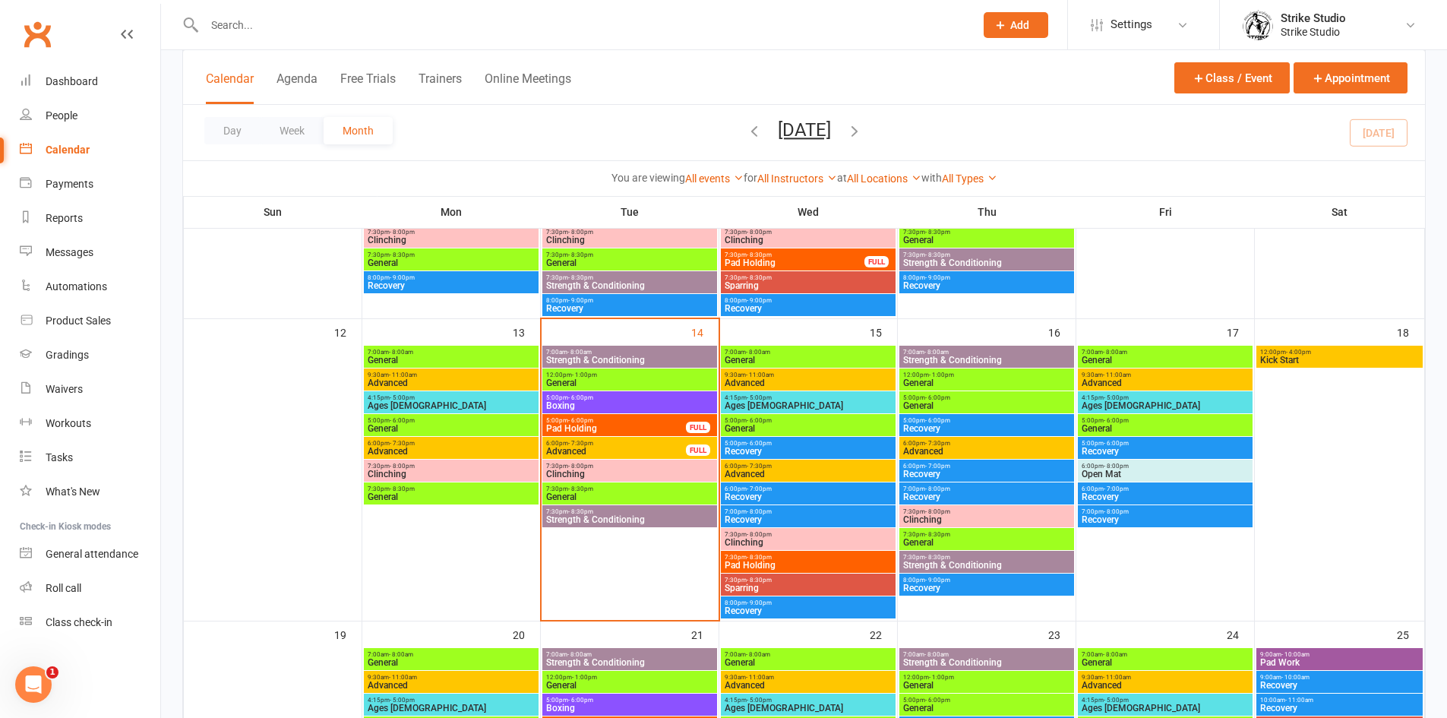
click at [623, 466] on span "7:30pm - 8:00pm" at bounding box center [629, 466] width 169 height 7
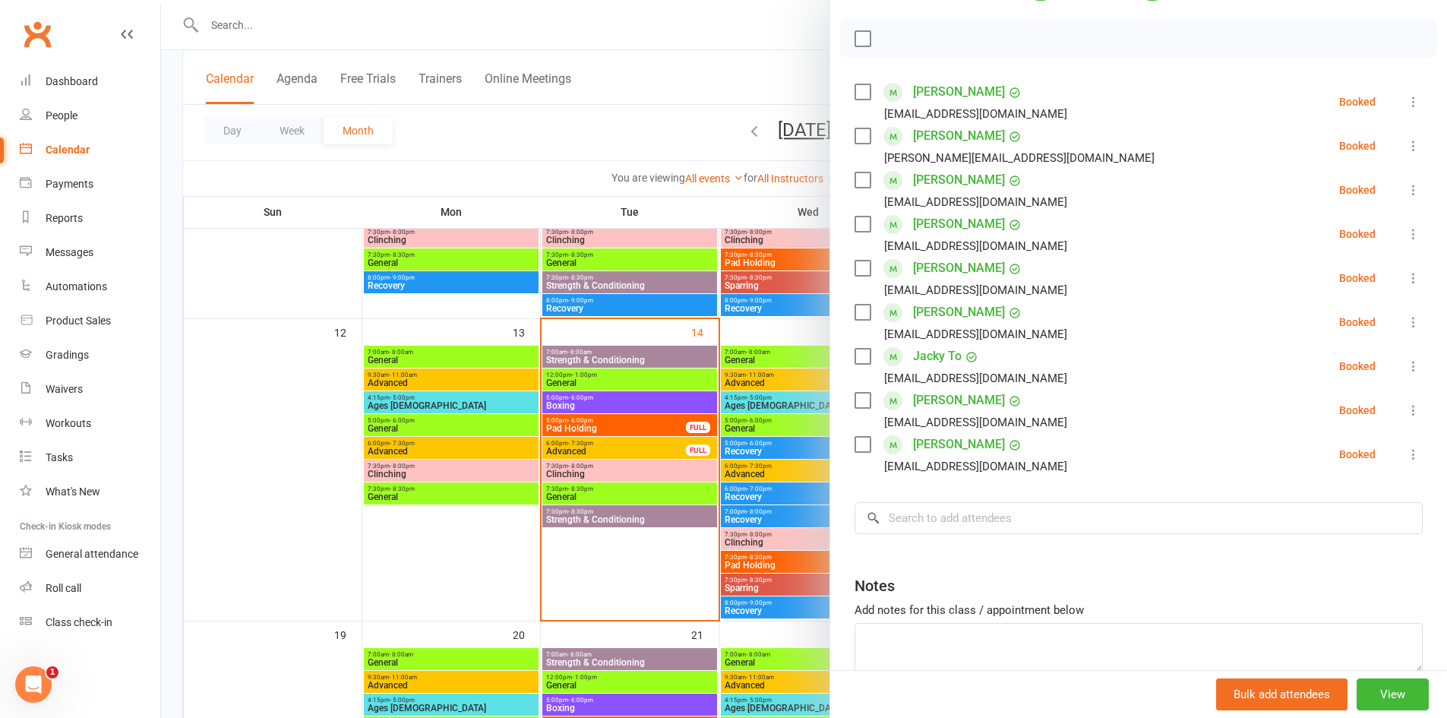
scroll to position [282, 0]
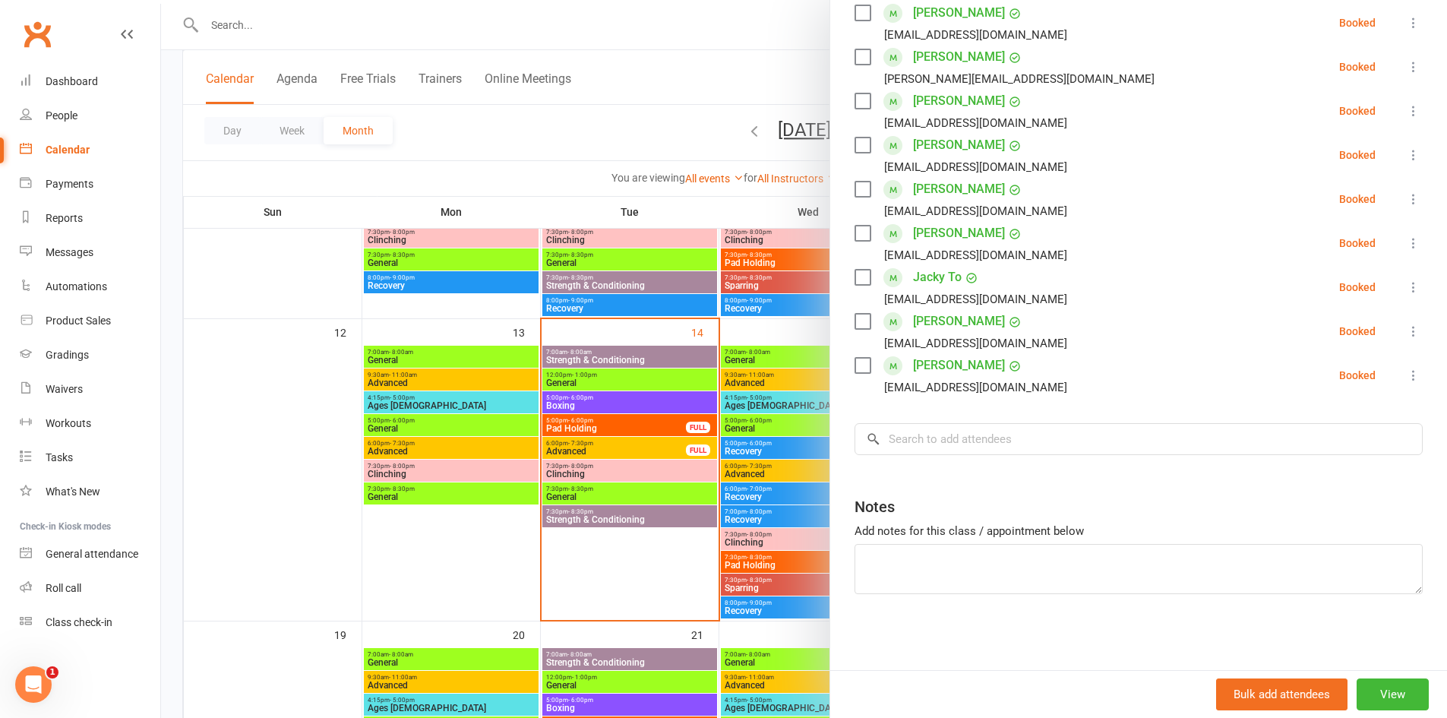
click at [589, 493] on div at bounding box center [804, 359] width 1286 height 718
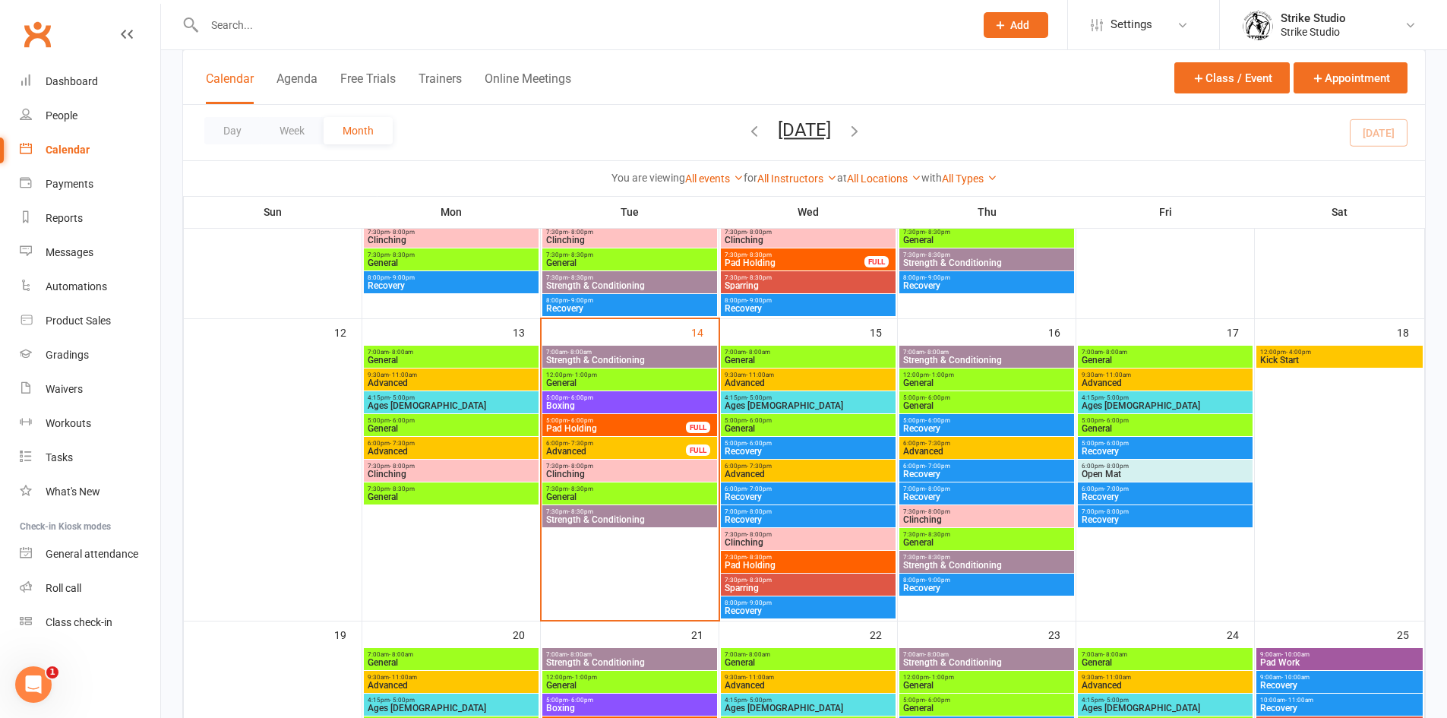
click at [589, 493] on span "General" at bounding box center [629, 496] width 169 height 9
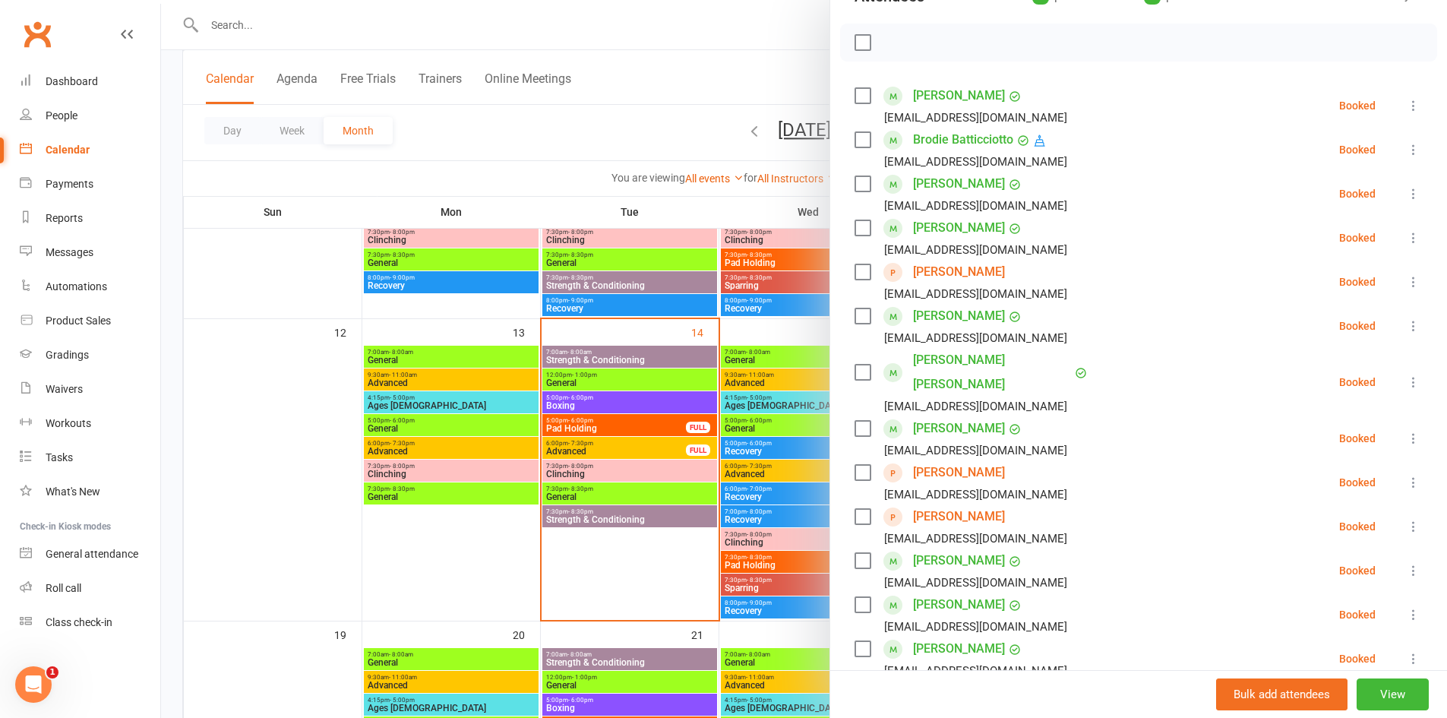
scroll to position [198, 0]
click at [604, 510] on div at bounding box center [804, 359] width 1286 height 718
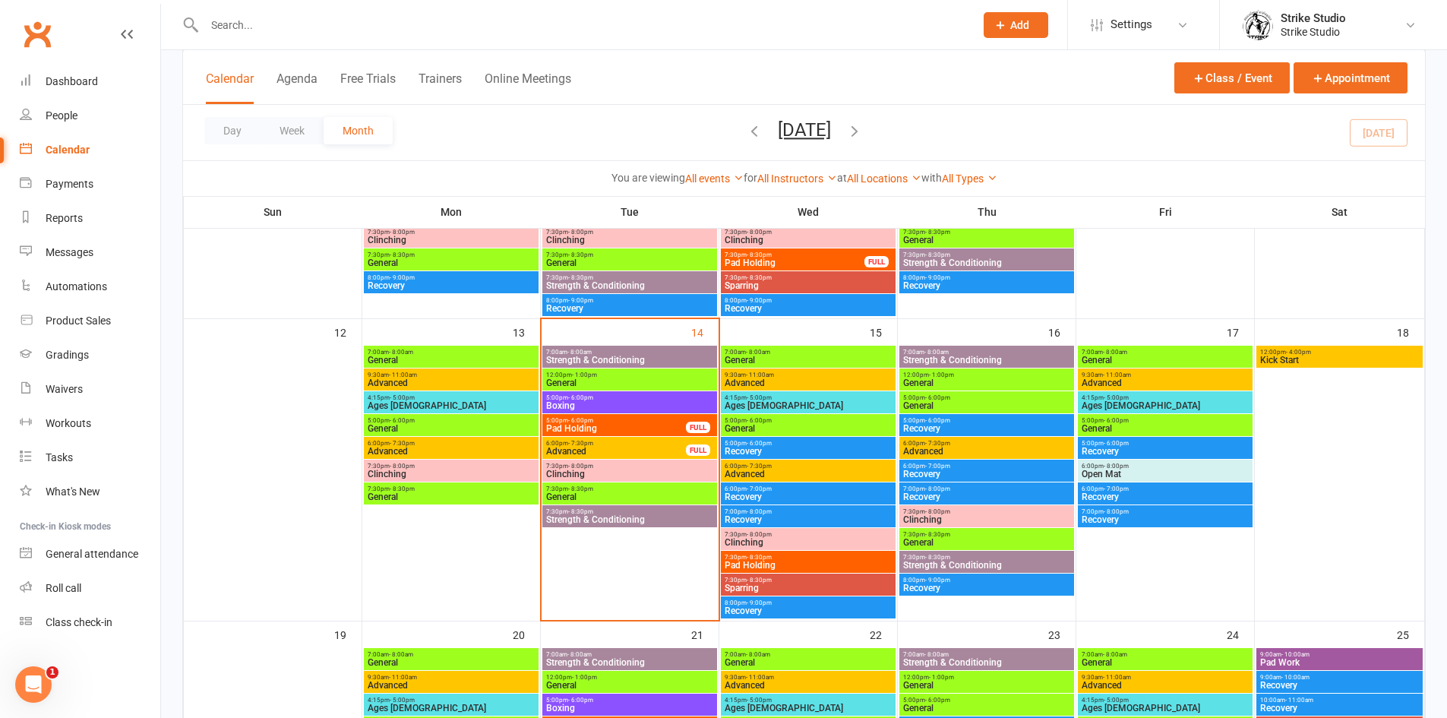
click at [605, 518] on span "Strength & Conditioning" at bounding box center [629, 519] width 169 height 9
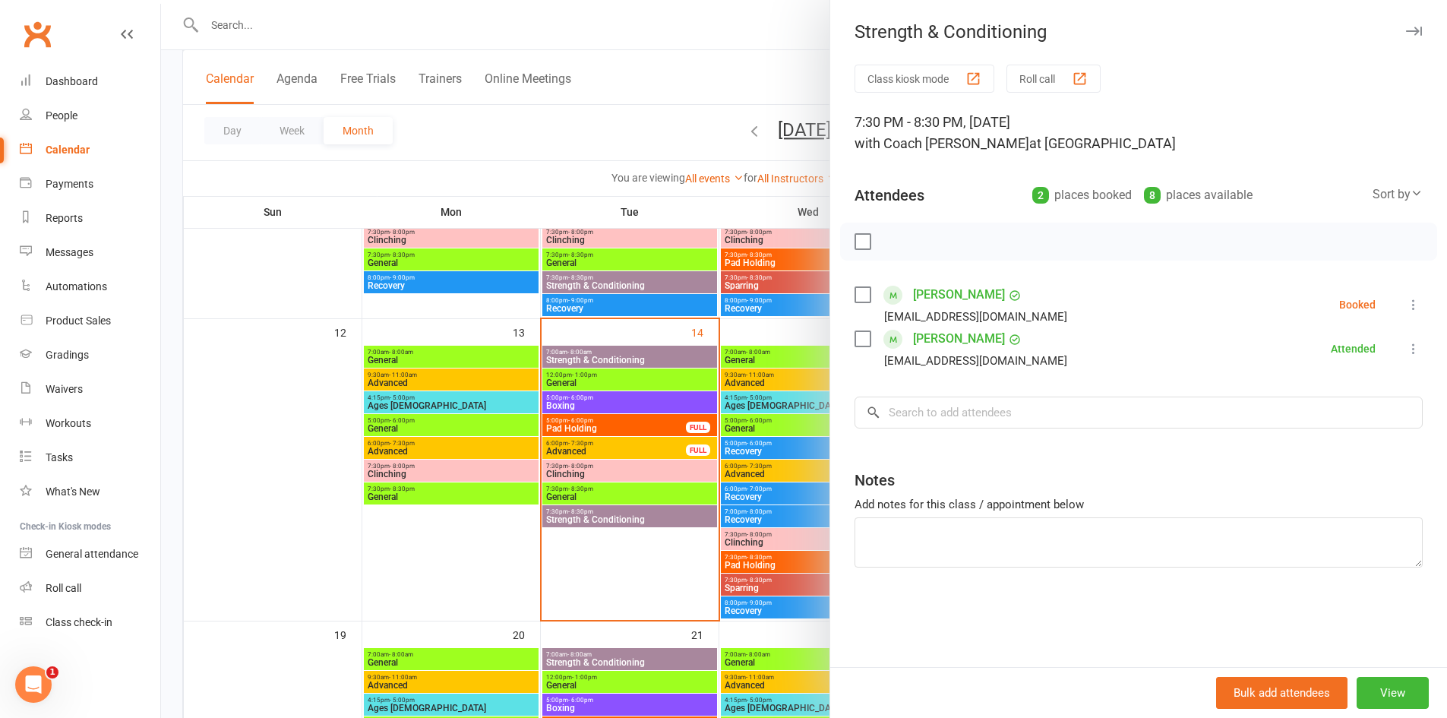
click at [1406, 349] on icon at bounding box center [1413, 348] width 15 height 15
click at [1320, 405] on link "Remove" at bounding box center [1340, 408] width 163 height 30
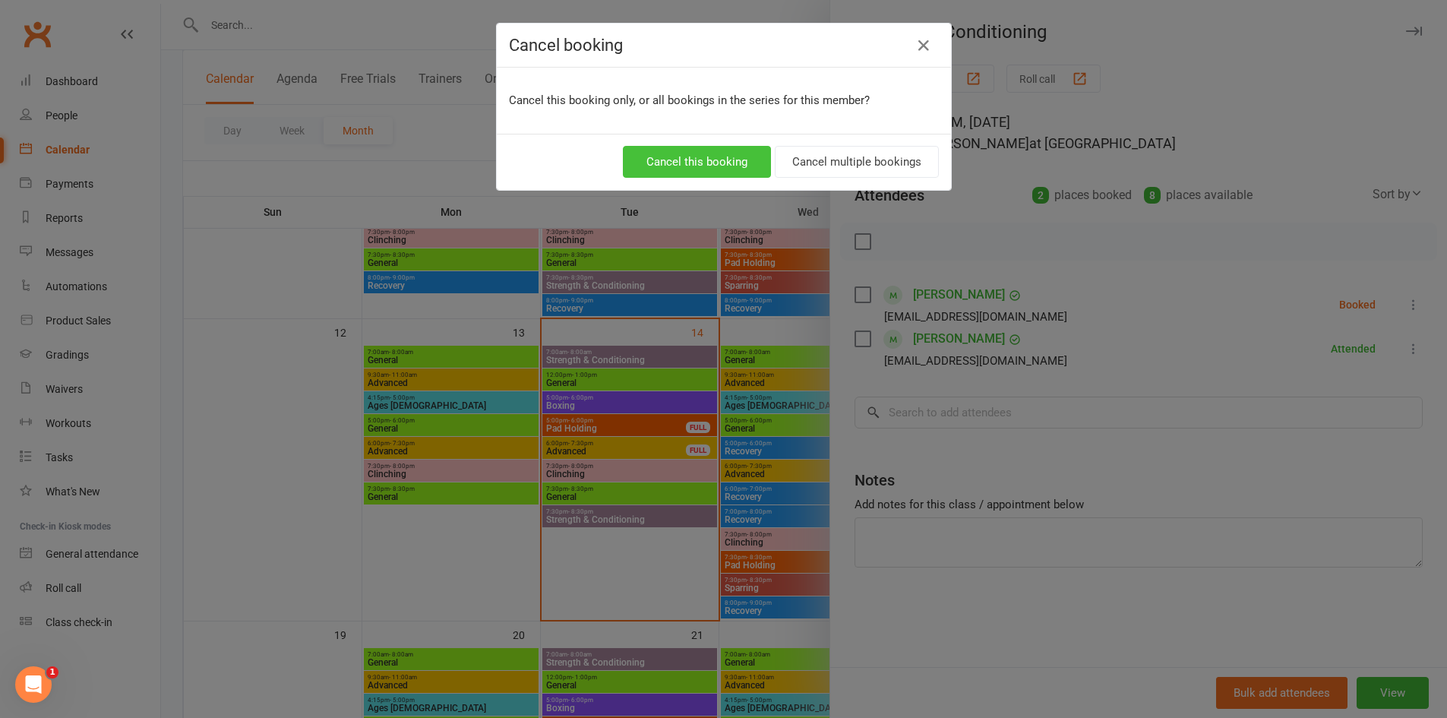
click at [712, 156] on button "Cancel this booking" at bounding box center [697, 162] width 148 height 32
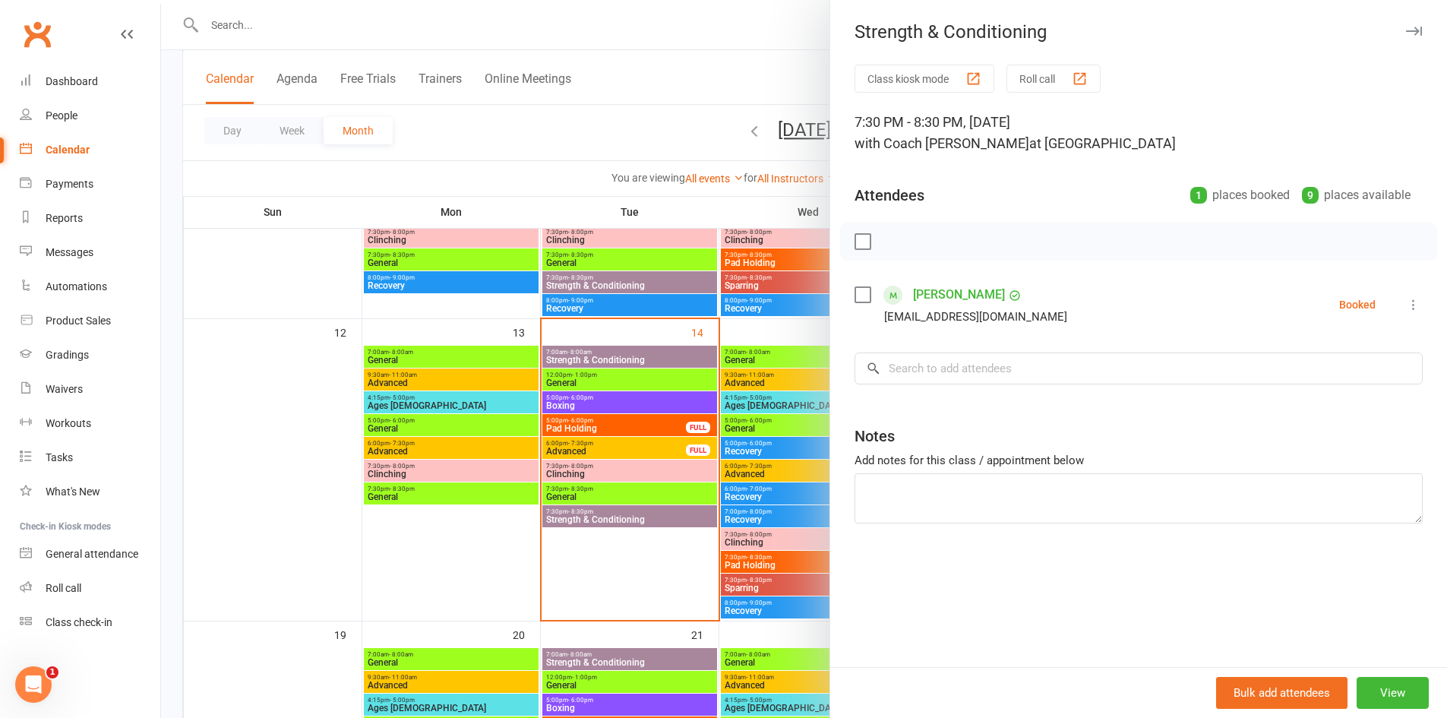
click at [584, 186] on div at bounding box center [804, 359] width 1286 height 718
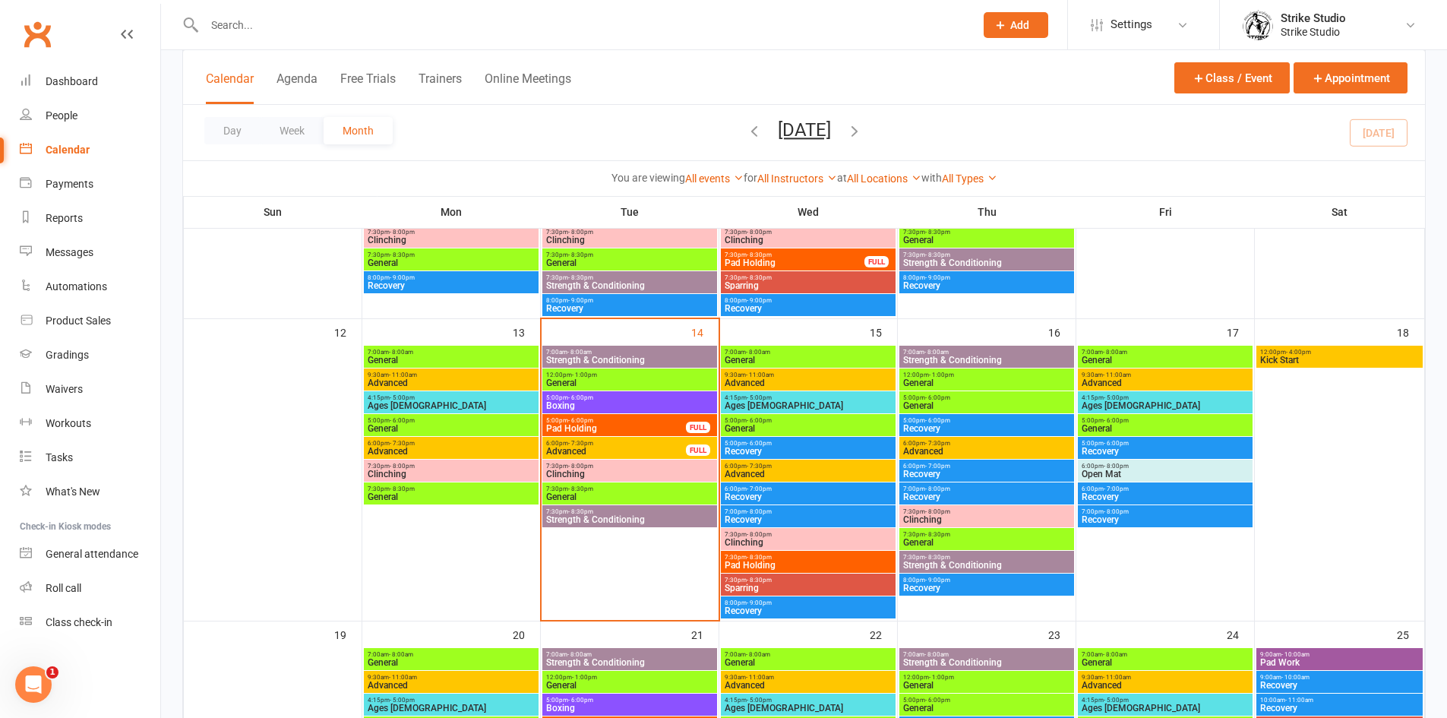
click at [267, 18] on input "text" at bounding box center [582, 24] width 764 height 21
paste input "[PERSON_NAME]"
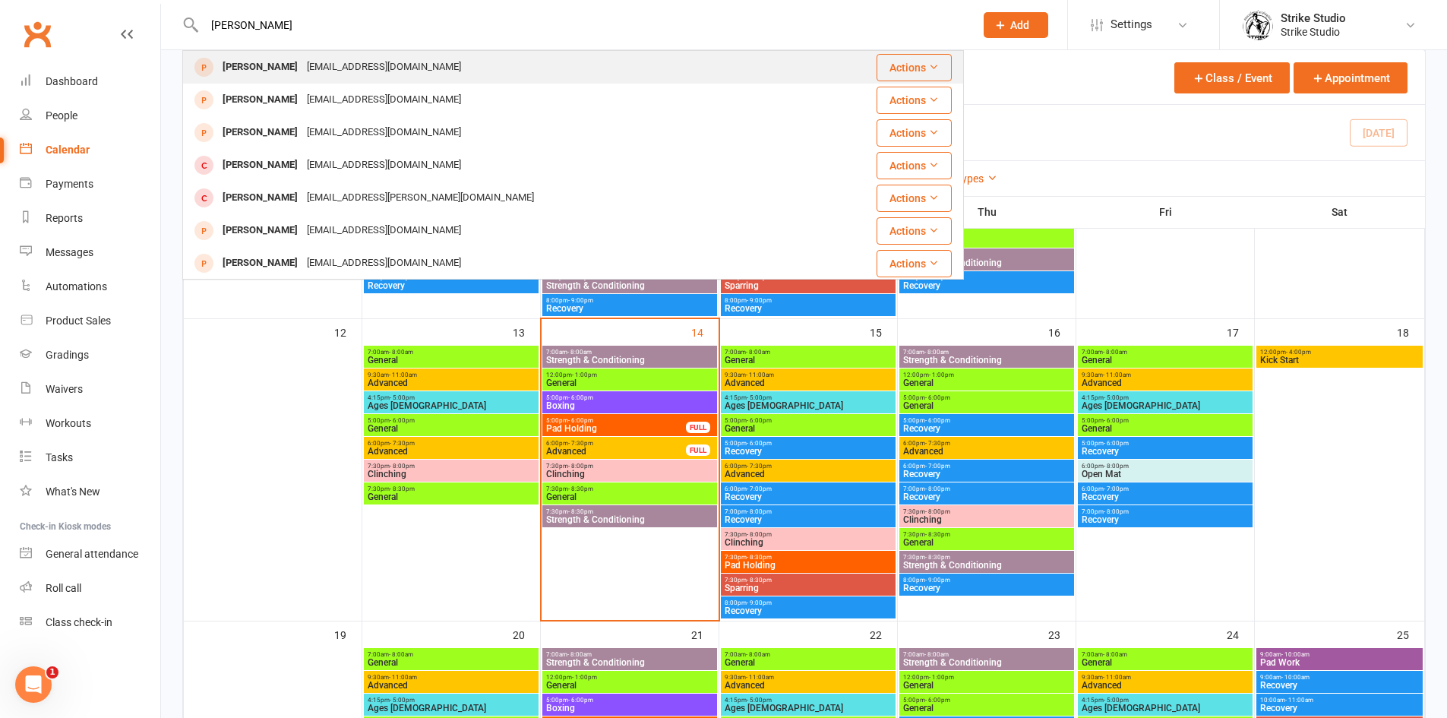
type input "[PERSON_NAME]"
click at [326, 65] on div "[EMAIL_ADDRESS][DOMAIN_NAME]" at bounding box center [383, 67] width 163 height 22
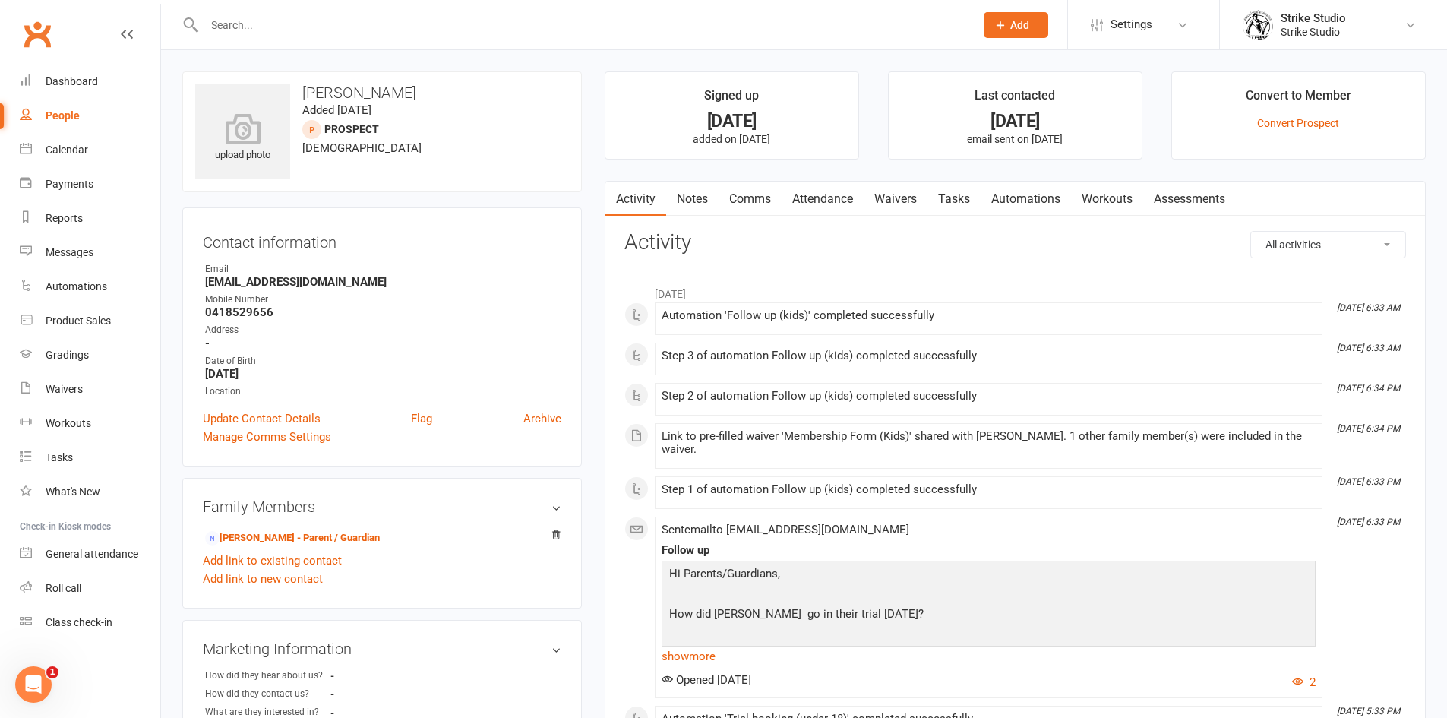
click at [322, 14] on input "text" at bounding box center [582, 24] width 764 height 21
paste input "[PERSON_NAME]"
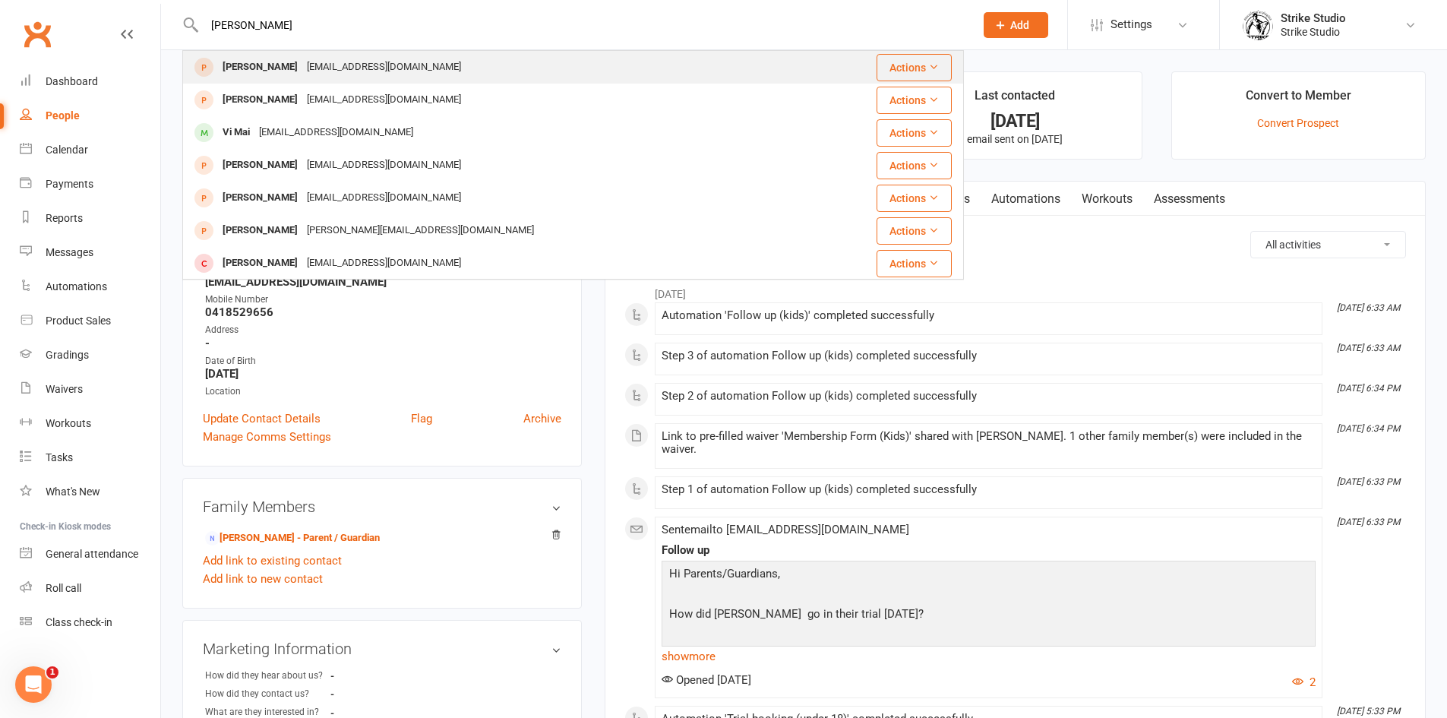
type input "[PERSON_NAME]"
click at [353, 56] on div "[EMAIL_ADDRESS][DOMAIN_NAME]" at bounding box center [383, 67] width 163 height 22
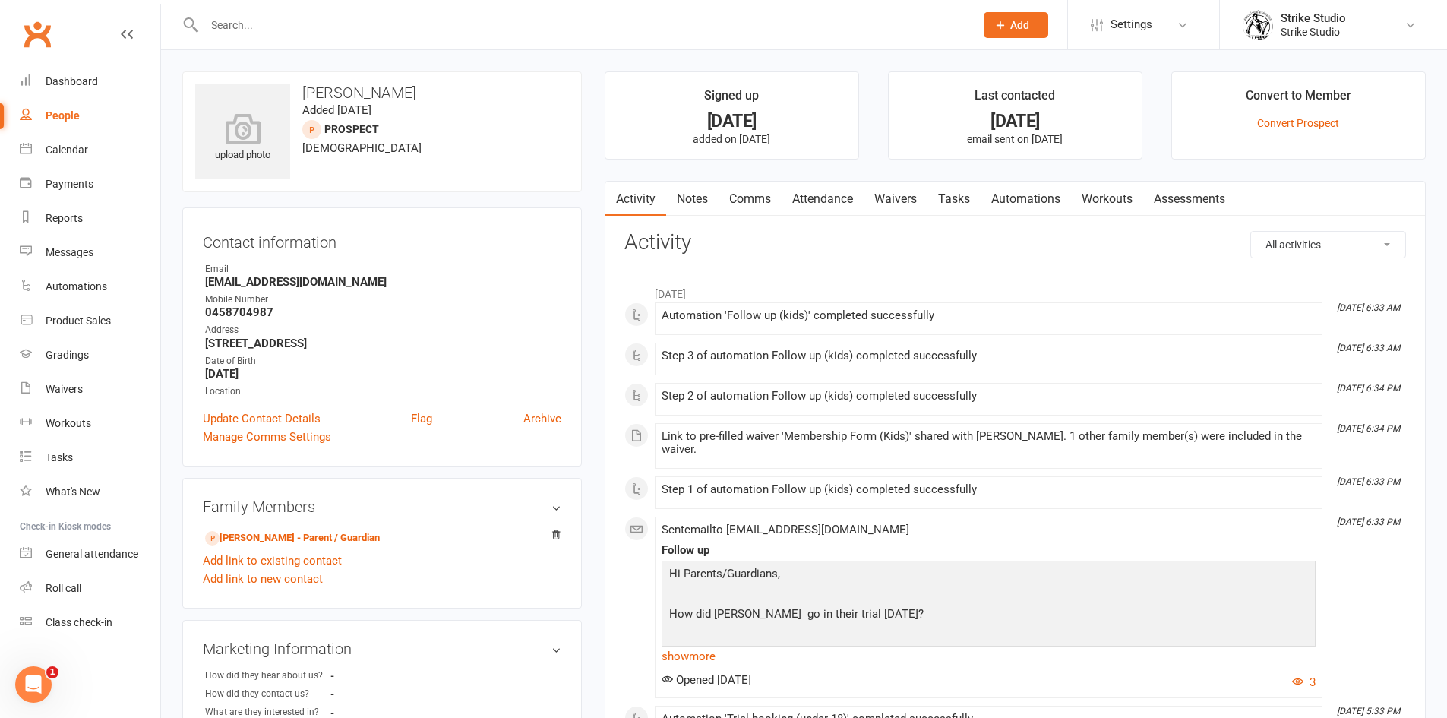
click at [231, 30] on input "text" at bounding box center [582, 24] width 764 height 21
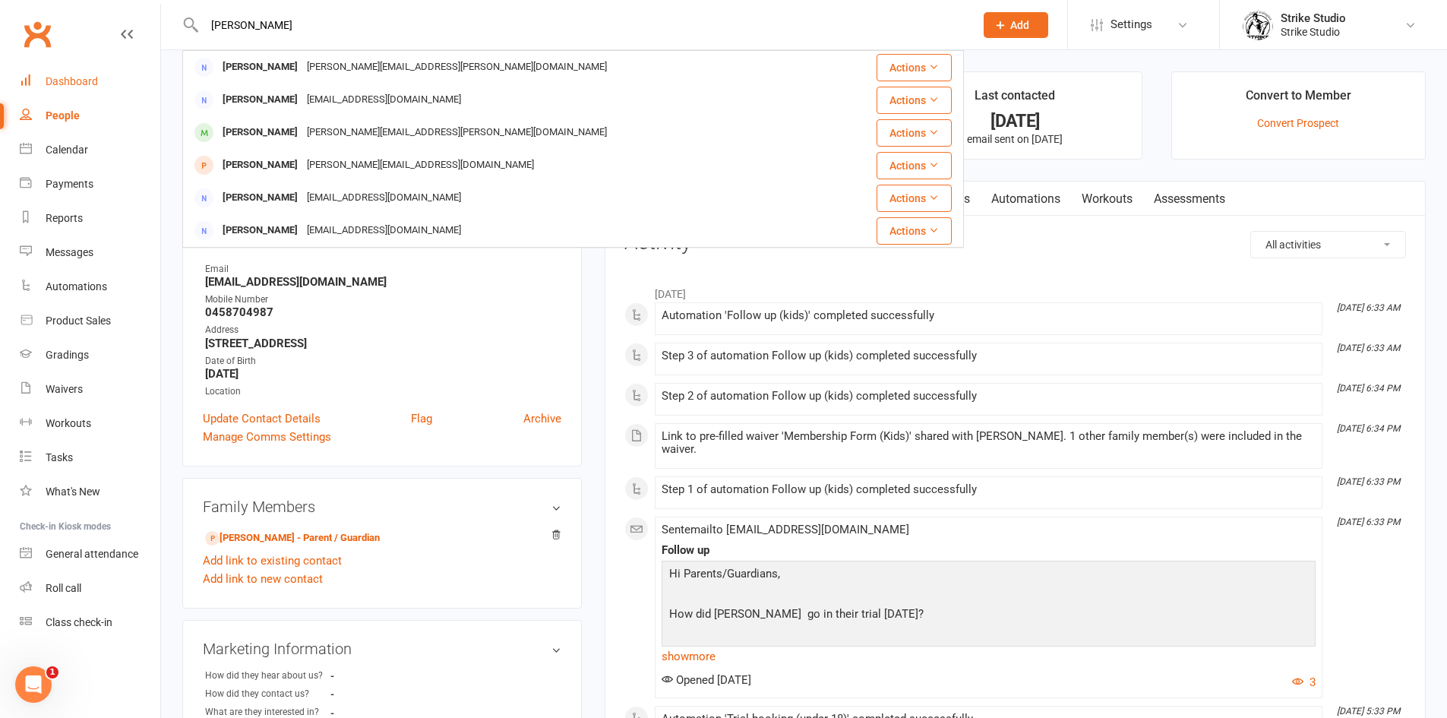
type input "[PERSON_NAME]"
click at [90, 74] on link "Dashboard" at bounding box center [90, 82] width 141 height 34
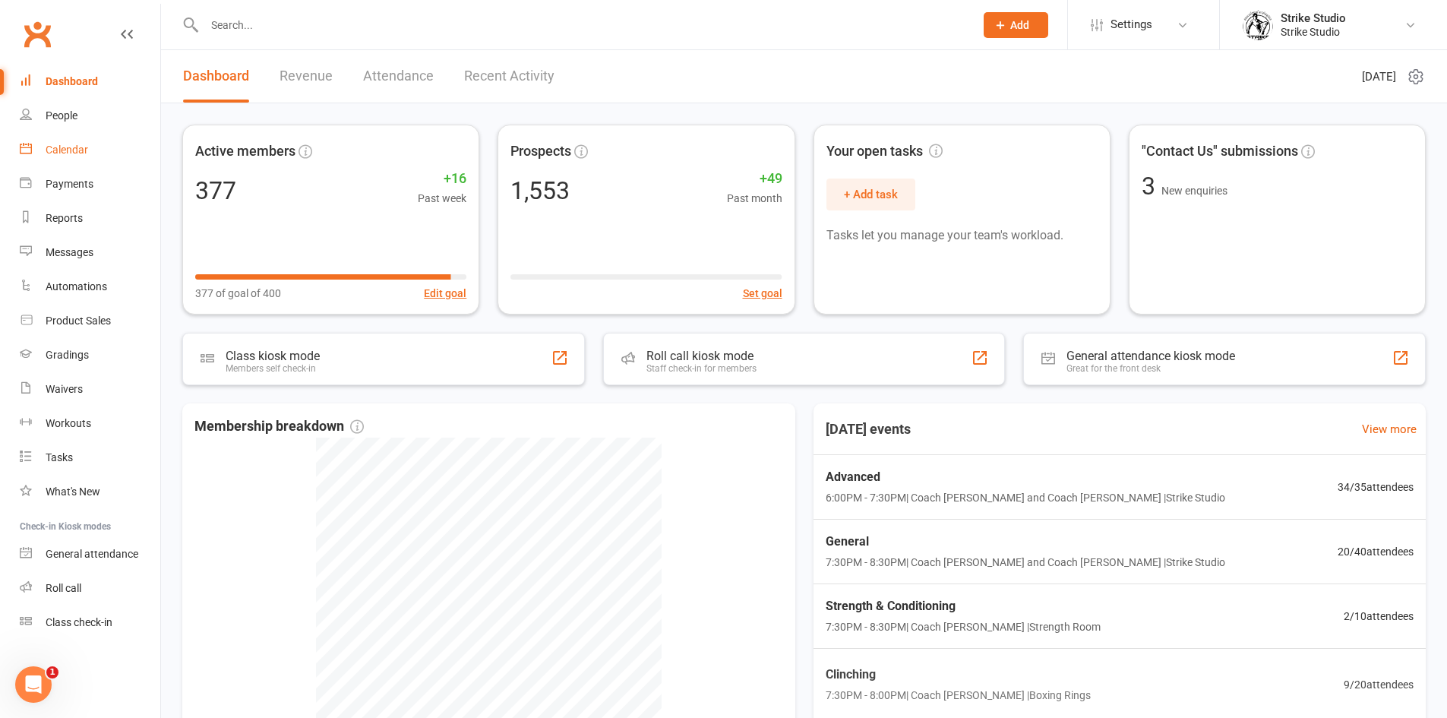
click at [55, 138] on link "Calendar" at bounding box center [90, 150] width 141 height 34
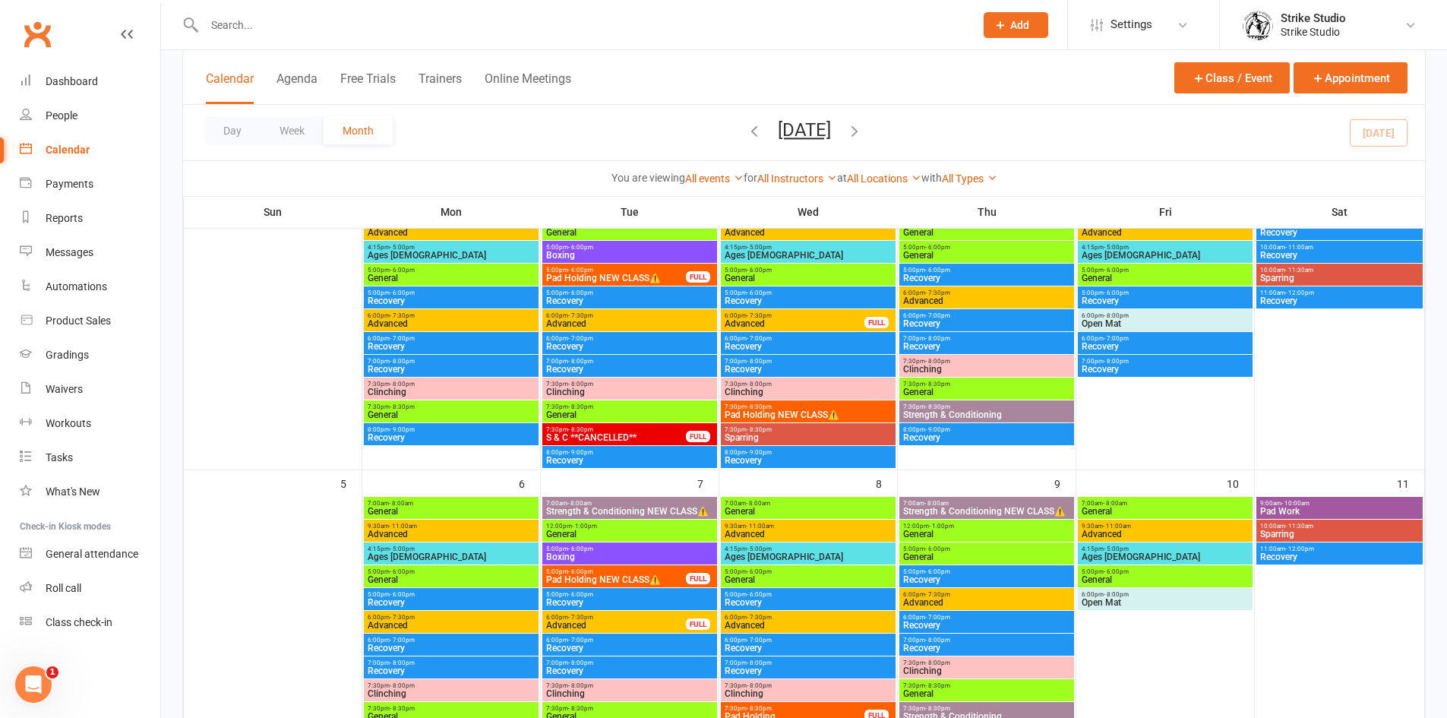
scroll to position [152, 0]
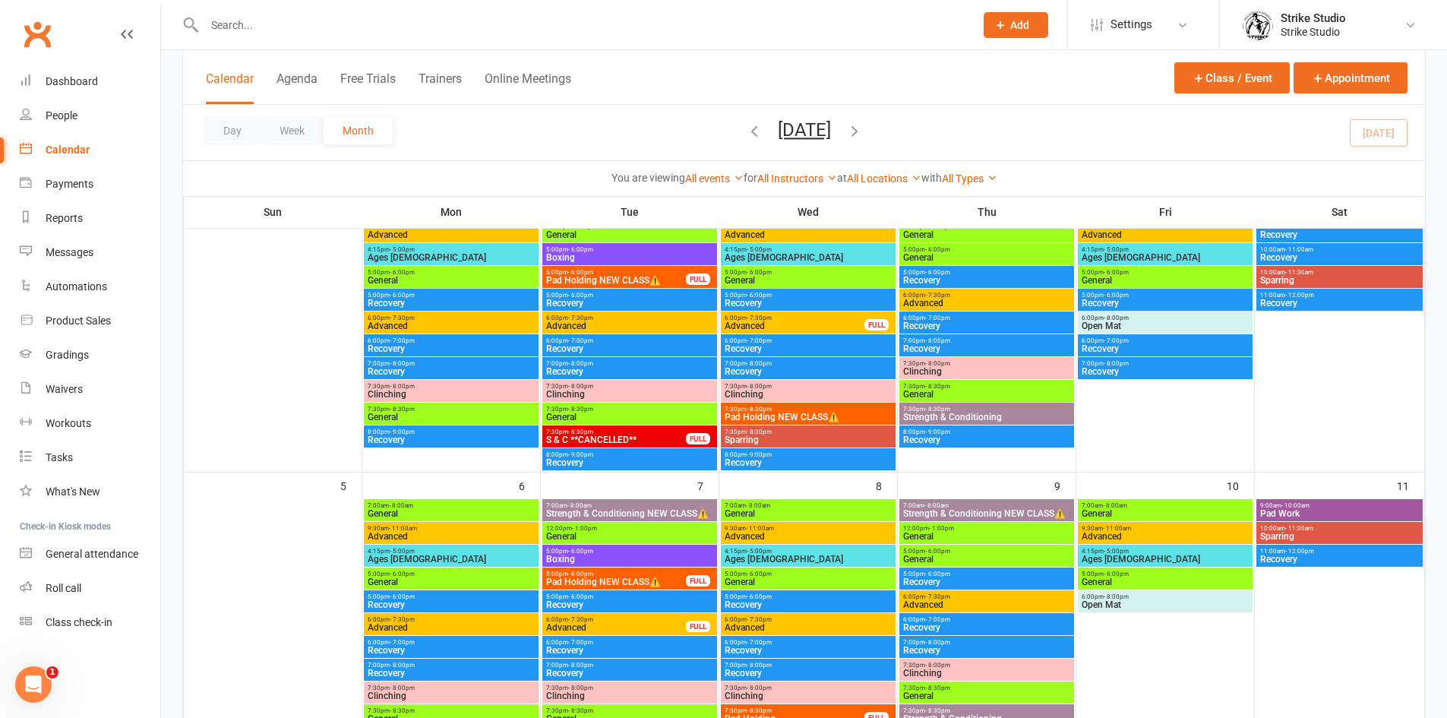
click at [550, 17] on input "text" at bounding box center [582, 24] width 764 height 21
click at [447, 28] on input "text" at bounding box center [582, 24] width 764 height 21
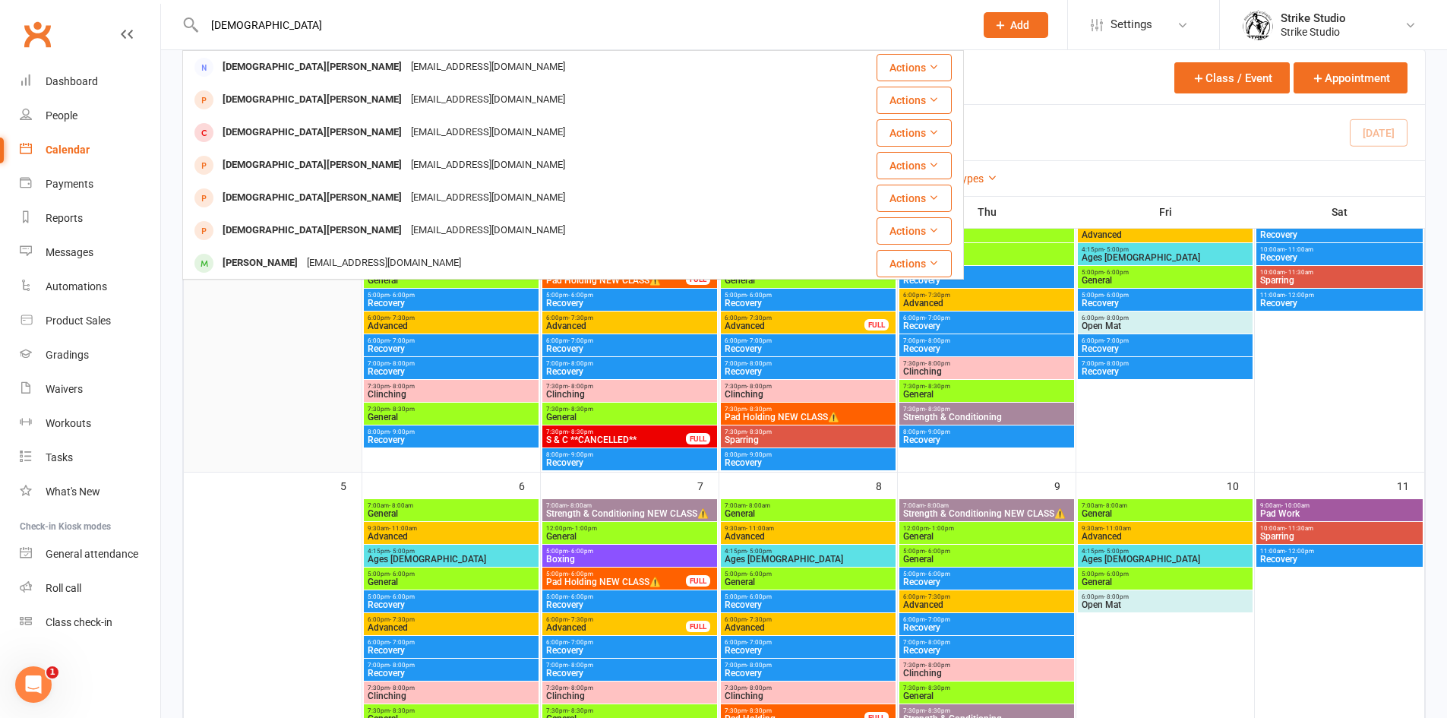
type input "[DEMOGRAPHIC_DATA]"
click at [268, 406] on div at bounding box center [272, 333] width 175 height 273
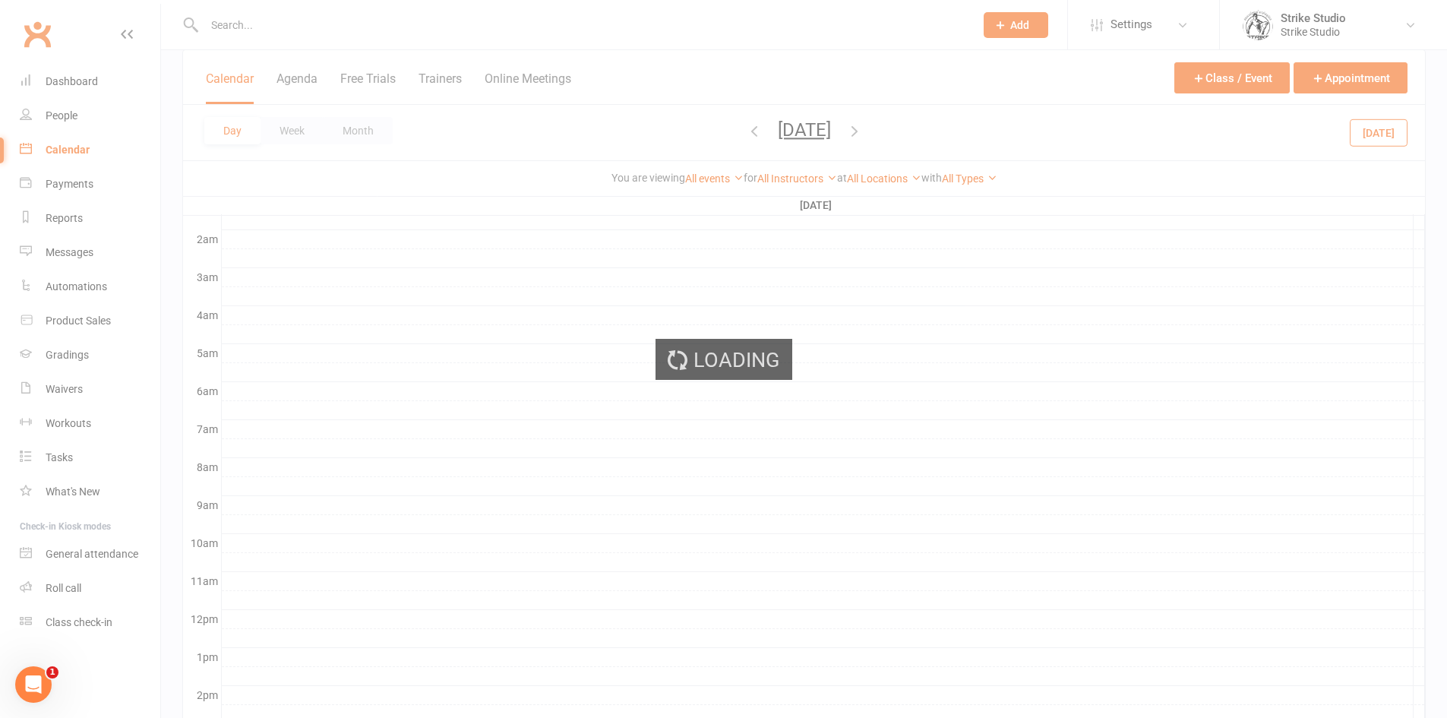
scroll to position [0, 0]
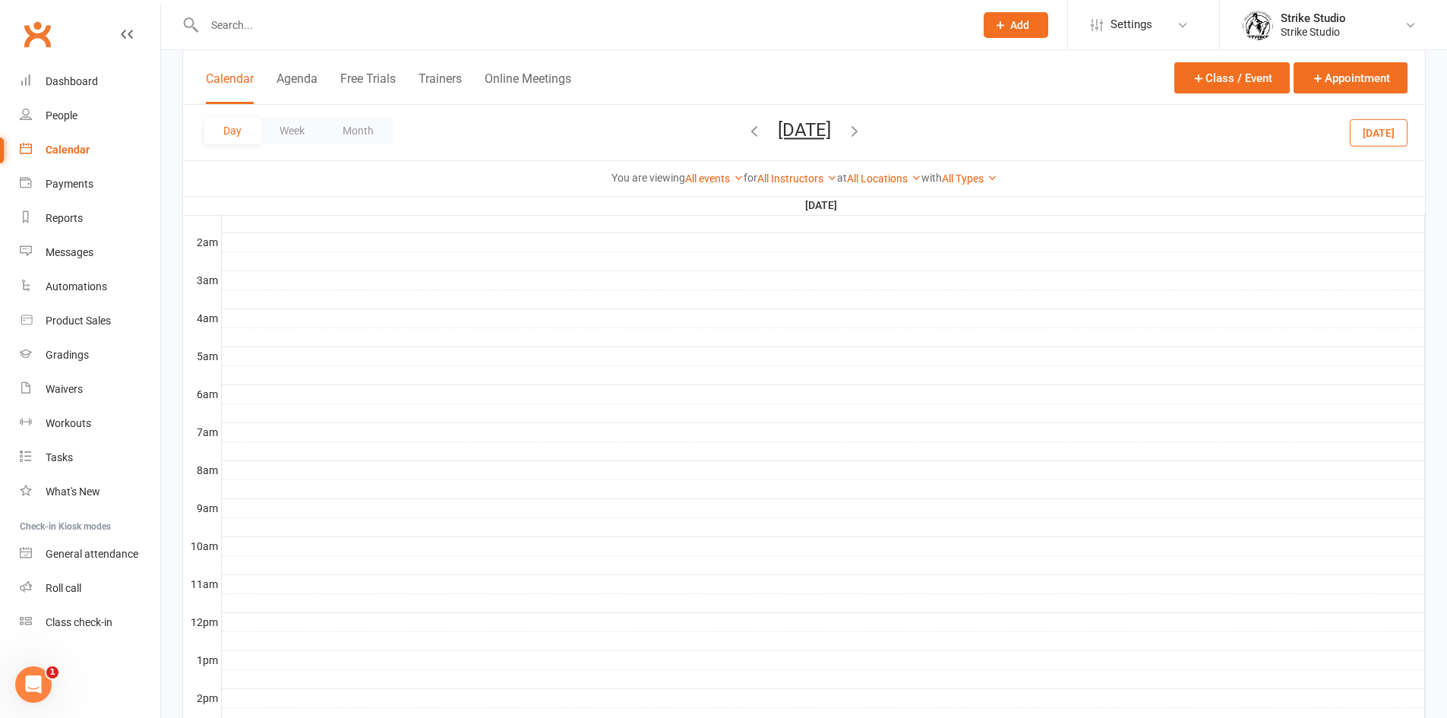
click at [78, 153] on div "Calendar" at bounding box center [68, 150] width 44 height 12
click at [64, 152] on div "Calendar" at bounding box center [68, 150] width 44 height 12
click at [348, 131] on button "Month" at bounding box center [358, 130] width 69 height 27
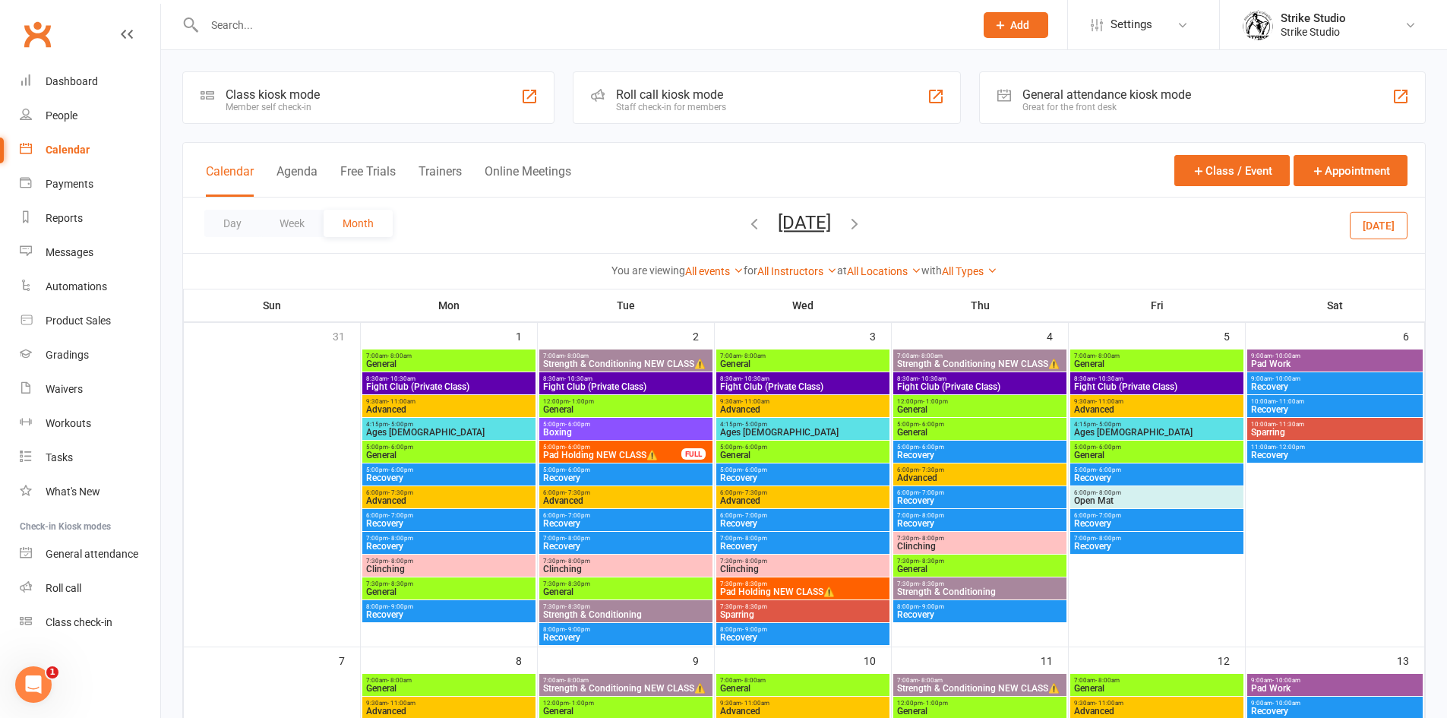
click at [863, 223] on icon "button" at bounding box center [854, 223] width 17 height 17
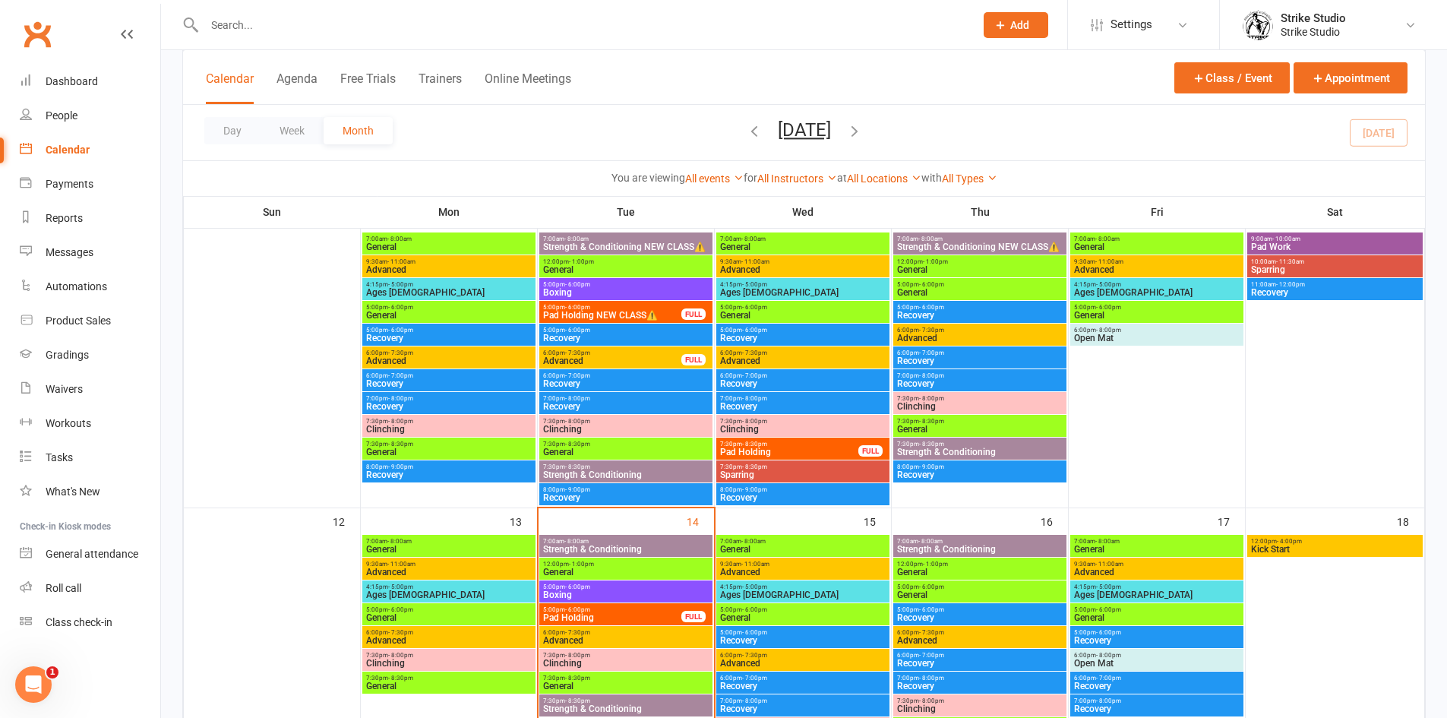
scroll to position [304, 0]
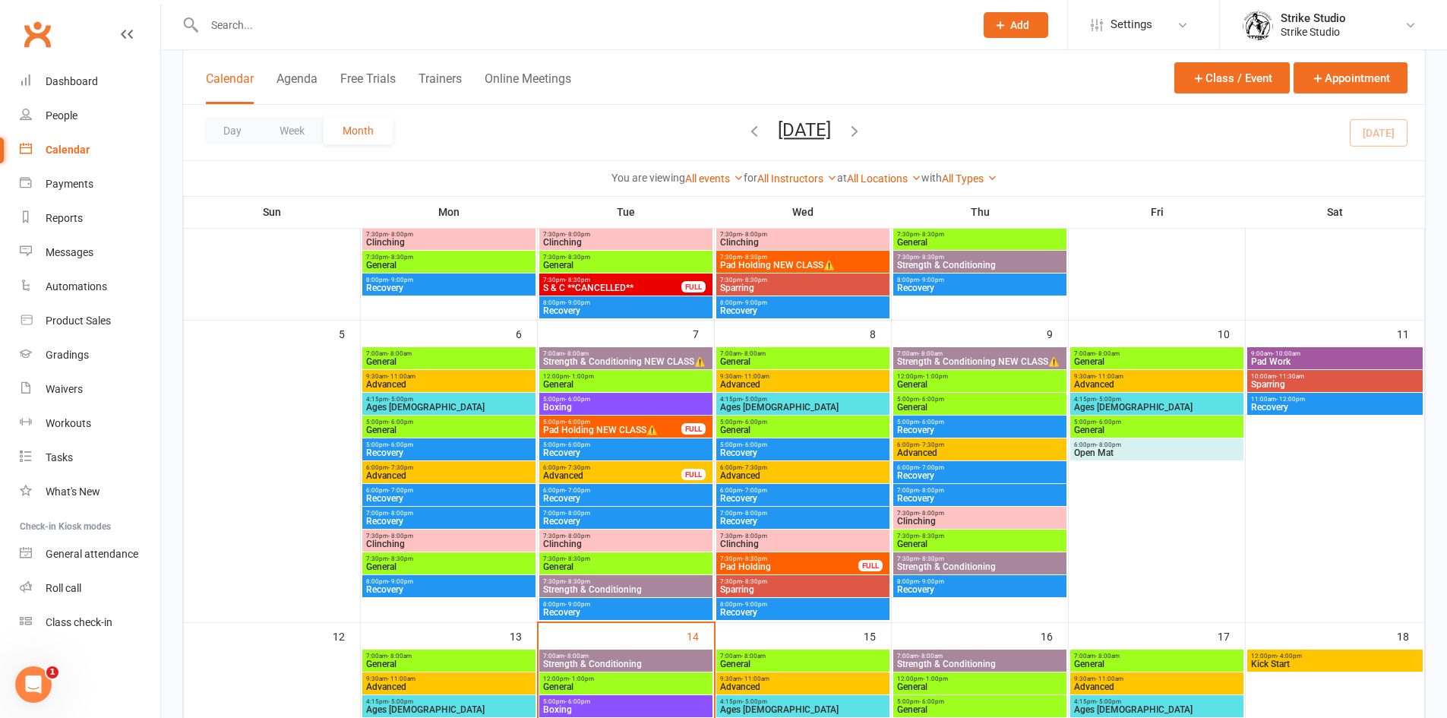
click at [1123, 430] on span "General" at bounding box center [1156, 429] width 167 height 9
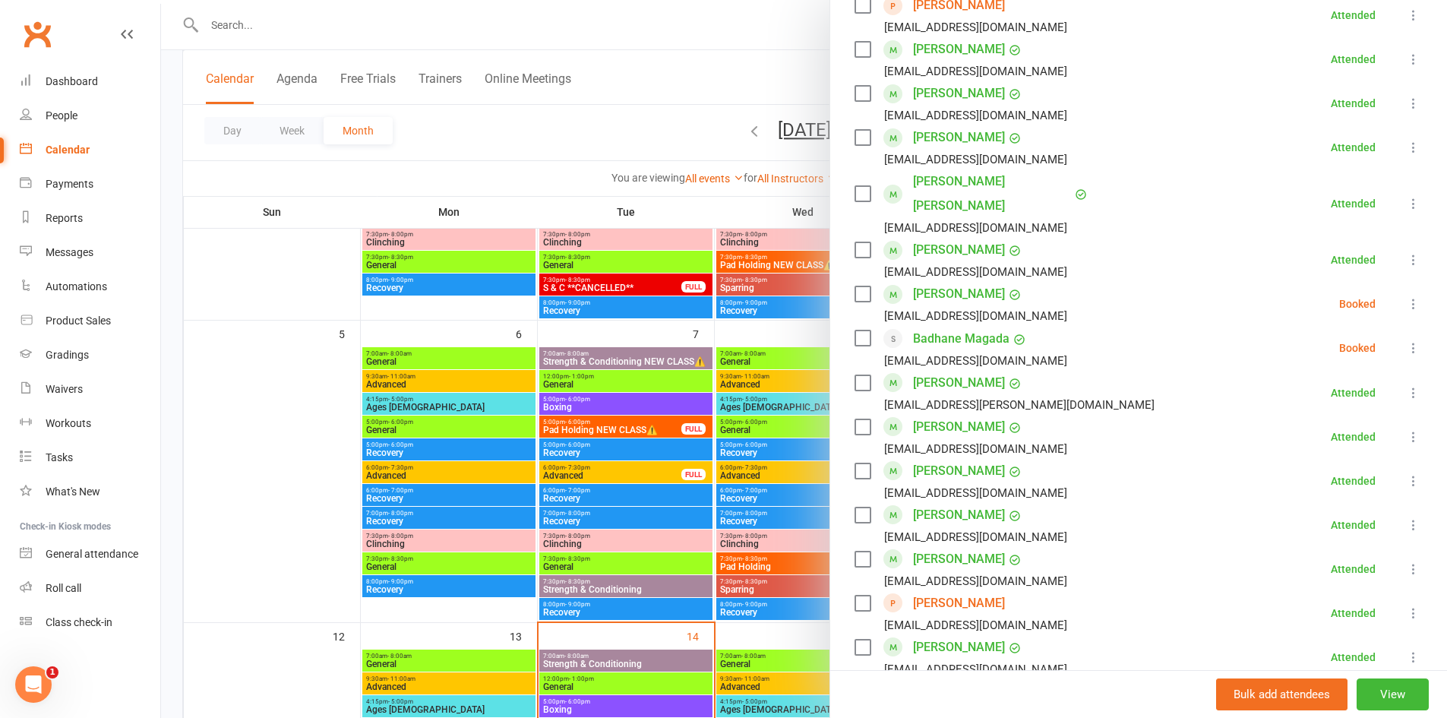
scroll to position [760, 0]
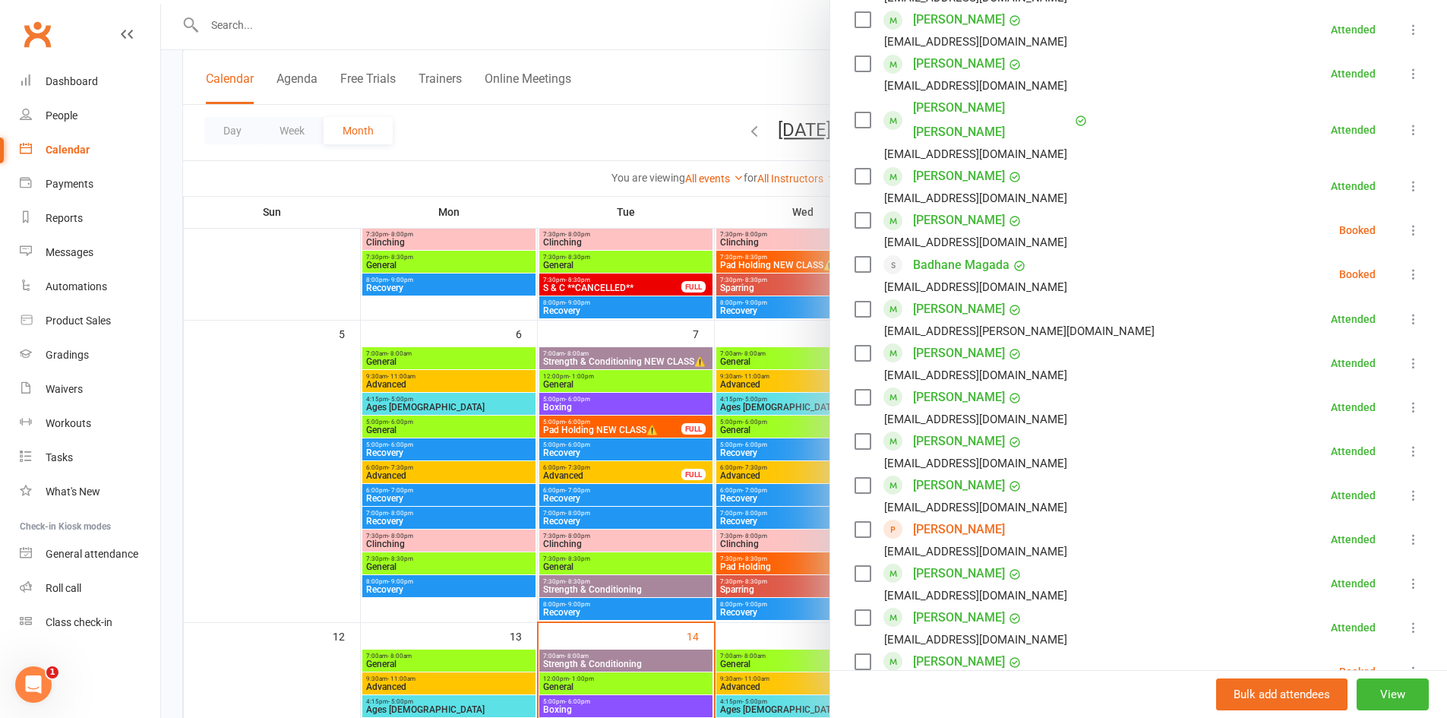
click at [763, 551] on div at bounding box center [804, 359] width 1286 height 718
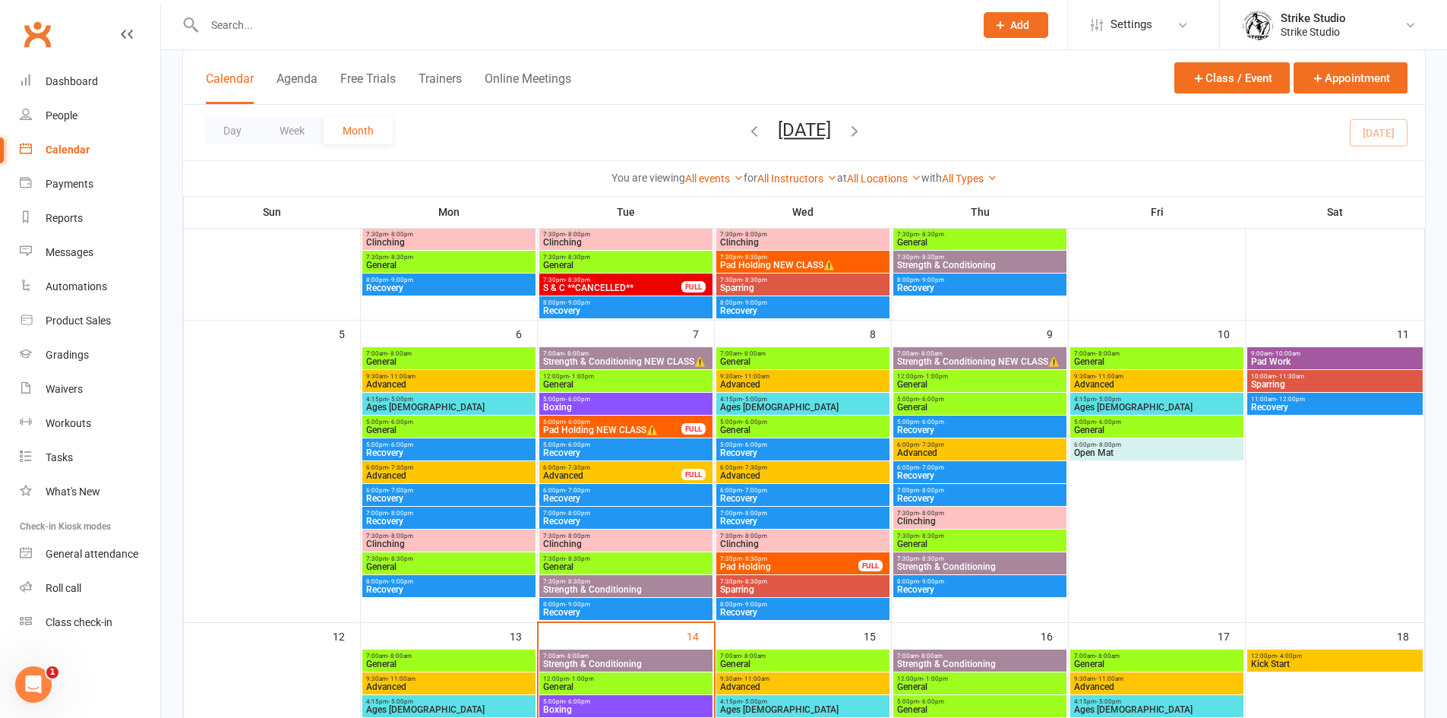
click at [1115, 359] on span "General" at bounding box center [1156, 361] width 167 height 9
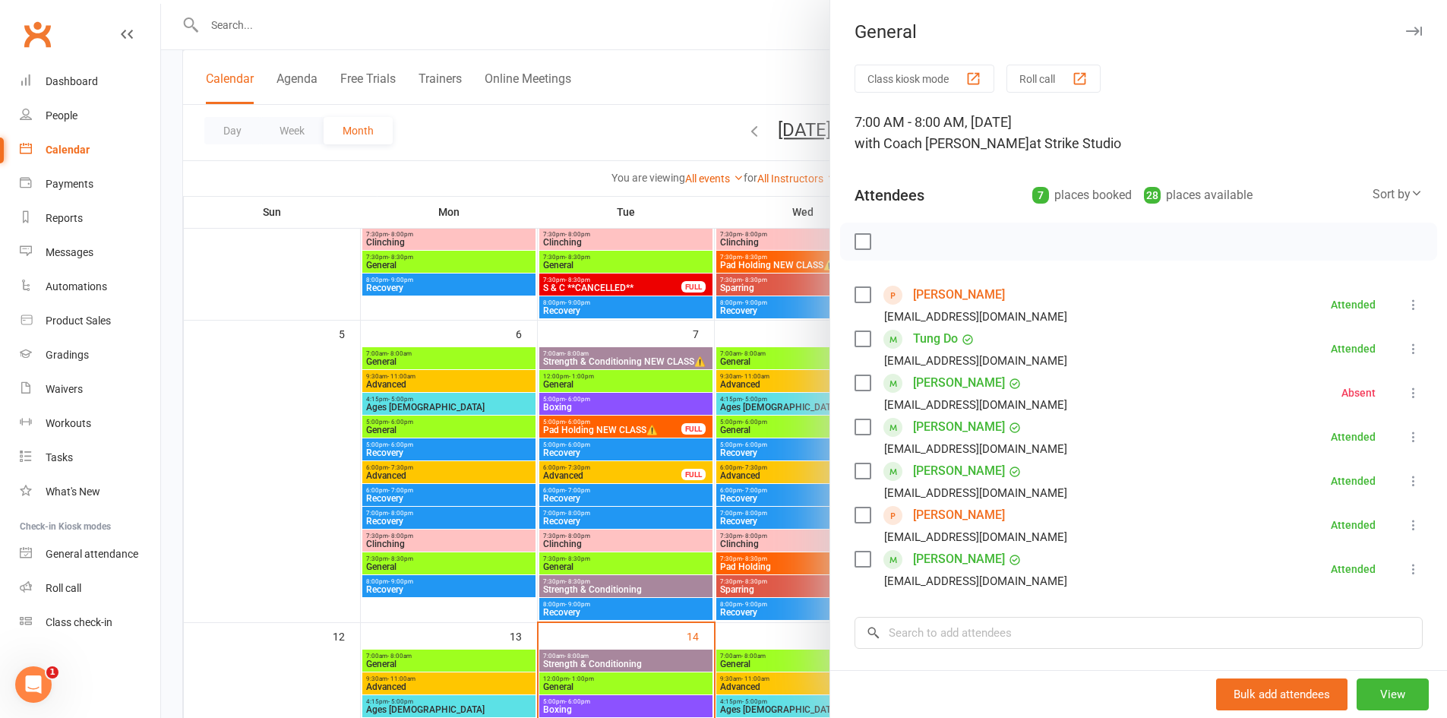
click at [641, 438] on div at bounding box center [804, 359] width 1286 height 718
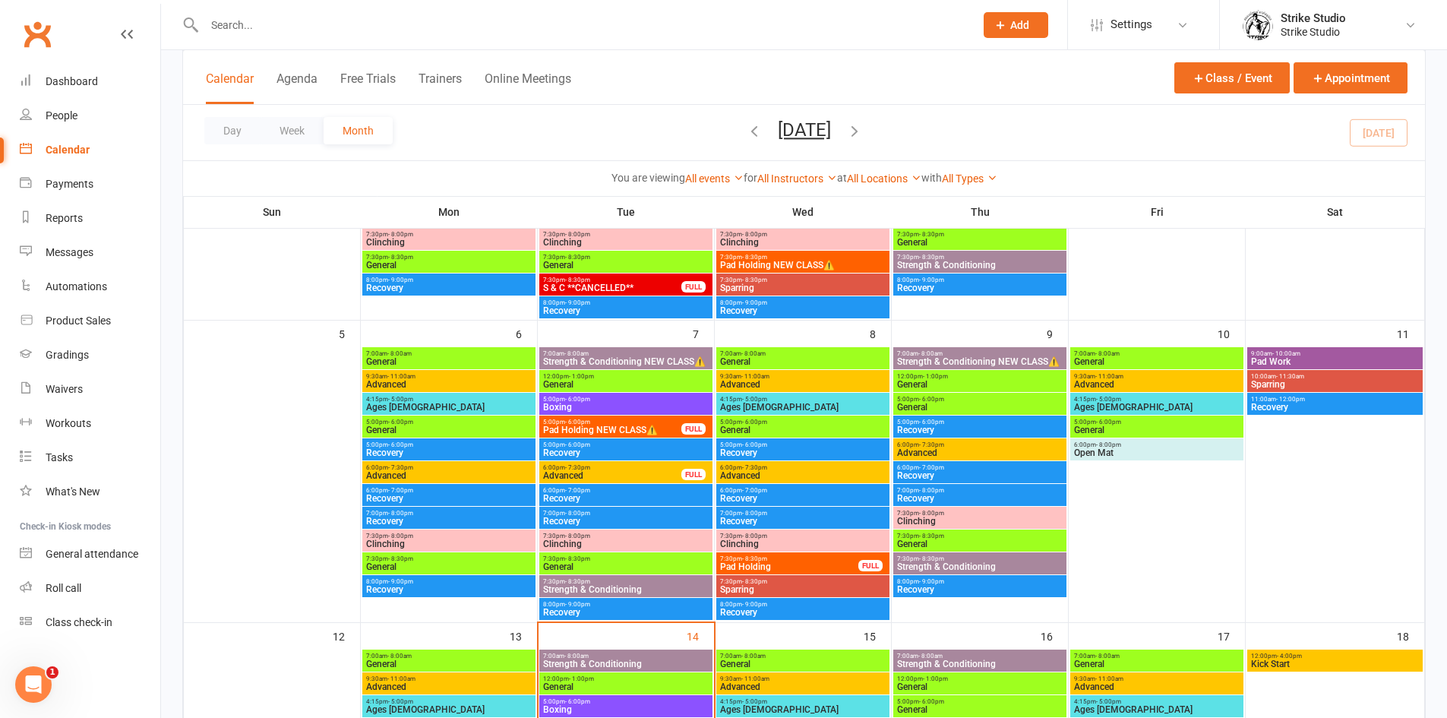
click at [981, 542] on span "General" at bounding box center [979, 543] width 167 height 9
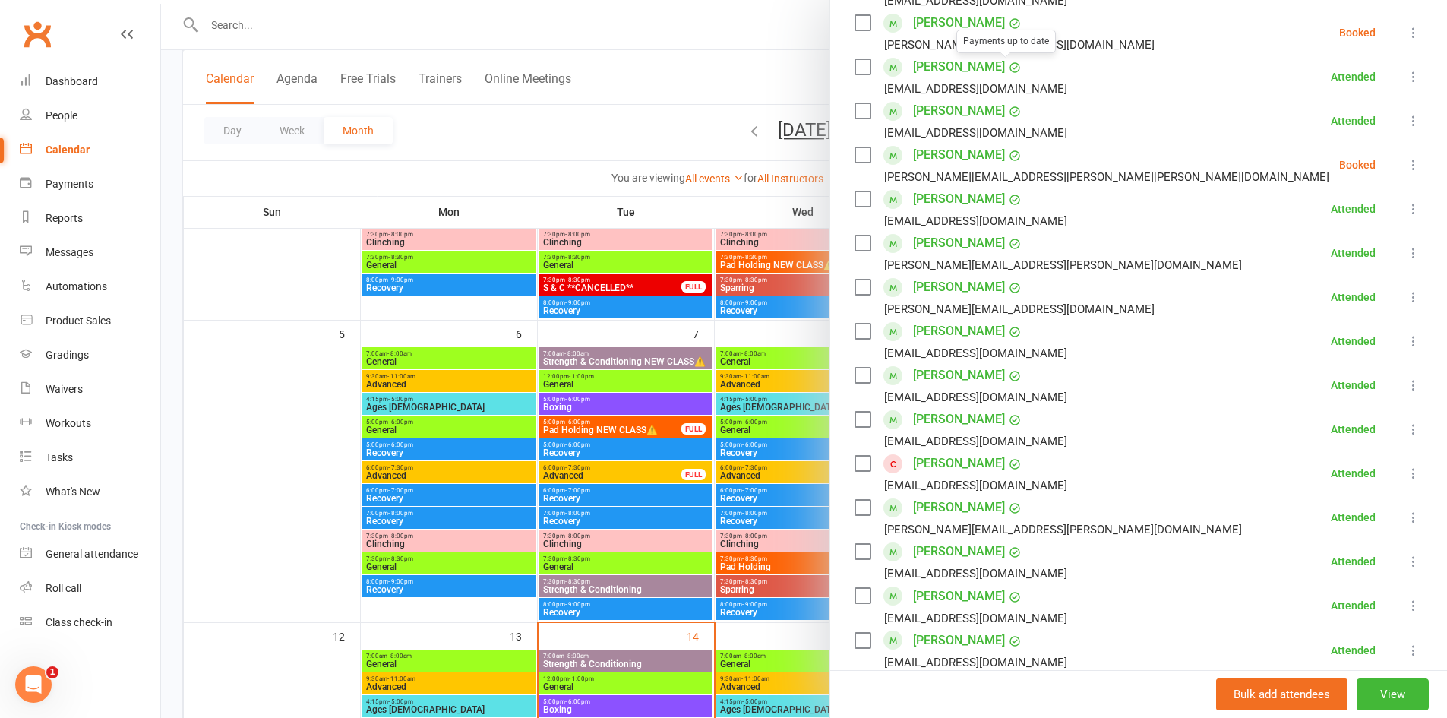
scroll to position [380, 0]
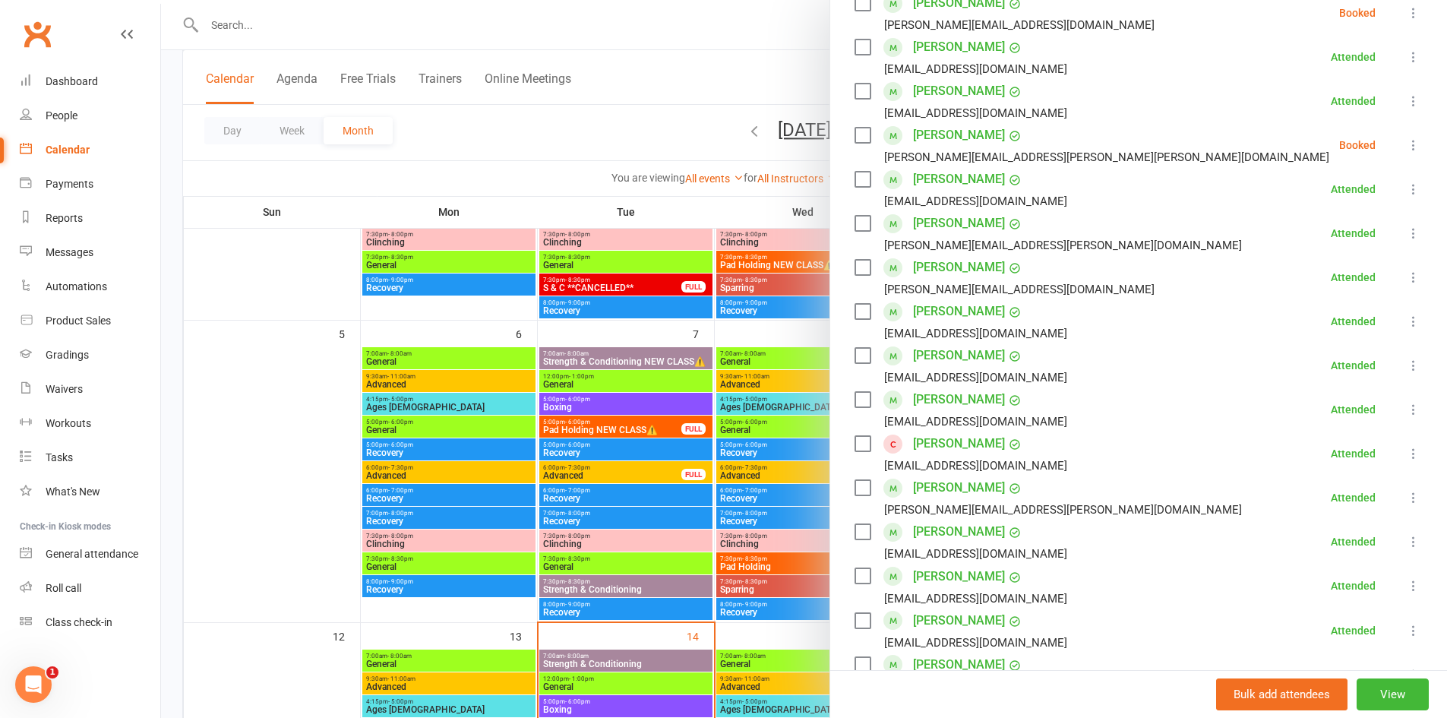
click at [740, 498] on div at bounding box center [804, 359] width 1286 height 718
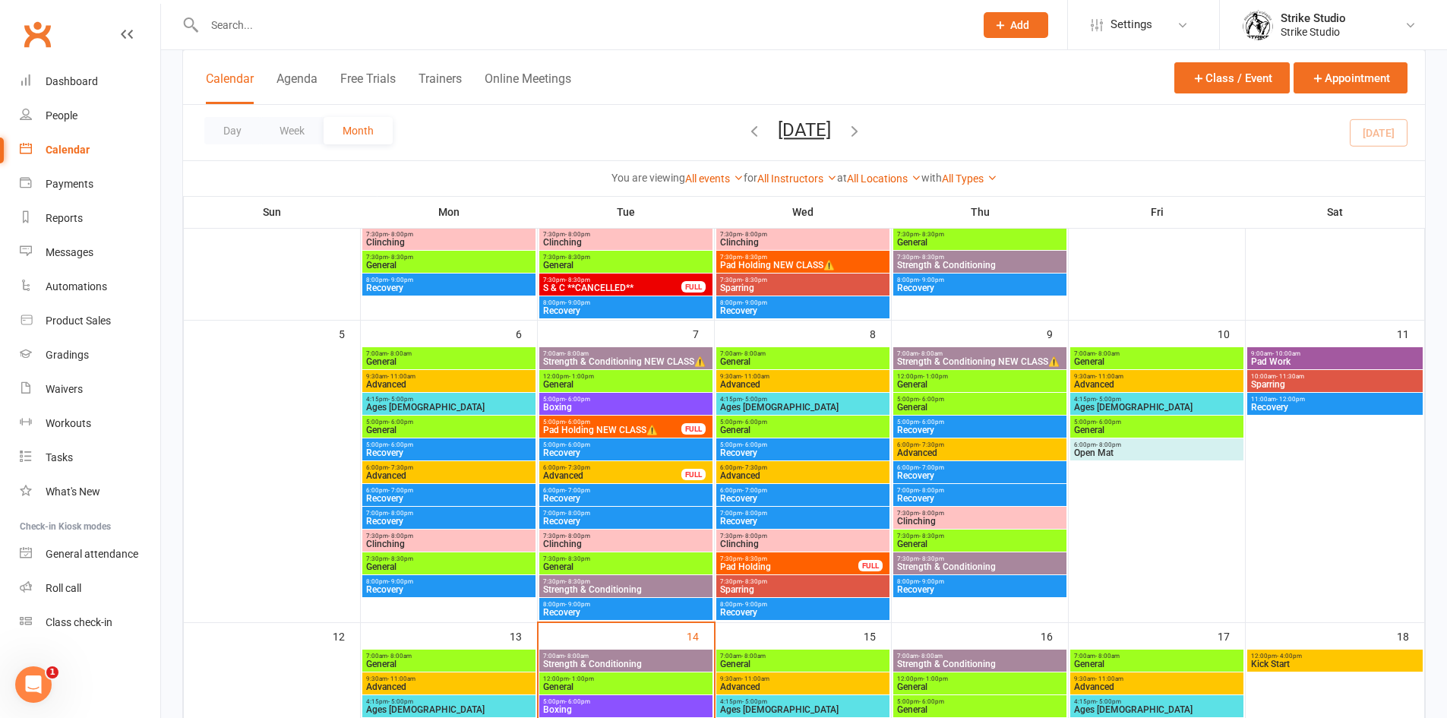
click at [933, 407] on span "General" at bounding box center [979, 407] width 167 height 9
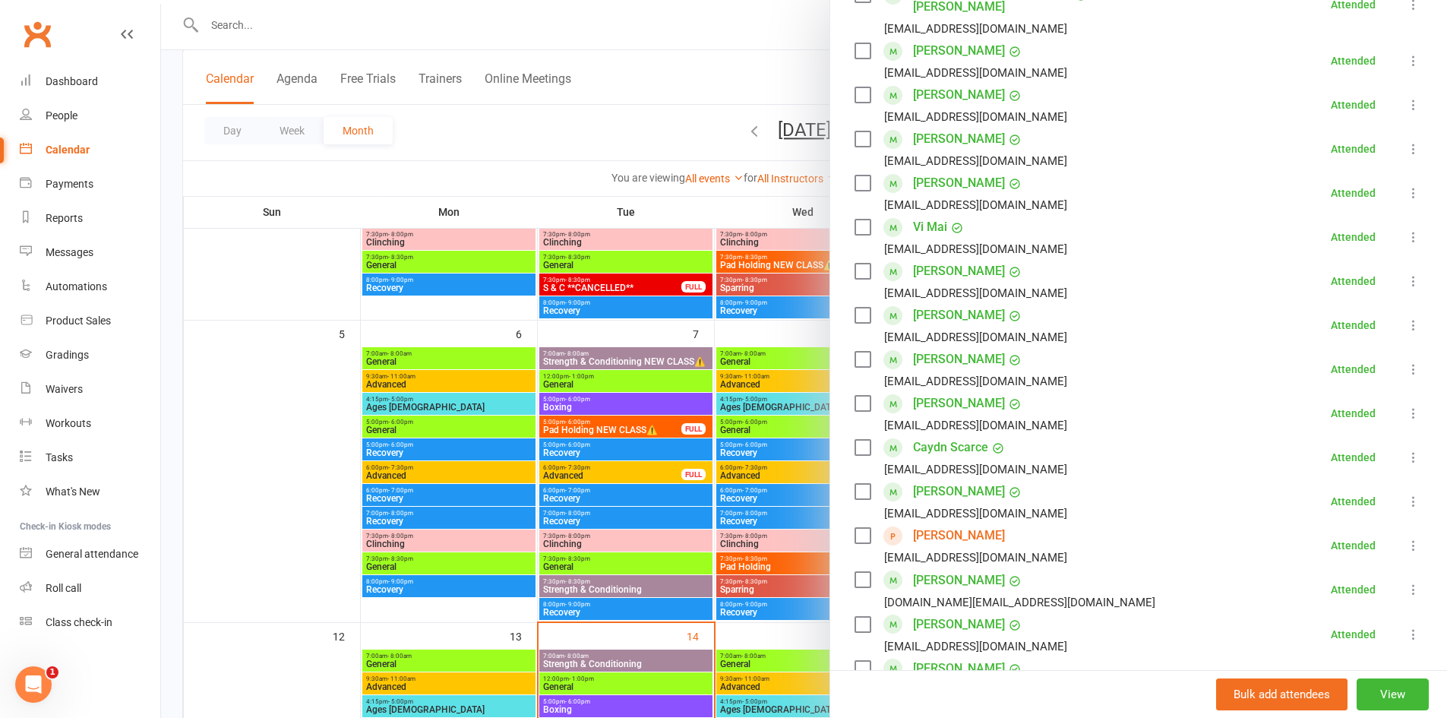
scroll to position [532, 0]
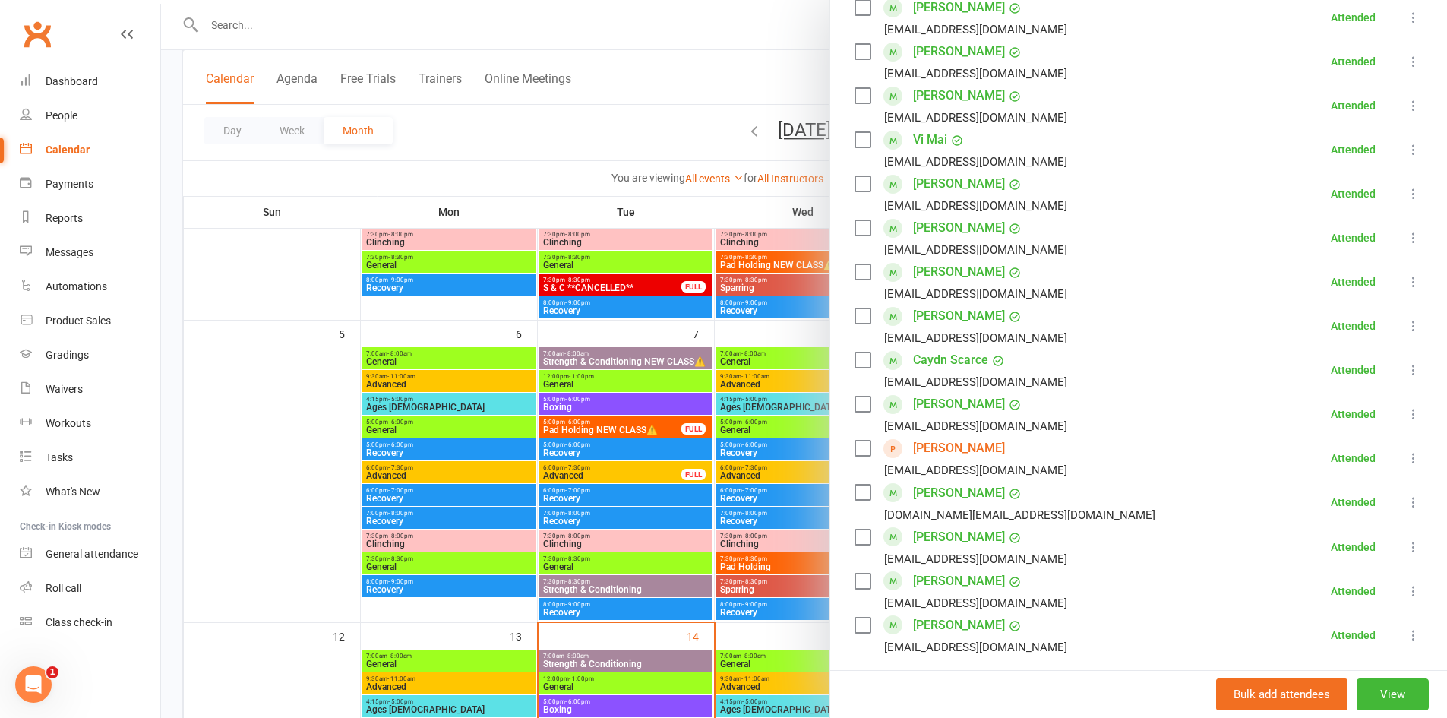
click at [985, 436] on link "[PERSON_NAME]" at bounding box center [959, 448] width 92 height 24
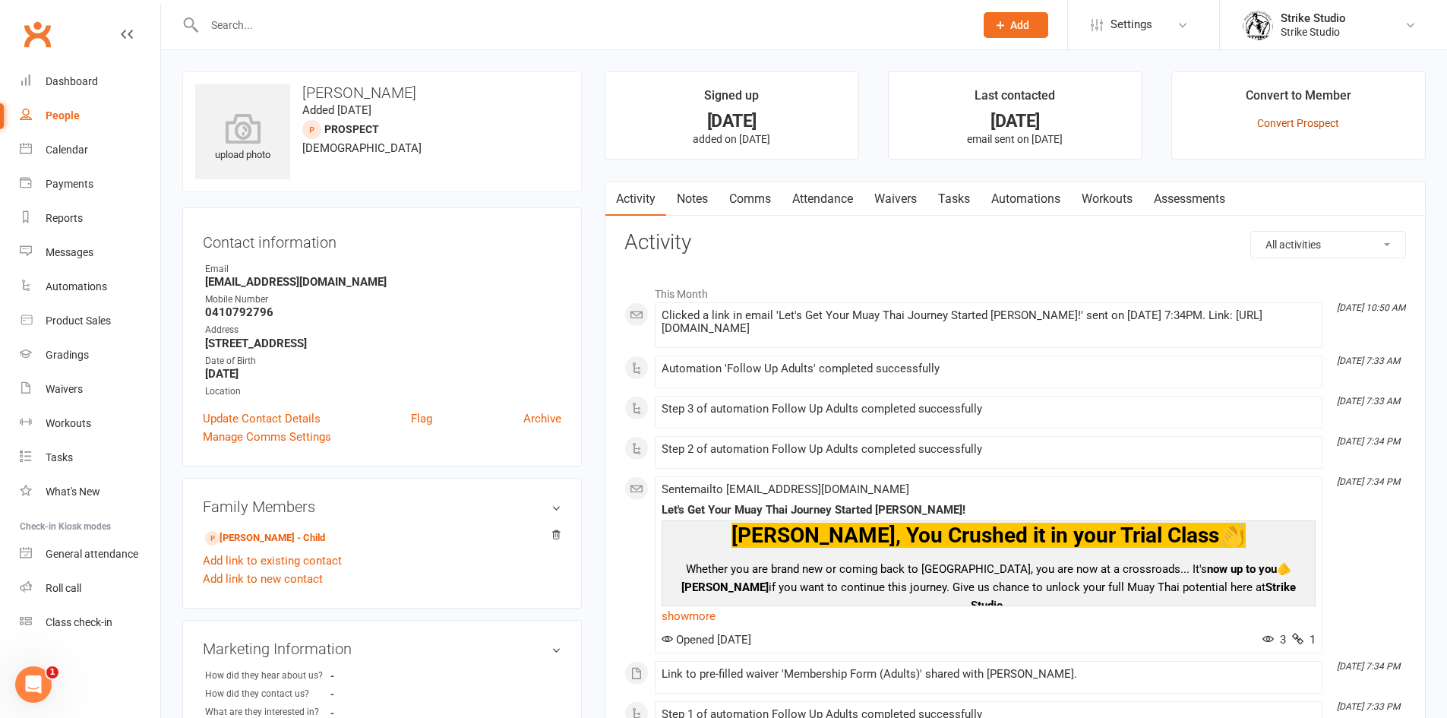
click at [1310, 128] on link "Convert Prospect" at bounding box center [1298, 123] width 82 height 12
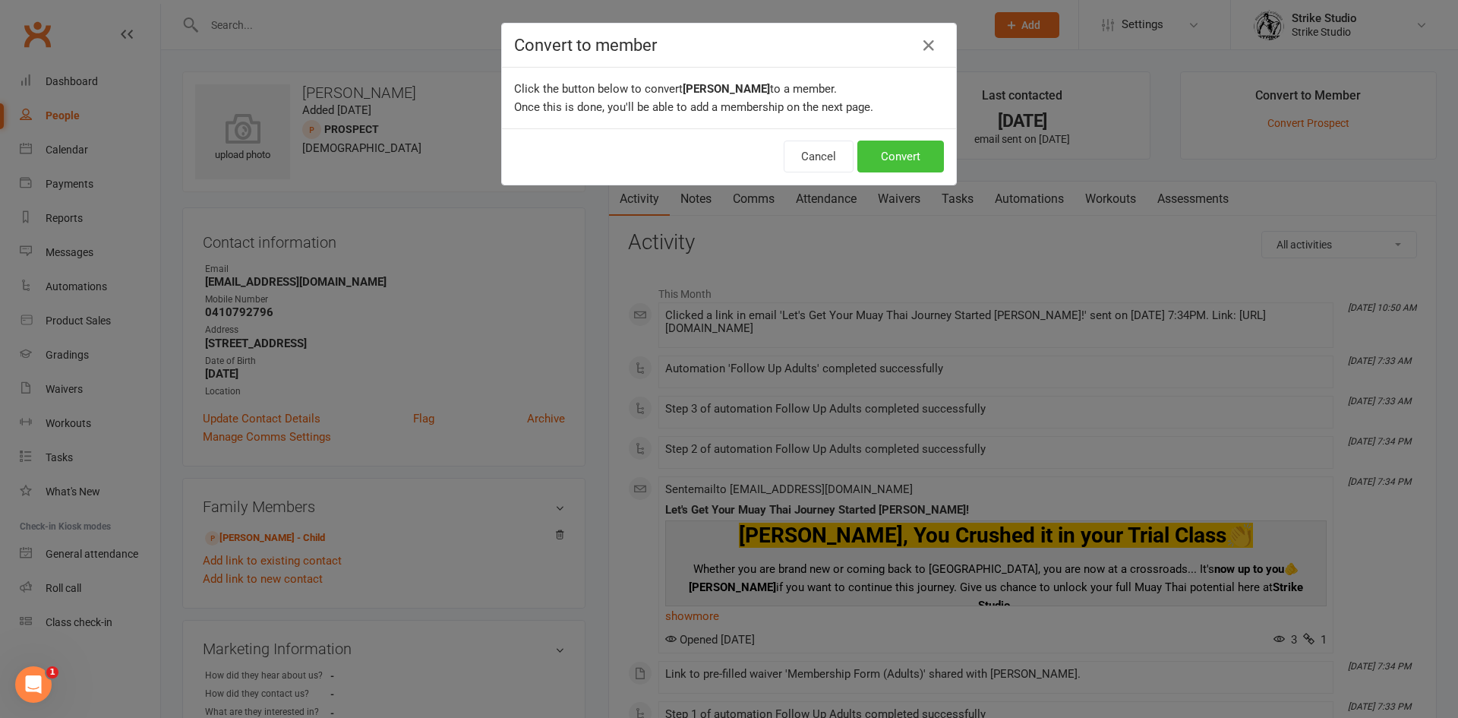
click at [889, 159] on button "Convert" at bounding box center [901, 157] width 87 height 32
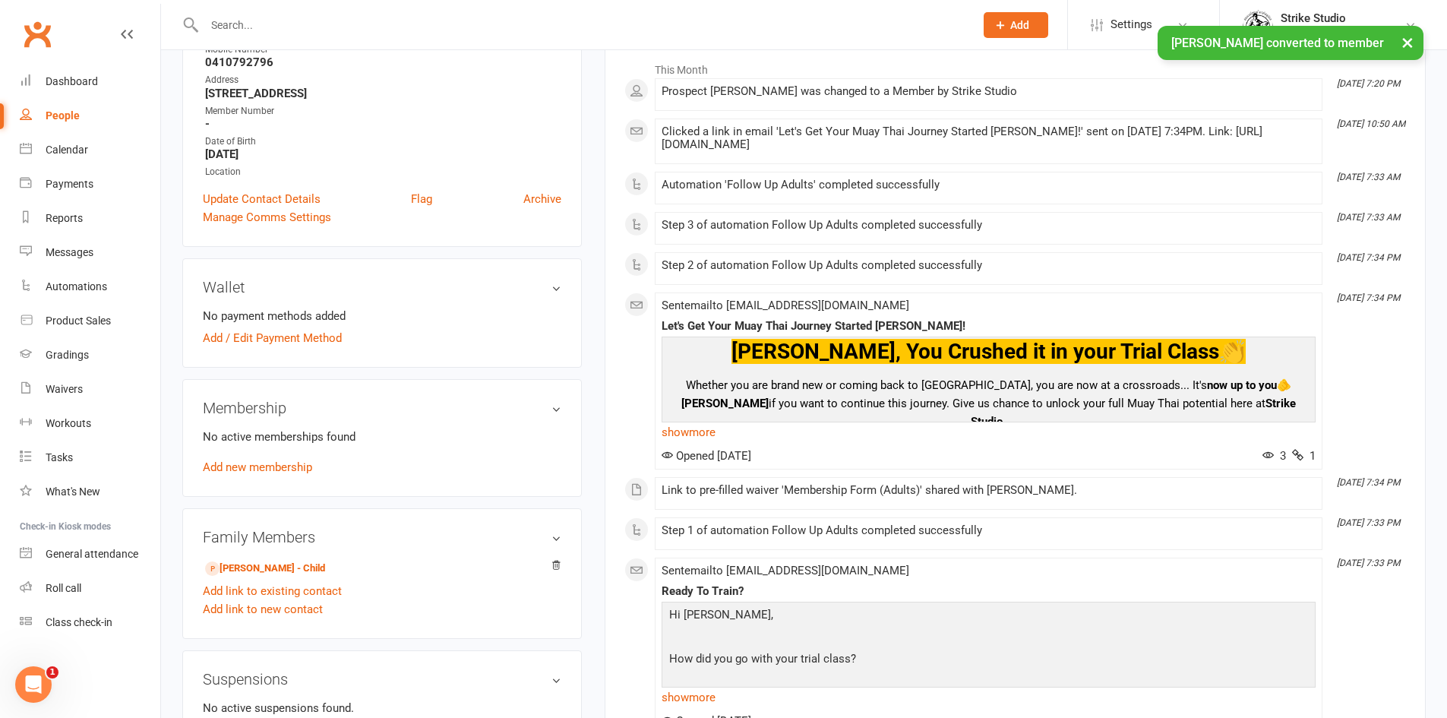
scroll to position [228, 0]
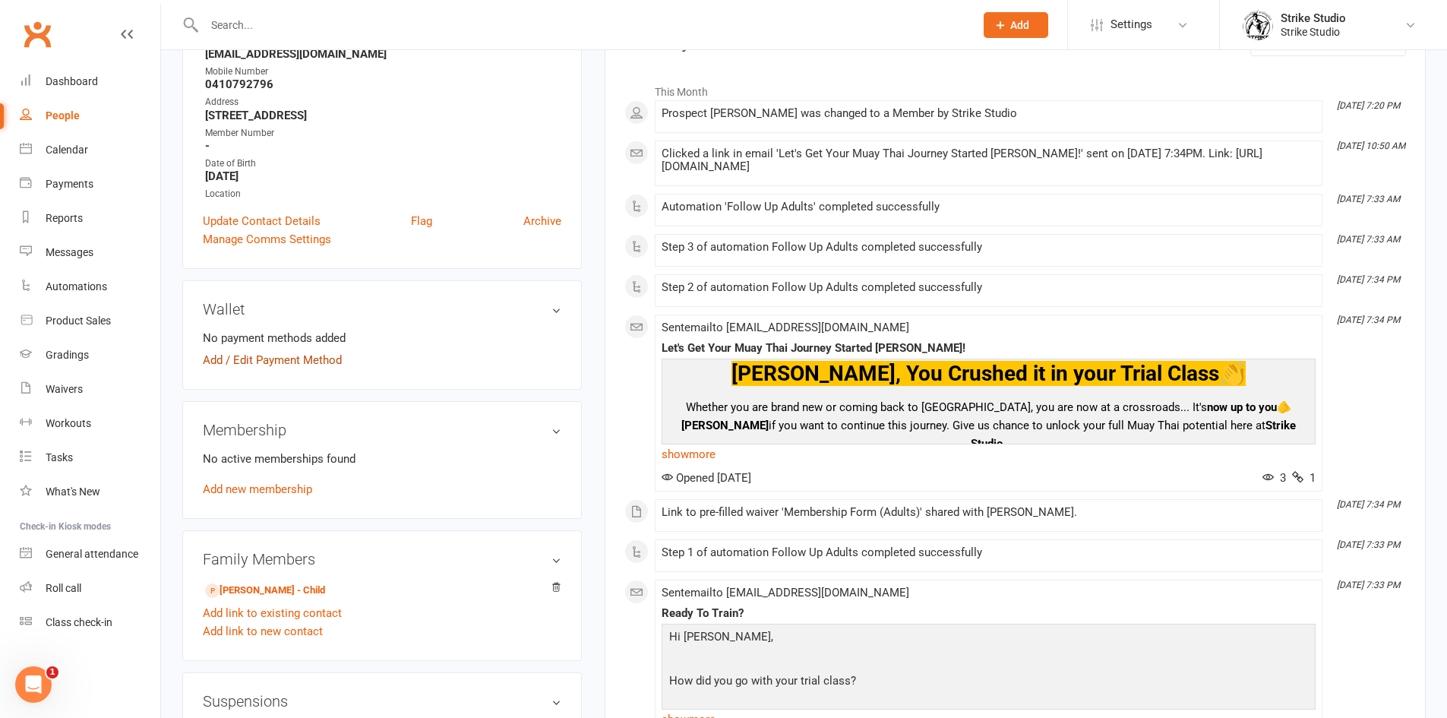
click at [322, 361] on link "Add / Edit Payment Method" at bounding box center [272, 360] width 139 height 18
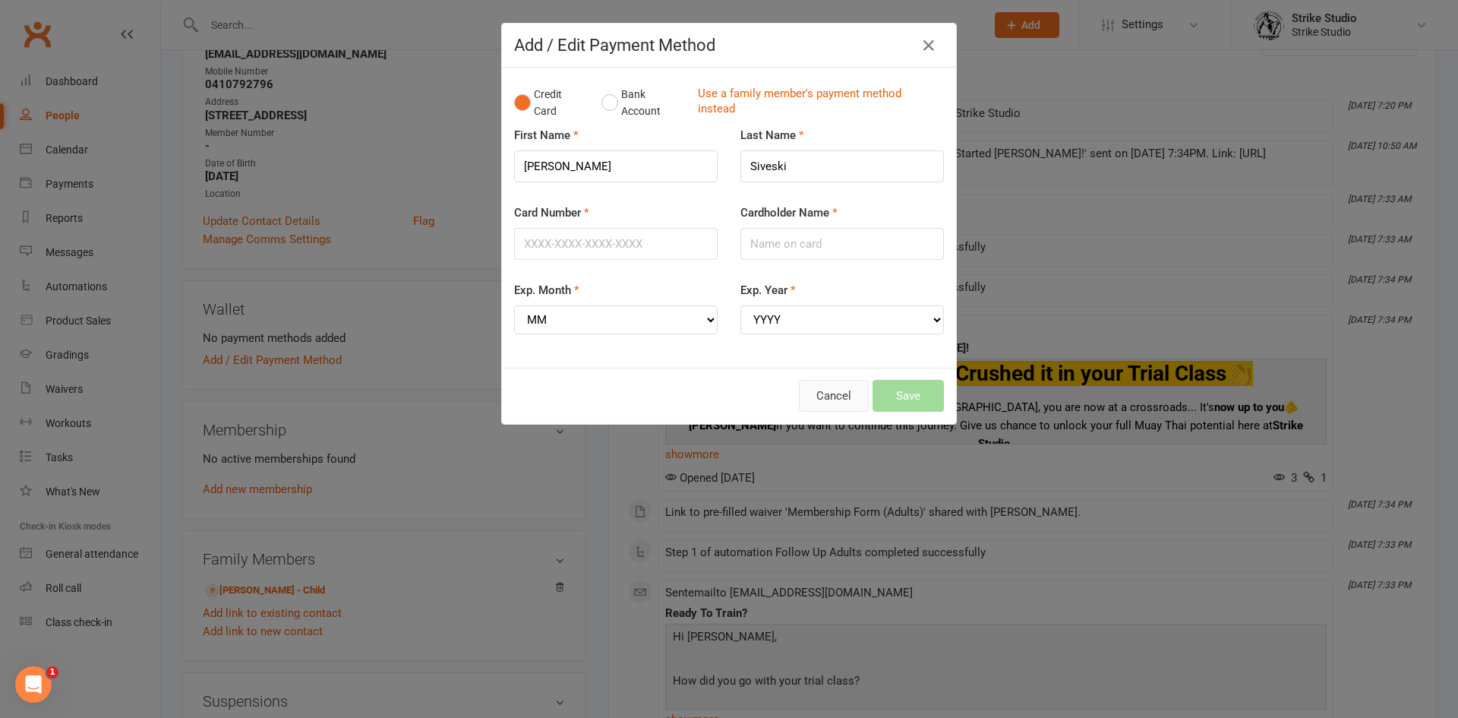
click at [840, 400] on button "Cancel" at bounding box center [834, 396] width 70 height 32
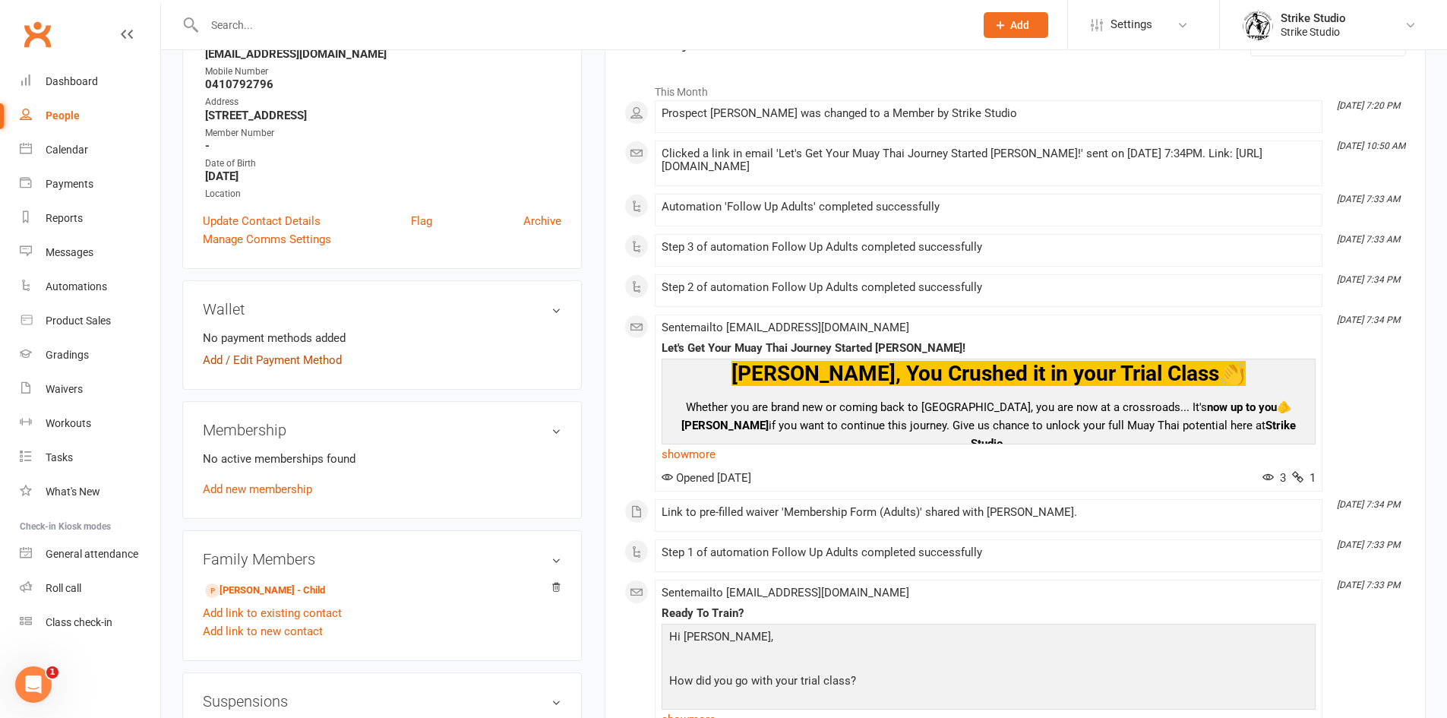
click at [303, 362] on link "Add / Edit Payment Method" at bounding box center [272, 360] width 139 height 18
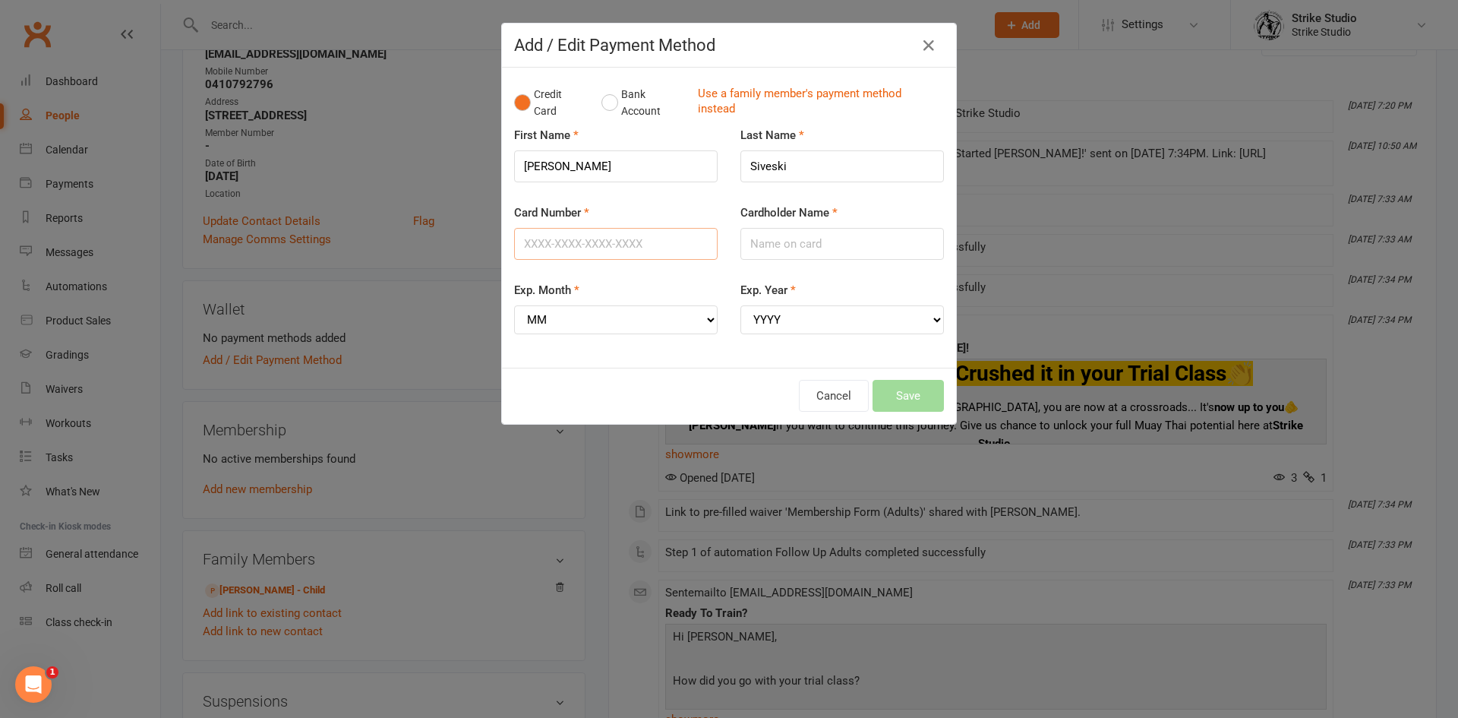
click at [673, 241] on input "Card Number" at bounding box center [616, 244] width 204 height 32
click at [679, 132] on div "First Name [PERSON_NAME]" at bounding box center [616, 154] width 204 height 56
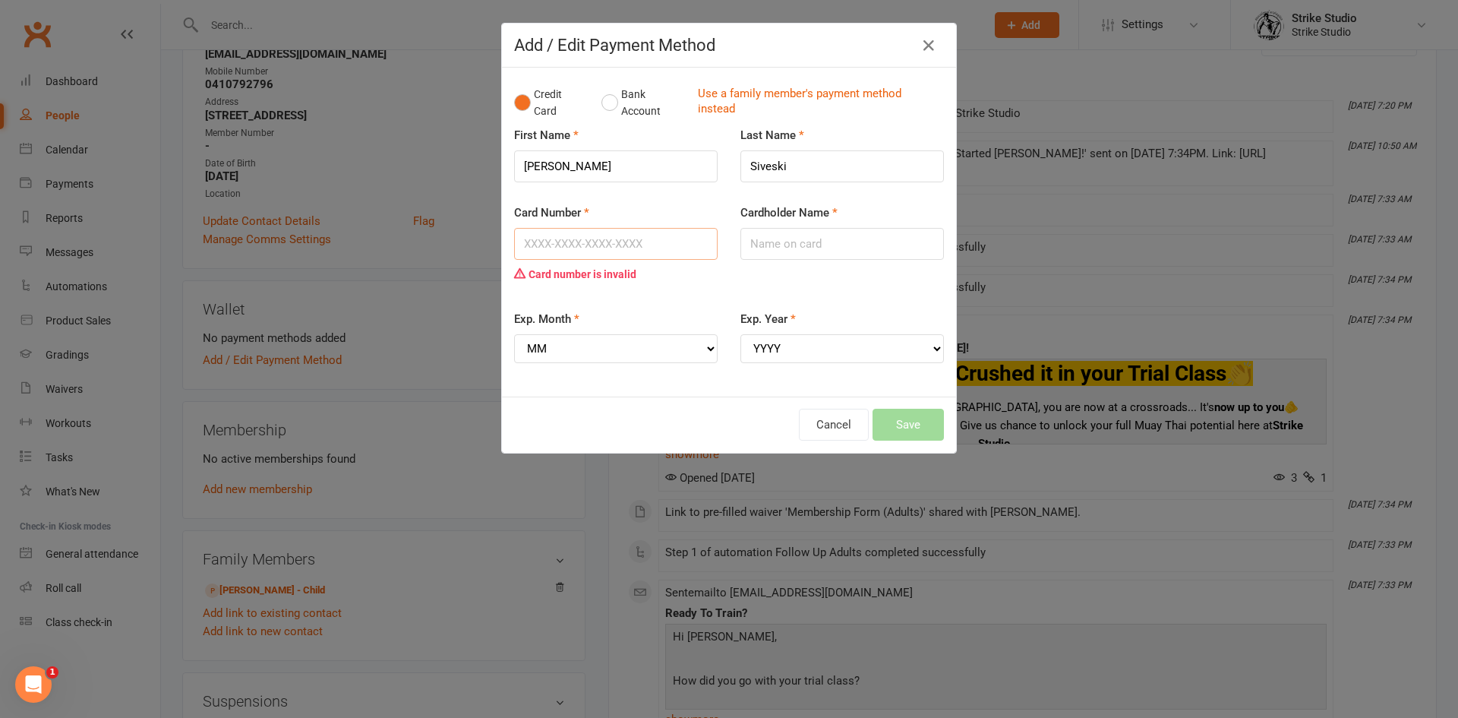
click at [617, 252] on input "Card Number" at bounding box center [616, 244] width 204 height 32
click at [548, 249] on input "Card Number" at bounding box center [616, 244] width 204 height 32
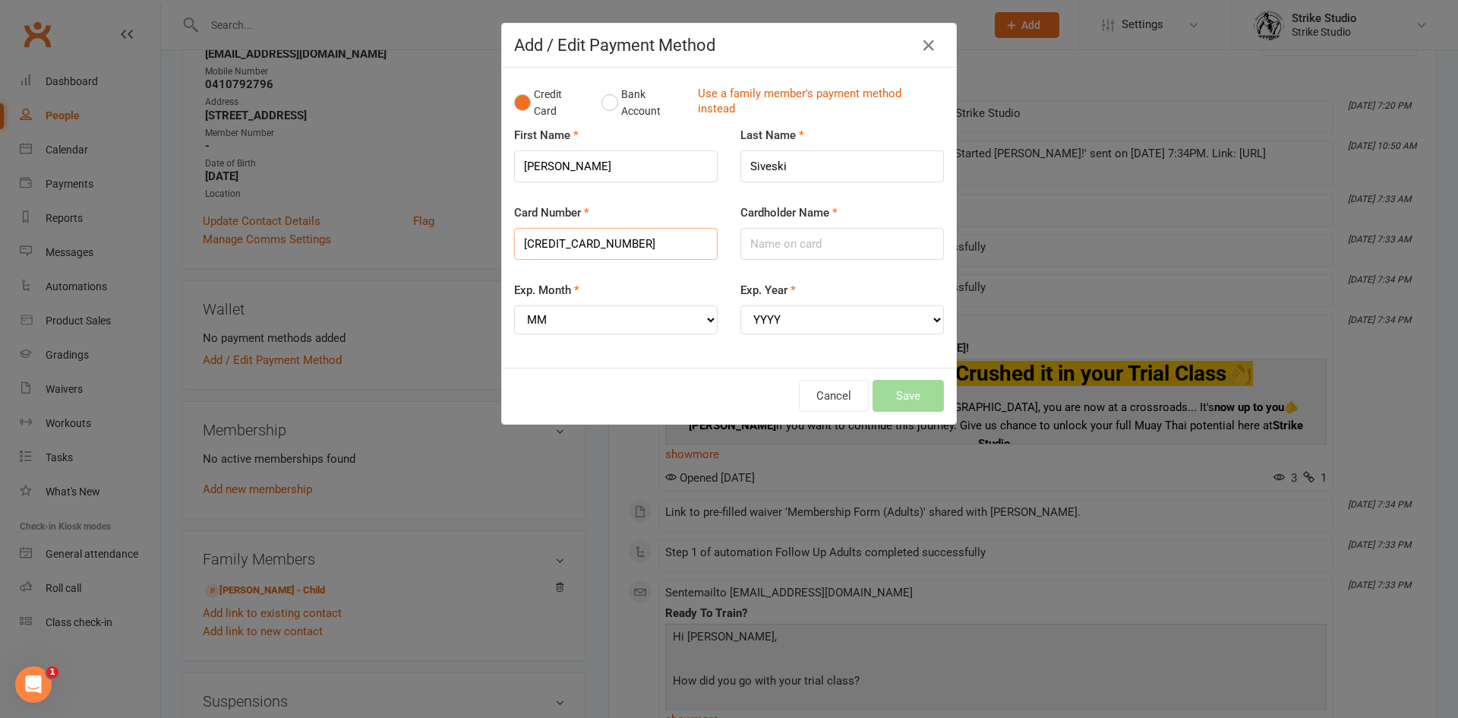
type input "[CREDIT_CARD_NUMBER]"
click at [654, 318] on select "MM 01 02 03 04 05 06 07 08 09 10 11 12" at bounding box center [616, 319] width 204 height 29
select select "06"
click at [514, 305] on select "MM 01 02 03 04 05 06 07 08 09 10 11 12" at bounding box center [616, 319] width 204 height 29
drag, startPoint x: 769, startPoint y: 311, endPoint x: 773, endPoint y: 319, distance: 9.2
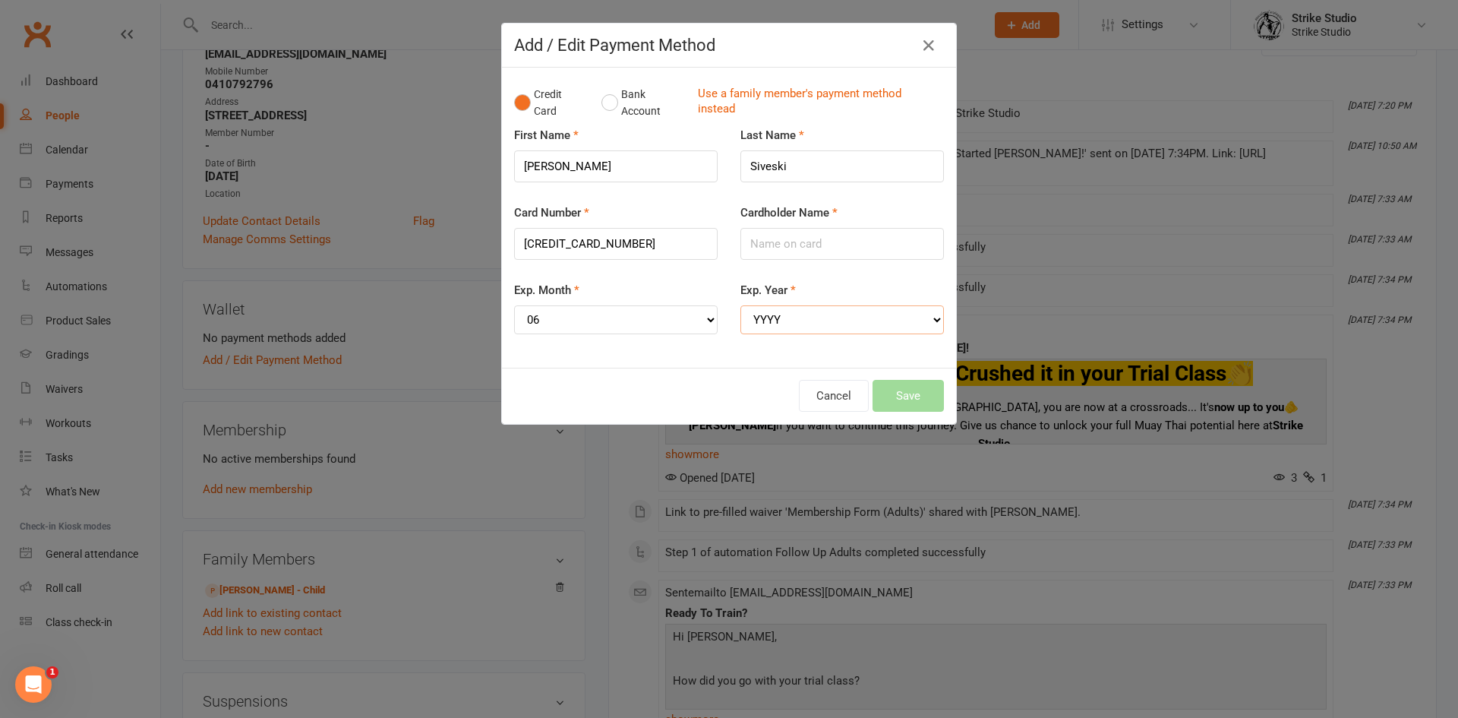
click at [769, 311] on select "YYYY 2025 2026 2027 2028 2029 2030 2031 2032 2033 2034" at bounding box center [843, 319] width 204 height 29
select select "2027"
click at [741, 305] on select "YYYY 2025 2026 2027 2028 2029 2030 2031 2032 2033 2034" at bounding box center [843, 319] width 204 height 29
click at [769, 249] on input "Cardholder Name" at bounding box center [843, 244] width 204 height 32
type input "O"
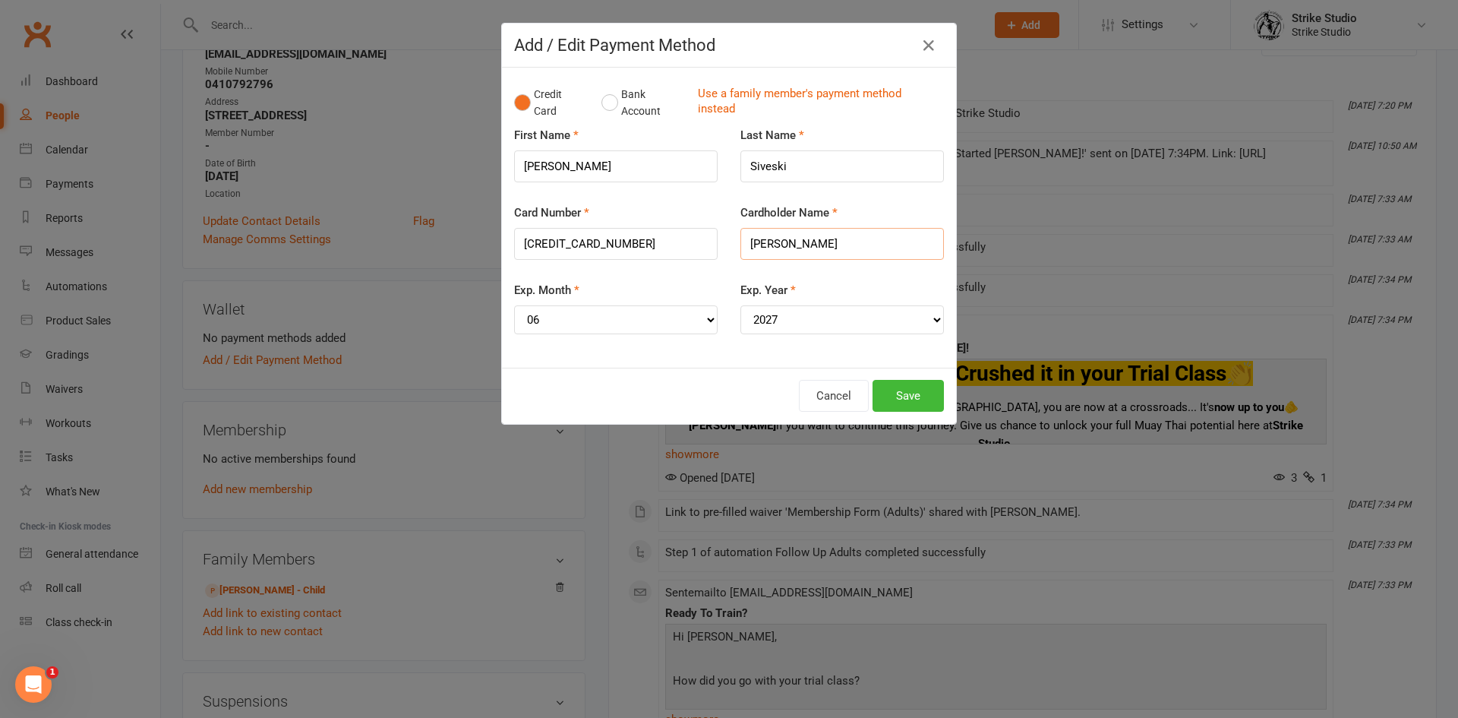
type input "[PERSON_NAME]"
drag, startPoint x: 596, startPoint y: 165, endPoint x: 505, endPoint y: 167, distance: 91.2
click at [505, 167] on div "First Name [PERSON_NAME]" at bounding box center [616, 164] width 226 height 77
type input "[PERSON_NAME]"
click at [898, 385] on button "Save" at bounding box center [908, 396] width 71 height 32
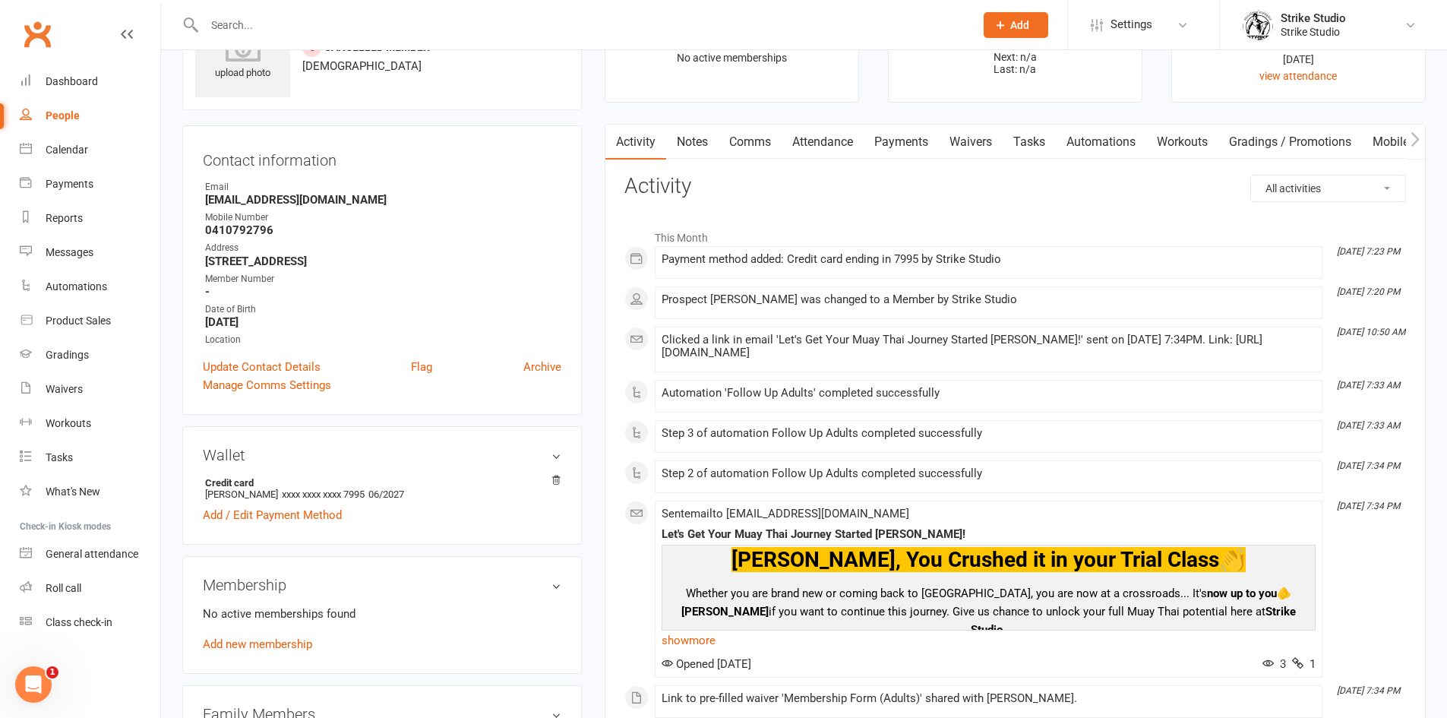
scroll to position [0, 0]
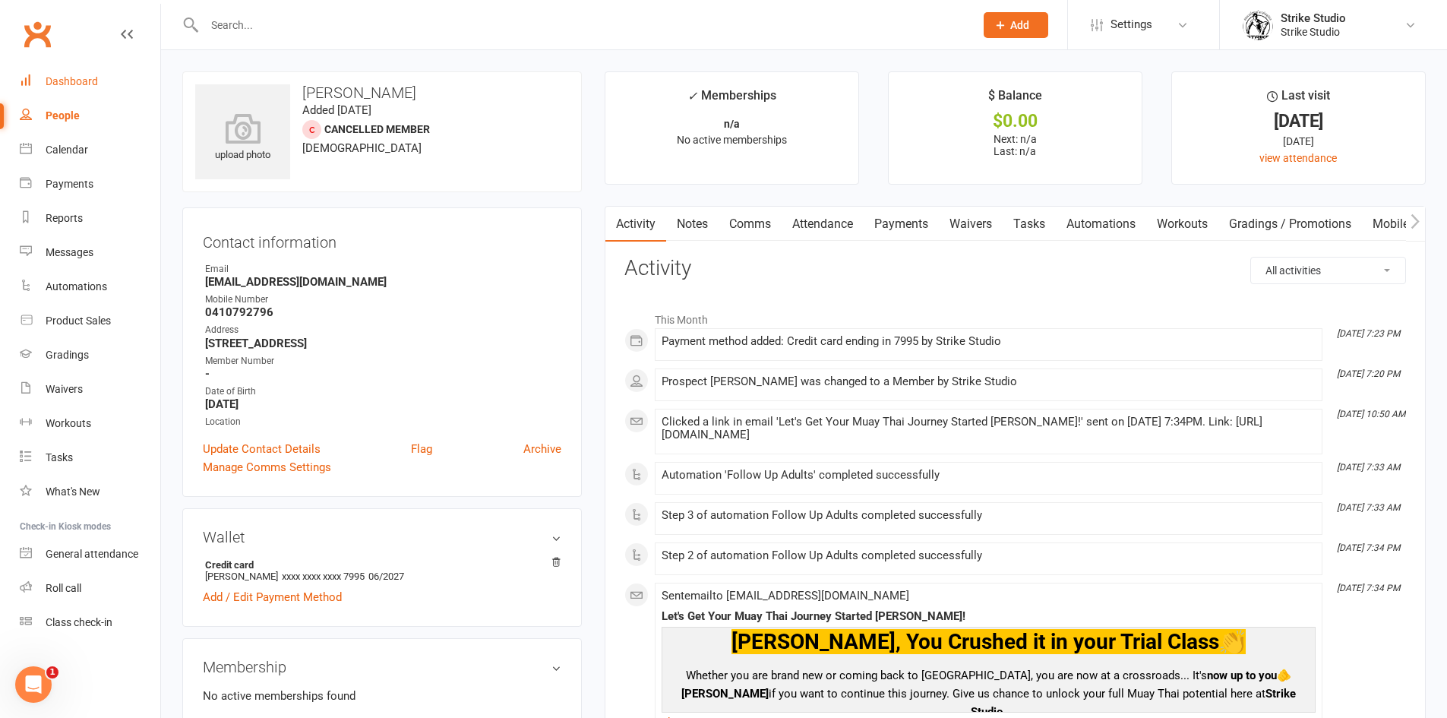
click at [84, 80] on div "Dashboard" at bounding box center [72, 81] width 52 height 12
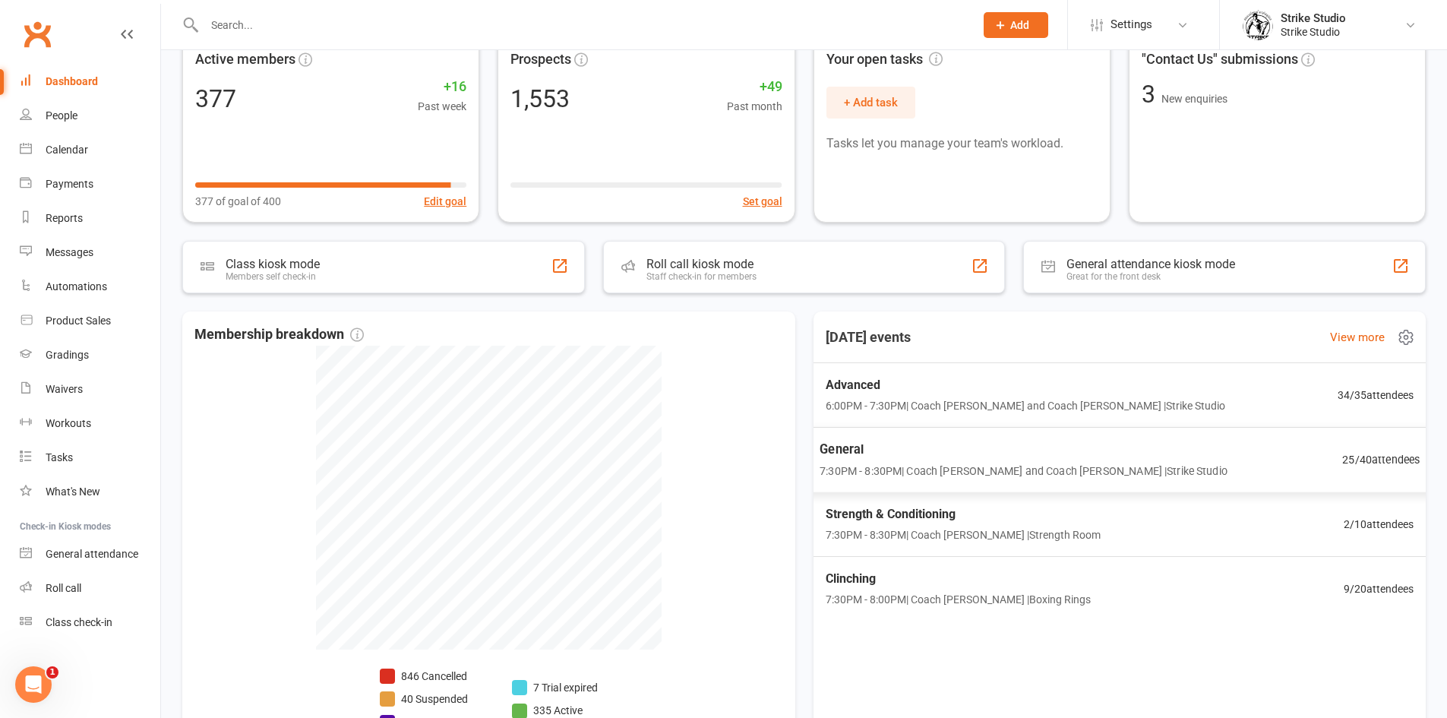
scroll to position [202, 0]
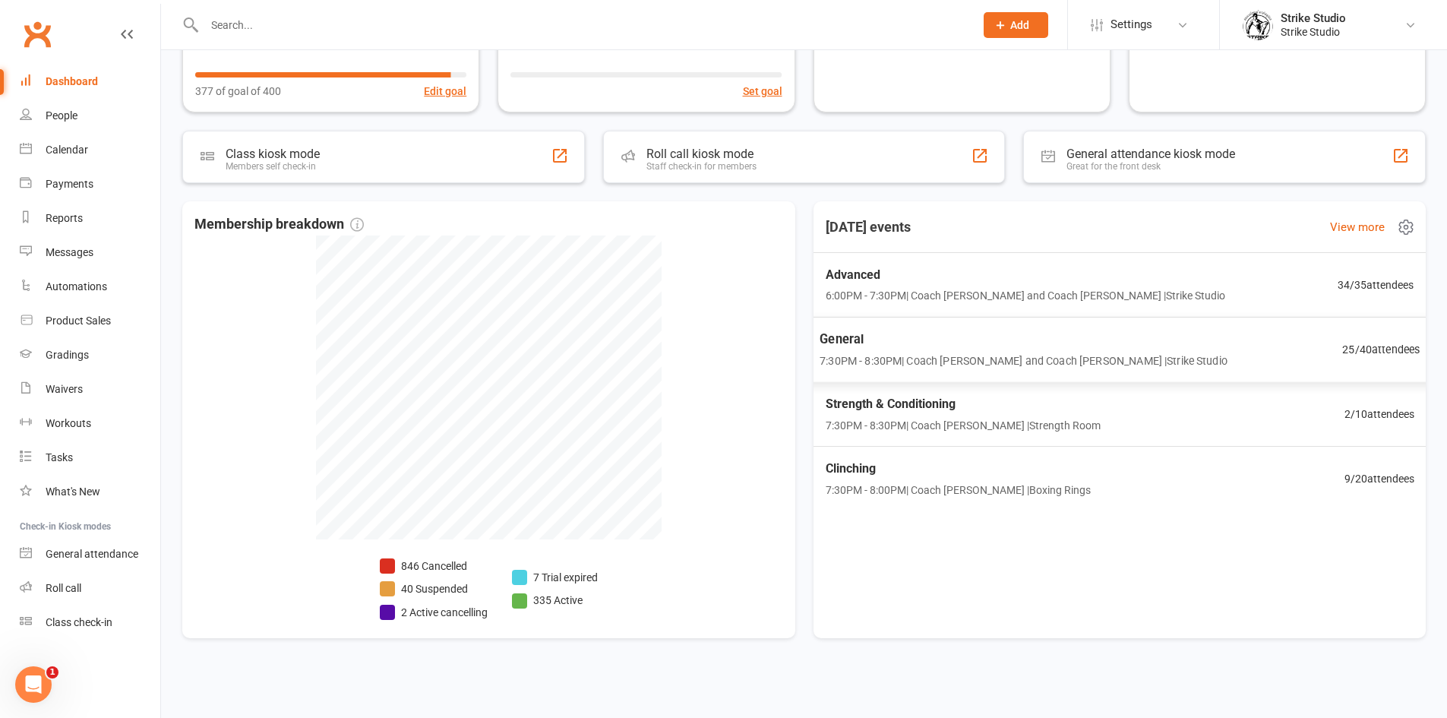
click at [981, 351] on div "General 7:30PM - 8:30PM | Coach [PERSON_NAME] and Coach [PERSON_NAME] | Strike …" at bounding box center [1024, 349] width 408 height 40
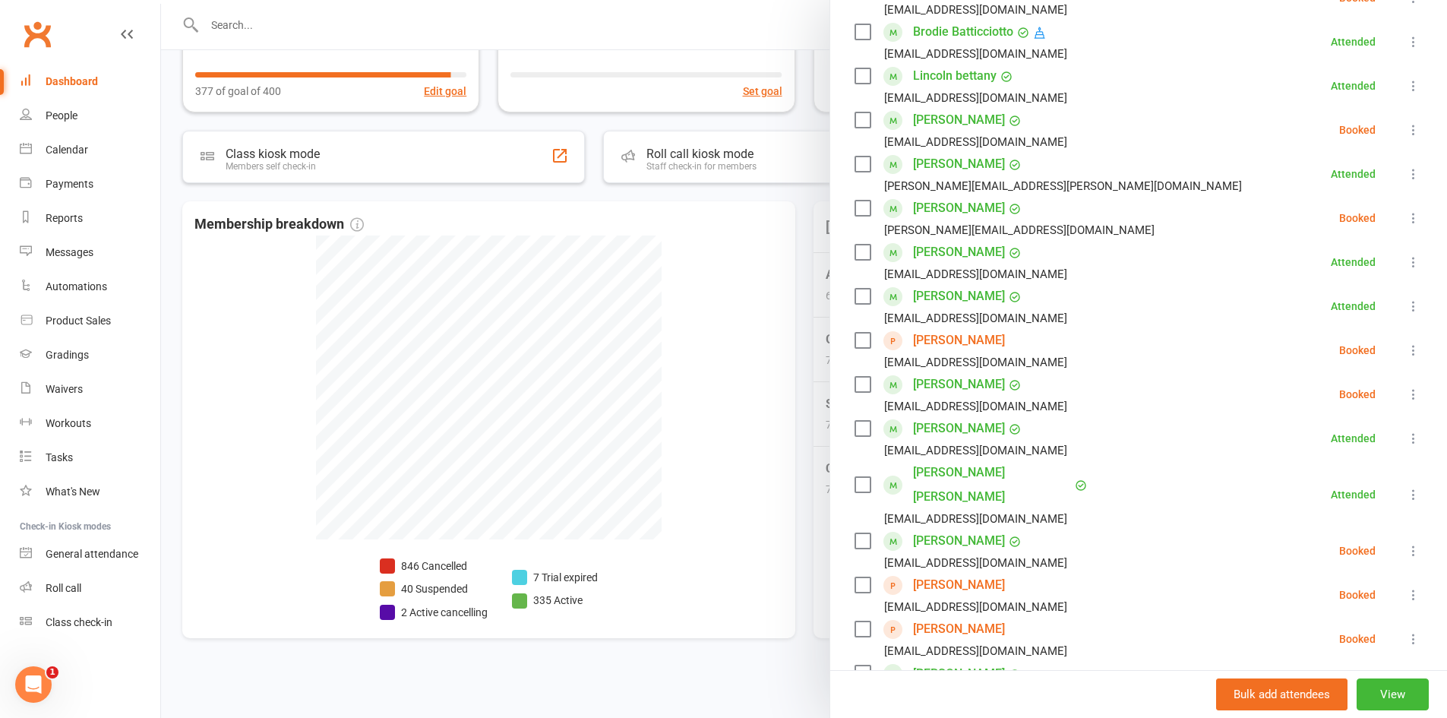
scroll to position [456, 0]
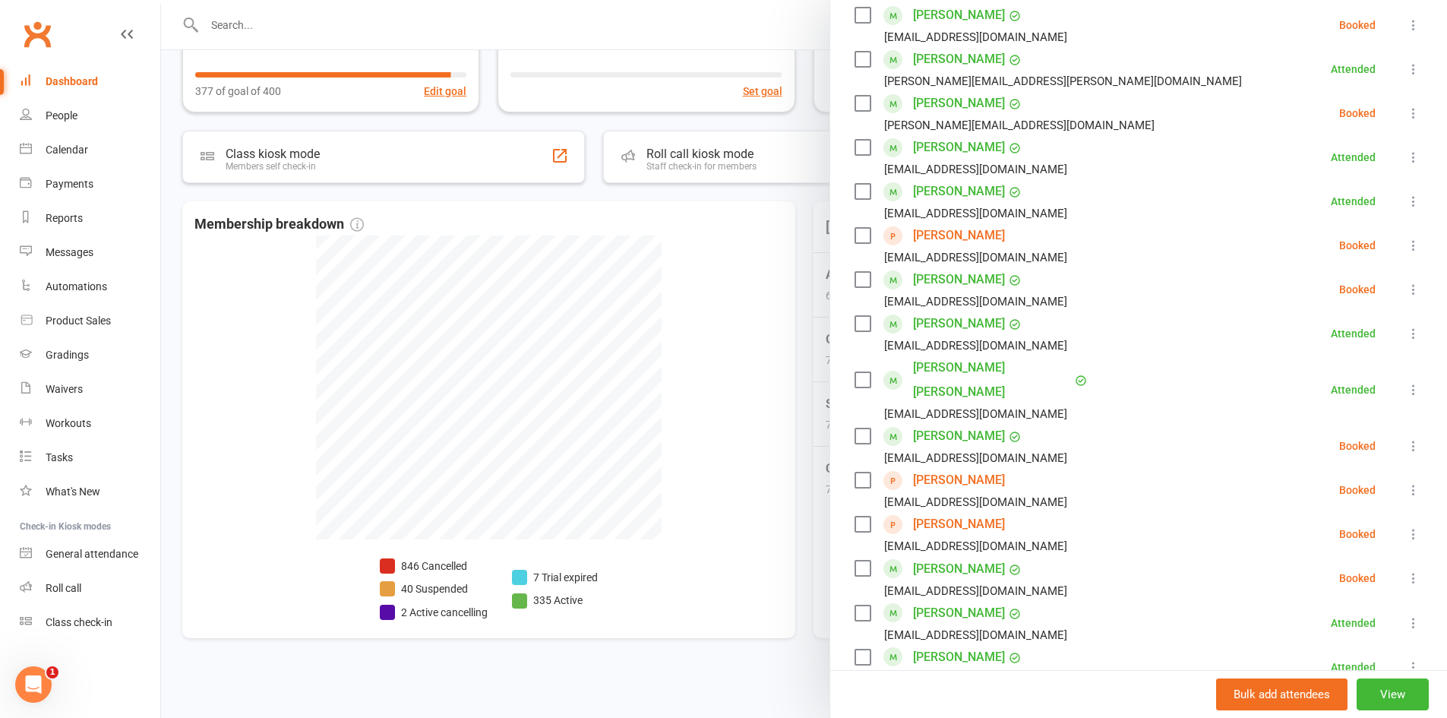
click at [1406, 526] on icon at bounding box center [1413, 533] width 15 height 15
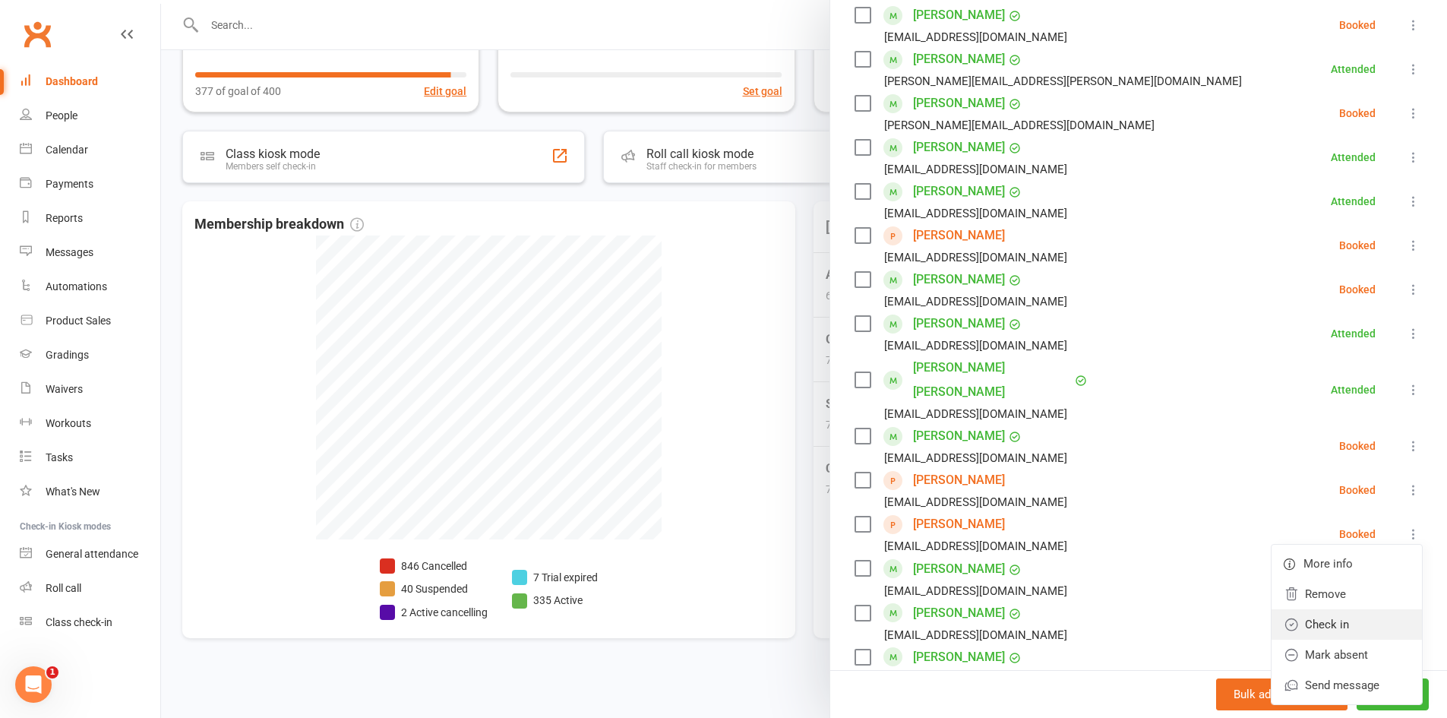
click at [1337, 609] on link "Check in" at bounding box center [1347, 624] width 150 height 30
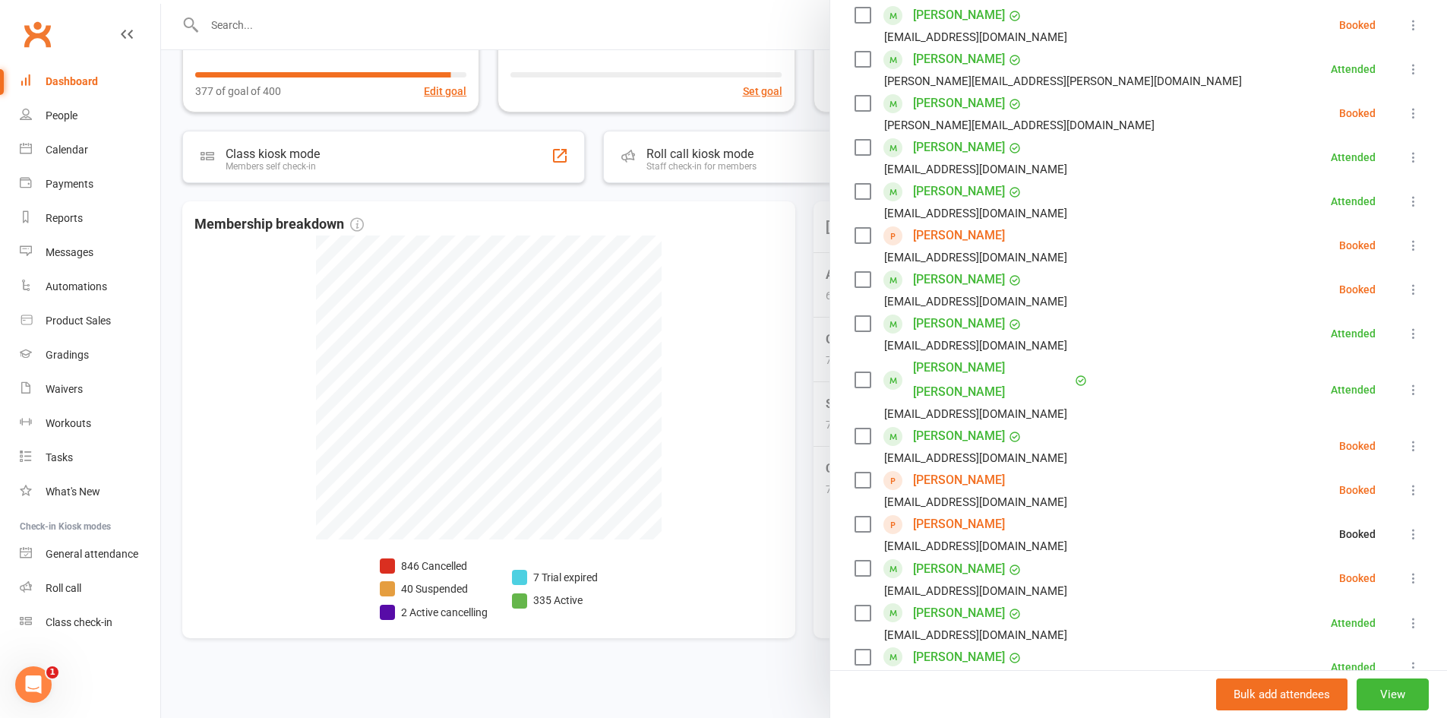
click at [798, 270] on div at bounding box center [804, 359] width 1286 height 718
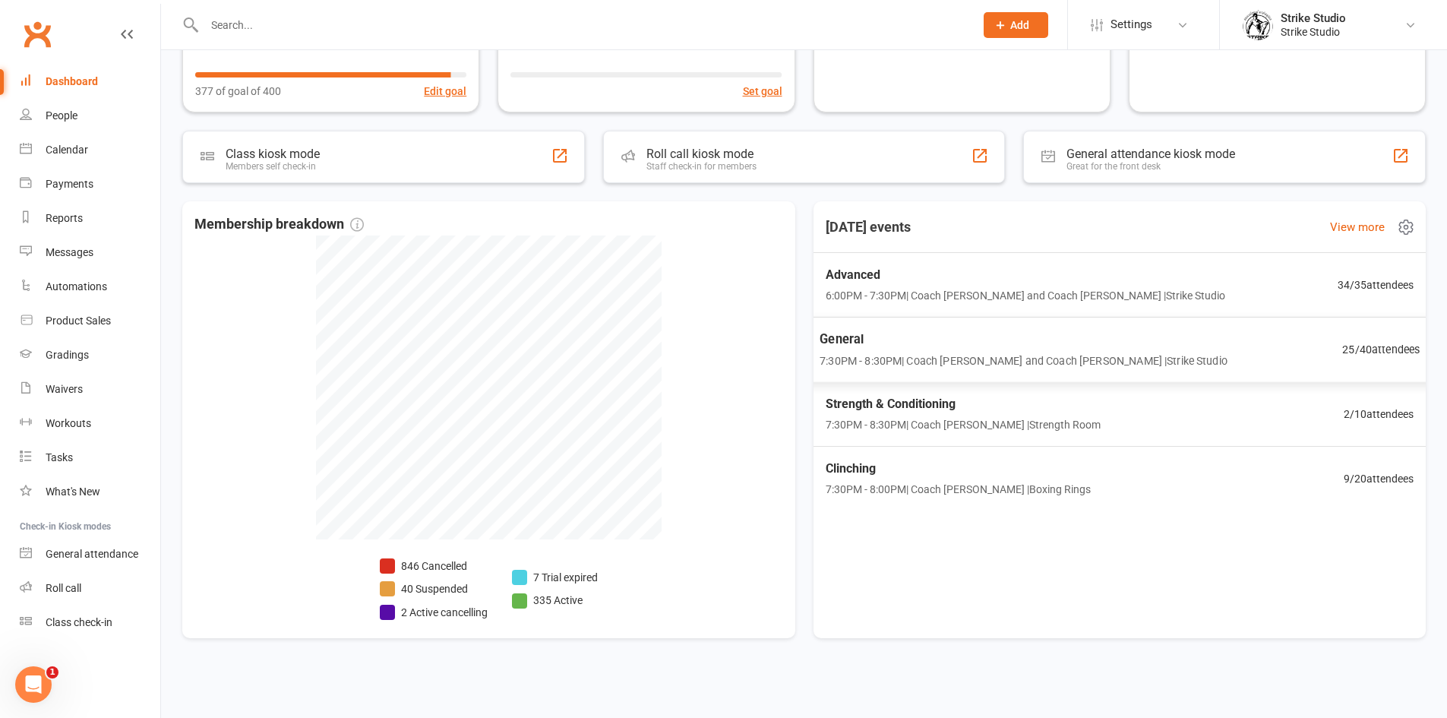
click at [934, 353] on span "7:30PM - 8:30PM | Coach [PERSON_NAME] and Coach [PERSON_NAME] | Strike Studio" at bounding box center [1024, 360] width 408 height 17
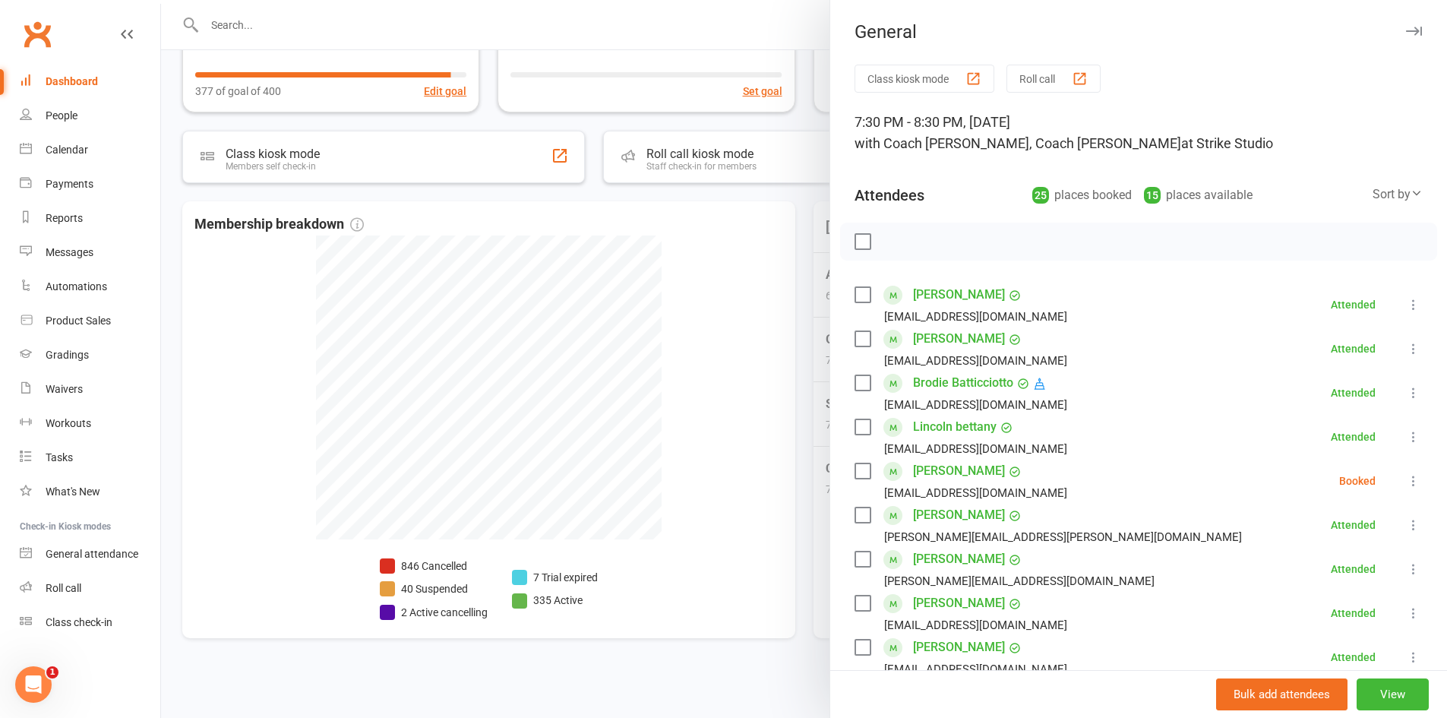
click at [772, 349] on div at bounding box center [804, 359] width 1286 height 718
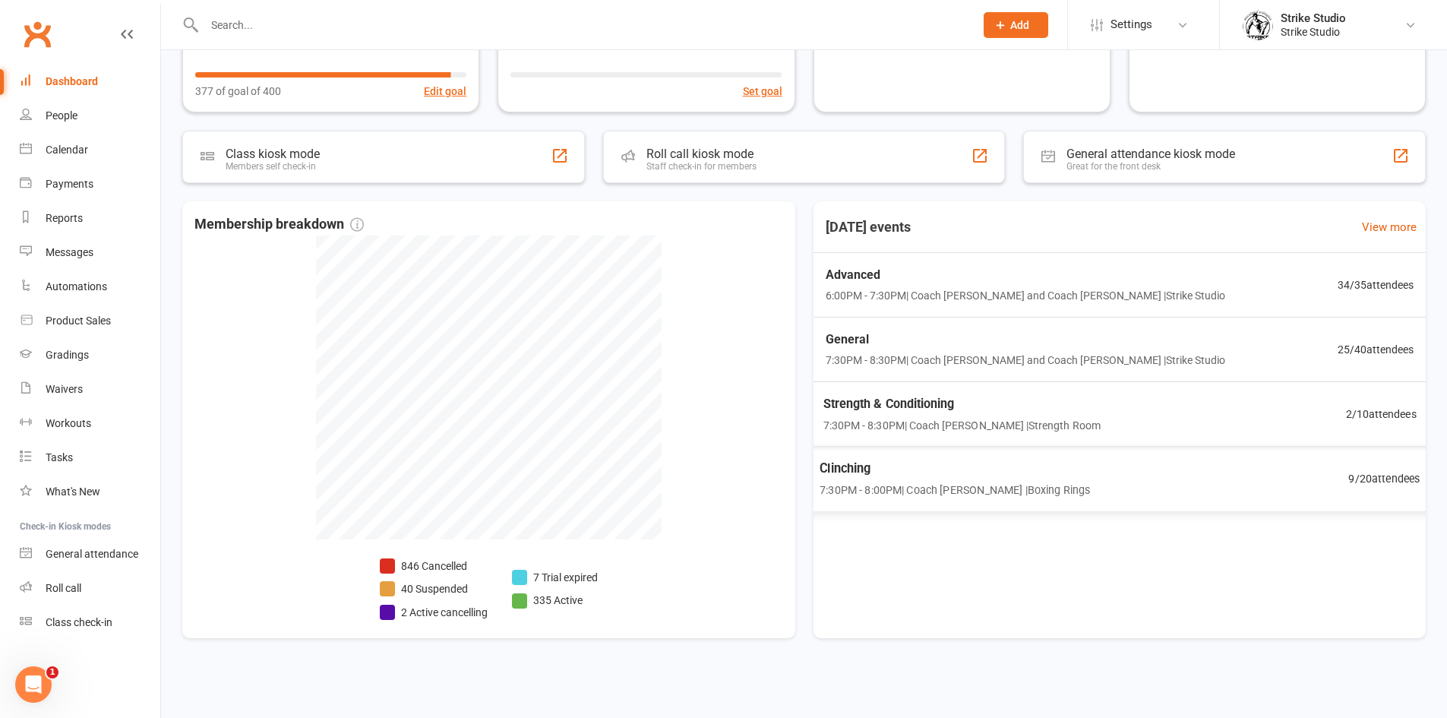
click at [899, 482] on span "7:30PM - 8:00PM | Coach Vinay | Boxing Rings" at bounding box center [955, 489] width 270 height 17
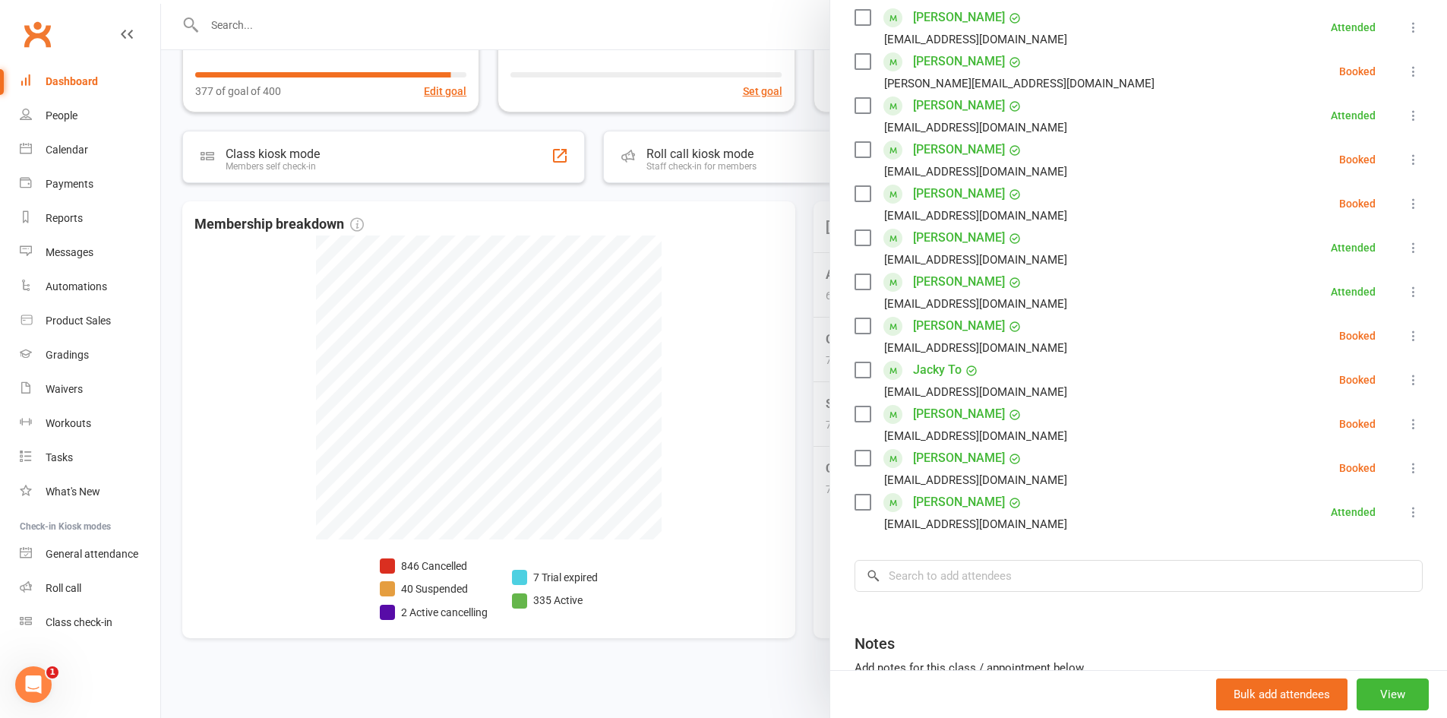
scroll to position [304, 0]
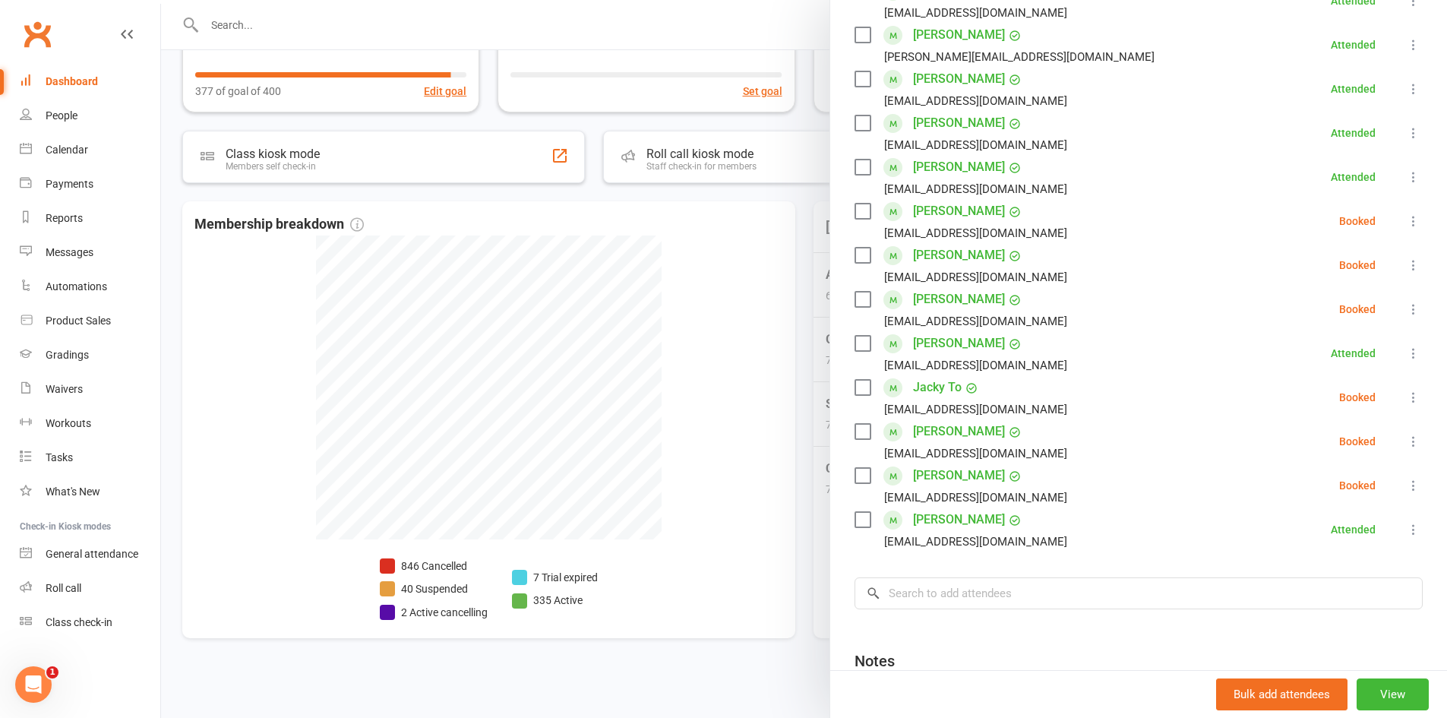
click at [661, 266] on div at bounding box center [804, 359] width 1286 height 718
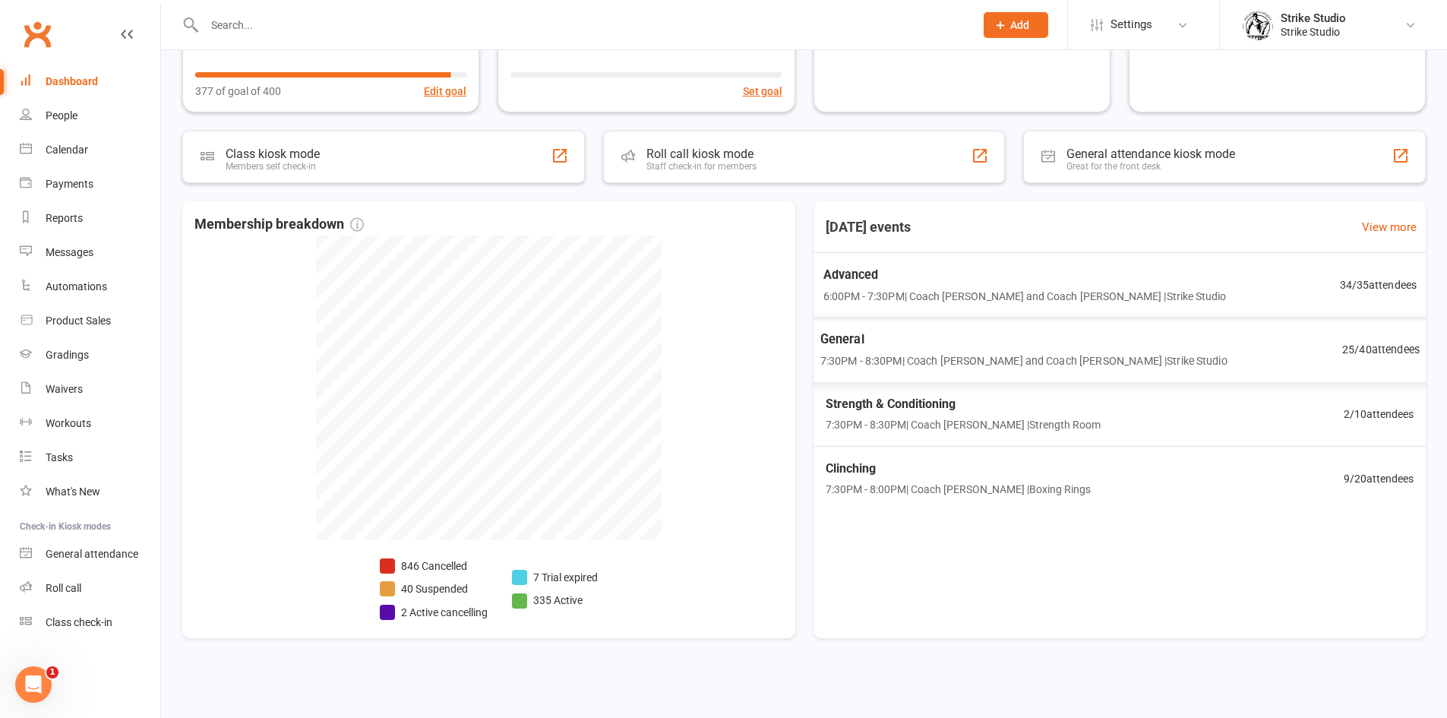
click at [950, 354] on span "7:30PM - 8:30PM | Coach [PERSON_NAME] and Coach [PERSON_NAME] | Strike Studio" at bounding box center [1023, 360] width 407 height 17
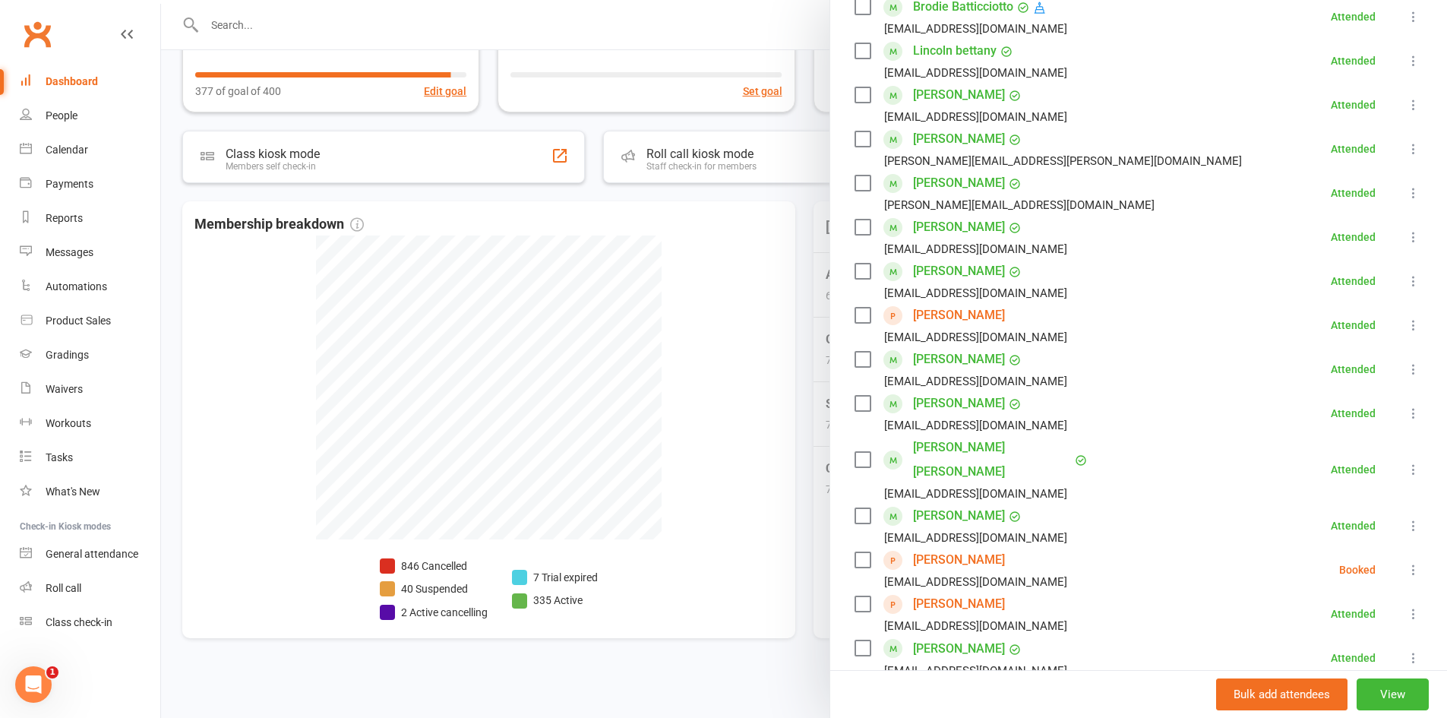
scroll to position [532, 0]
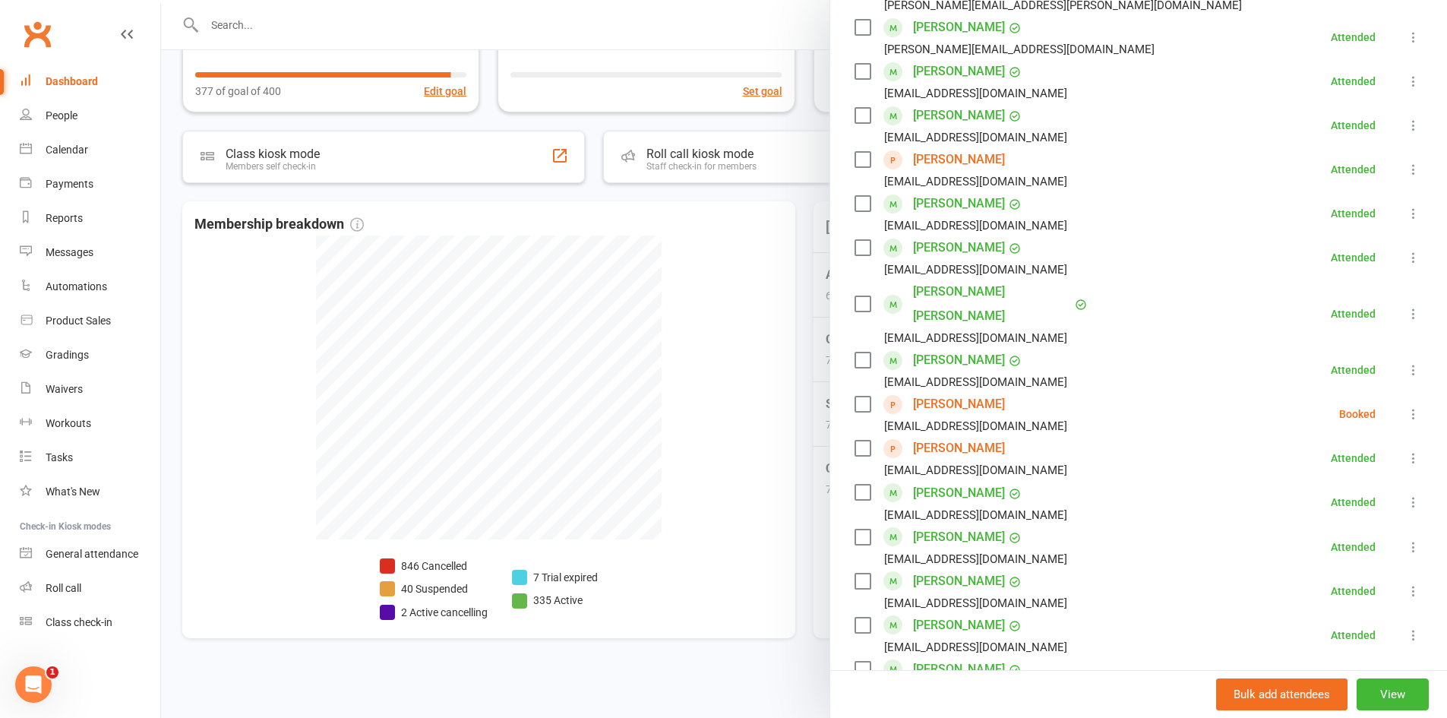
click at [1406, 406] on icon at bounding box center [1413, 413] width 15 height 15
click at [1307, 520] on link "Mark absent" at bounding box center [1347, 535] width 150 height 30
click at [954, 392] on link "[PERSON_NAME]" at bounding box center [959, 404] width 92 height 24
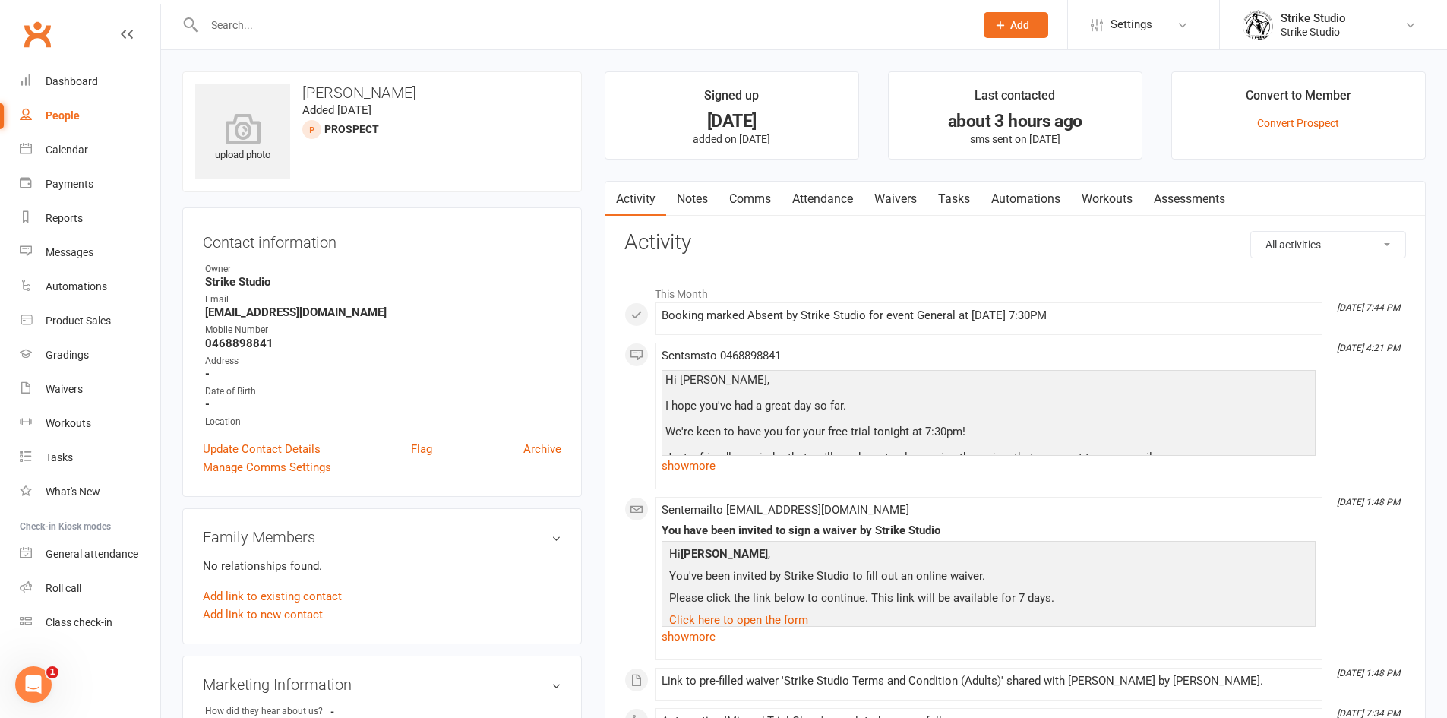
click at [572, 199] on contact-information "upload photo [PERSON_NAME] Added [DATE] prospect Contact information Owner Stri…" at bounding box center [382, 283] width 400 height 425
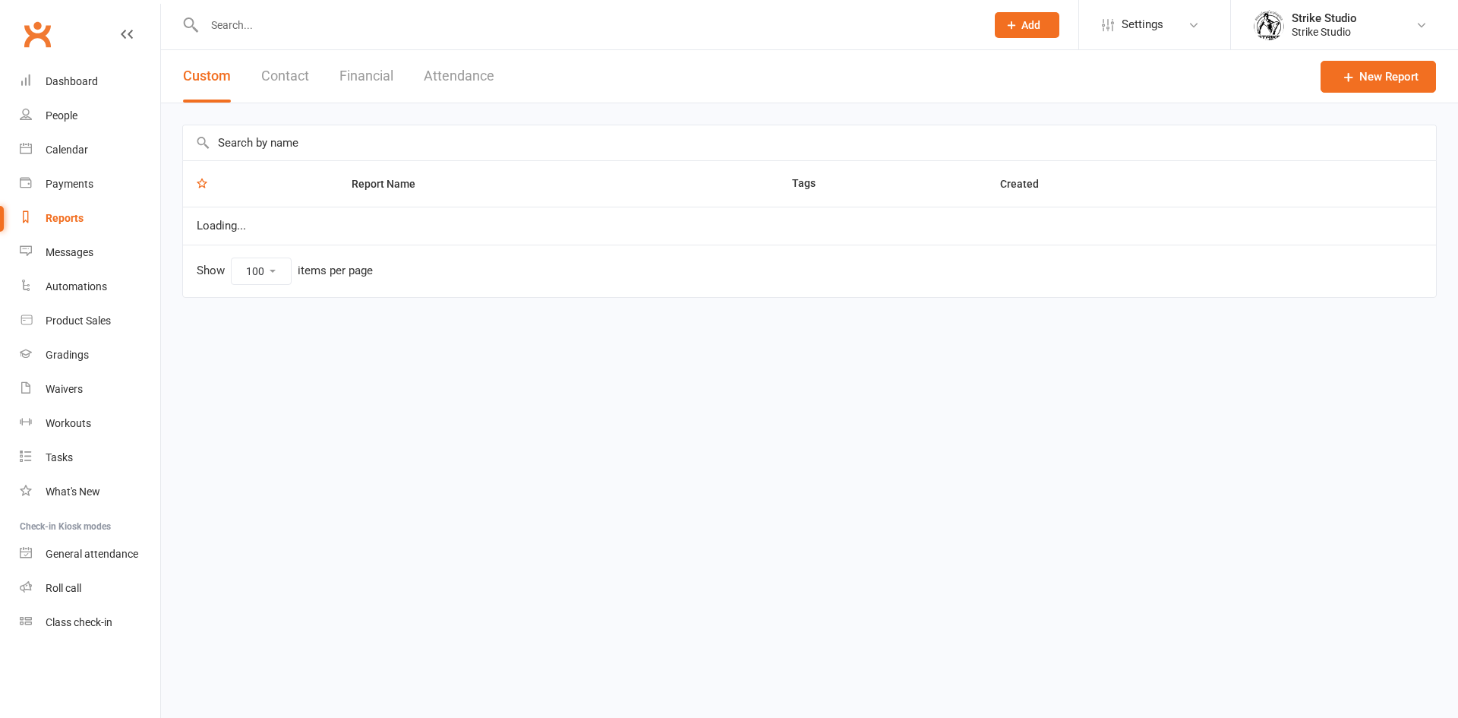
select select "100"
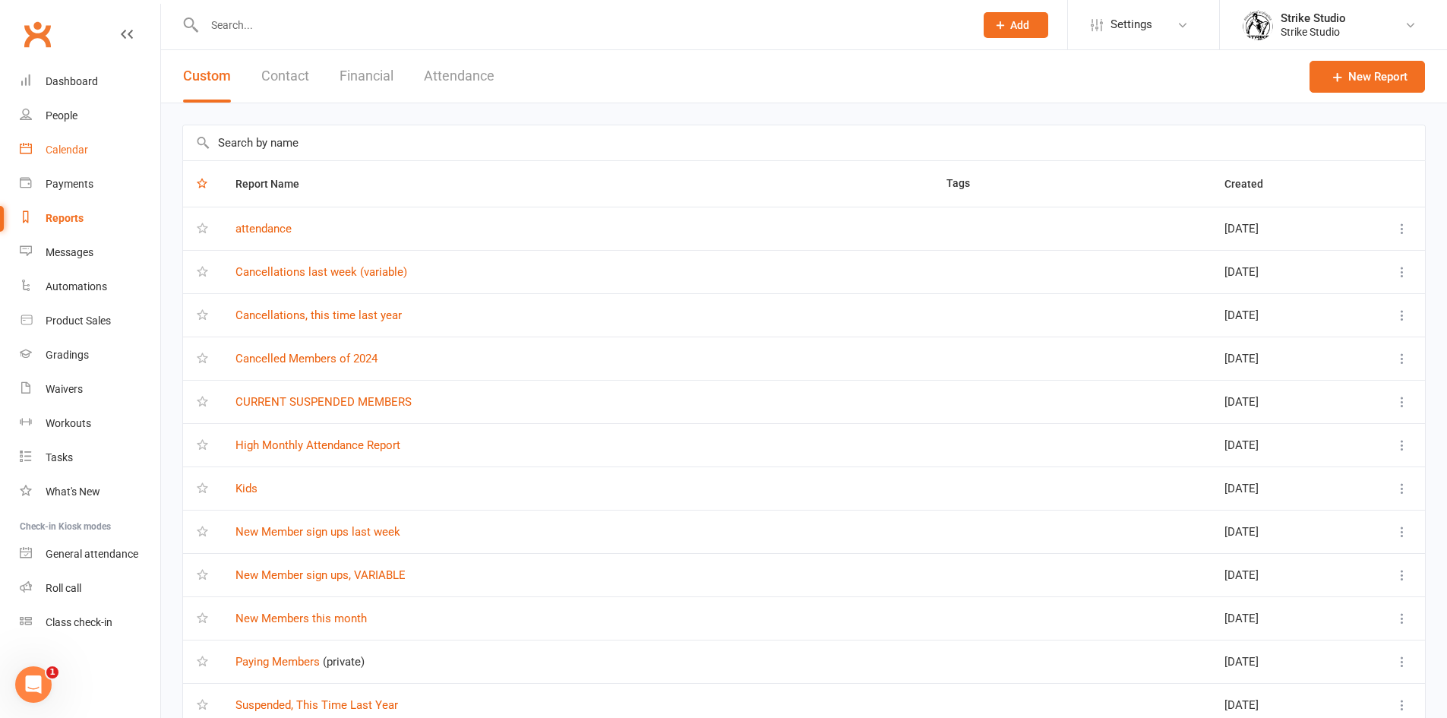
click at [66, 157] on link "Calendar" at bounding box center [90, 150] width 141 height 34
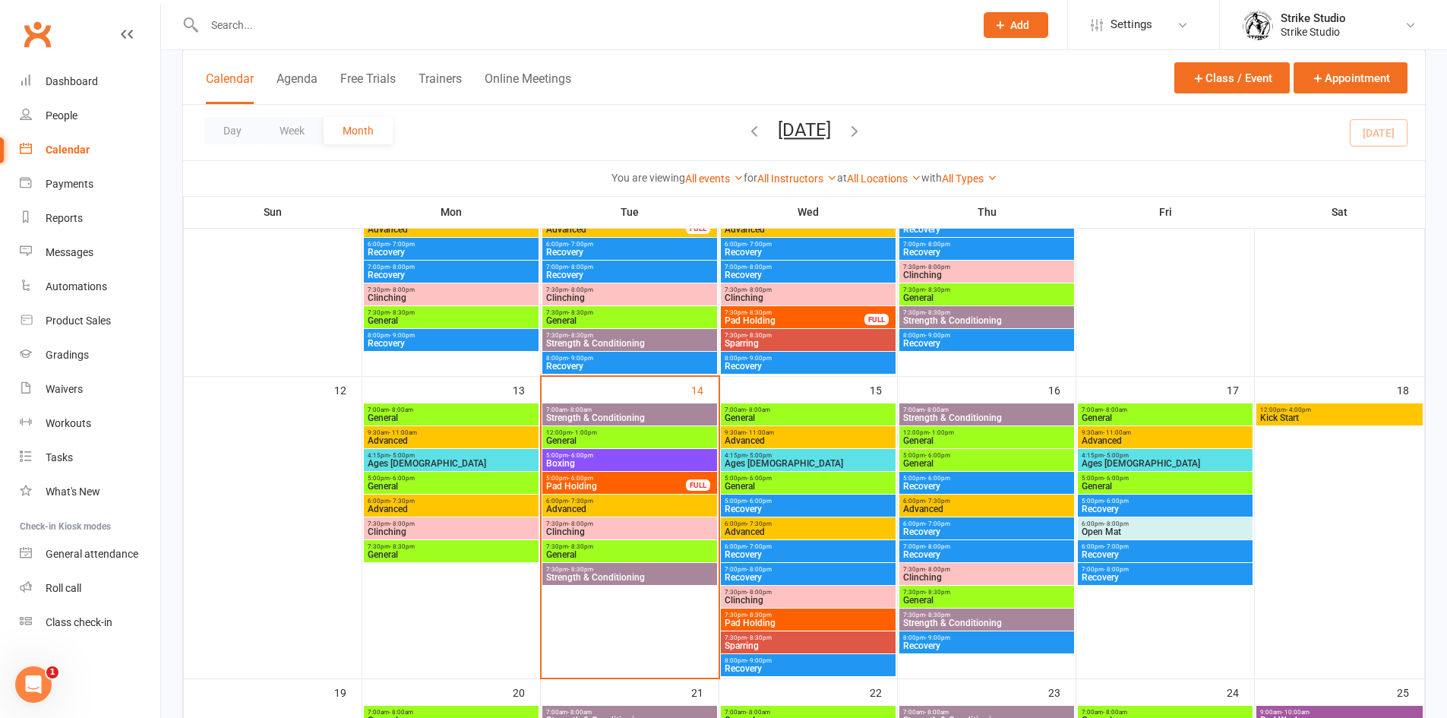
scroll to position [608, 0]
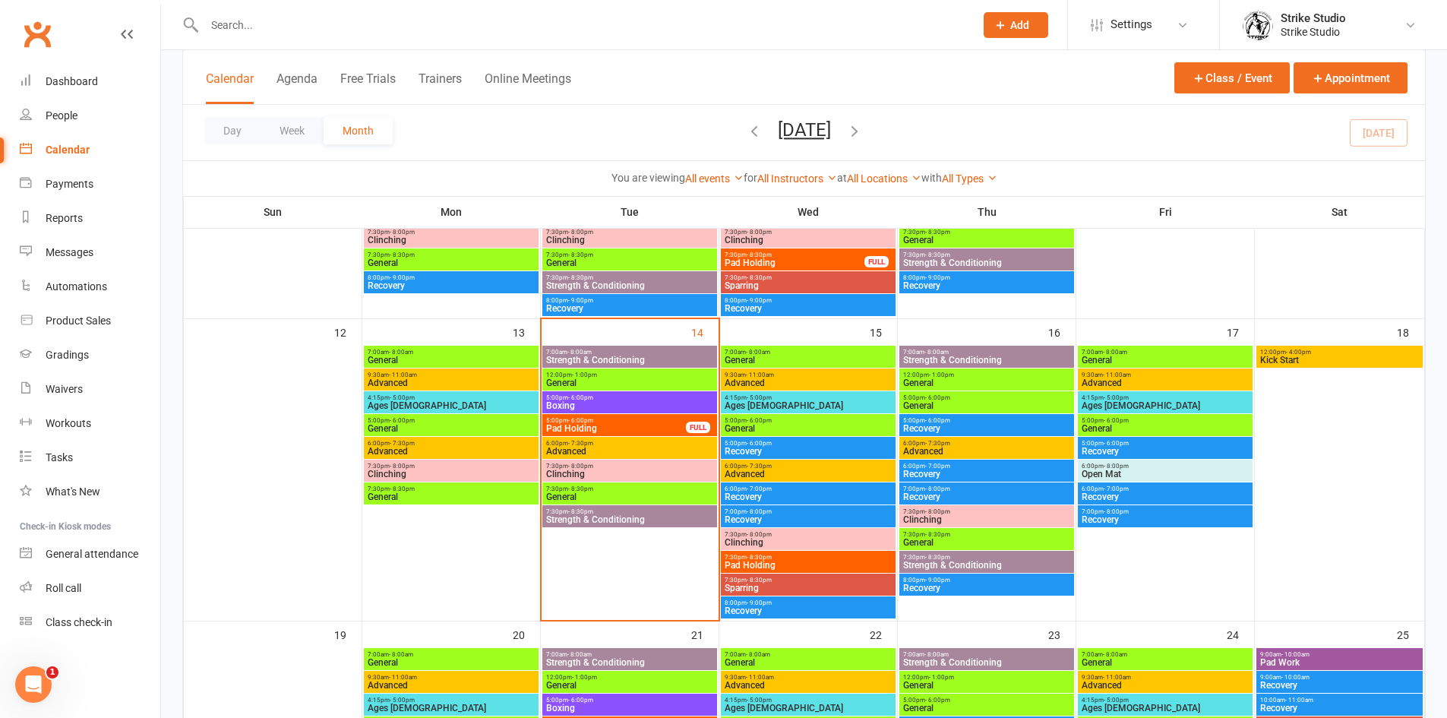
click at [608, 448] on span "Advanced" at bounding box center [629, 451] width 169 height 9
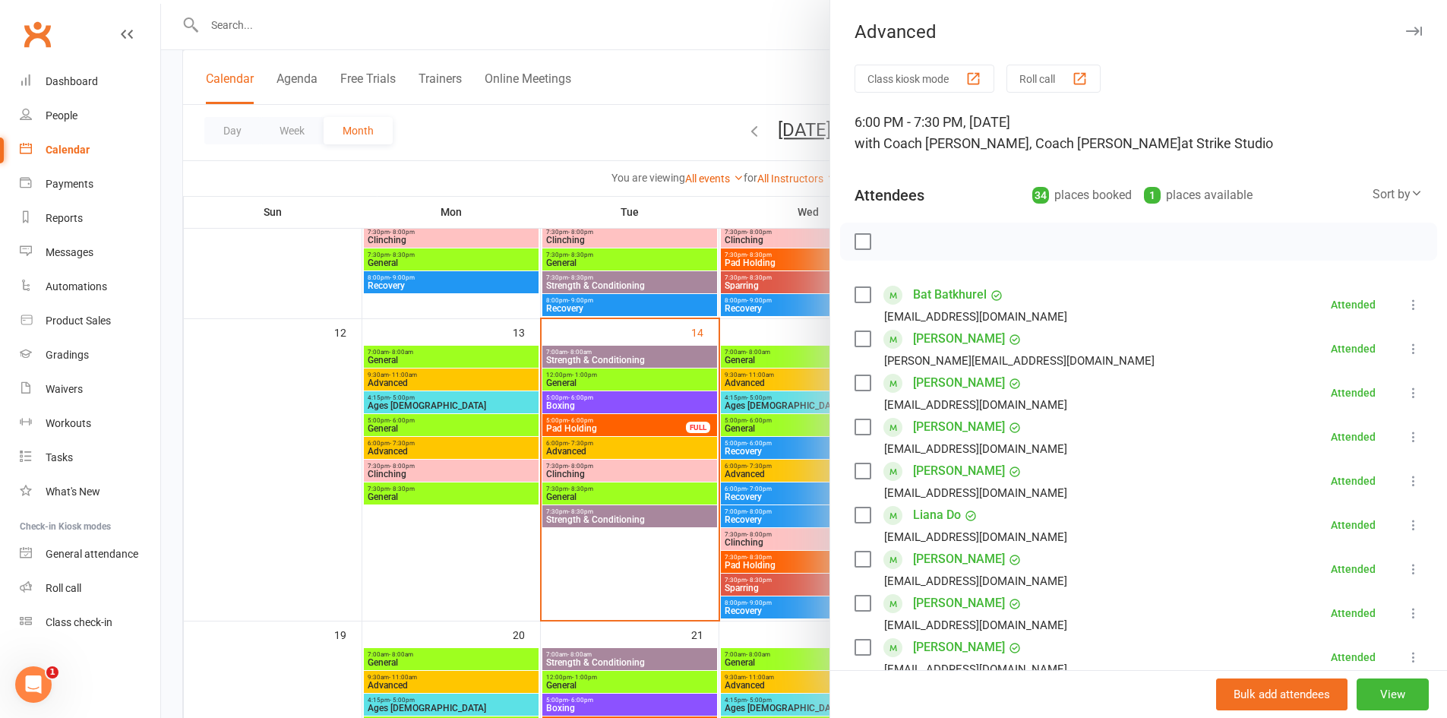
click at [618, 476] on div at bounding box center [804, 359] width 1286 height 718
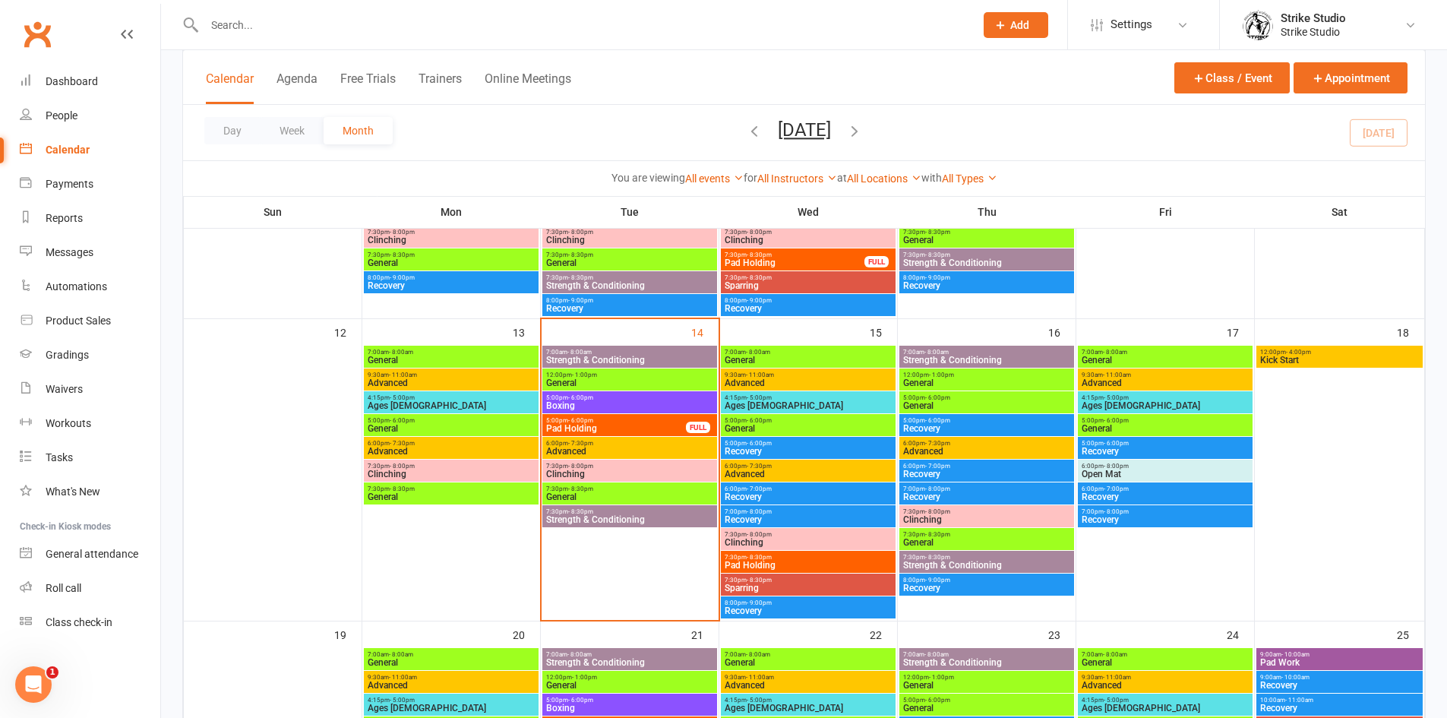
click at [616, 476] on span "Clinching" at bounding box center [629, 473] width 169 height 9
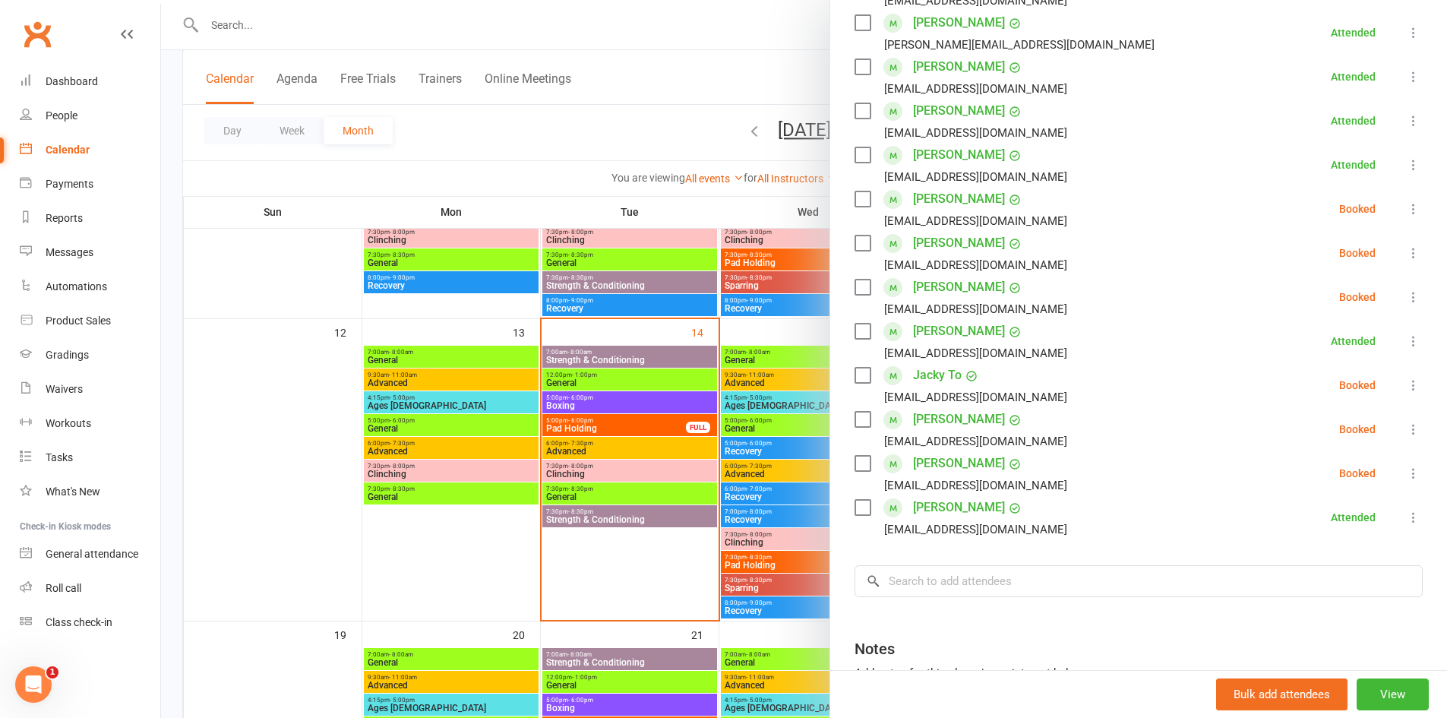
scroll to position [228, 0]
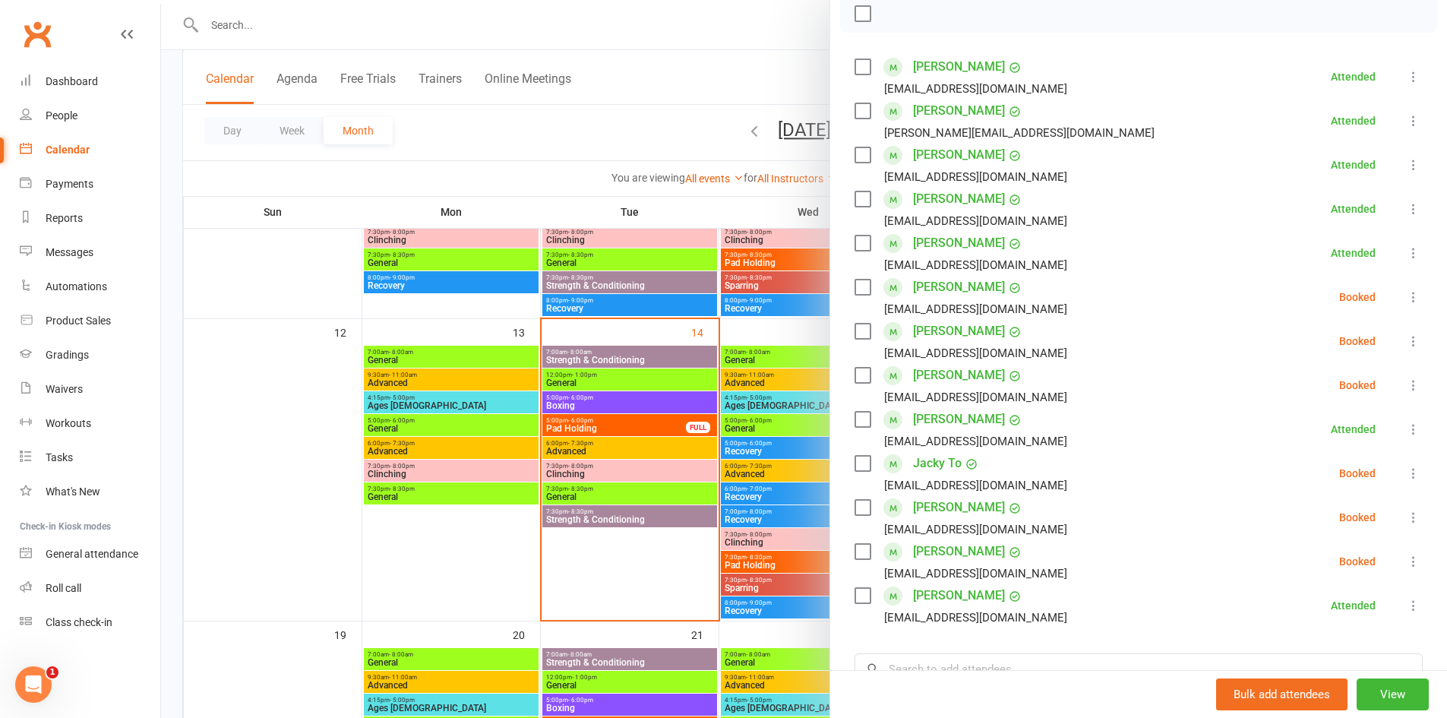
click at [1406, 295] on icon at bounding box center [1413, 296] width 15 height 15
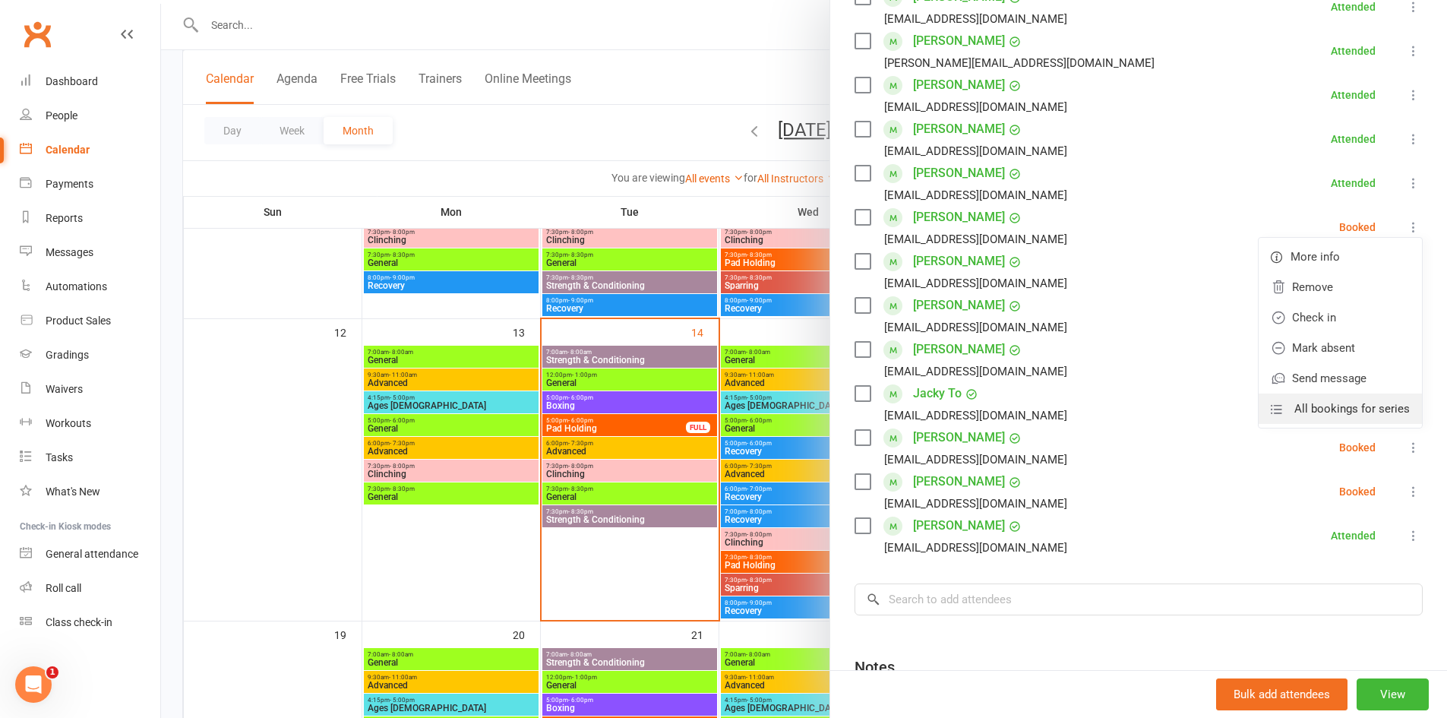
scroll to position [304, 0]
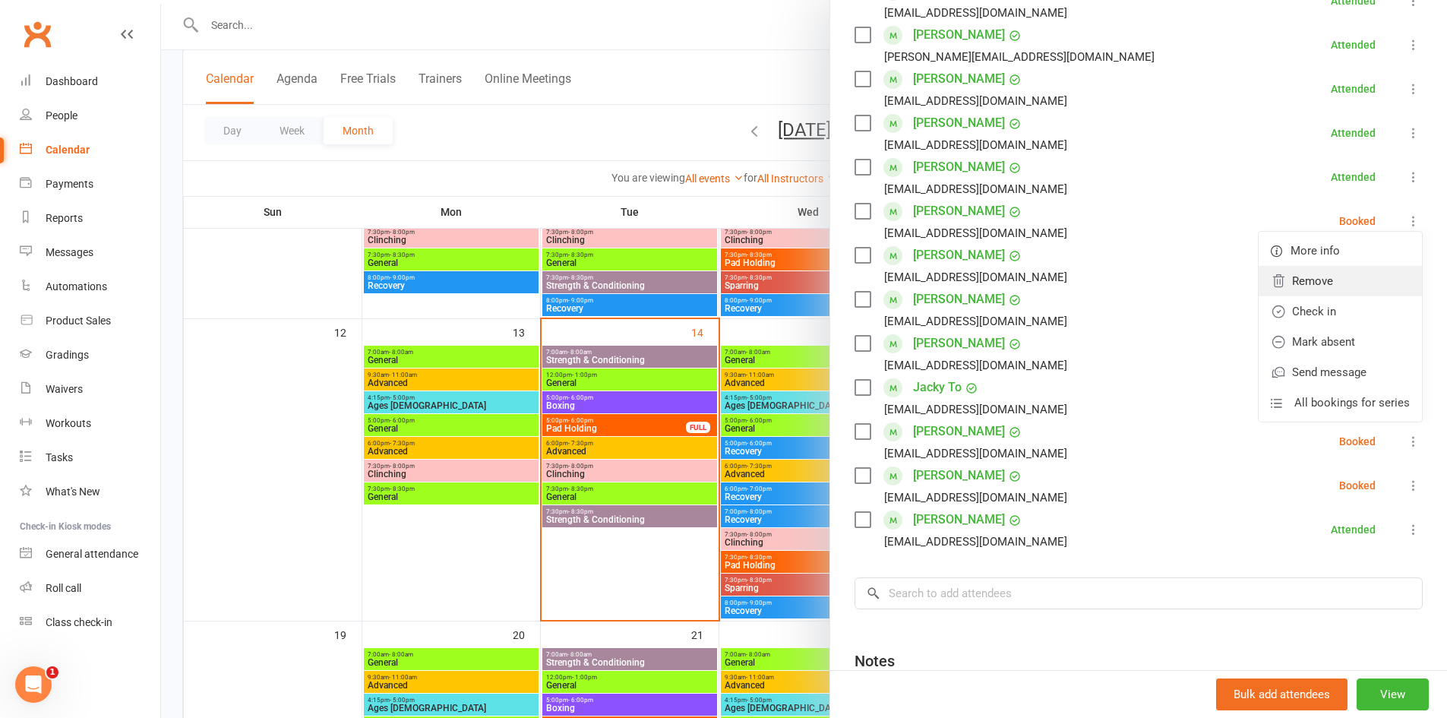
click at [1294, 288] on link "Remove" at bounding box center [1340, 281] width 163 height 30
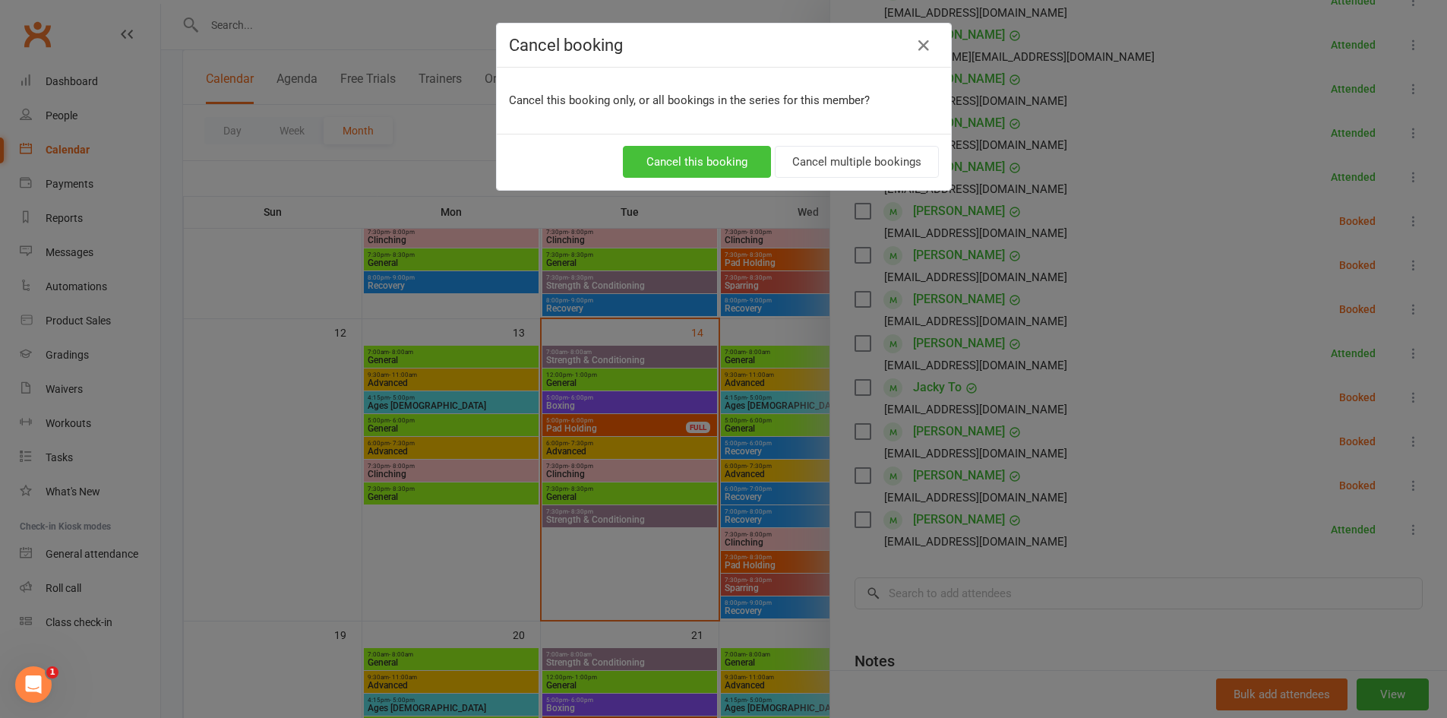
click at [714, 163] on button "Cancel this booking" at bounding box center [697, 162] width 148 height 32
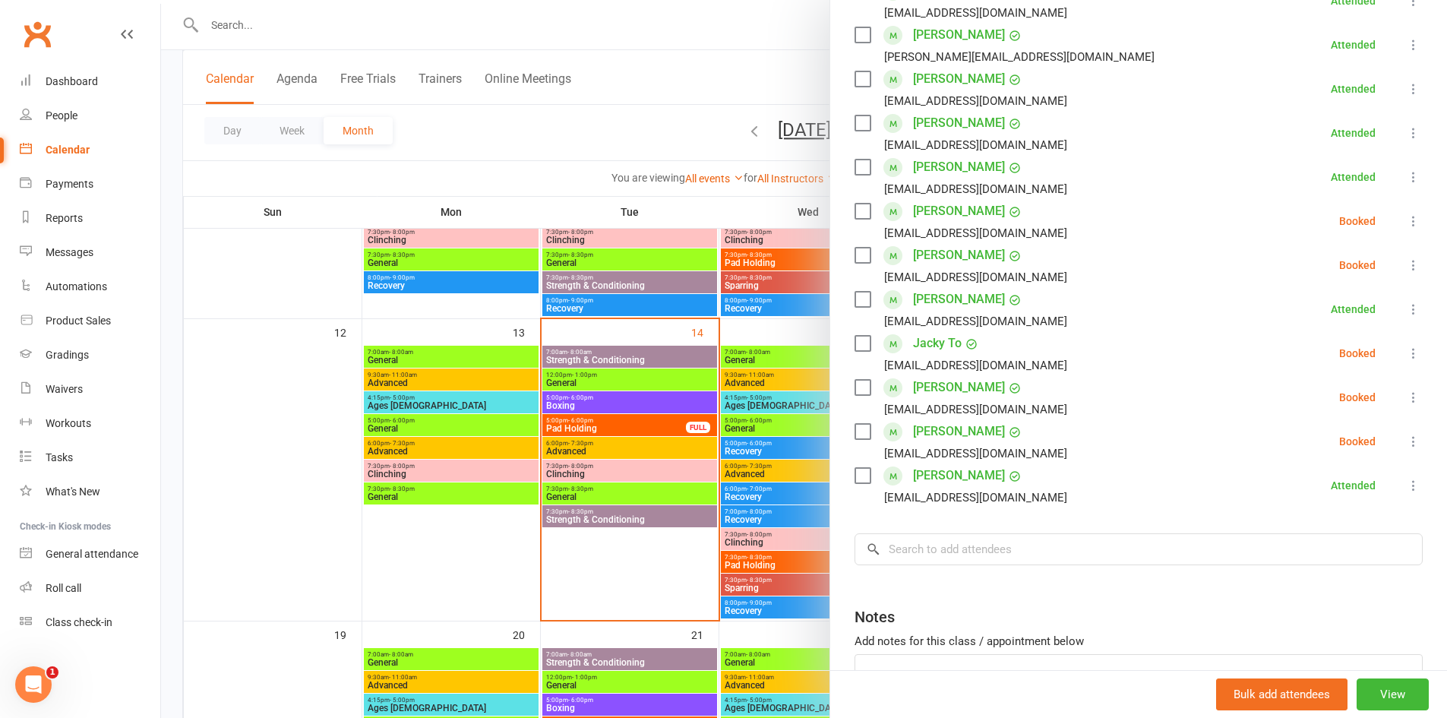
click at [1406, 222] on icon at bounding box center [1413, 220] width 15 height 15
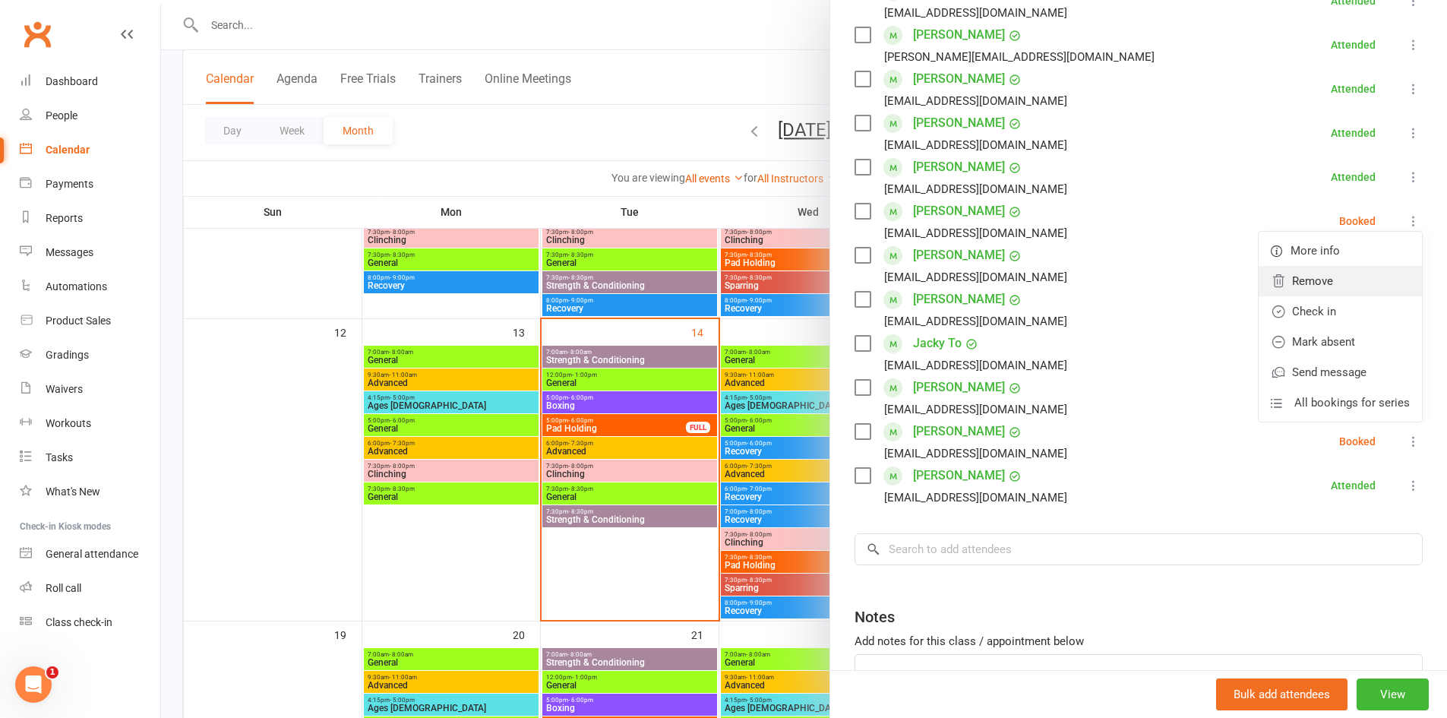
click at [1284, 289] on link "Remove" at bounding box center [1340, 281] width 163 height 30
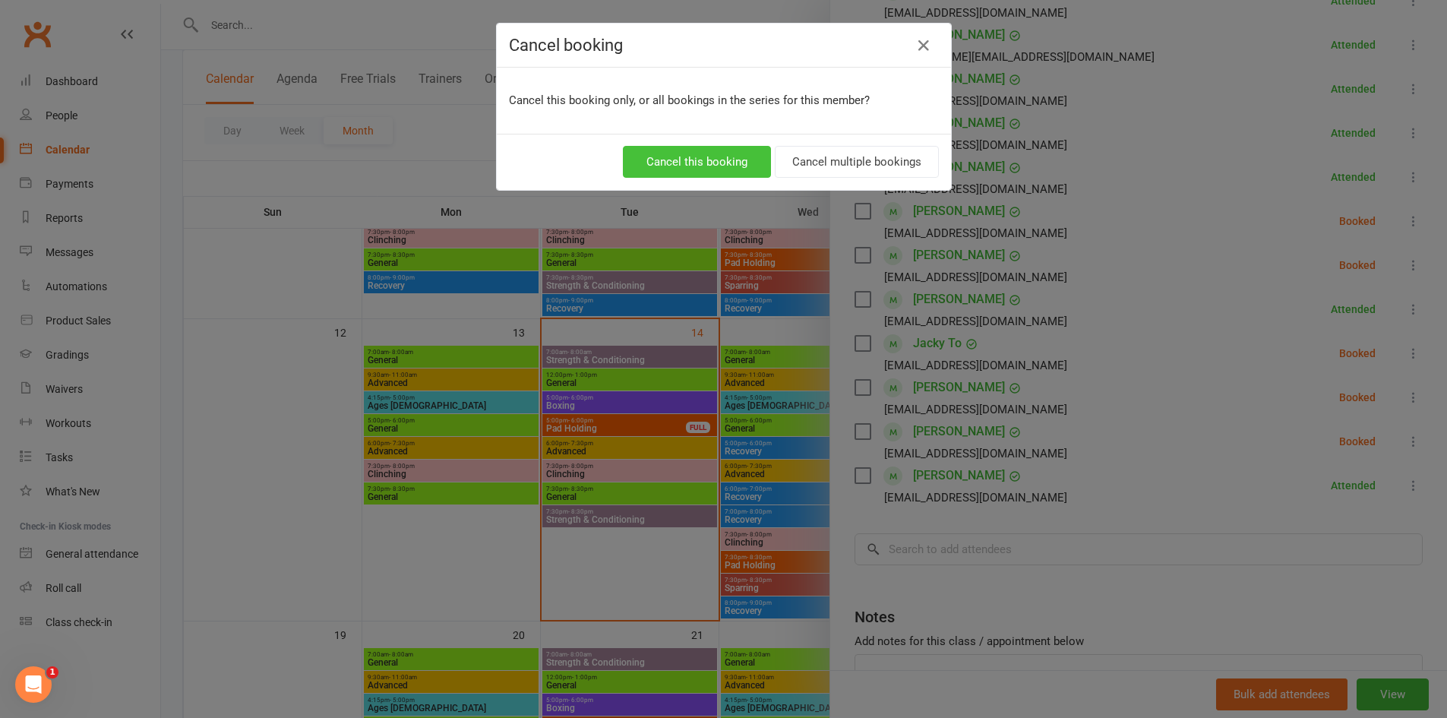
click at [709, 156] on button "Cancel this booking" at bounding box center [697, 162] width 148 height 32
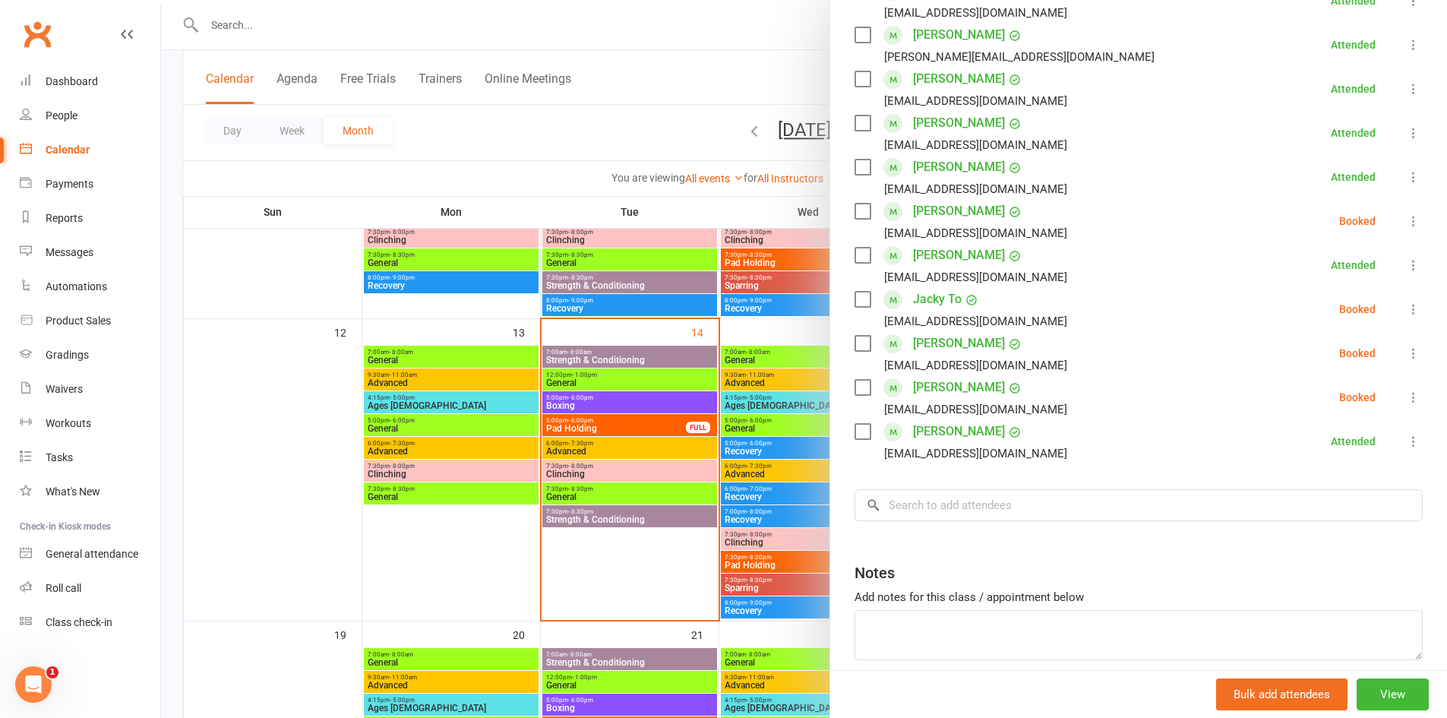
click at [1406, 223] on icon at bounding box center [1413, 220] width 15 height 15
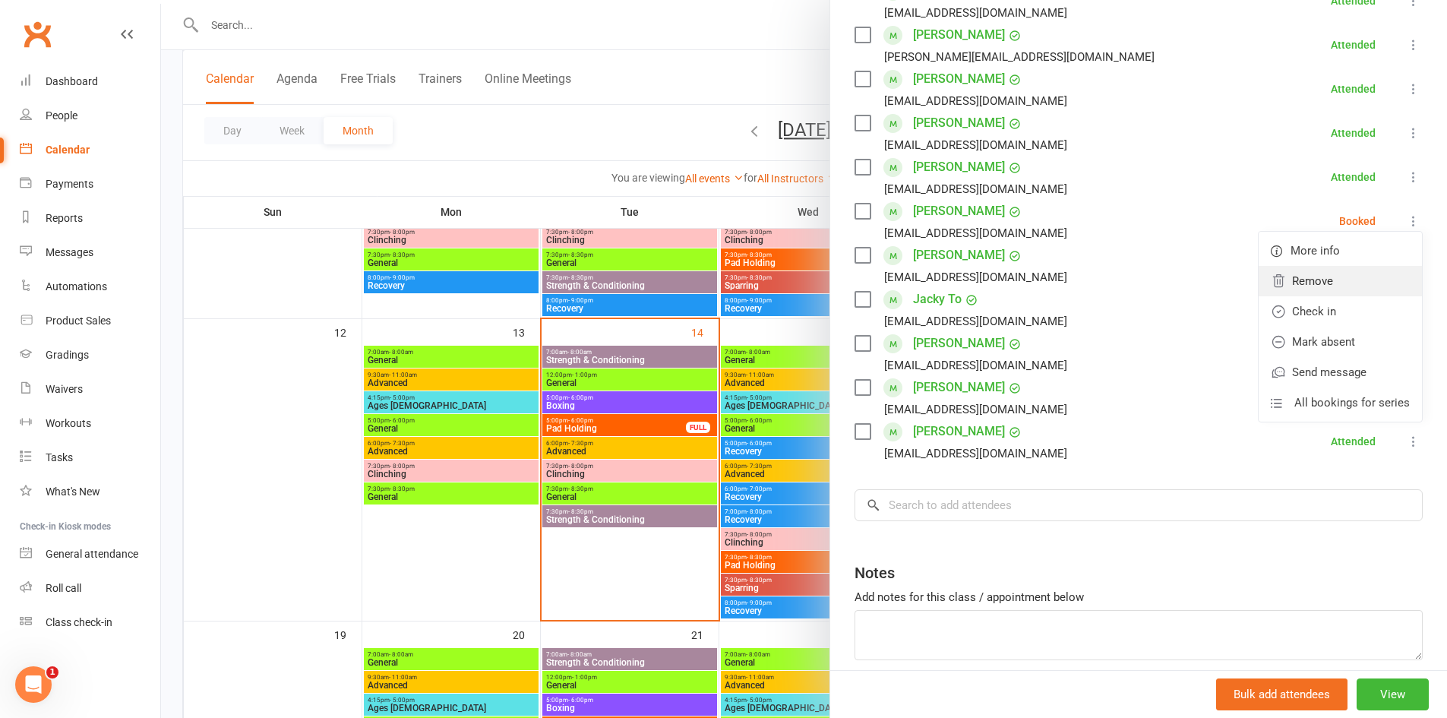
click at [1307, 281] on link "Remove" at bounding box center [1340, 281] width 163 height 30
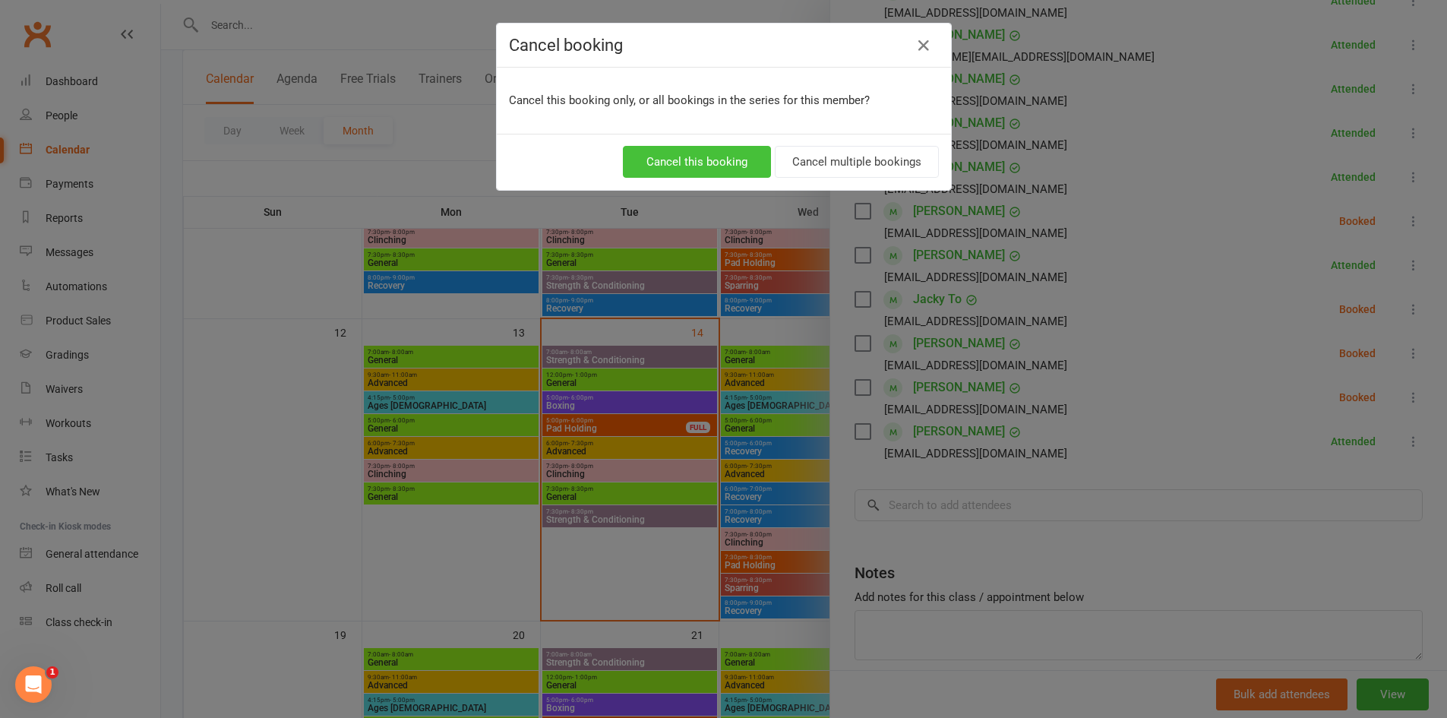
click at [673, 168] on button "Cancel this booking" at bounding box center [697, 162] width 148 height 32
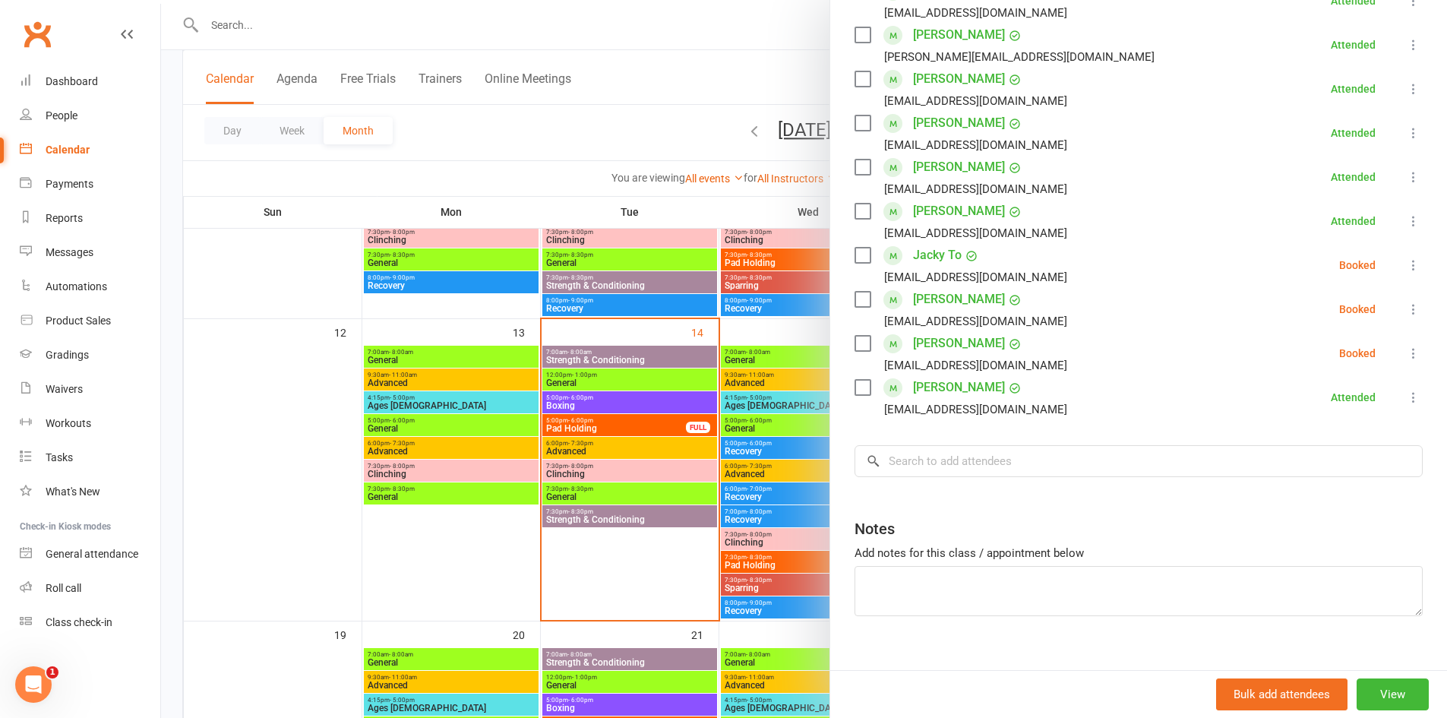
click at [1406, 267] on icon at bounding box center [1413, 264] width 15 height 15
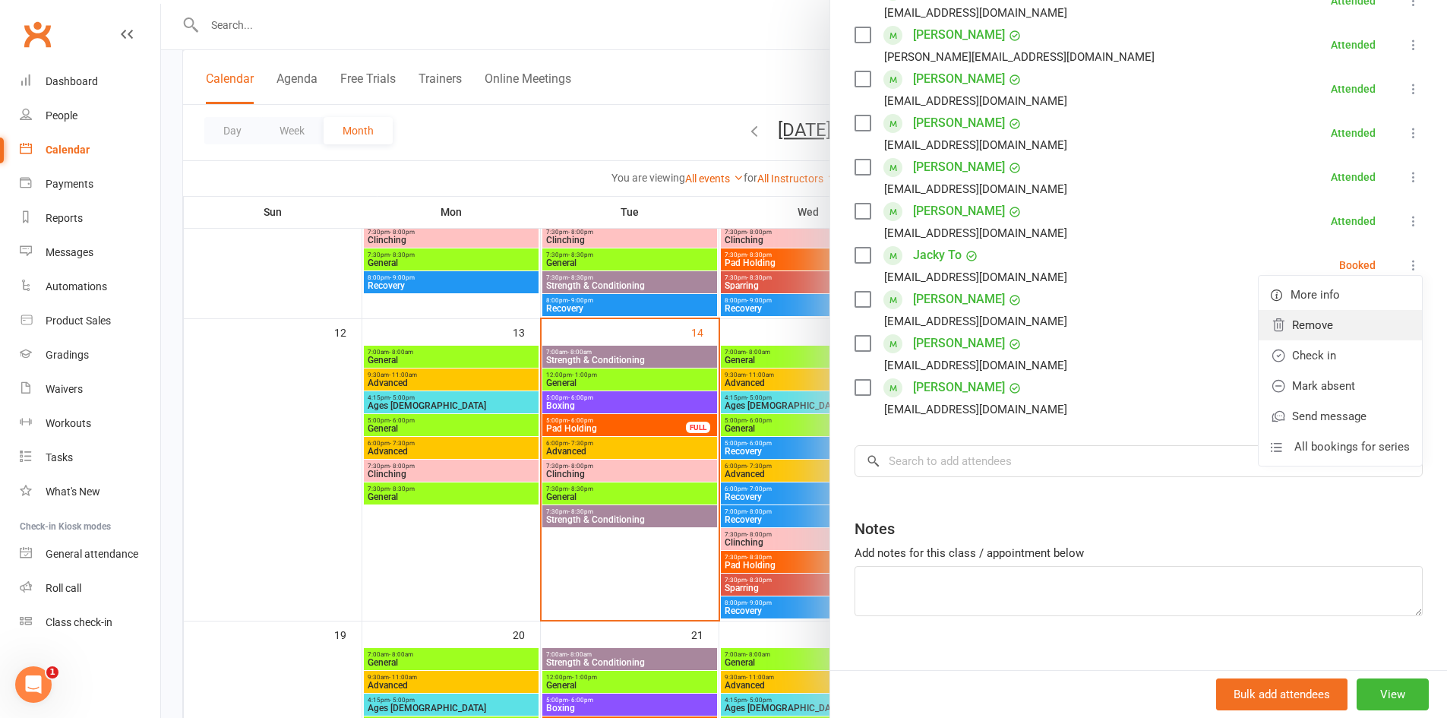
click at [1329, 329] on link "Remove" at bounding box center [1340, 325] width 163 height 30
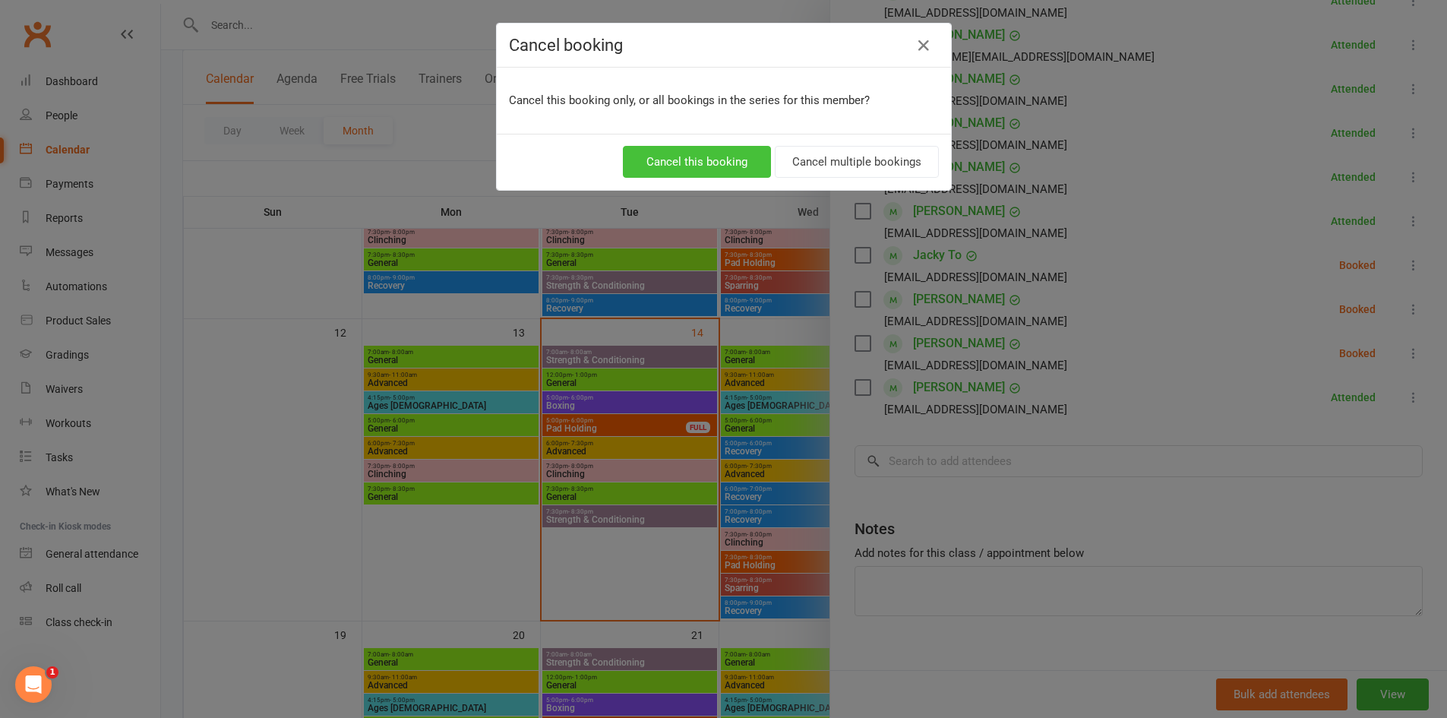
click at [744, 166] on button "Cancel this booking" at bounding box center [697, 162] width 148 height 32
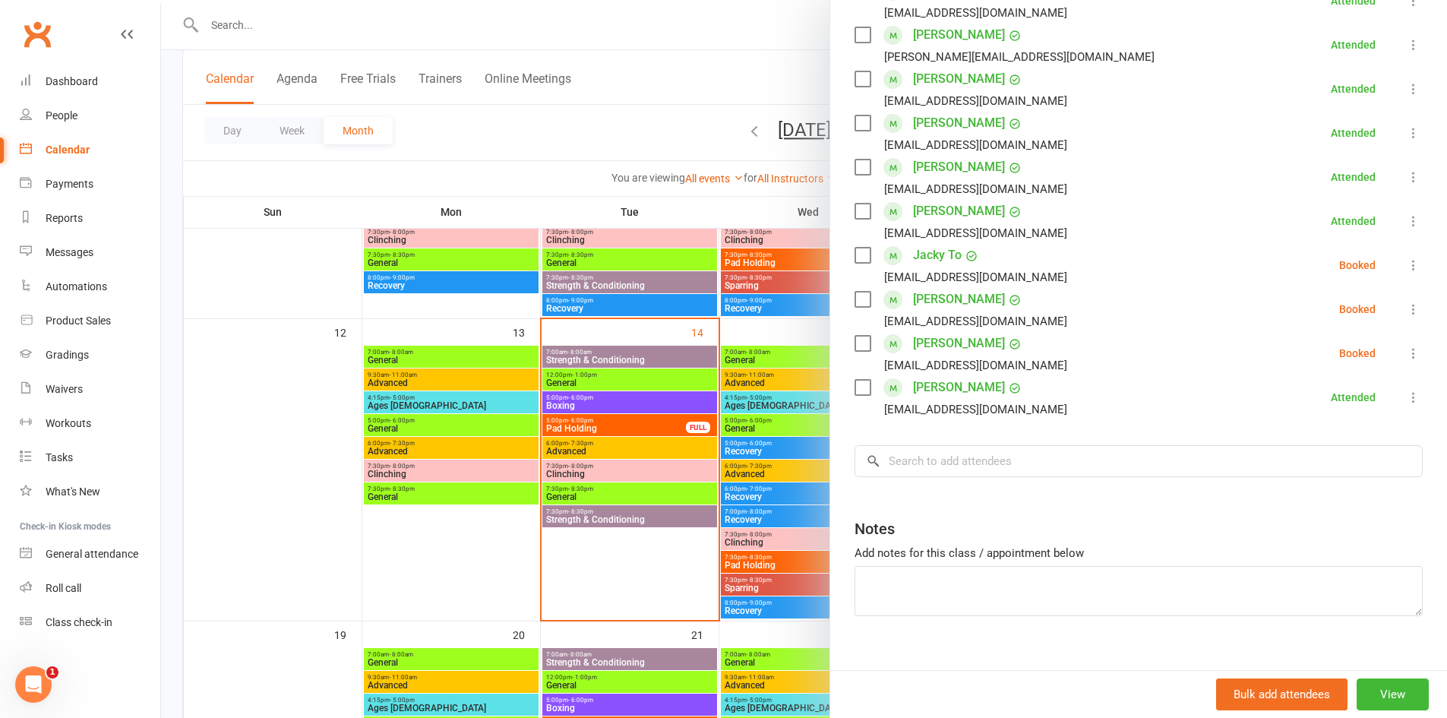
scroll to position [282, 0]
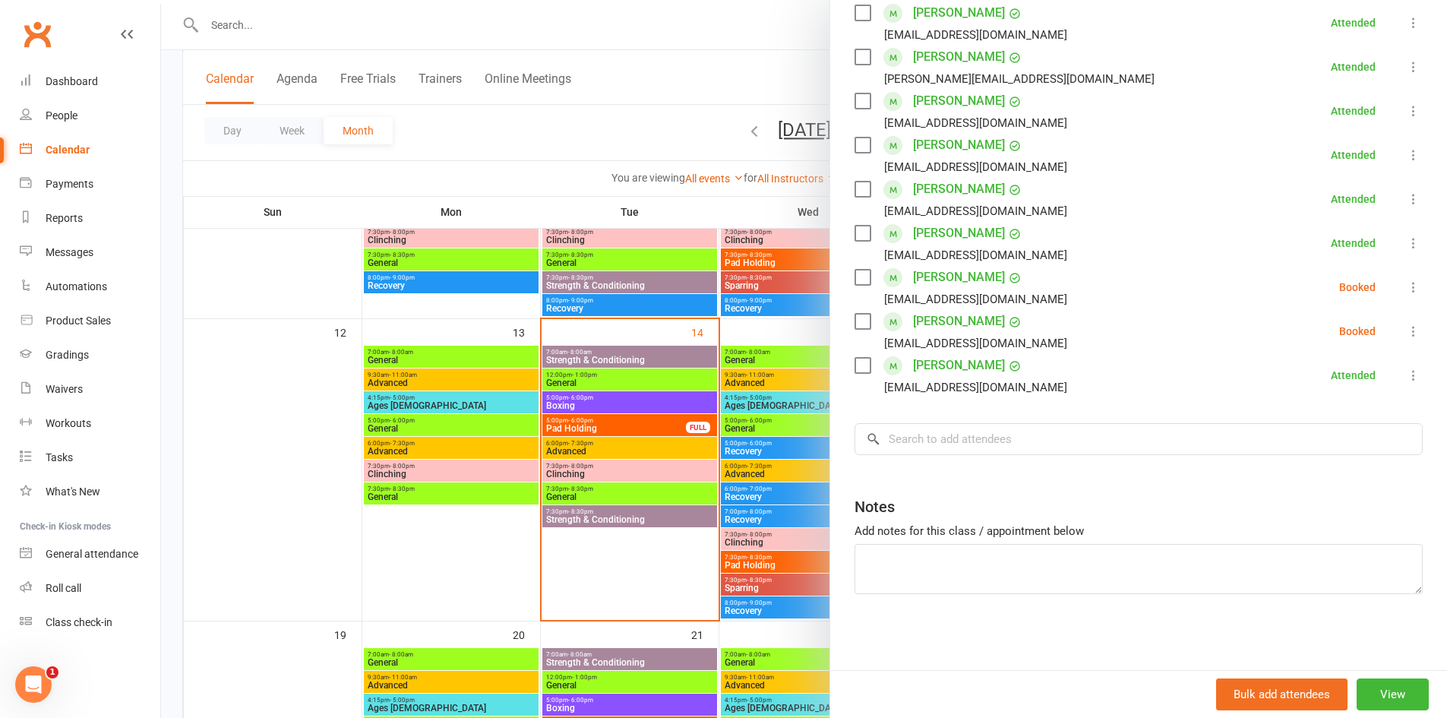
click at [1406, 287] on icon at bounding box center [1413, 287] width 15 height 15
click at [1352, 346] on link "Remove" at bounding box center [1340, 347] width 163 height 30
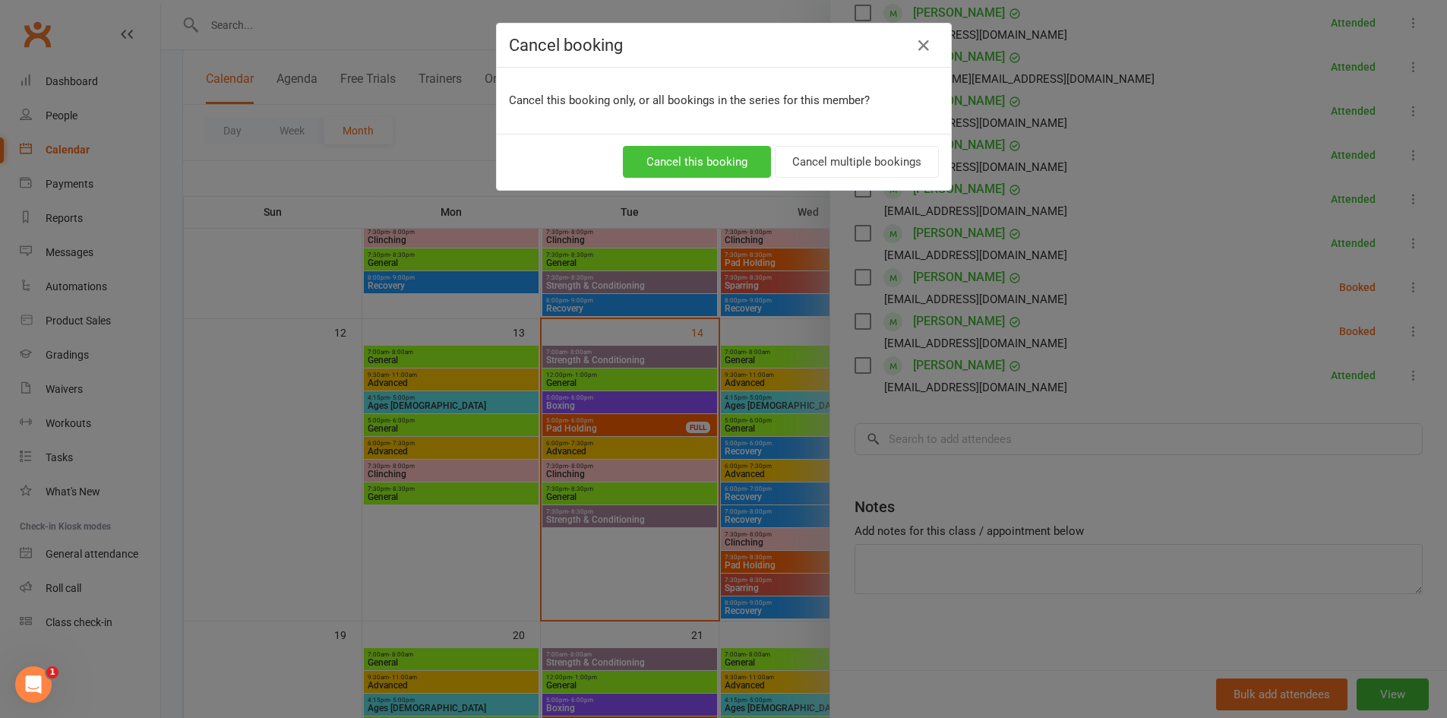
drag, startPoint x: 668, startPoint y: 153, endPoint x: 659, endPoint y: 151, distance: 8.5
click at [667, 153] on button "Cancel this booking" at bounding box center [697, 162] width 148 height 32
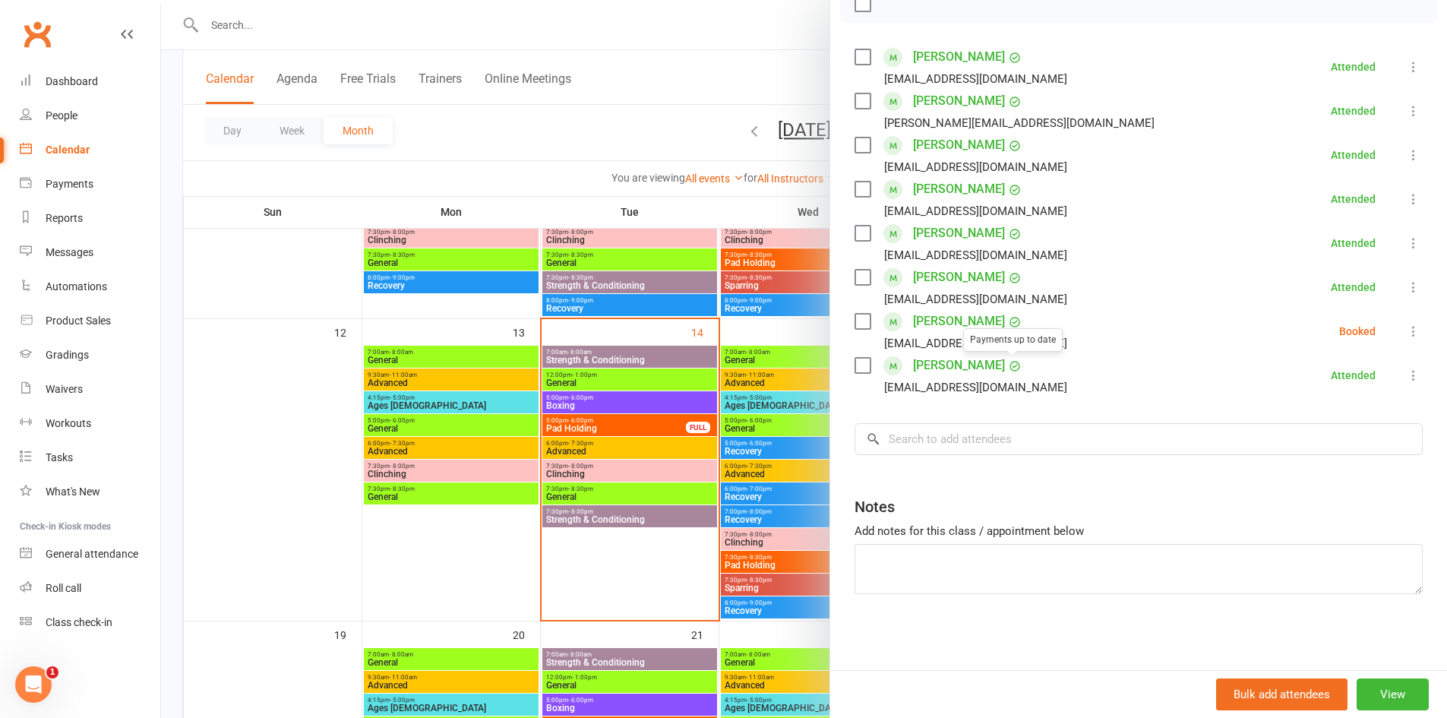
scroll to position [238, 0]
click at [1406, 327] on icon at bounding box center [1413, 331] width 15 height 15
click at [1343, 397] on link "Remove" at bounding box center [1340, 391] width 163 height 30
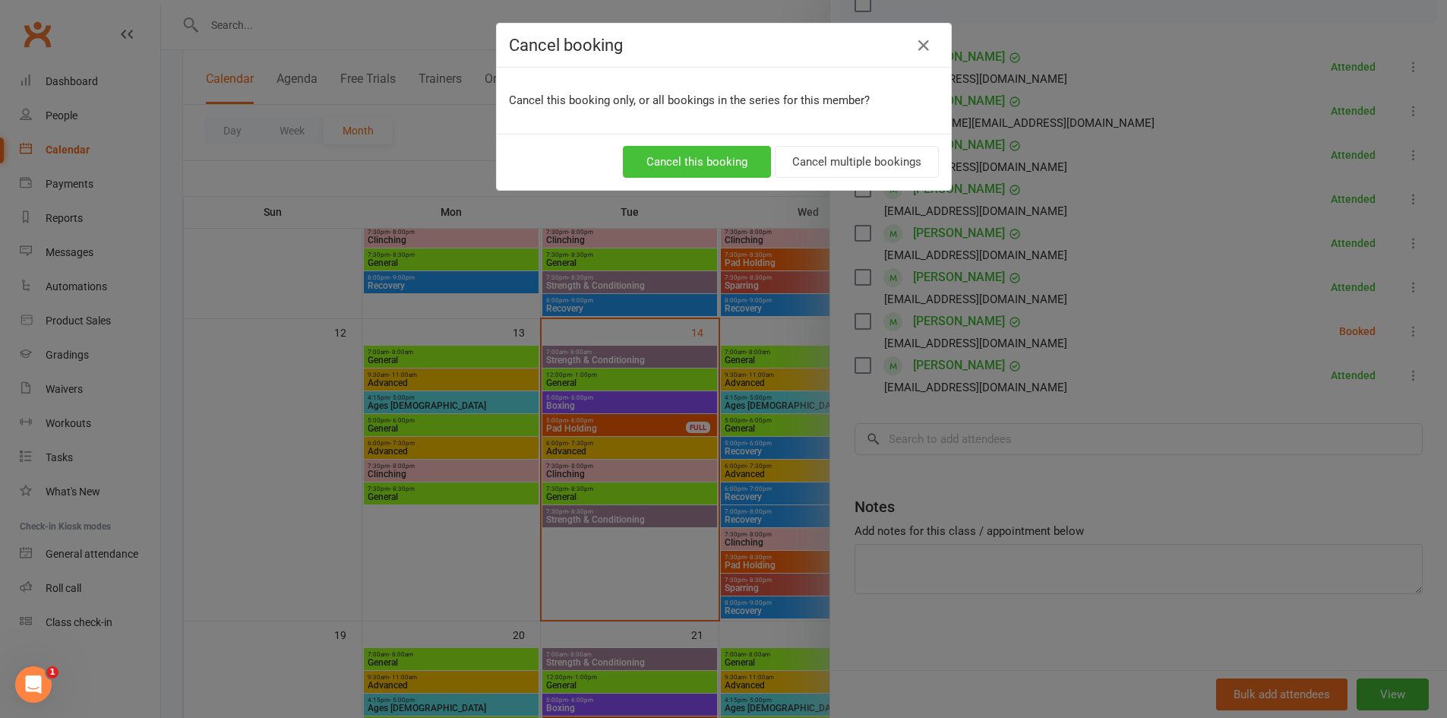
click at [669, 153] on button "Cancel this booking" at bounding box center [697, 162] width 148 height 32
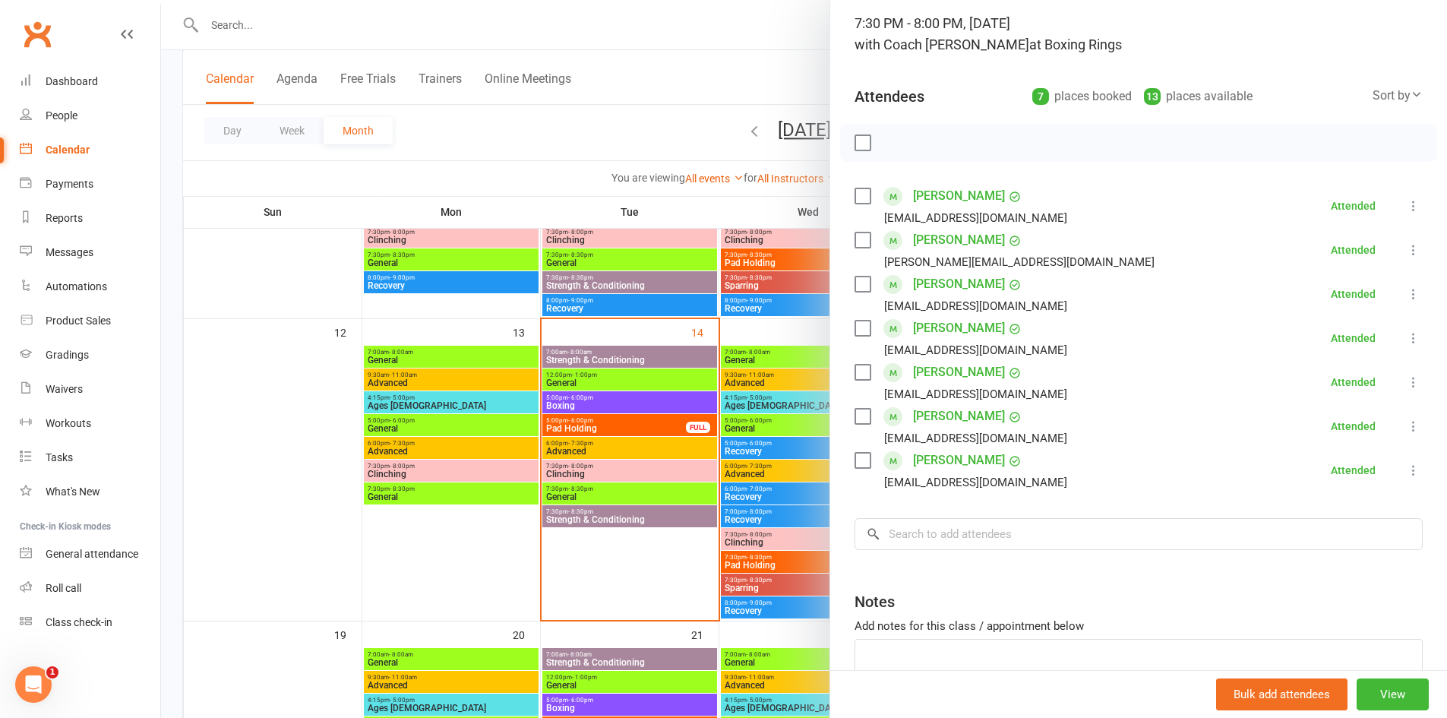
scroll to position [0, 0]
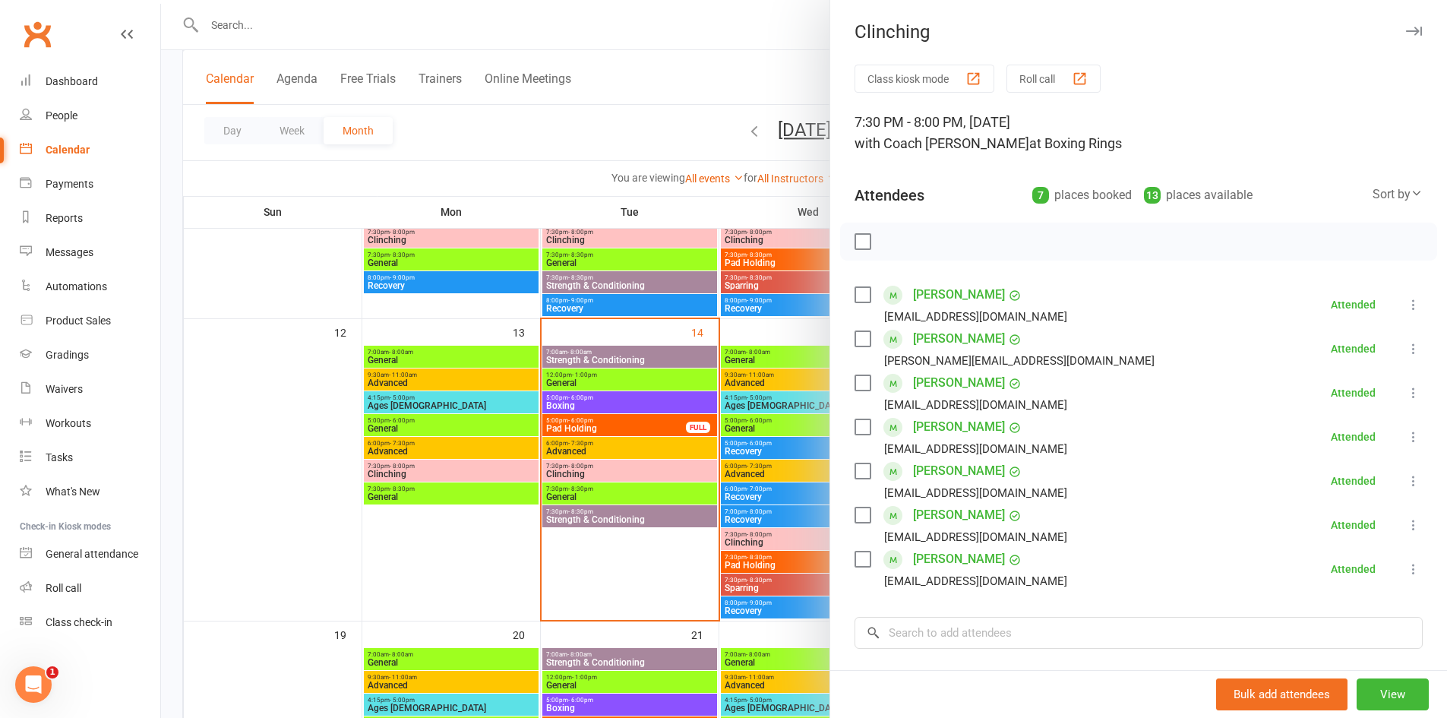
click at [502, 191] on div at bounding box center [804, 359] width 1286 height 718
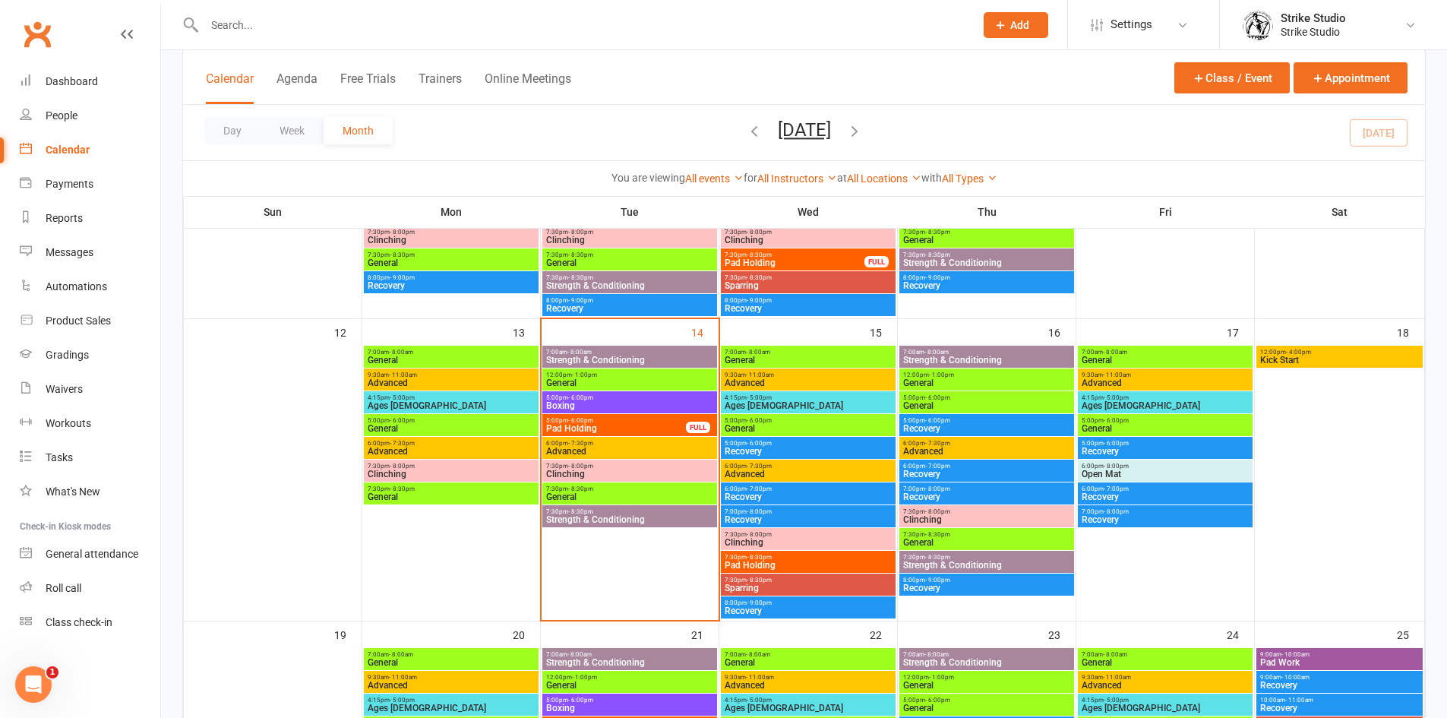
click at [607, 512] on span "7:30pm - 8:30pm" at bounding box center [629, 511] width 169 height 7
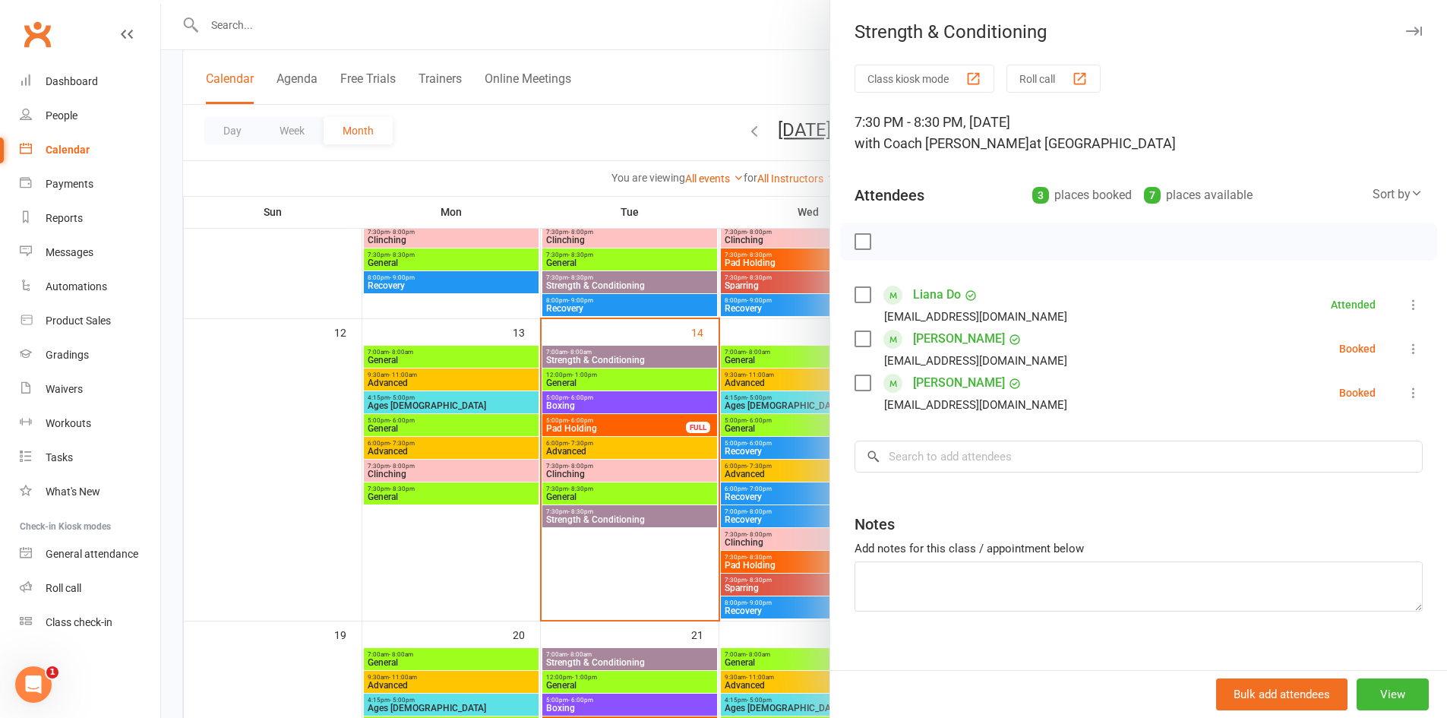
click at [1406, 348] on icon at bounding box center [1413, 348] width 15 height 15
click at [1290, 412] on link "Remove" at bounding box center [1340, 408] width 163 height 30
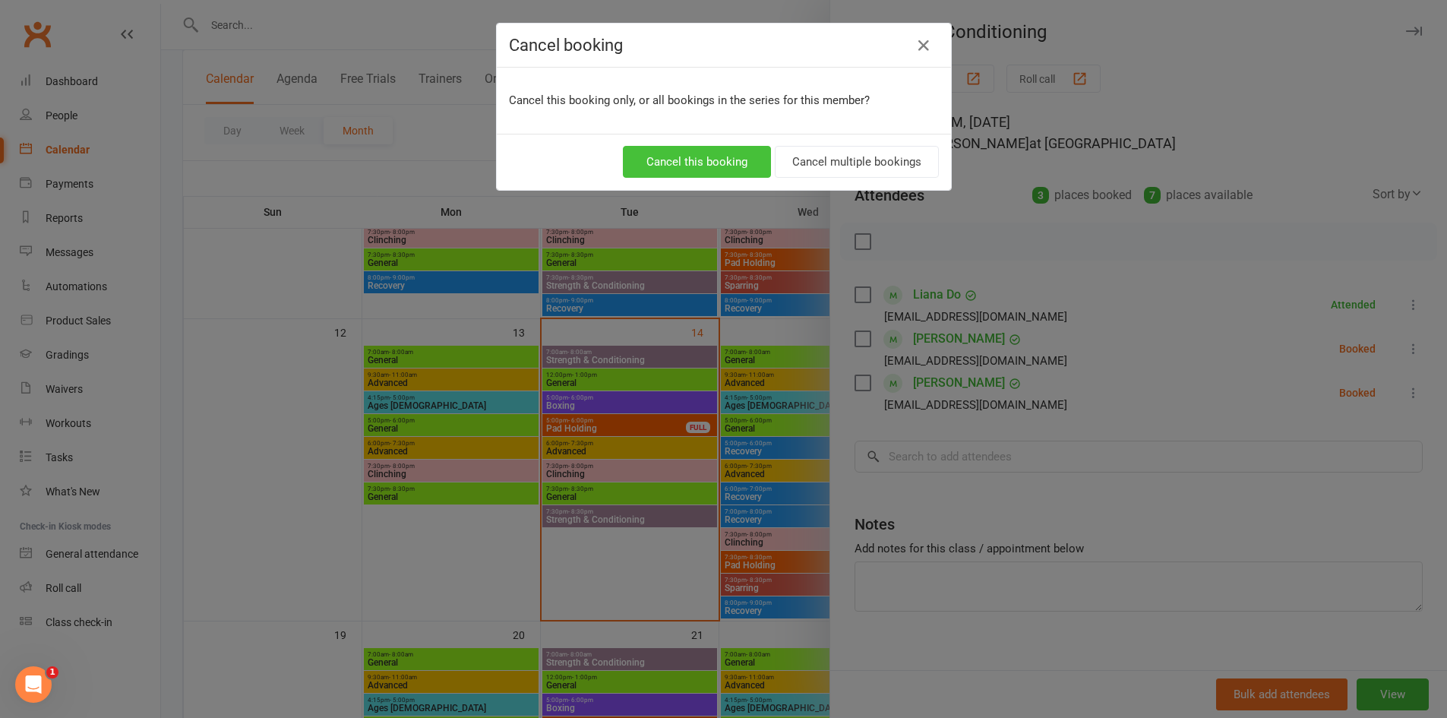
click at [698, 165] on button "Cancel this booking" at bounding box center [697, 162] width 148 height 32
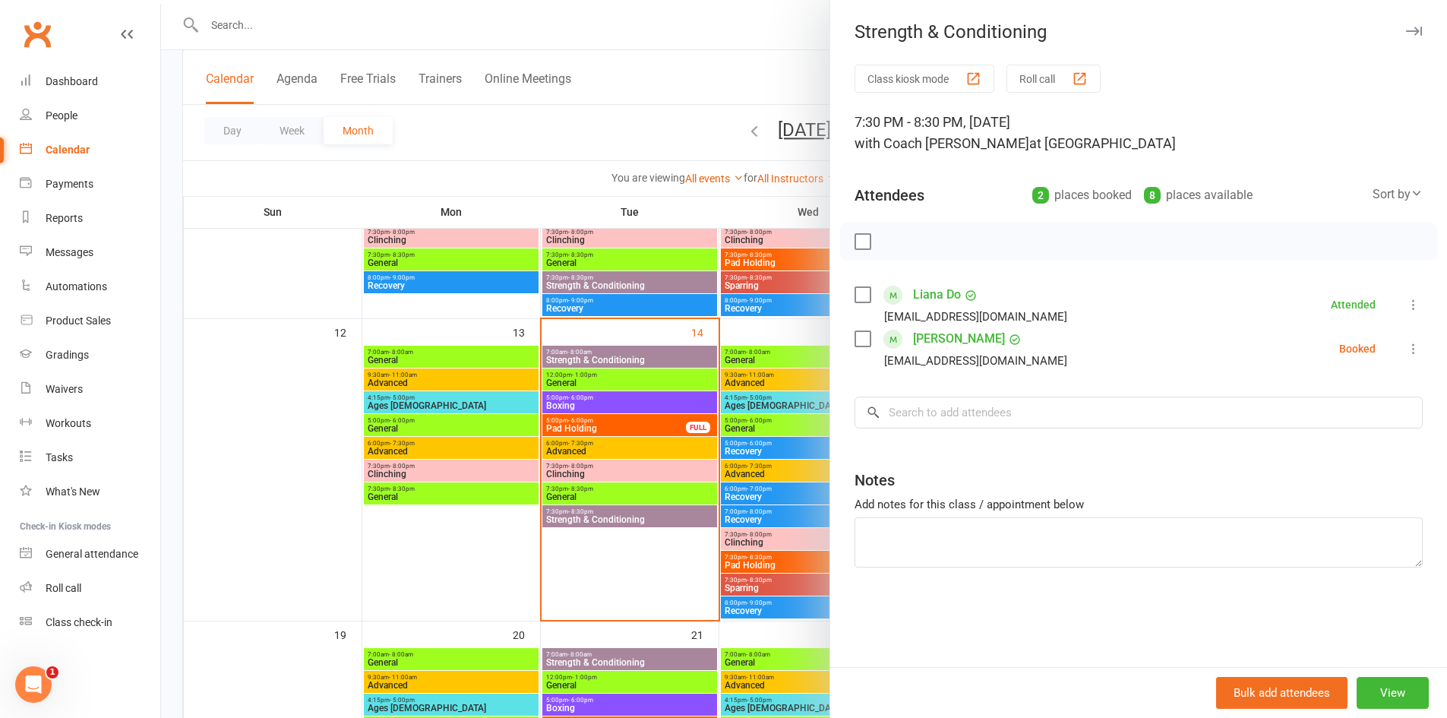
click at [1406, 349] on icon at bounding box center [1413, 348] width 15 height 15
click at [1325, 463] on link "Mark absent" at bounding box center [1340, 469] width 163 height 30
click at [532, 171] on div at bounding box center [804, 359] width 1286 height 718
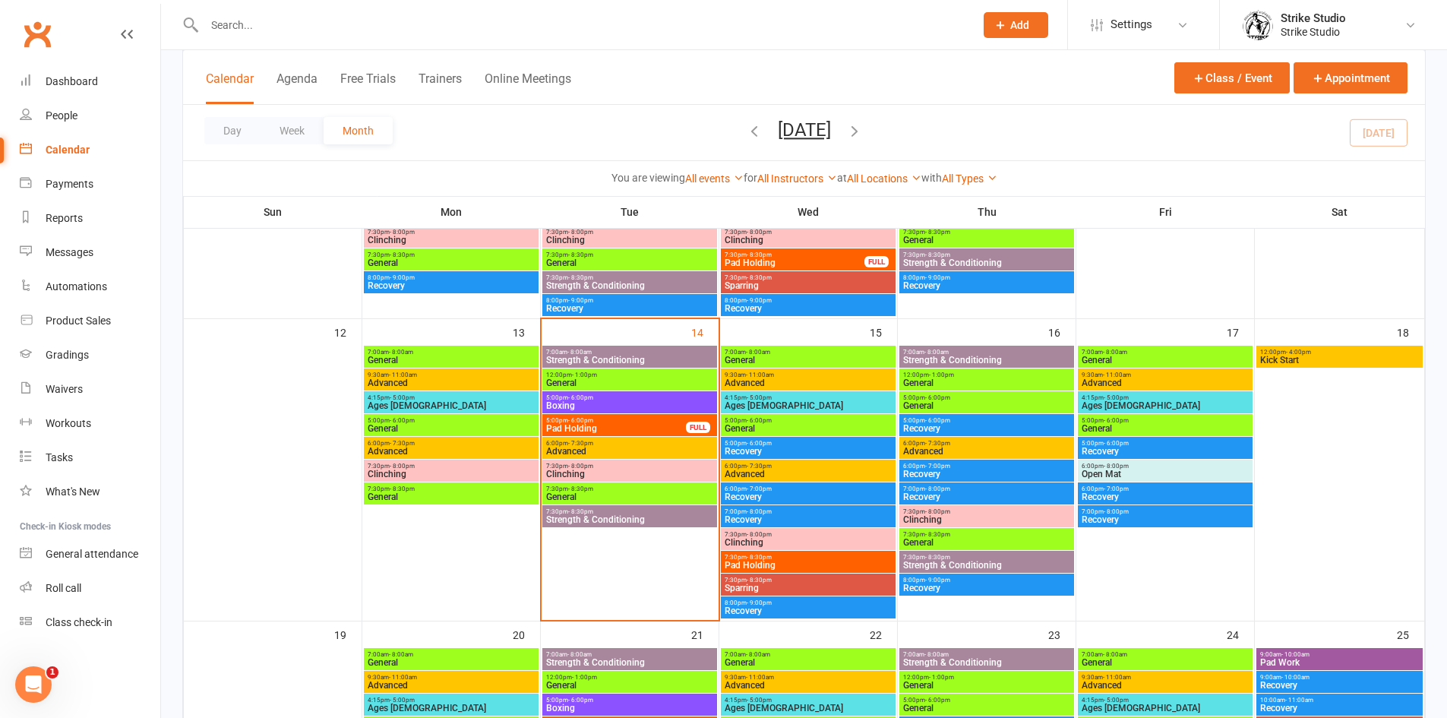
click at [428, 27] on input "text" at bounding box center [582, 24] width 764 height 21
paste input "Matthew Chan"
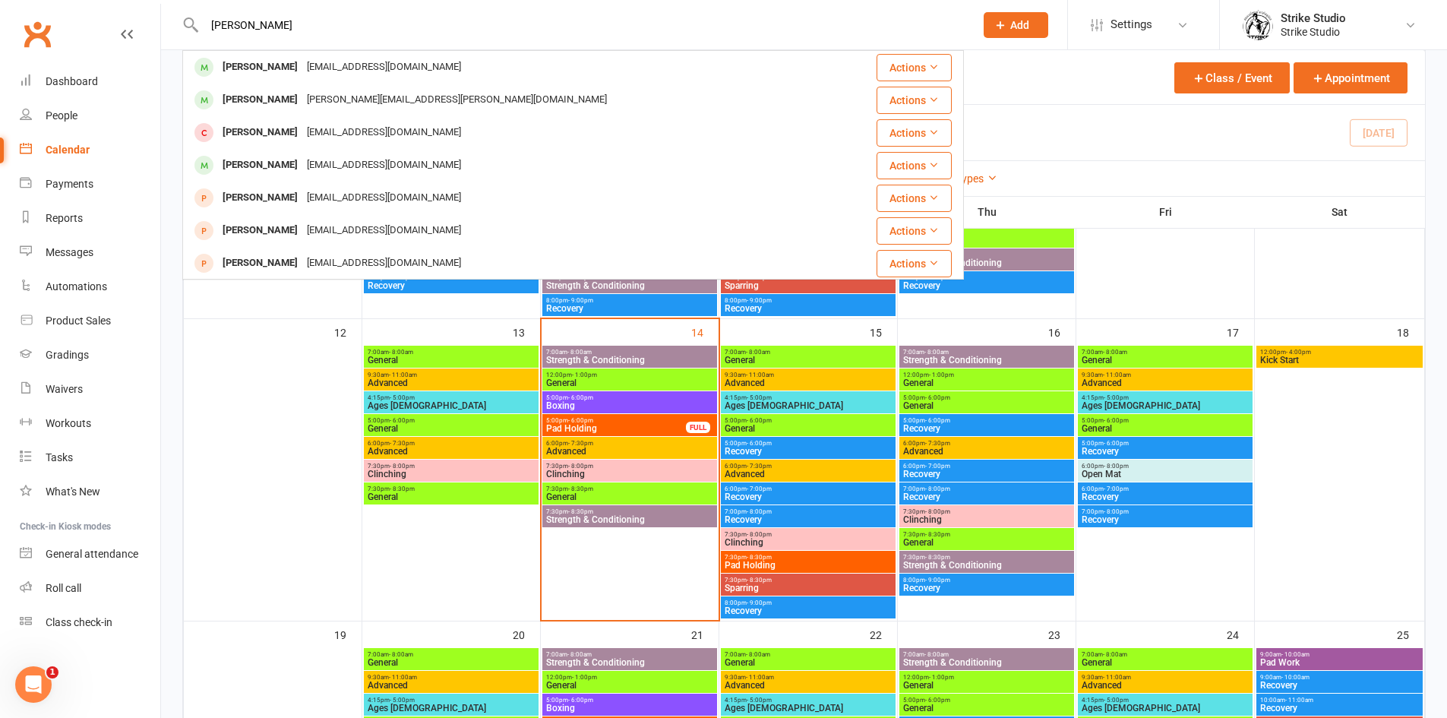
type input "Matthew Chan"
click at [327, 68] on div "[EMAIL_ADDRESS][DOMAIN_NAME]" at bounding box center [383, 67] width 163 height 22
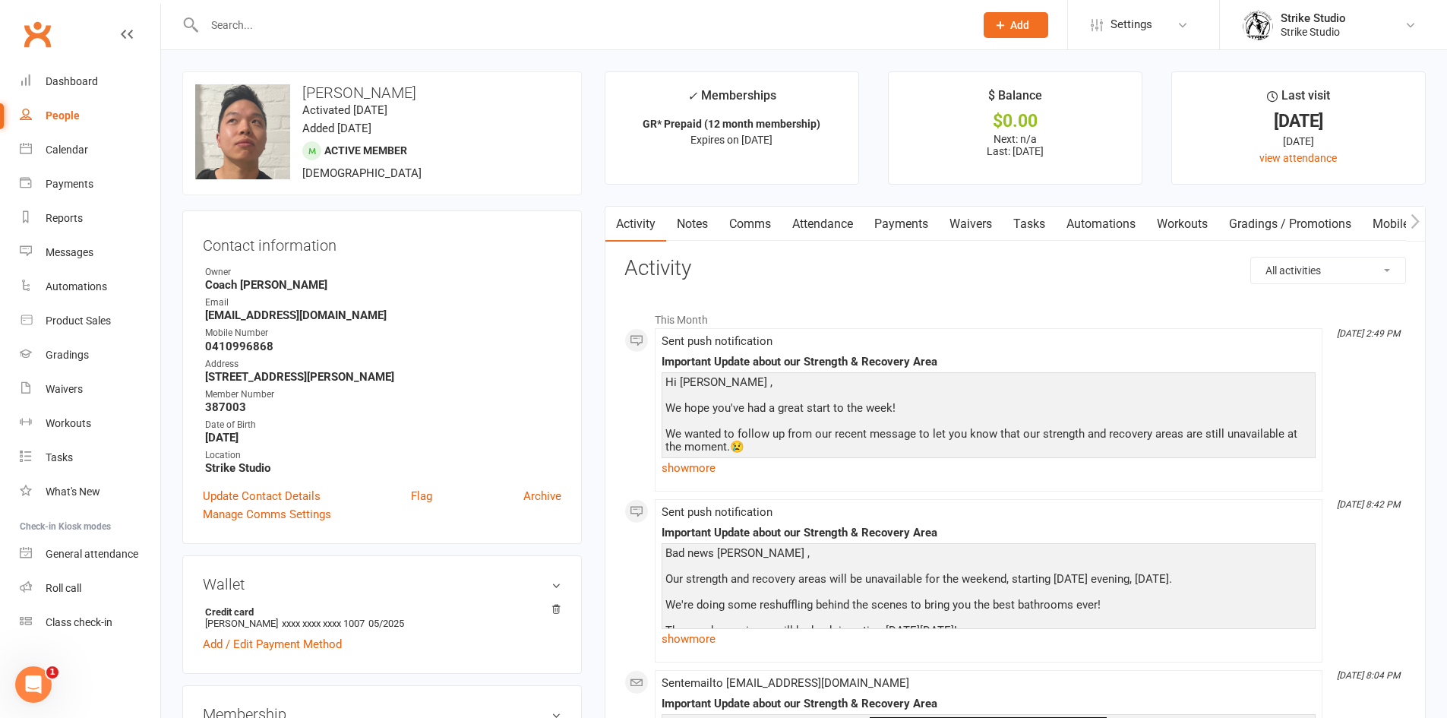
click at [385, 17] on input "text" at bounding box center [582, 24] width 764 height 21
paste input "David Mammoliti"
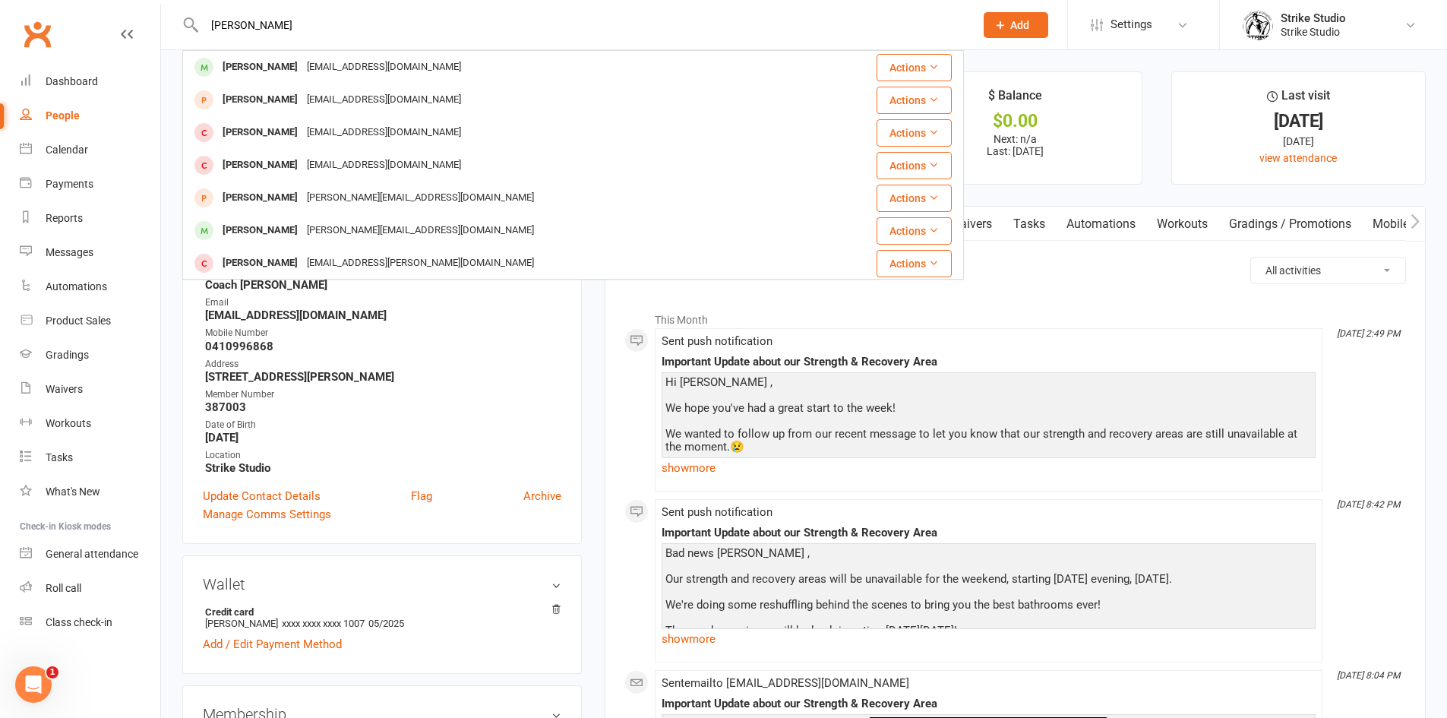
type input "David Mammoliti"
click at [328, 64] on div "Davide.m1@hotmail.com" at bounding box center [383, 67] width 163 height 22
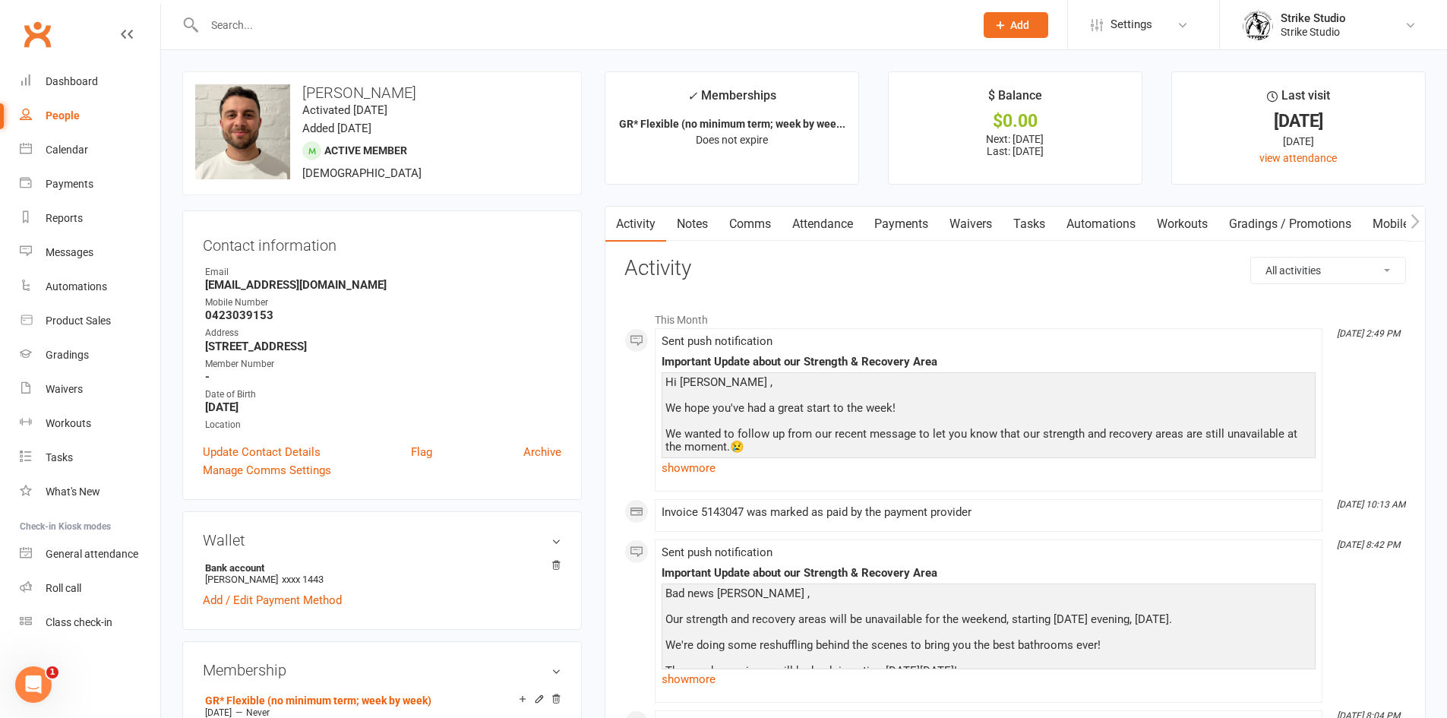
click at [419, 25] on input "text" at bounding box center [582, 24] width 764 height 21
paste input "Tyson Dickinson"
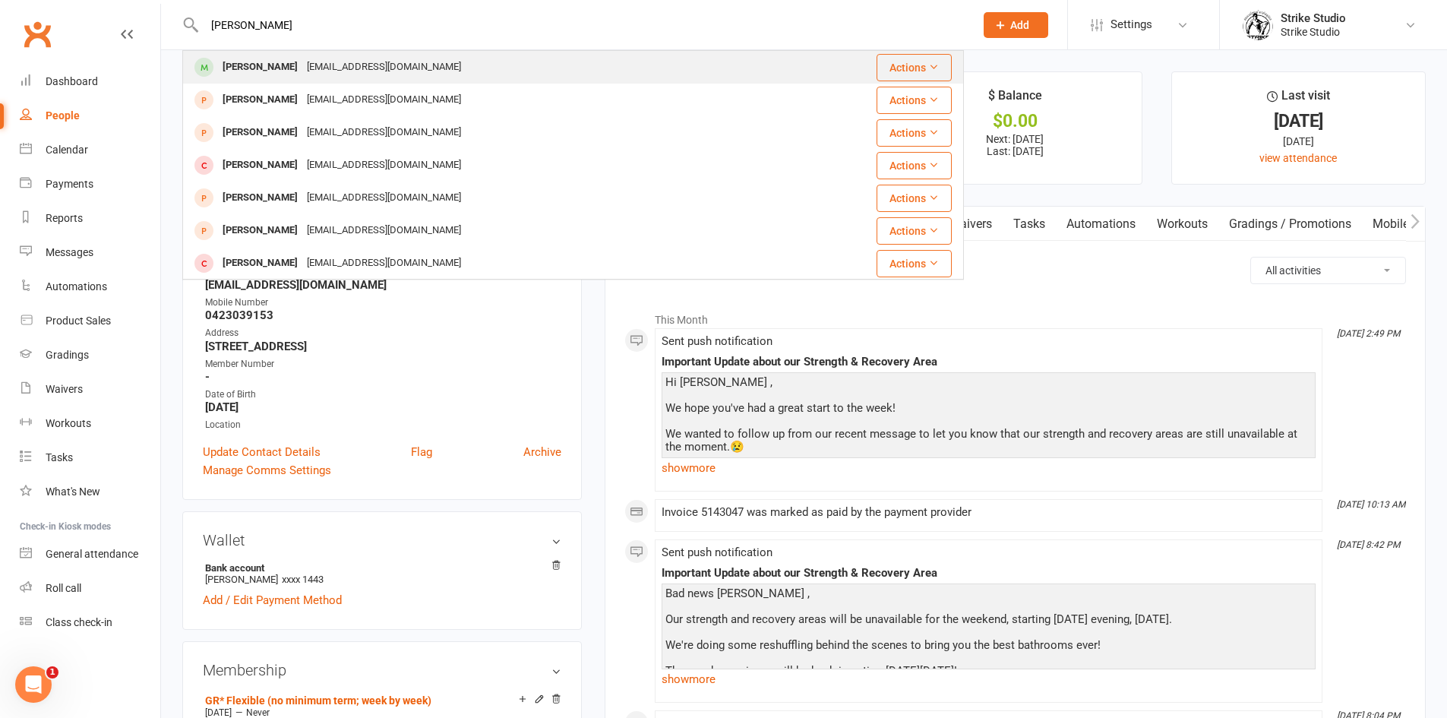
type input "Tyson Dickinson"
click at [277, 71] on div "Tyson Dickinson" at bounding box center [260, 67] width 84 height 22
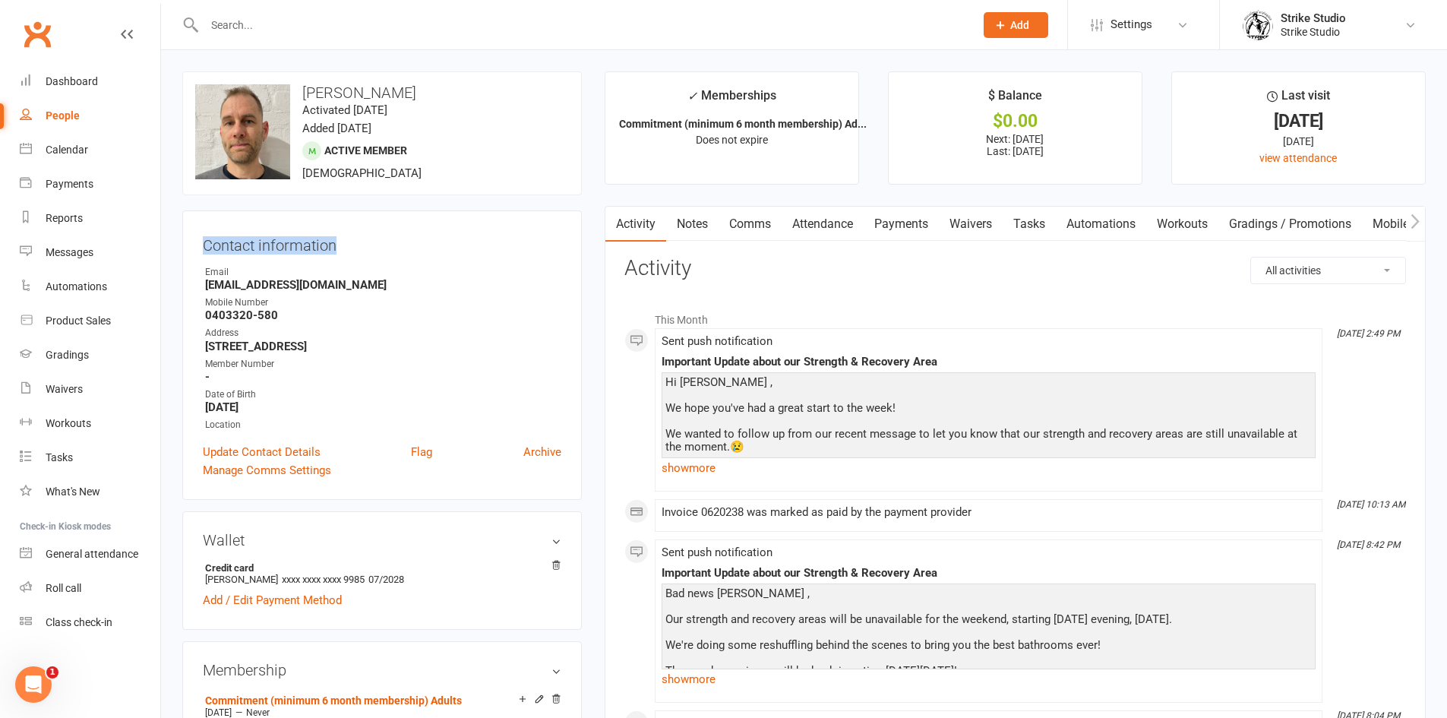
drag, startPoint x: 344, startPoint y: 245, endPoint x: 185, endPoint y: 232, distance: 159.3
click at [185, 232] on div "Contact information Owner Email tysondickinson14@gmail.com Mobile Number 040332…" at bounding box center [382, 354] width 400 height 289
click at [257, 247] on h3 "Contact information" at bounding box center [382, 242] width 359 height 23
drag, startPoint x: 247, startPoint y: 239, endPoint x: 201, endPoint y: 257, distance: 49.5
click at [201, 257] on div "Contact information Owner Email tysondickinson14@gmail.com Mobile Number 040332…" at bounding box center [382, 354] width 400 height 289
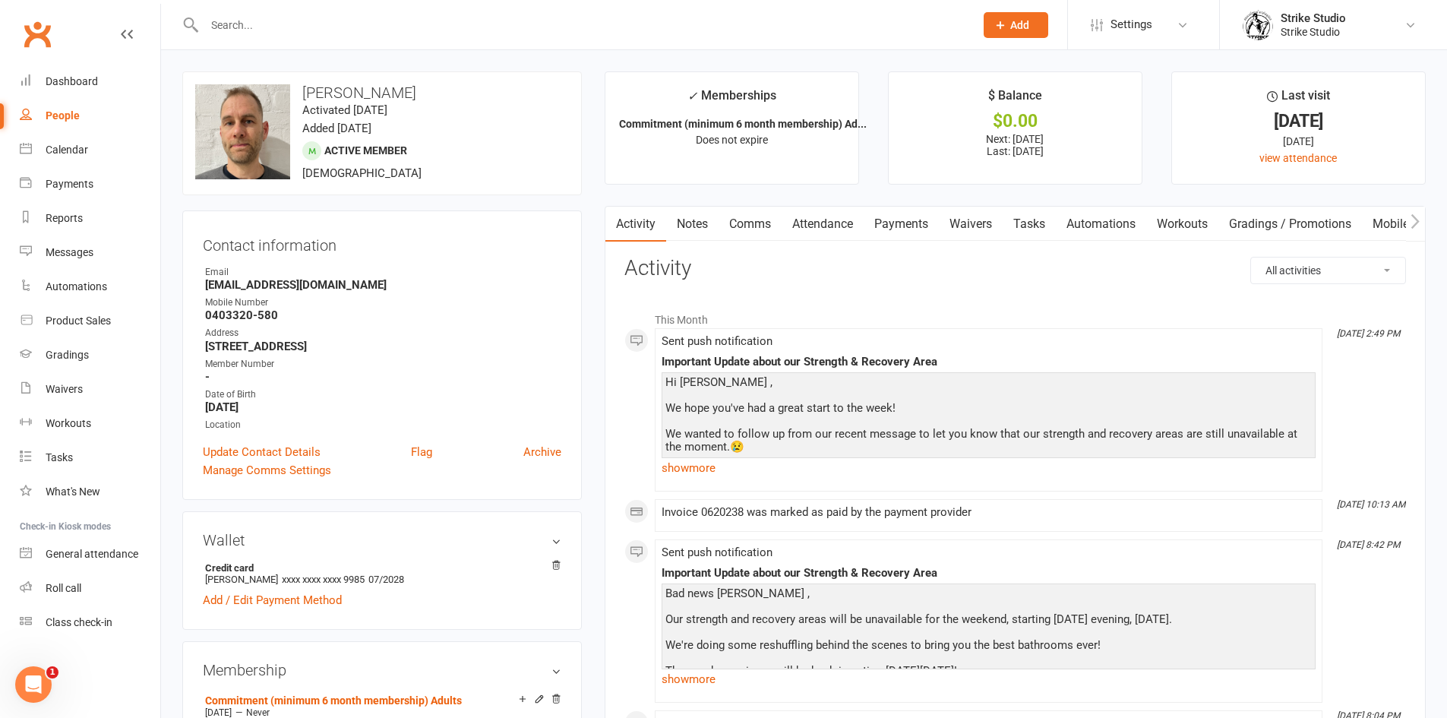
click at [204, 246] on h3 "Contact information" at bounding box center [382, 242] width 359 height 23
drag, startPoint x: 204, startPoint y: 246, endPoint x: 395, endPoint y: 251, distance: 191.5
click at [395, 251] on h3 "Contact information" at bounding box center [382, 242] width 359 height 23
click at [394, 251] on h3 "Contact information" at bounding box center [382, 242] width 359 height 23
click at [309, 282] on strong "tysondickinson14@gmail.com" at bounding box center [383, 285] width 356 height 14
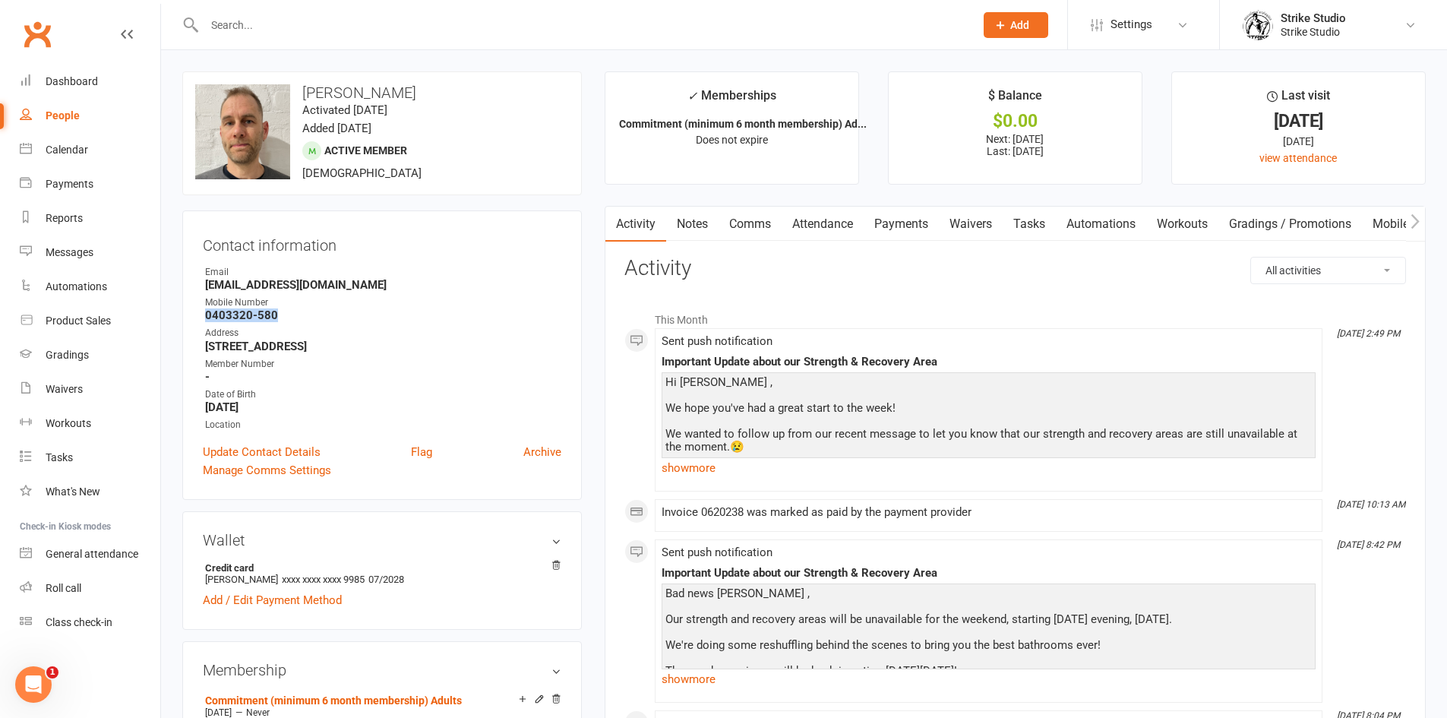
drag, startPoint x: 282, startPoint y: 315, endPoint x: 264, endPoint y: 352, distance: 41.1
click at [205, 314] on strong "0403320-580" at bounding box center [383, 315] width 356 height 14
click at [282, 447] on link "Update Contact Details" at bounding box center [262, 452] width 118 height 18
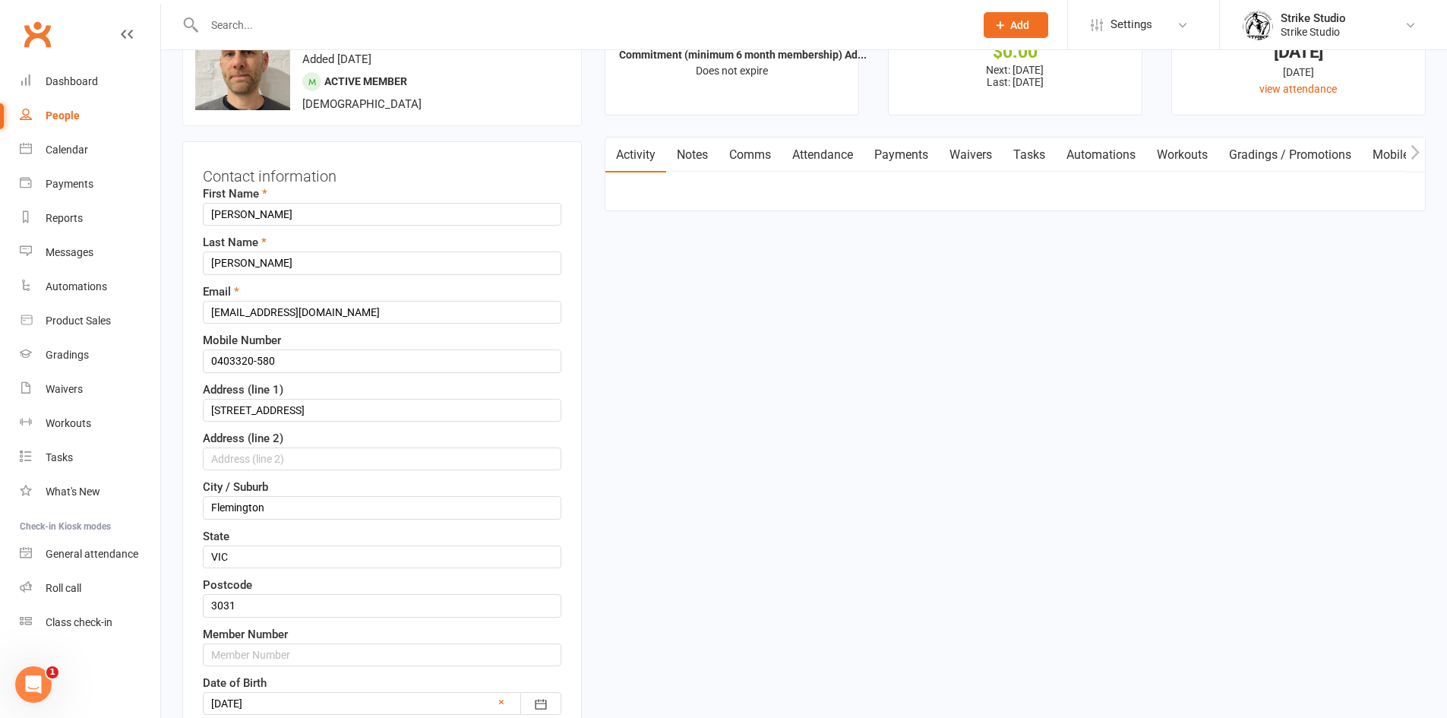
scroll to position [71, 0]
click at [257, 355] on input "0403320-580" at bounding box center [382, 358] width 359 height 23
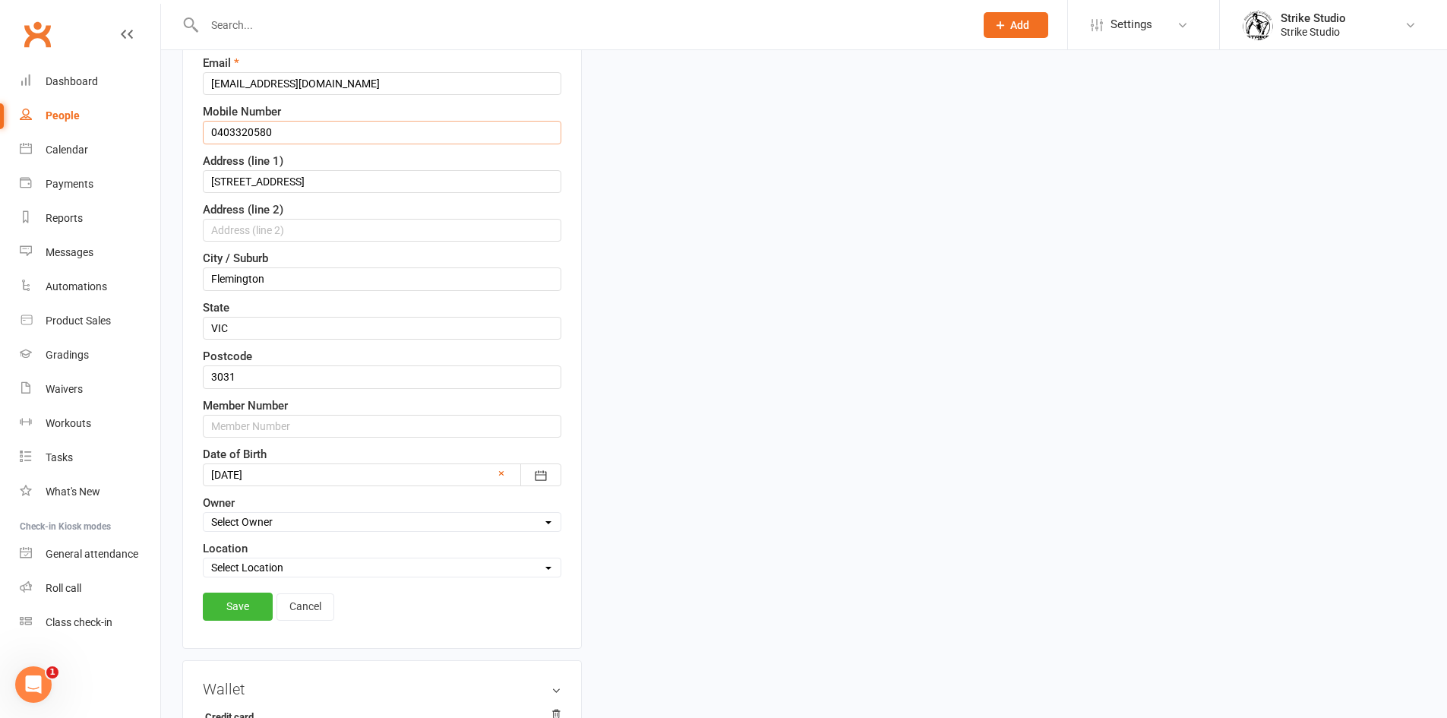
scroll to position [299, 0]
type input "0403320580"
click at [245, 606] on link "Save" at bounding box center [238, 604] width 70 height 27
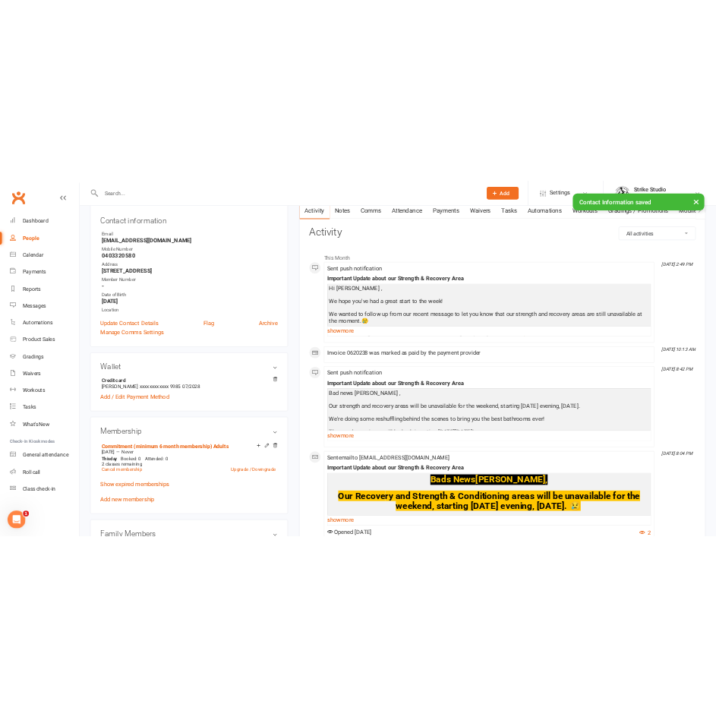
scroll to position [0, 0]
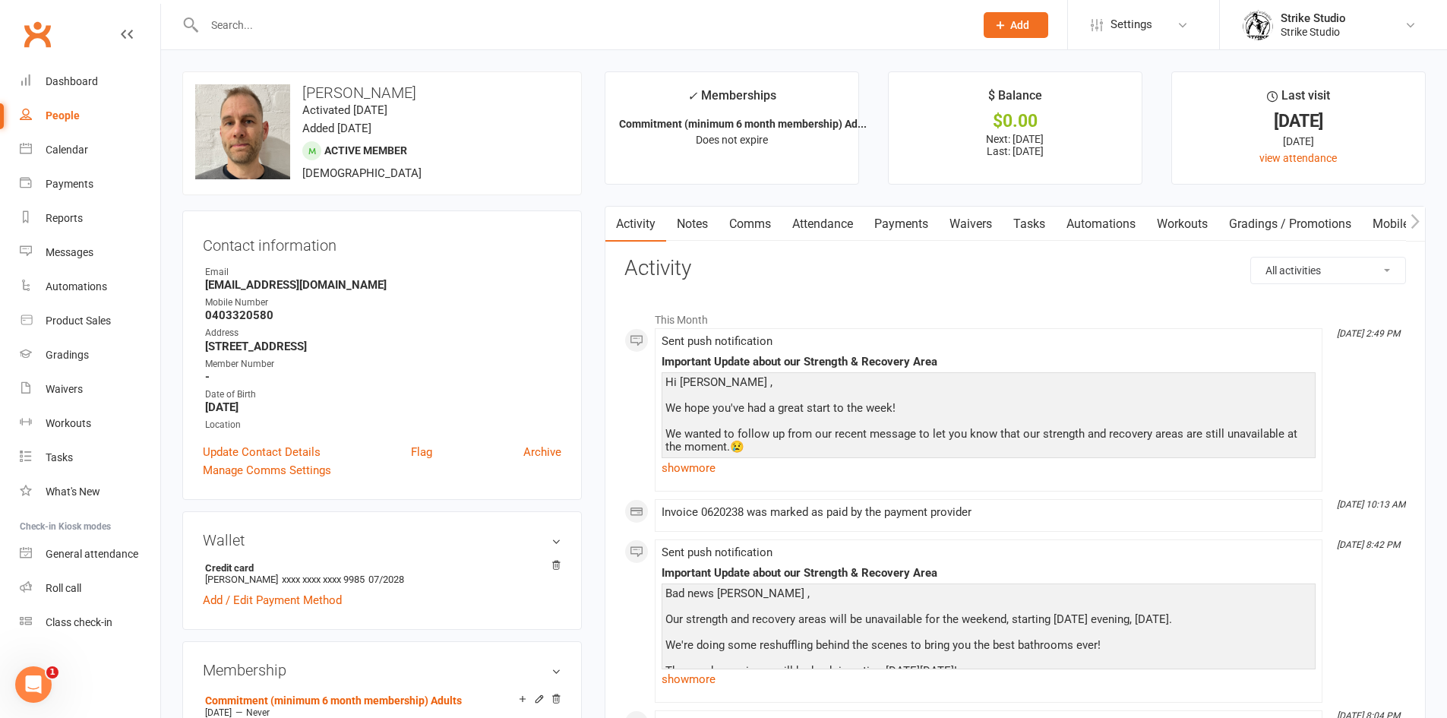
click at [524, 274] on div "Email" at bounding box center [383, 272] width 356 height 14
drag, startPoint x: 201, startPoint y: 284, endPoint x: 294, endPoint y: 281, distance: 92.7
click at [294, 281] on div "Contact information Owner Email tysondickinson14@gmail.com Mobile Number 040332…" at bounding box center [382, 354] width 400 height 289
click at [294, 281] on strong "tysondickinson14@gmail.com" at bounding box center [383, 285] width 356 height 14
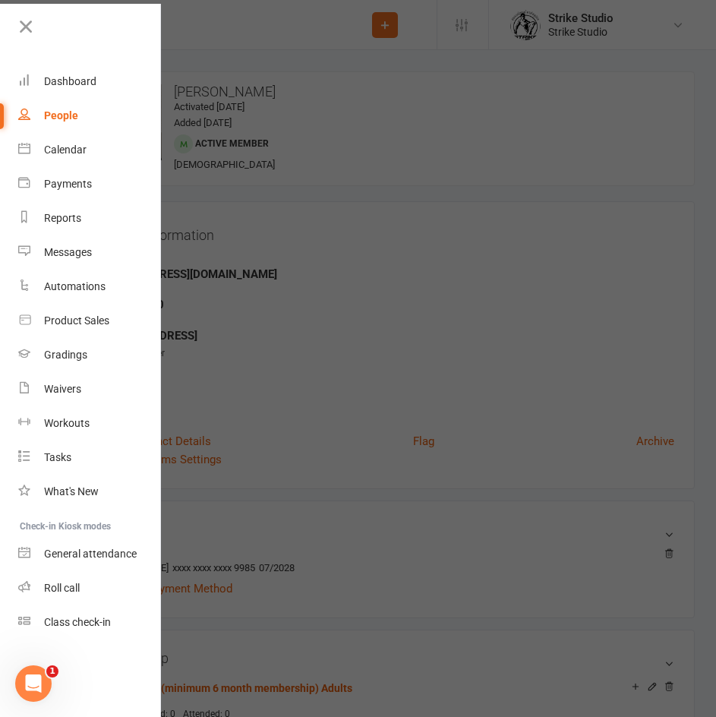
click at [362, 98] on div at bounding box center [358, 358] width 716 height 717
